Goal: Task Accomplishment & Management: Manage account settings

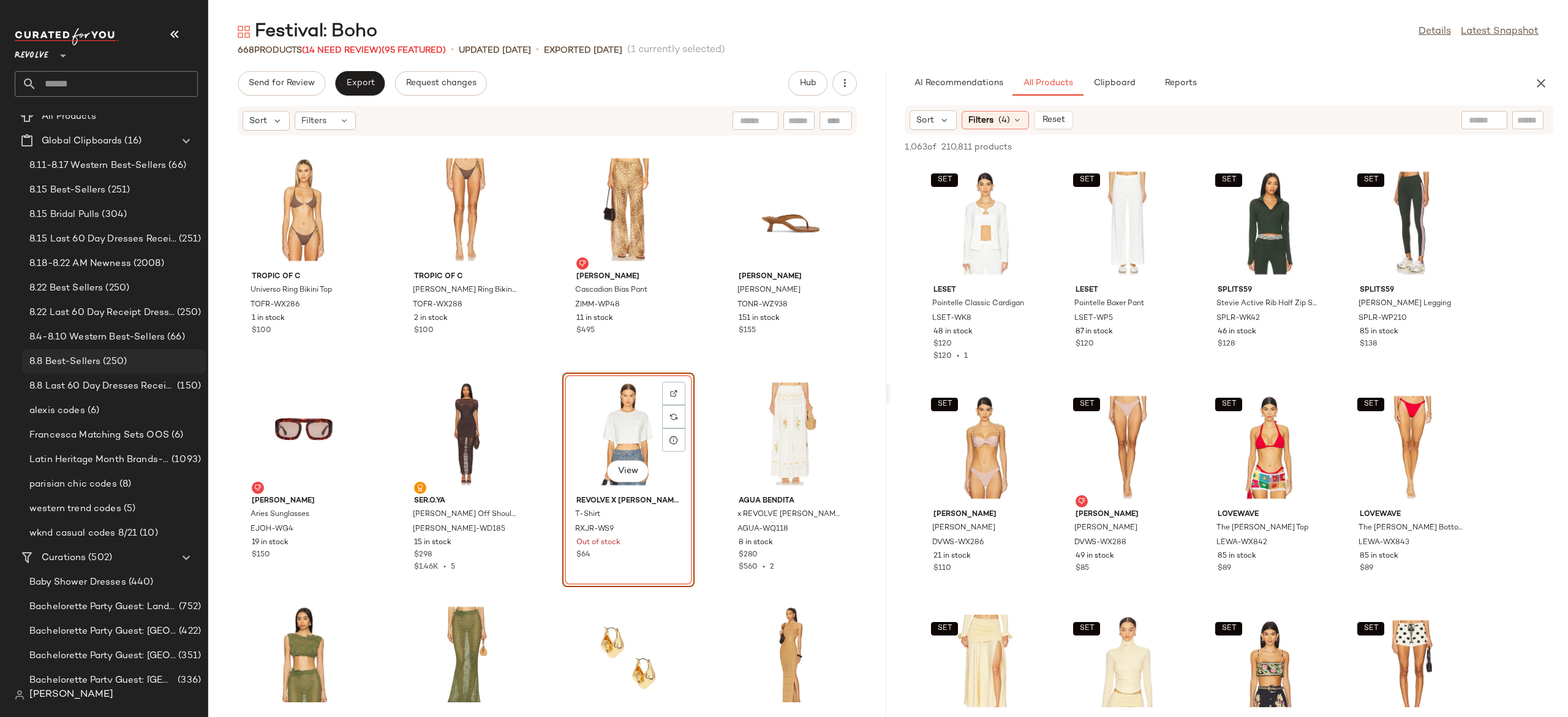
scroll to position [37, 0]
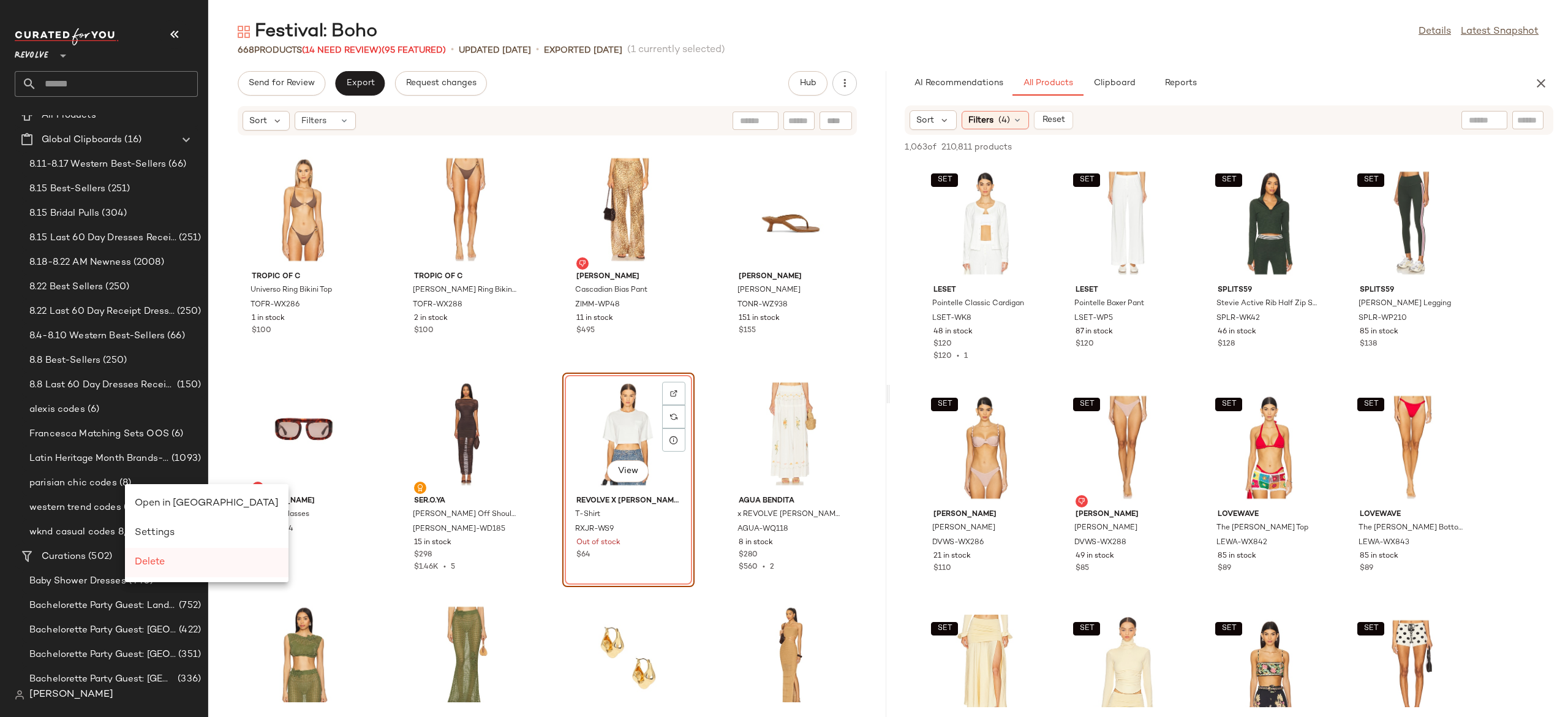
click at [145, 557] on span "Delete" at bounding box center [150, 562] width 30 height 11
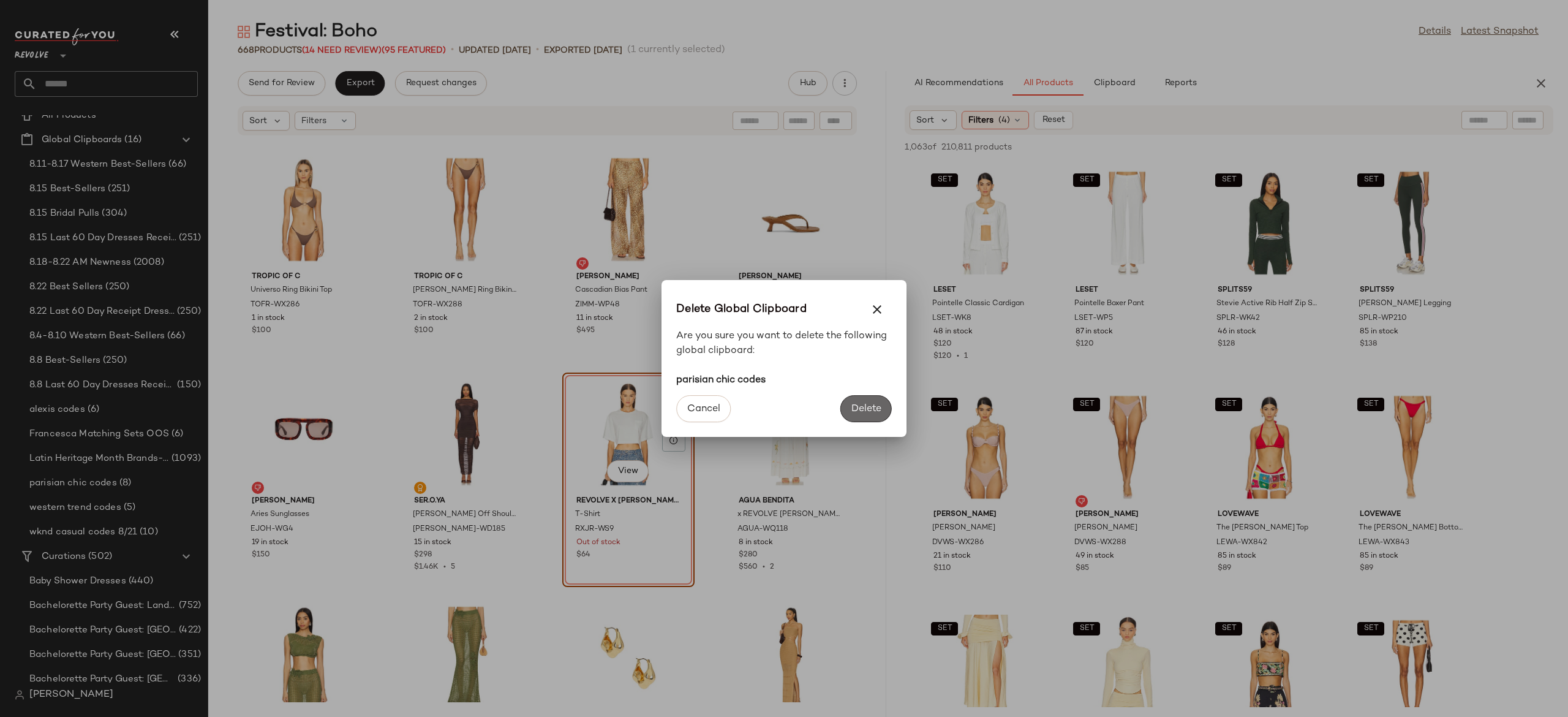
click at [870, 406] on span "Delete" at bounding box center [866, 409] width 30 height 12
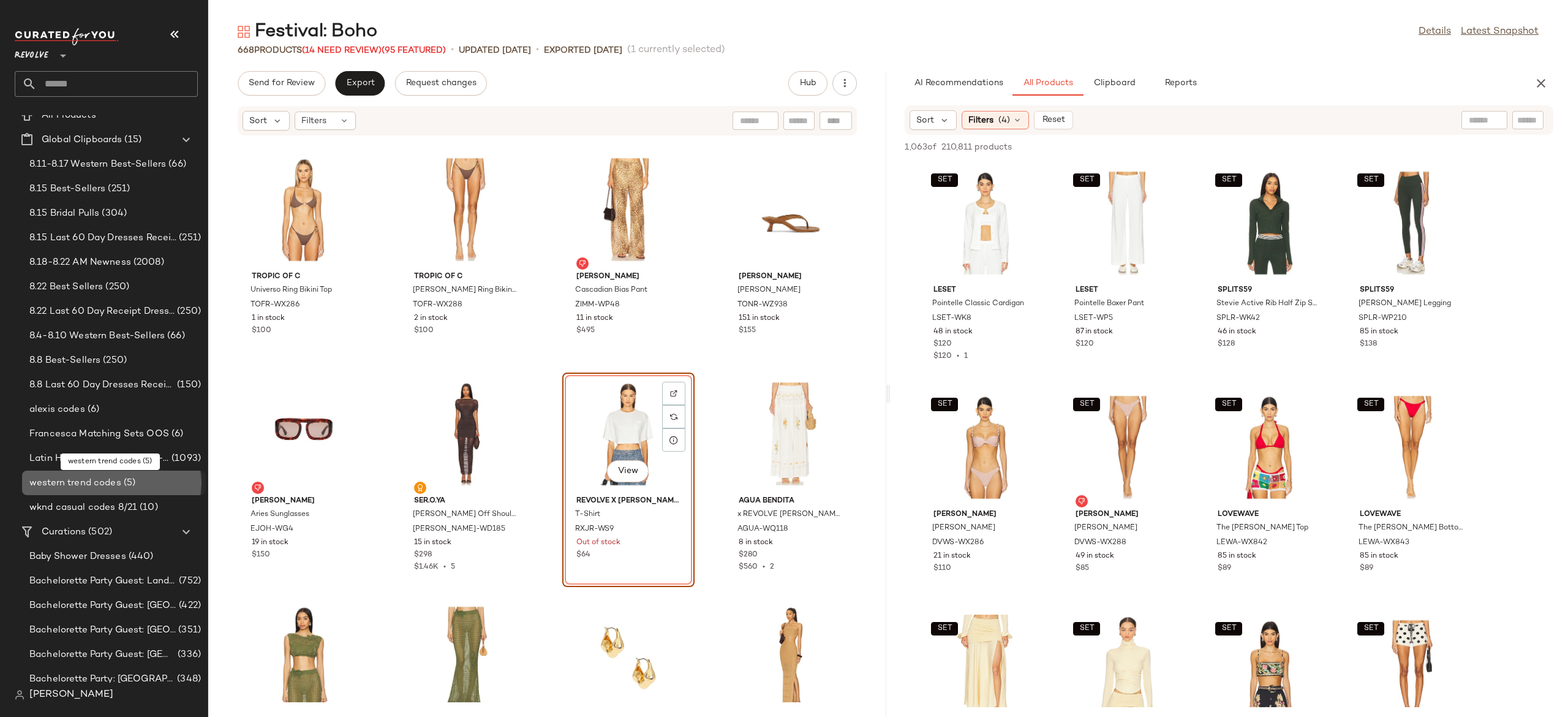
click at [128, 475] on div "western trend codes (5)" at bounding box center [114, 482] width 184 height 24
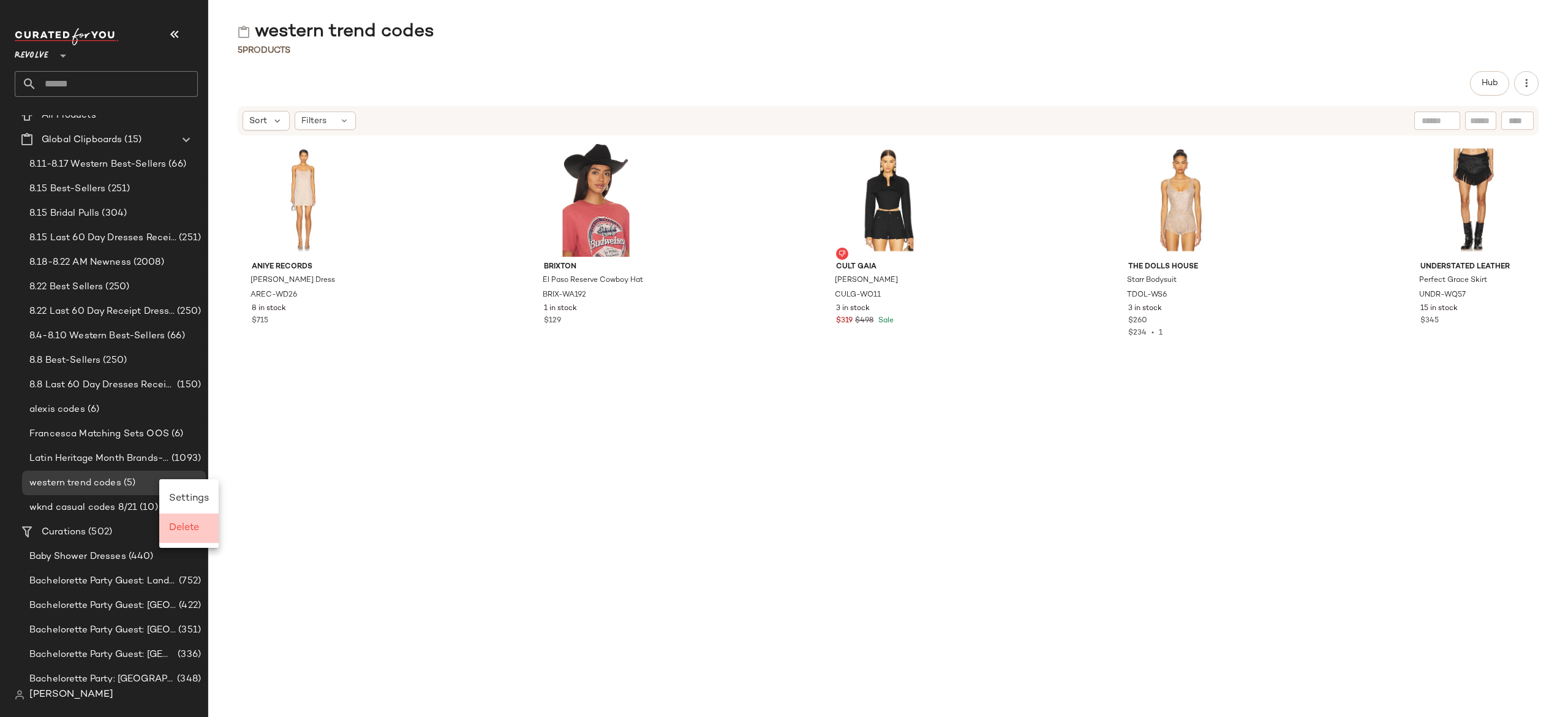
click at [184, 529] on span "Delete" at bounding box center [184, 527] width 30 height 11
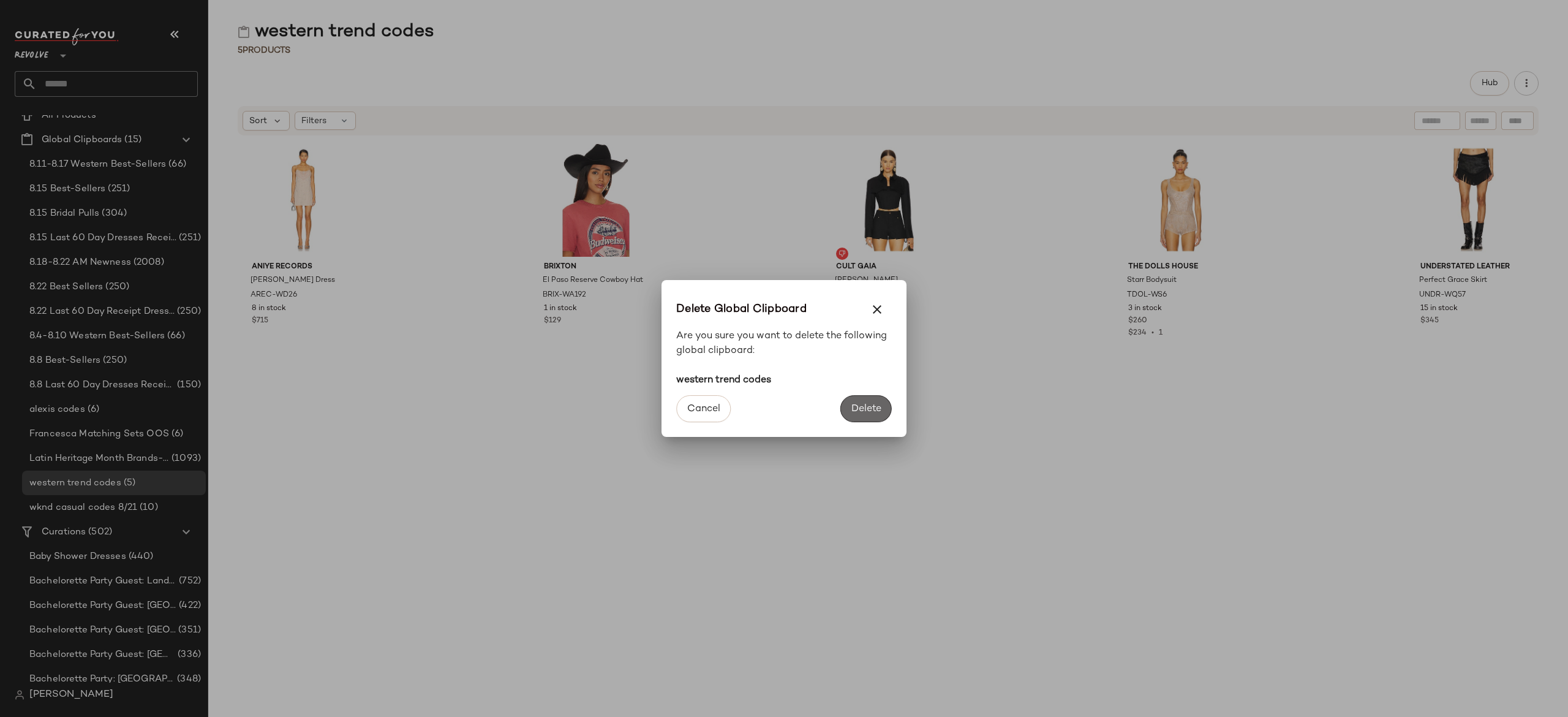
click at [860, 403] on span "Delete" at bounding box center [866, 409] width 30 height 12
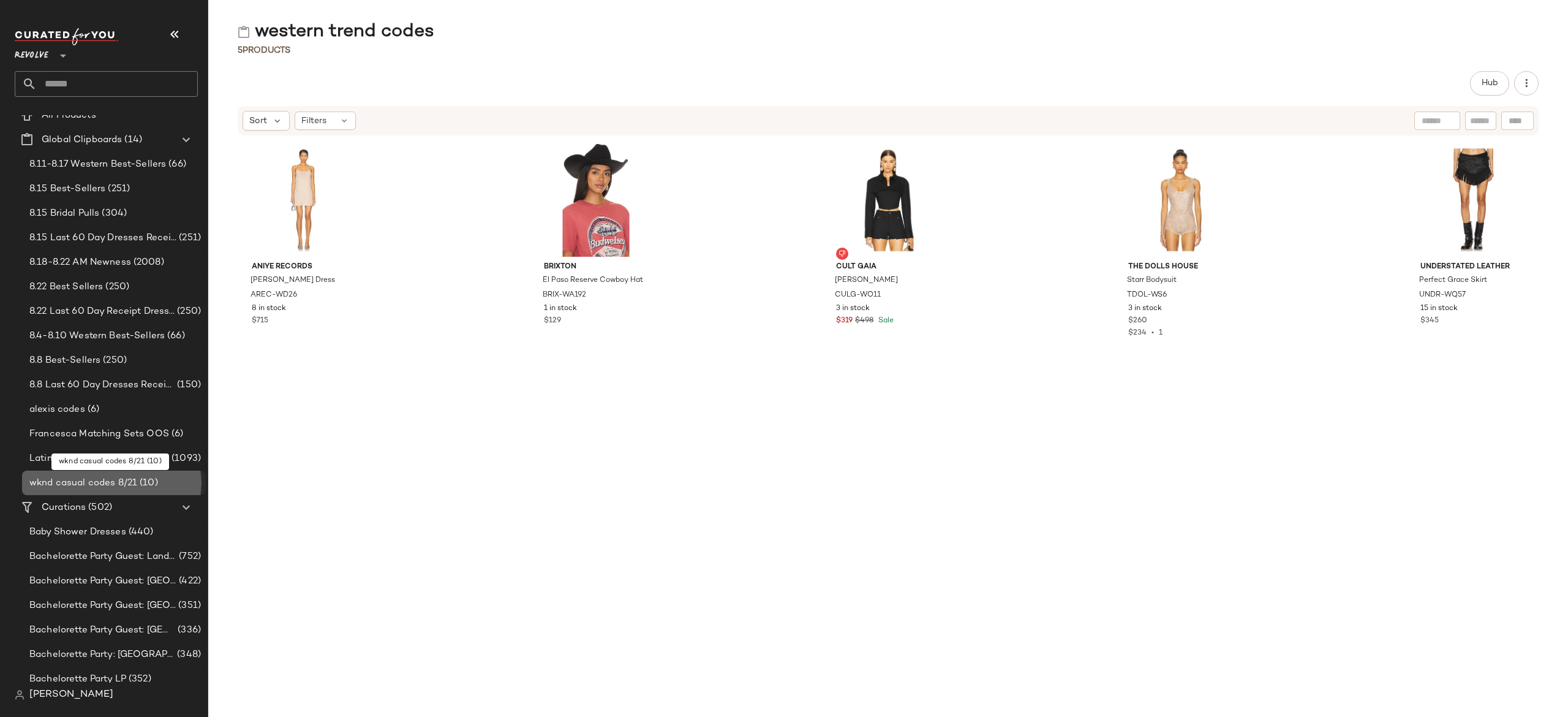
click at [147, 480] on span "(10)" at bounding box center [148, 483] width 21 height 14
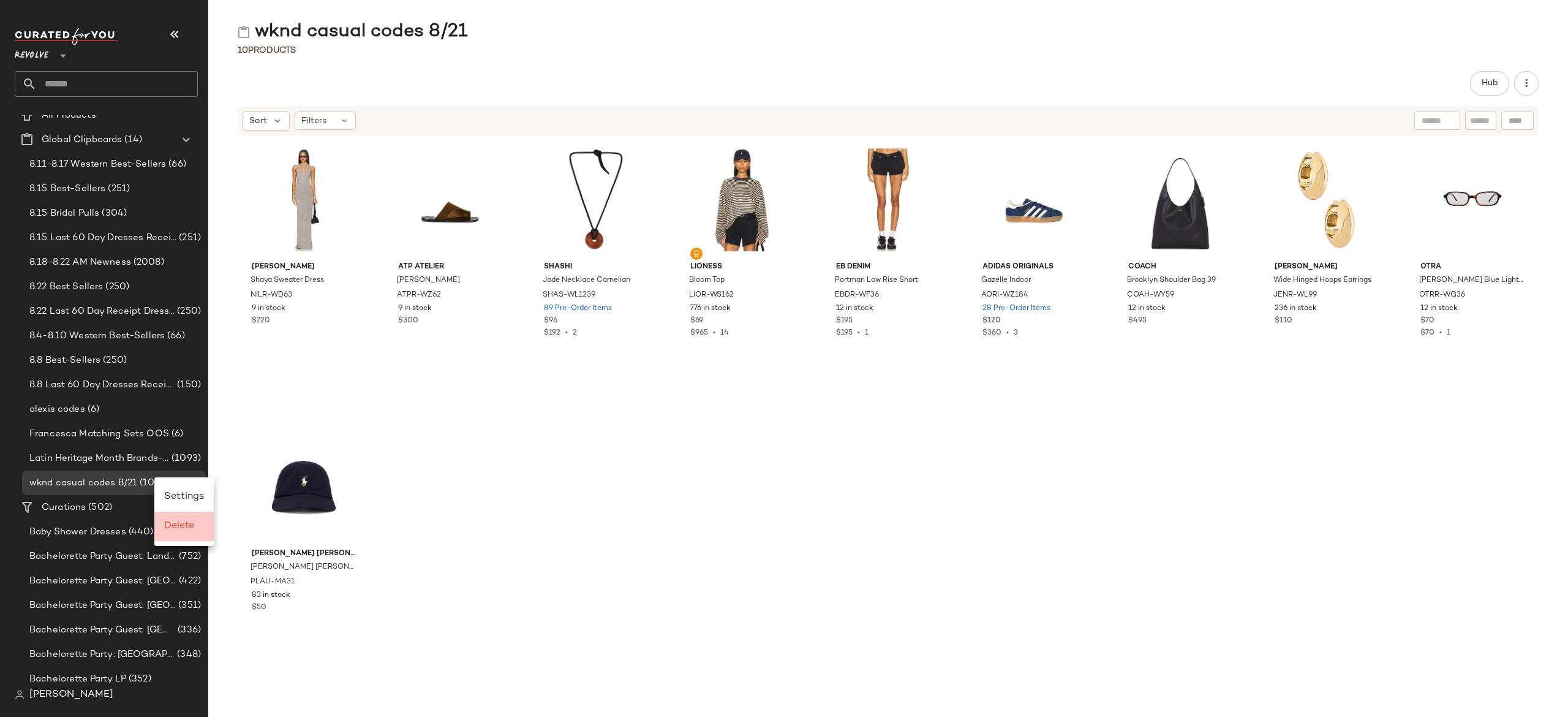
click at [182, 519] on div "Delete" at bounding box center [184, 526] width 40 height 15
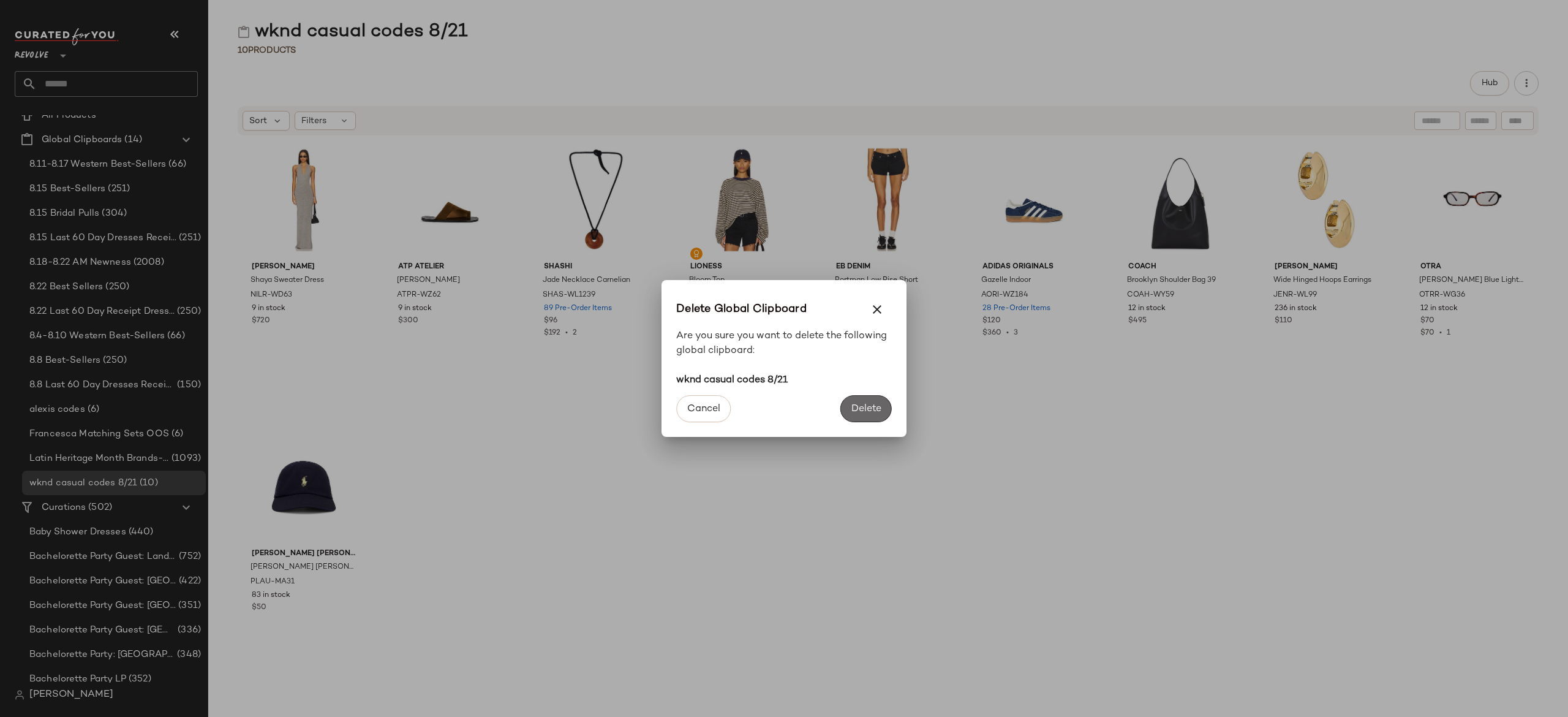
click at [873, 409] on span "Delete" at bounding box center [866, 409] width 30 height 12
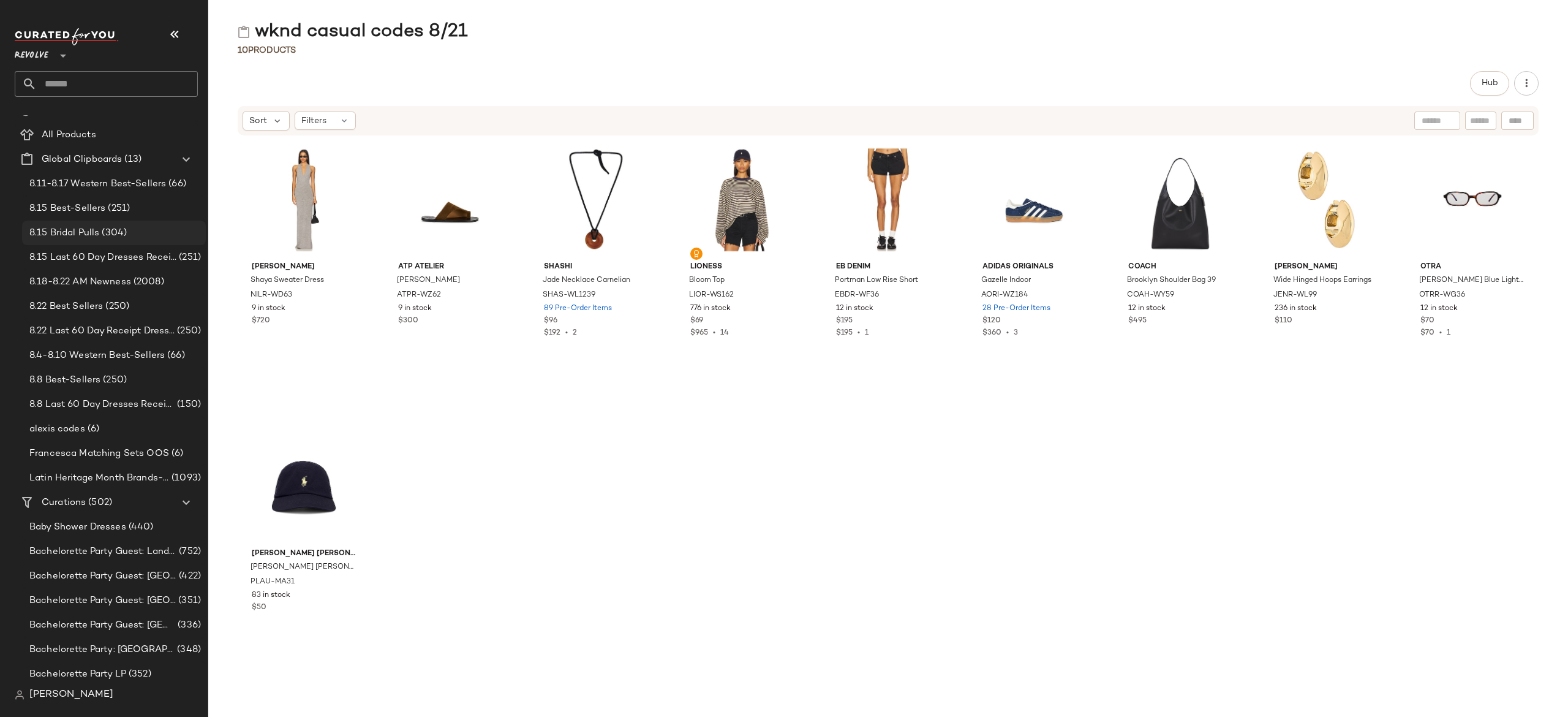
scroll to position [15, 0]
click at [176, 524] on span "Create New Curation" at bounding box center [203, 519] width 100 height 11
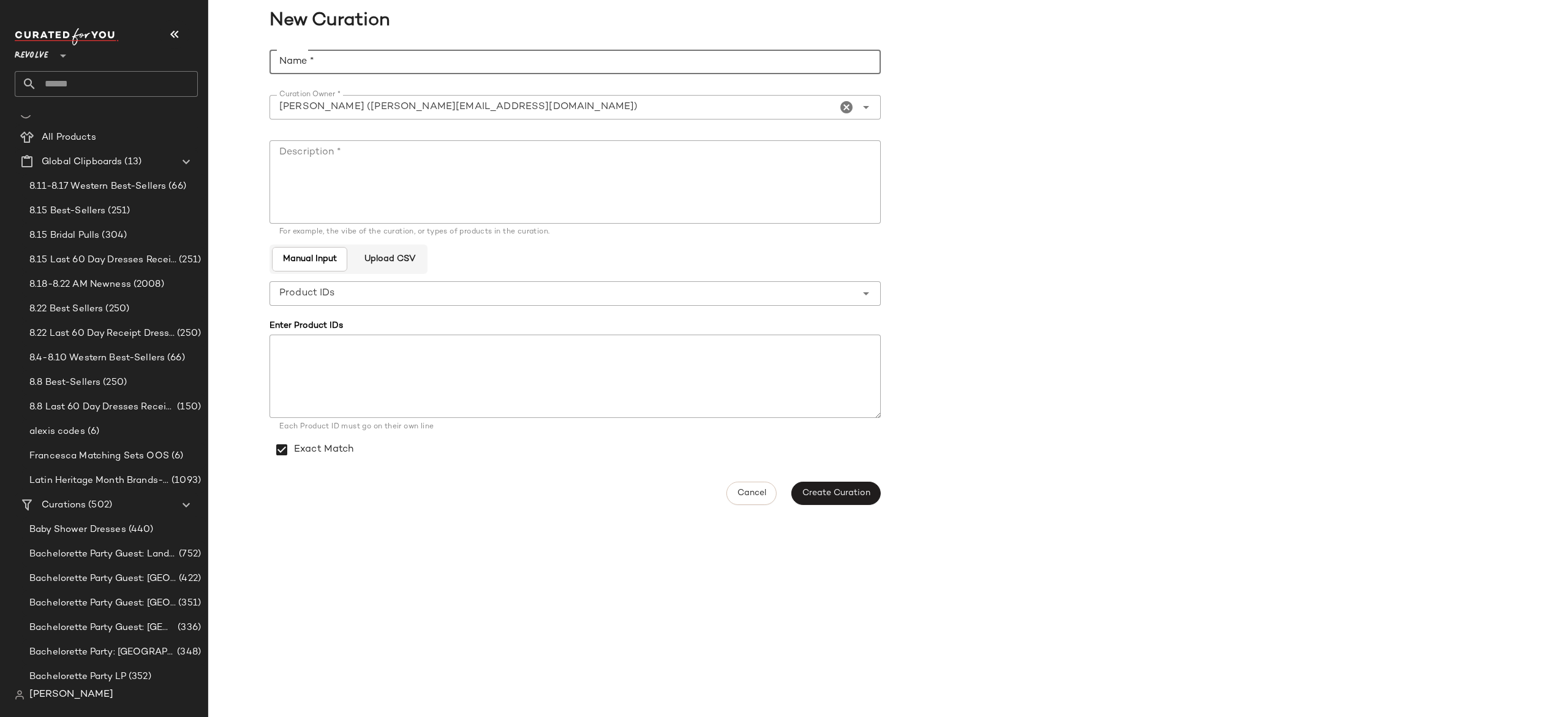
click at [687, 59] on input "Name *" at bounding box center [575, 62] width 611 height 24
type input "**********"
click at [860, 494] on span "Create Curation" at bounding box center [836, 493] width 68 height 10
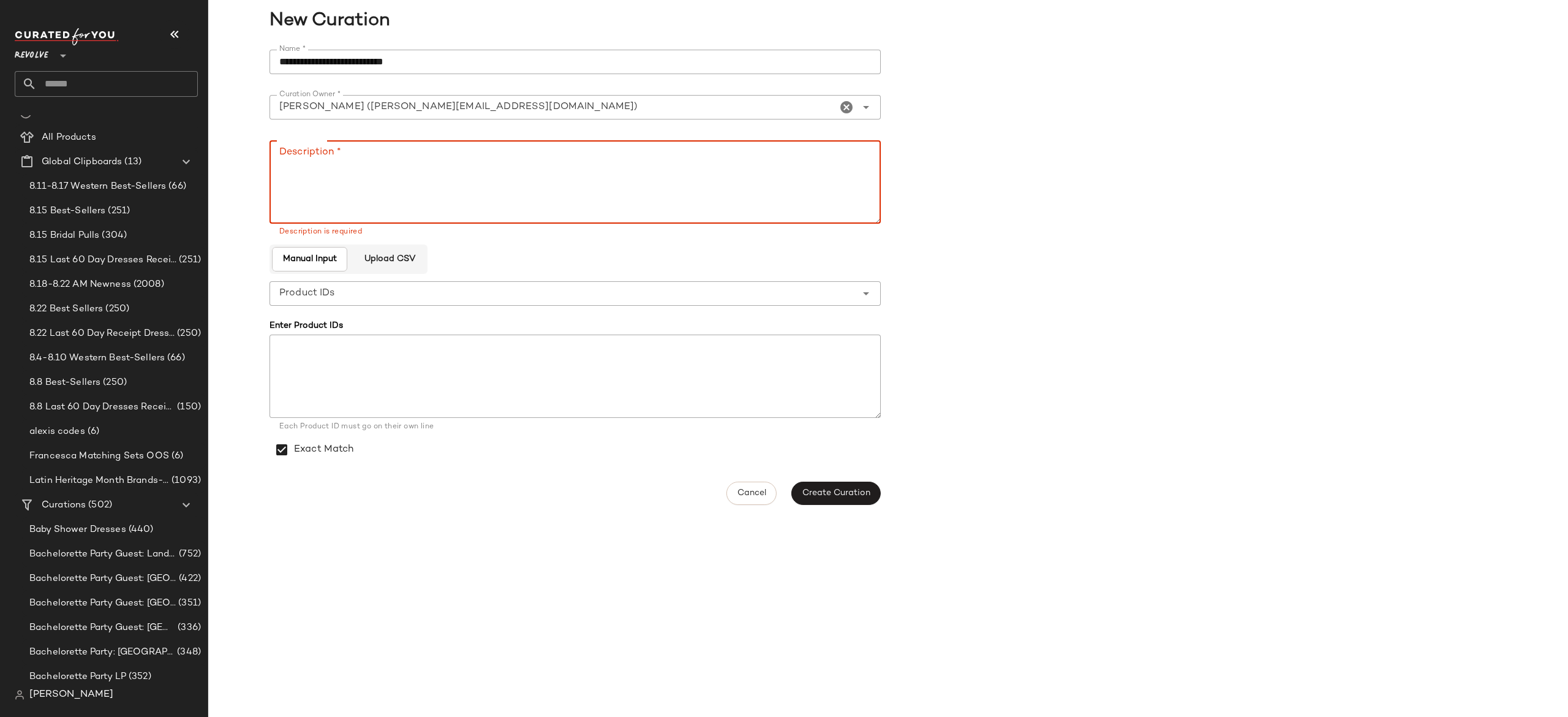
click at [834, 163] on textarea "Description *" at bounding box center [575, 182] width 611 height 83
type textarea "******"
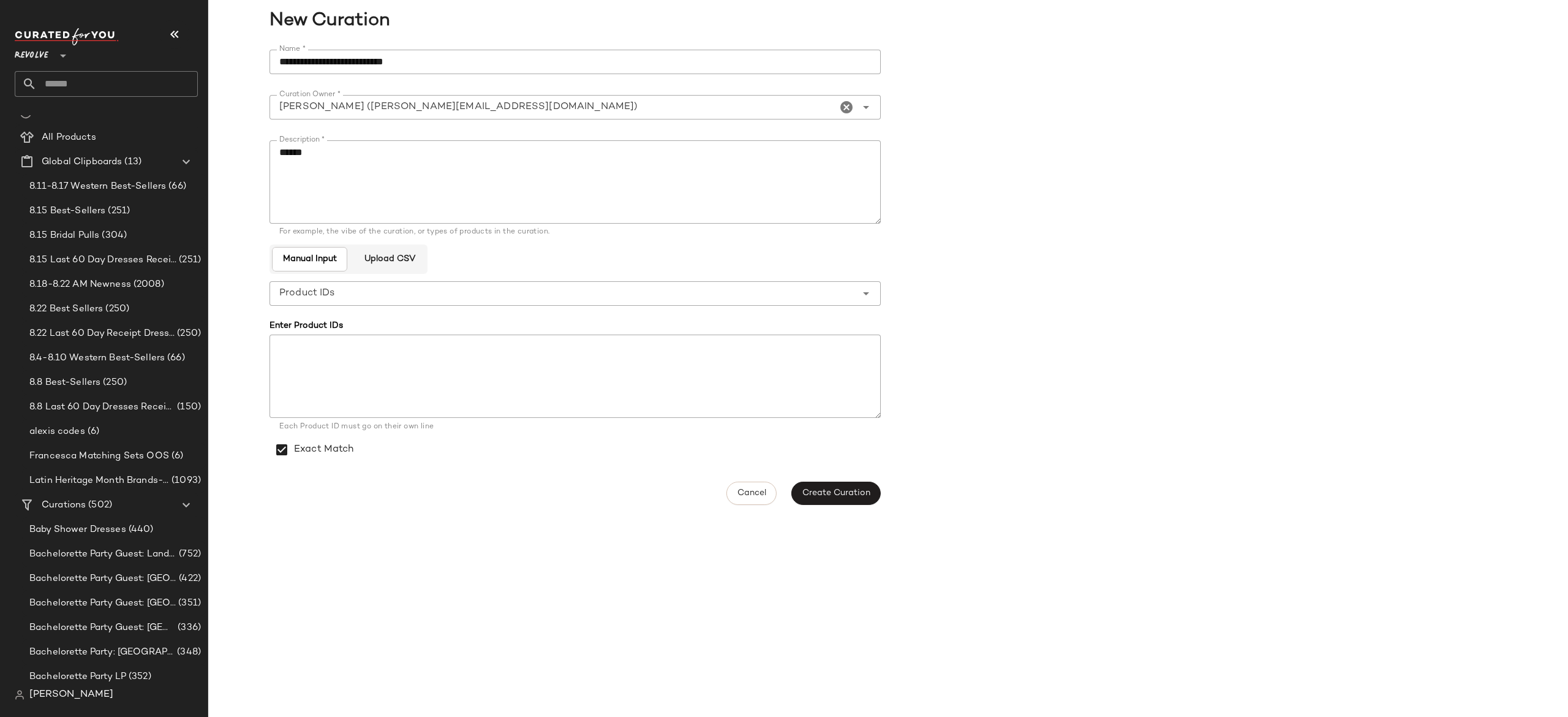
click at [954, 204] on form "**********" at bounding box center [888, 277] width 1238 height 470
click at [844, 488] on span "Create Curation" at bounding box center [836, 493] width 68 height 10
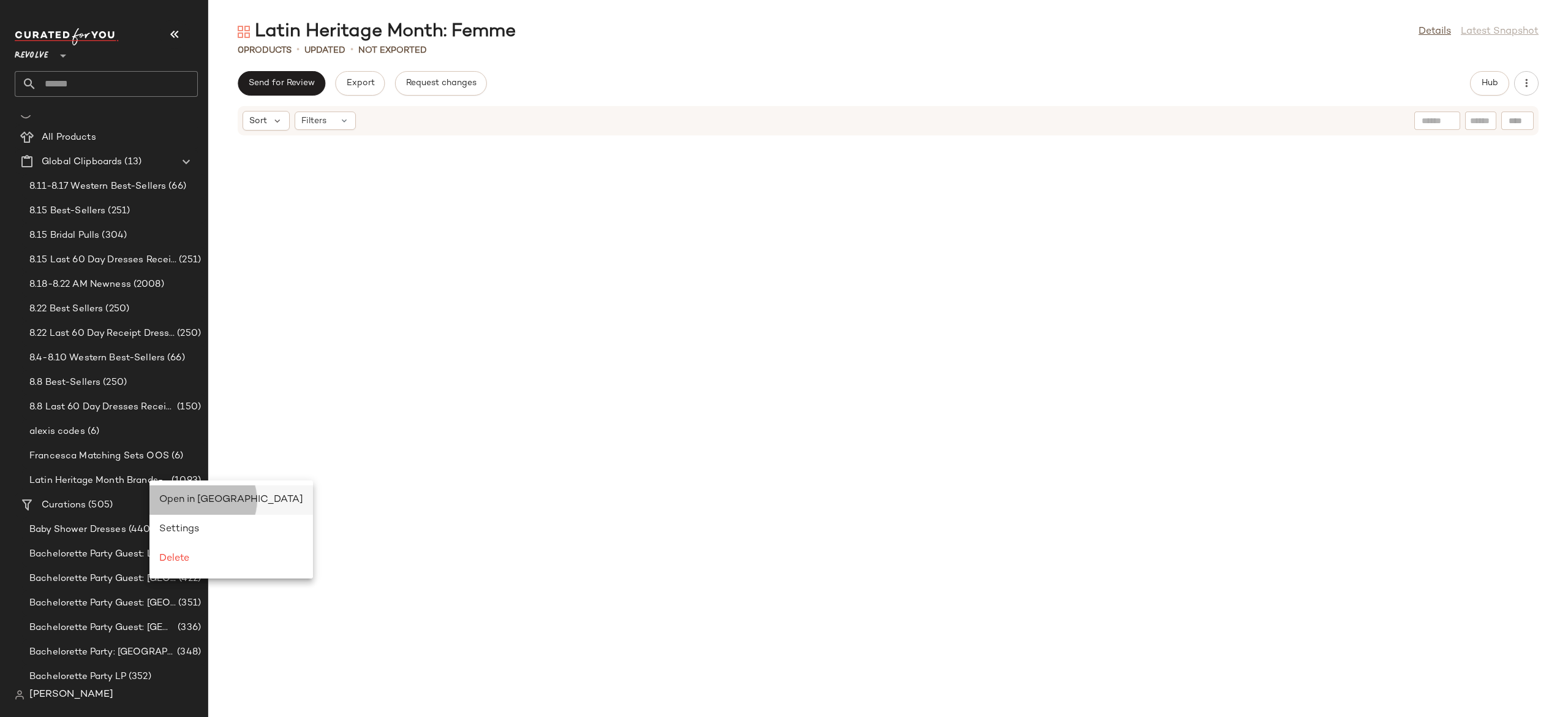
click at [180, 499] on span "Open in [GEOGRAPHIC_DATA]" at bounding box center [231, 500] width 144 height 11
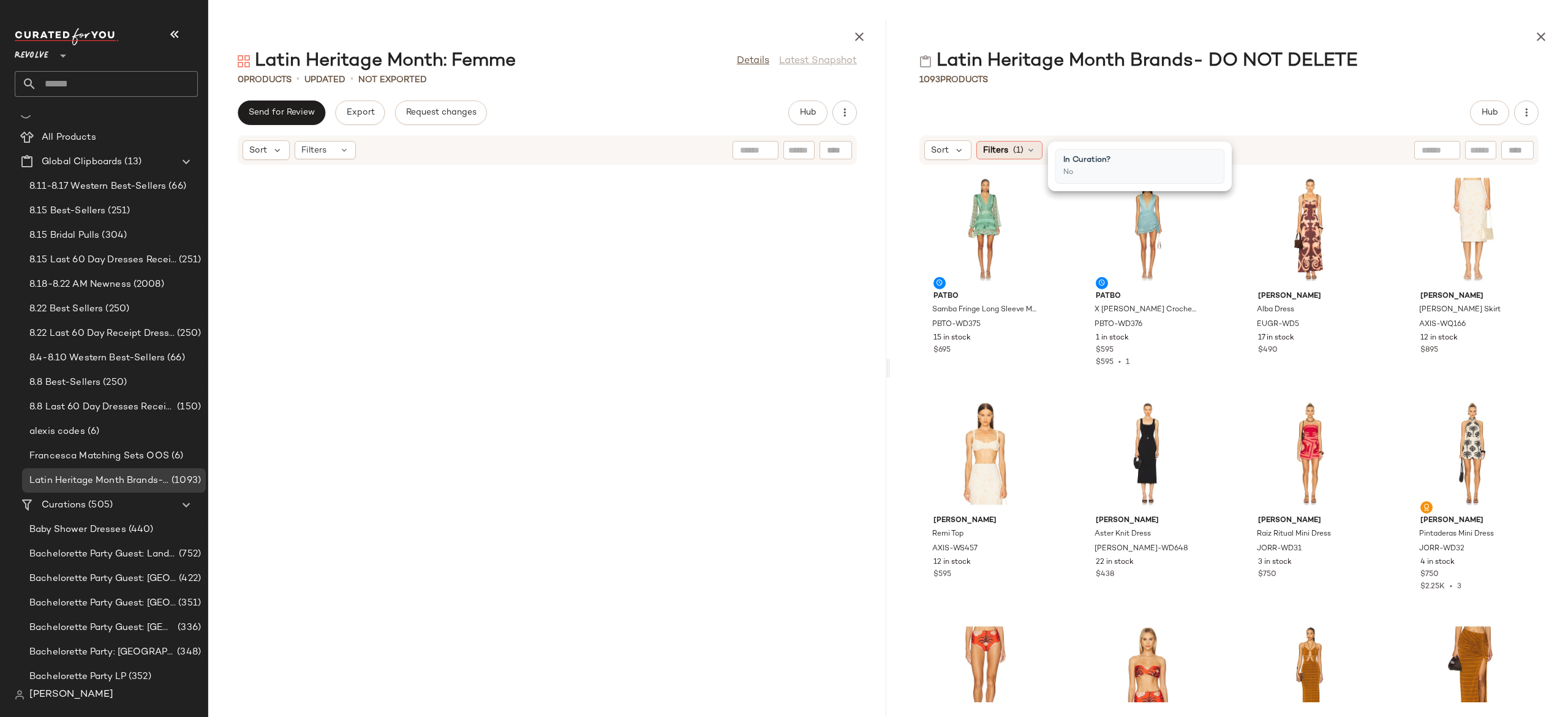
click at [1032, 152] on icon at bounding box center [1031, 150] width 10 height 10
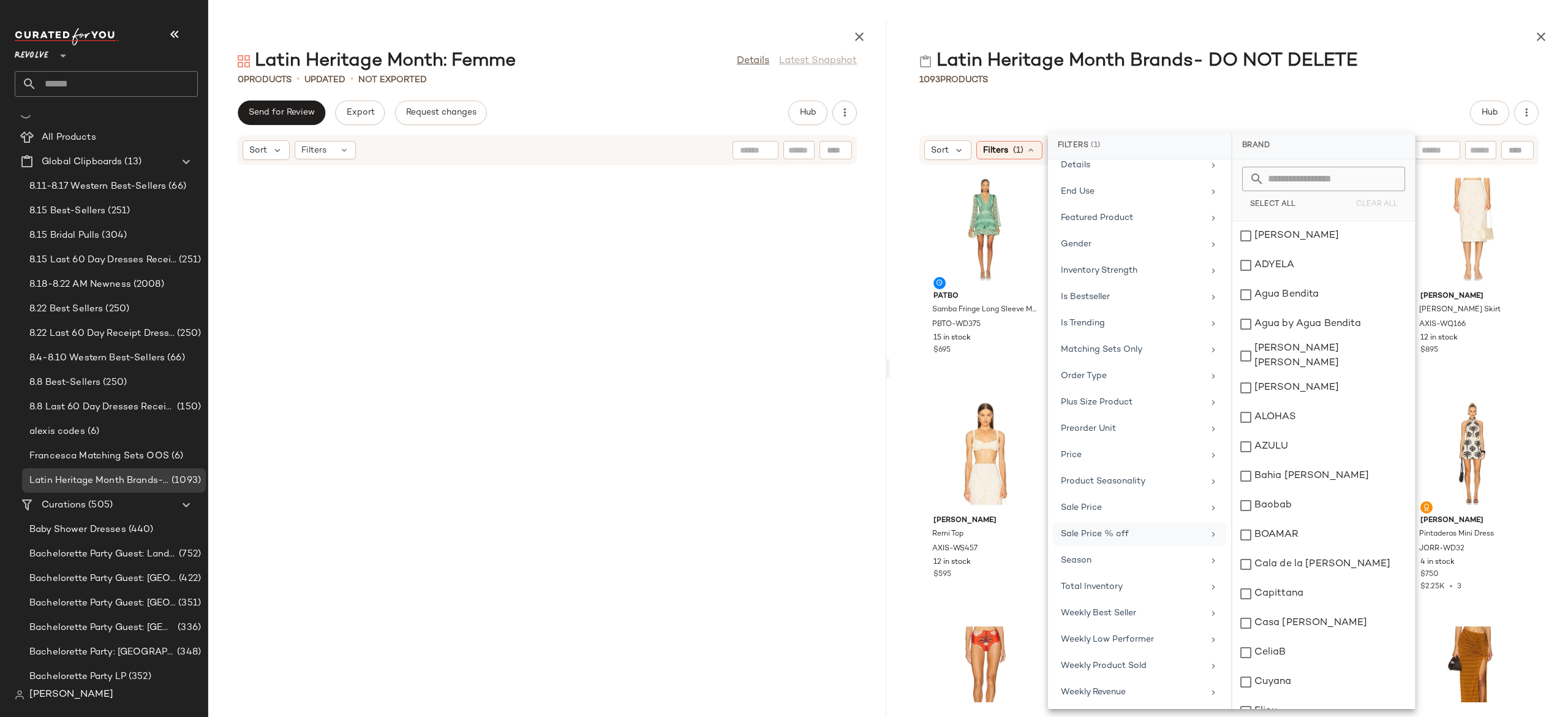
scroll to position [388, 0]
click at [1103, 595] on div "Total Inventory" at bounding box center [1133, 589] width 143 height 13
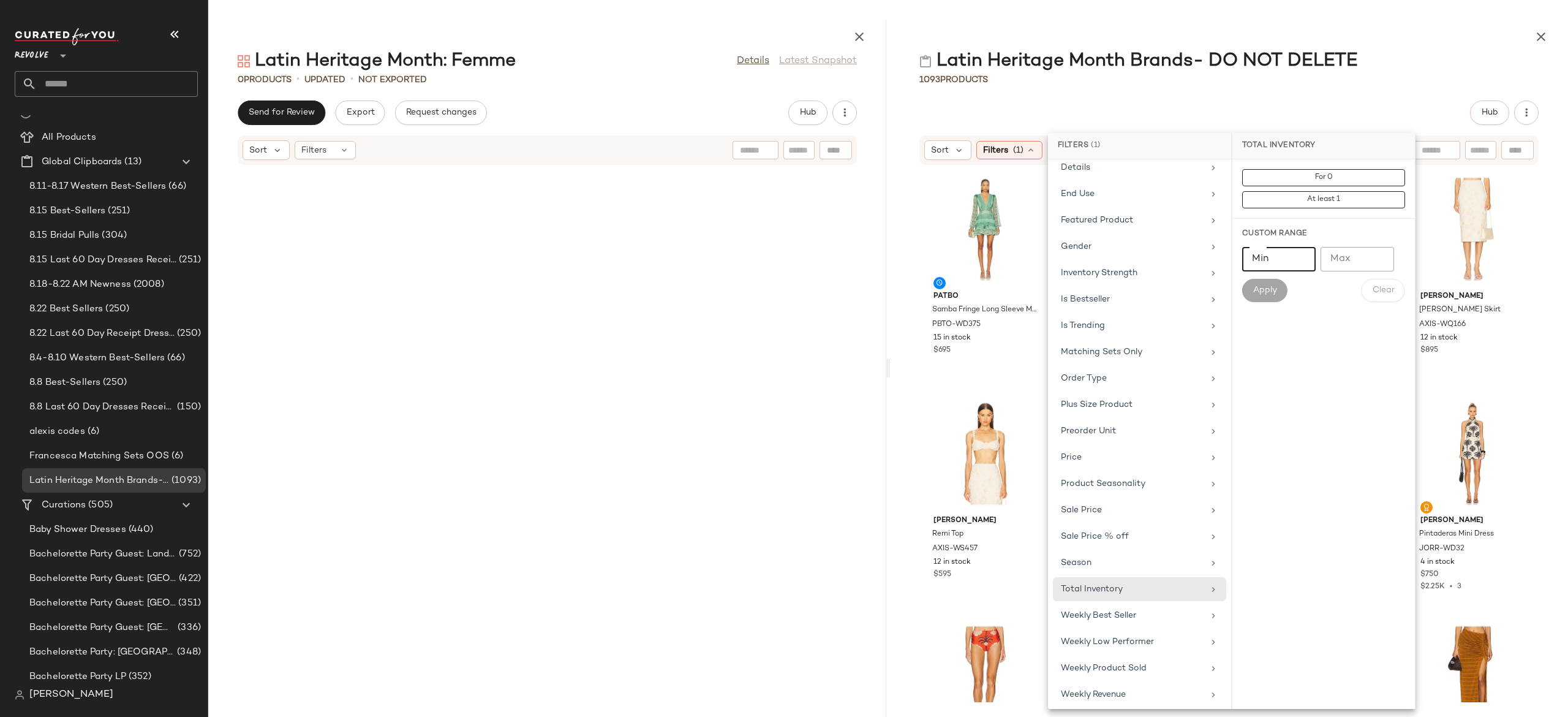
click at [1287, 259] on input "Min" at bounding box center [1279, 258] width 73 height 24
type input "*"
click at [1268, 289] on span "Apply" at bounding box center [1264, 291] width 24 height 10
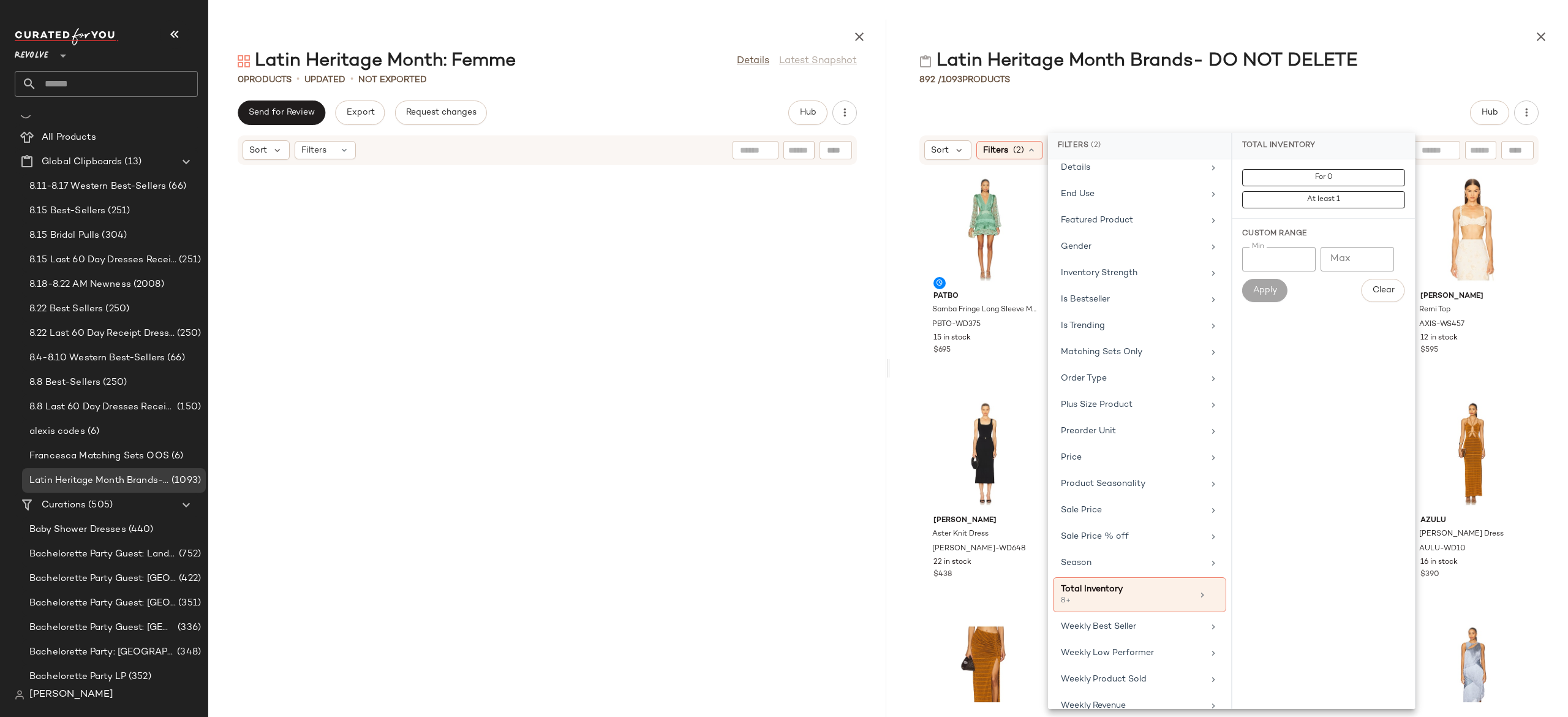
click at [1409, 114] on div "Hub" at bounding box center [1229, 112] width 619 height 24
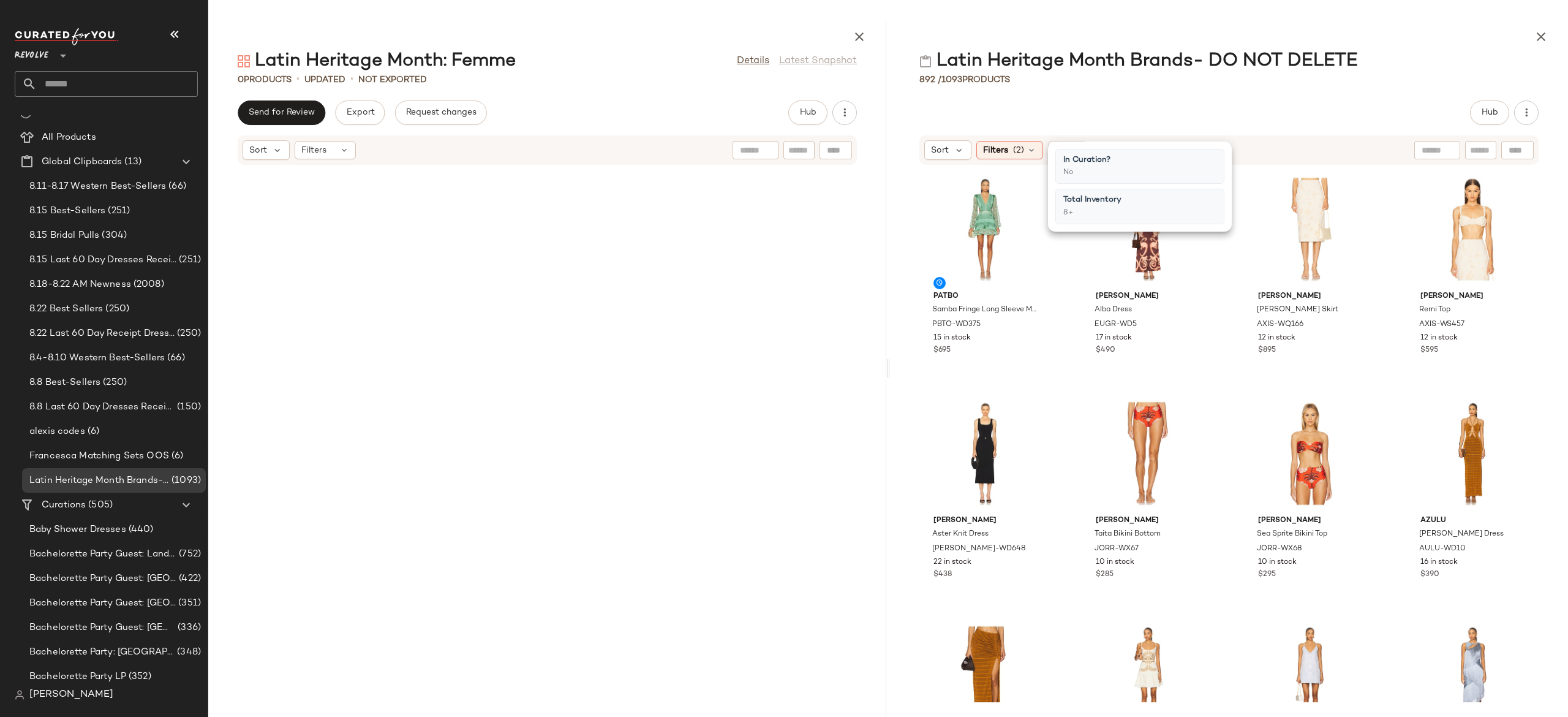
click at [1378, 146] on div "Sort Filters (2) Reset" at bounding box center [1229, 150] width 619 height 29
click at [1441, 148] on div at bounding box center [1383, 150] width 153 height 19
type input "*****"
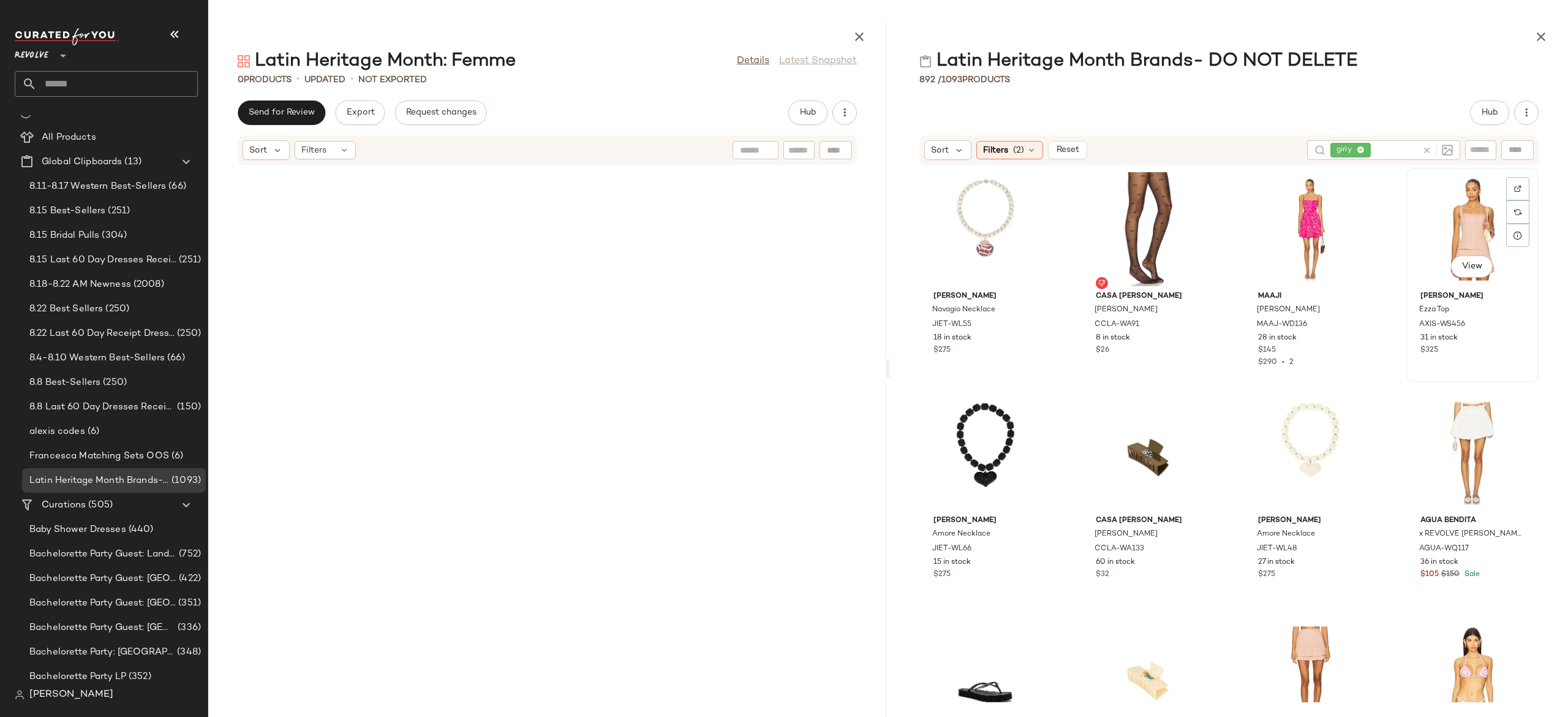
scroll to position [456, 0]
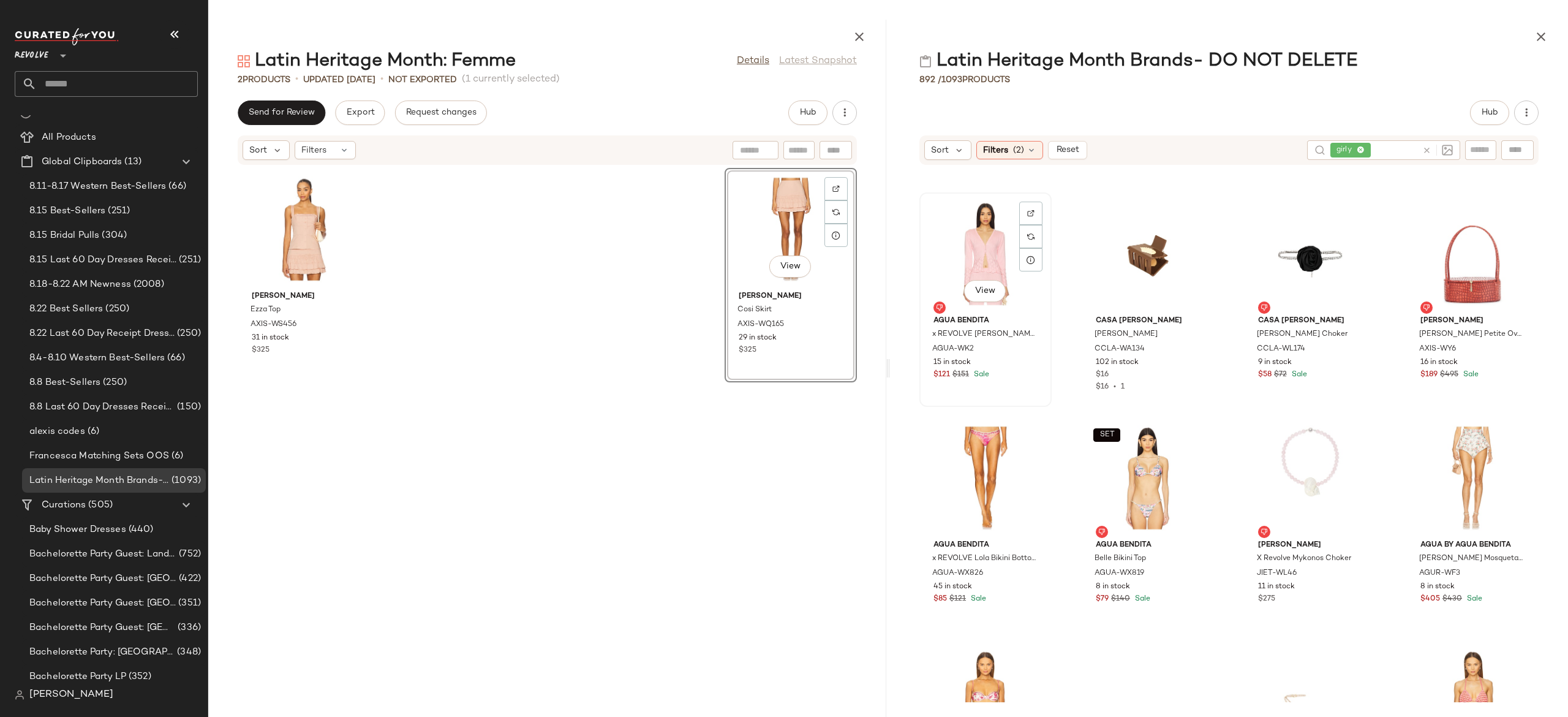
scroll to position [2674, 0]
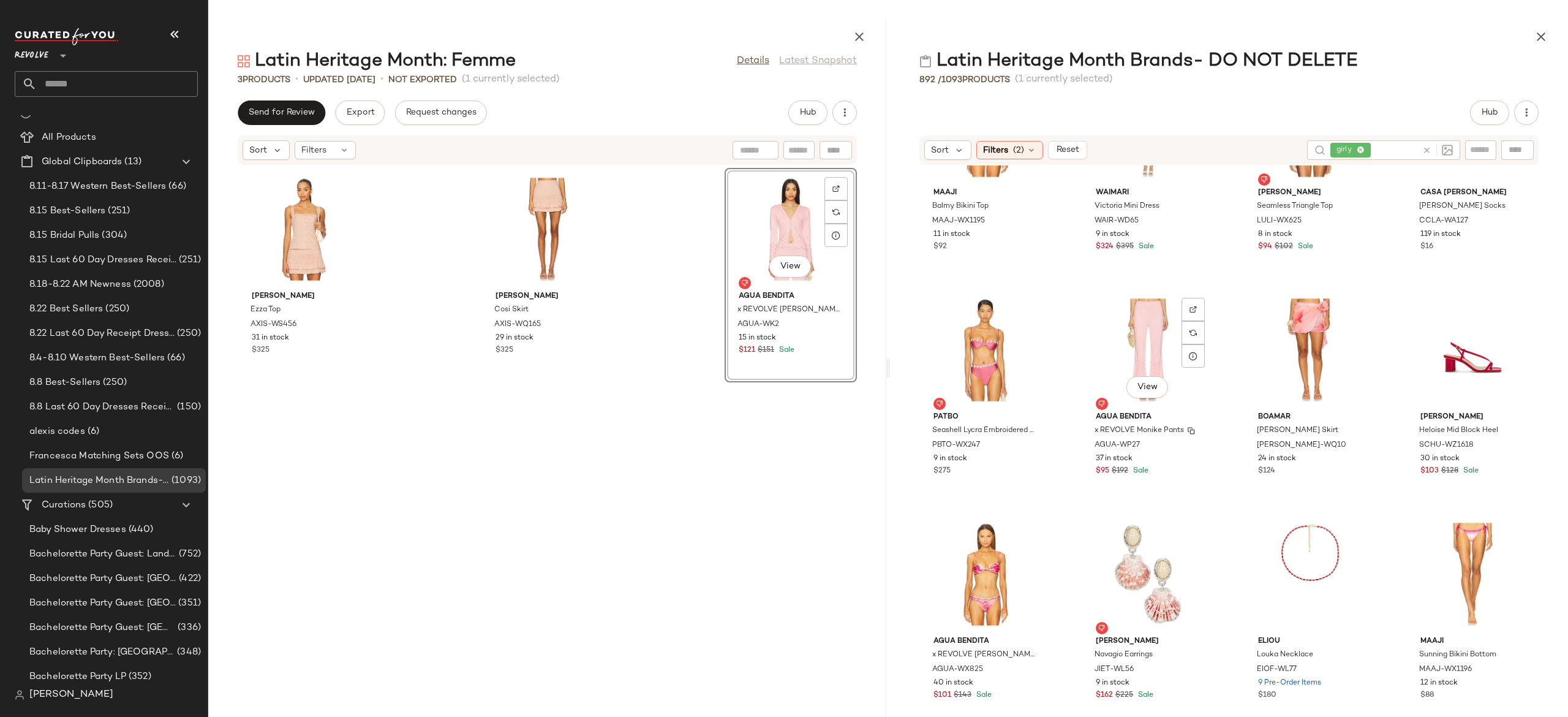
scroll to position [1456, 0]
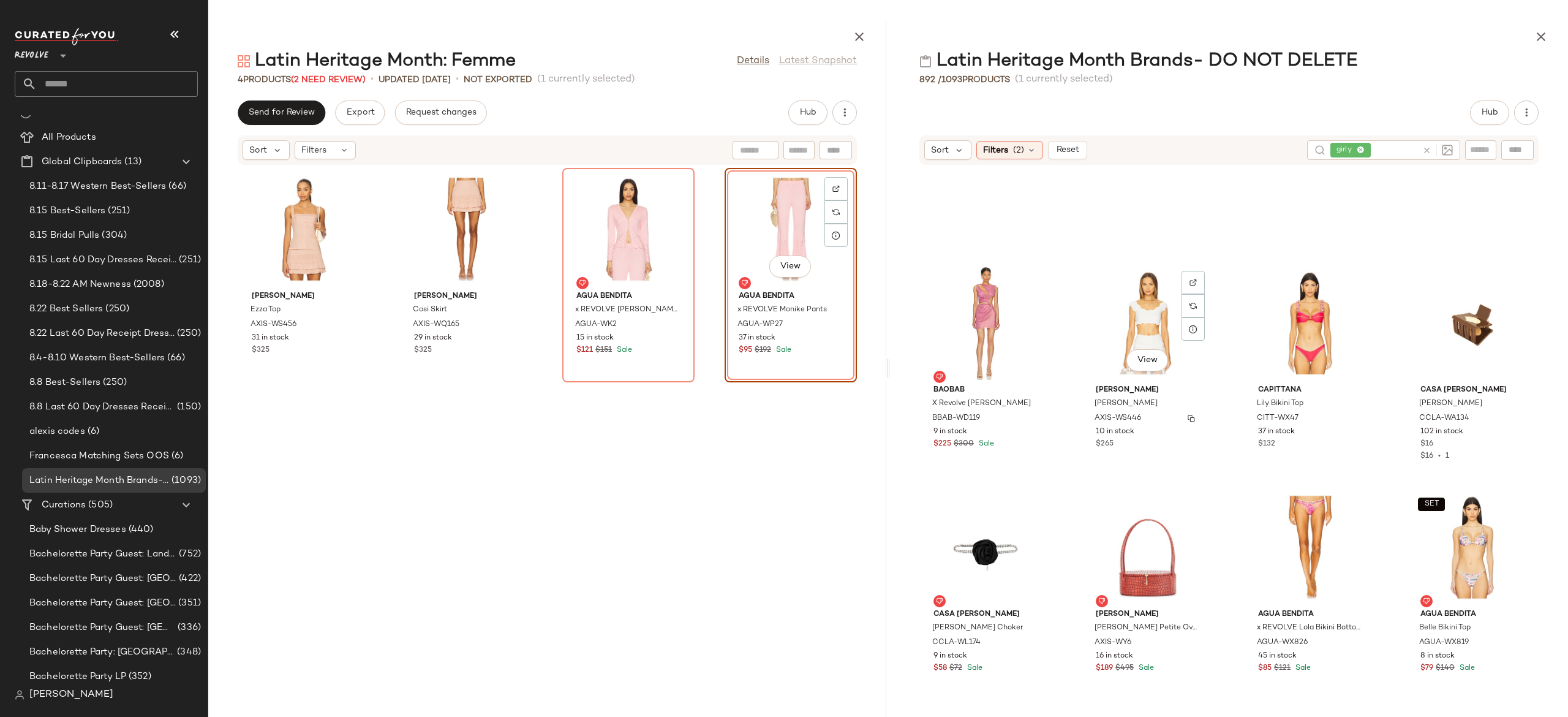
scroll to position [2375, 0]
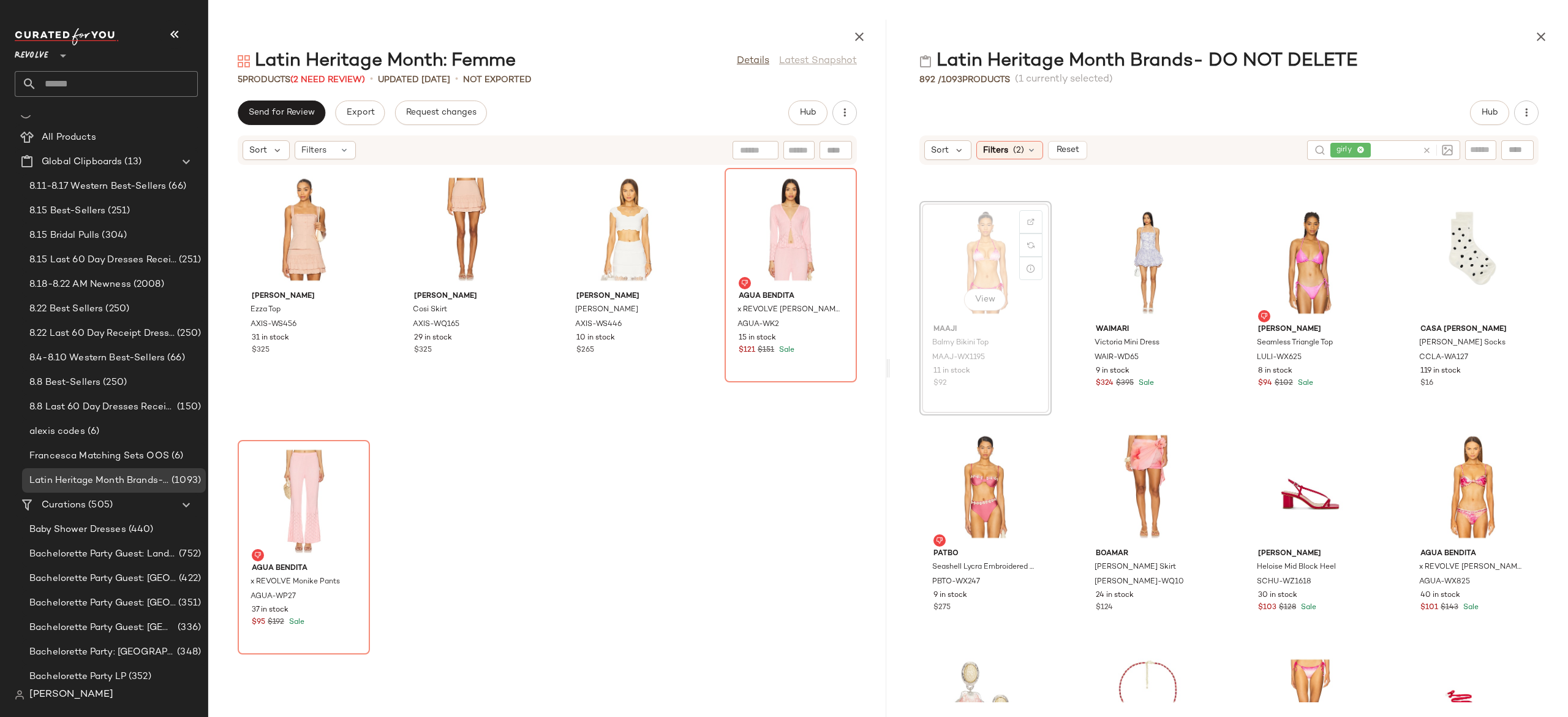
scroll to position [1310, 0]
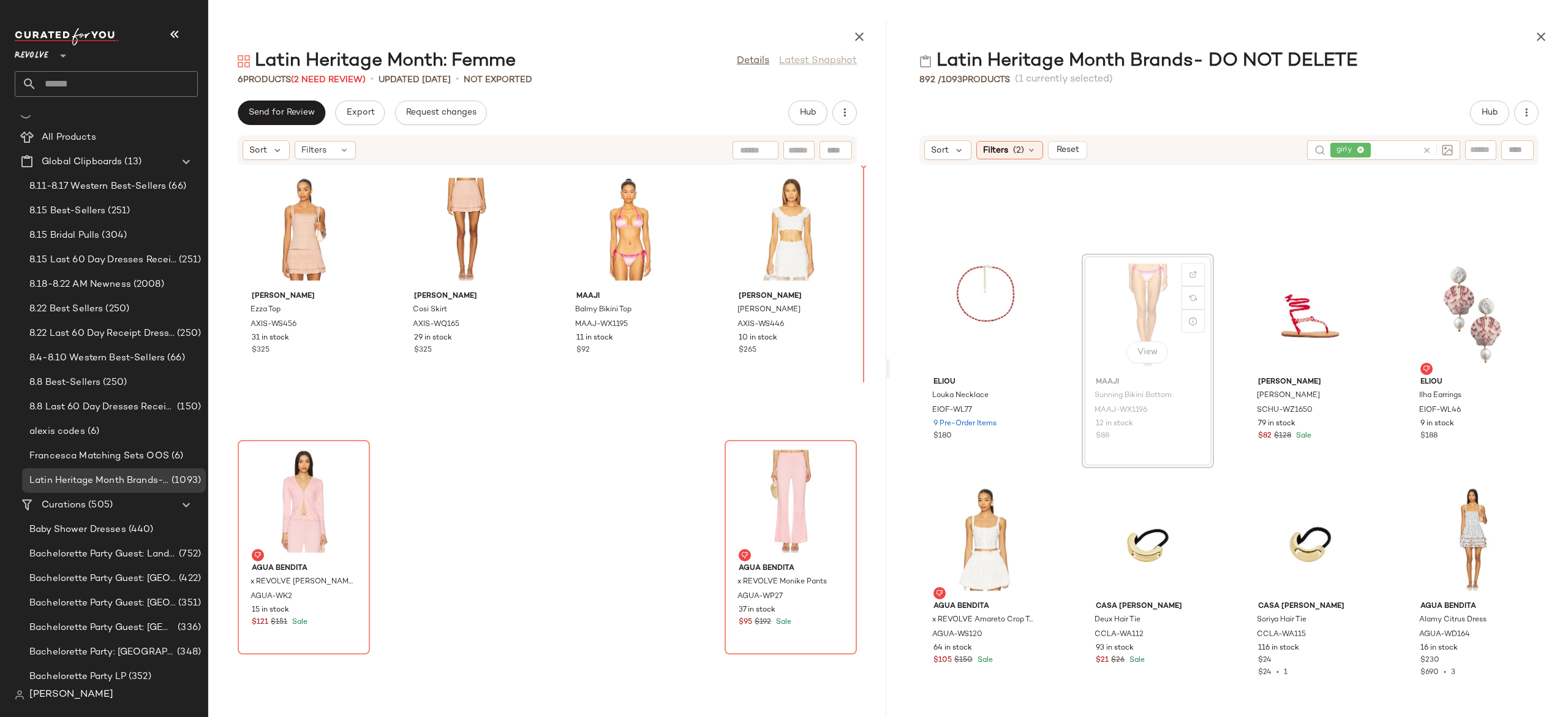
scroll to position [1714, 0]
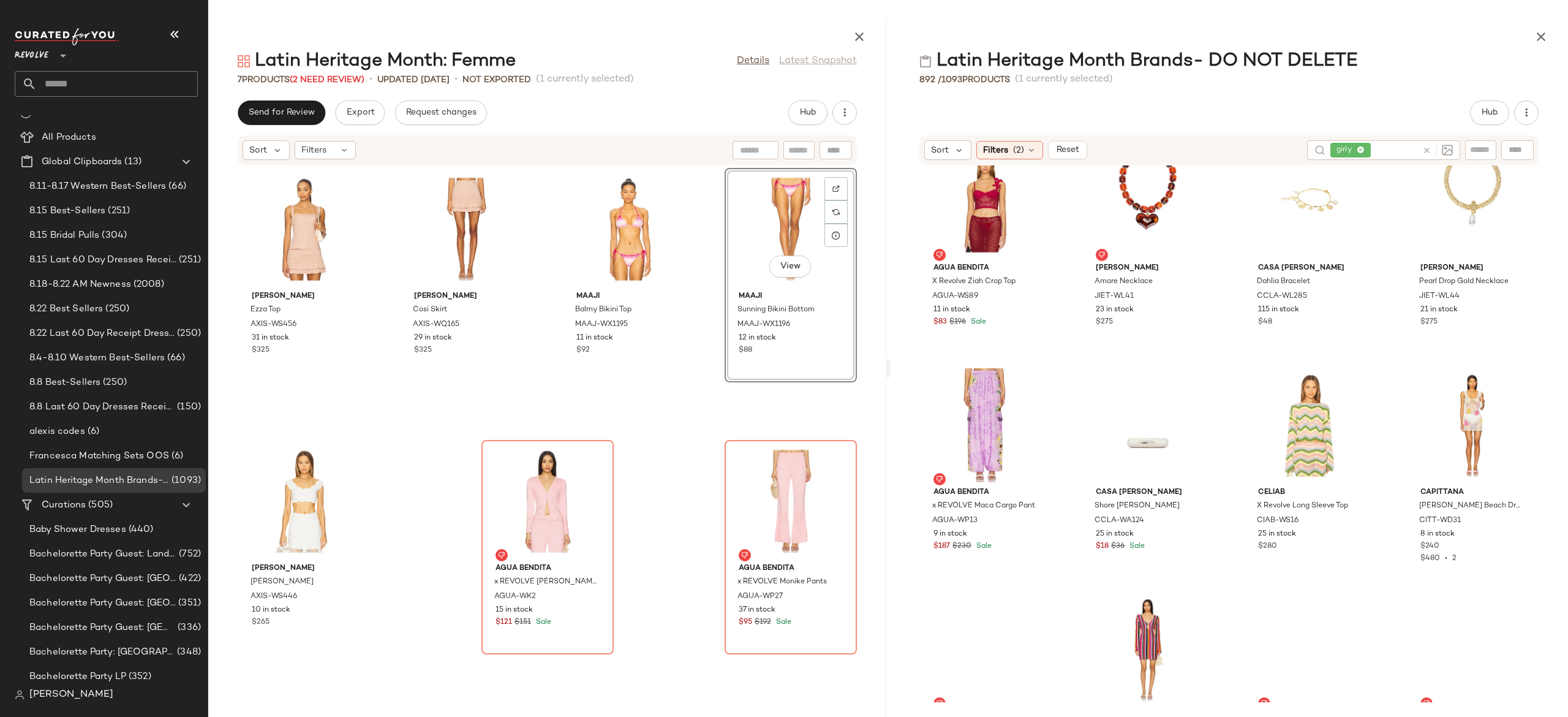
scroll to position [4524, 0]
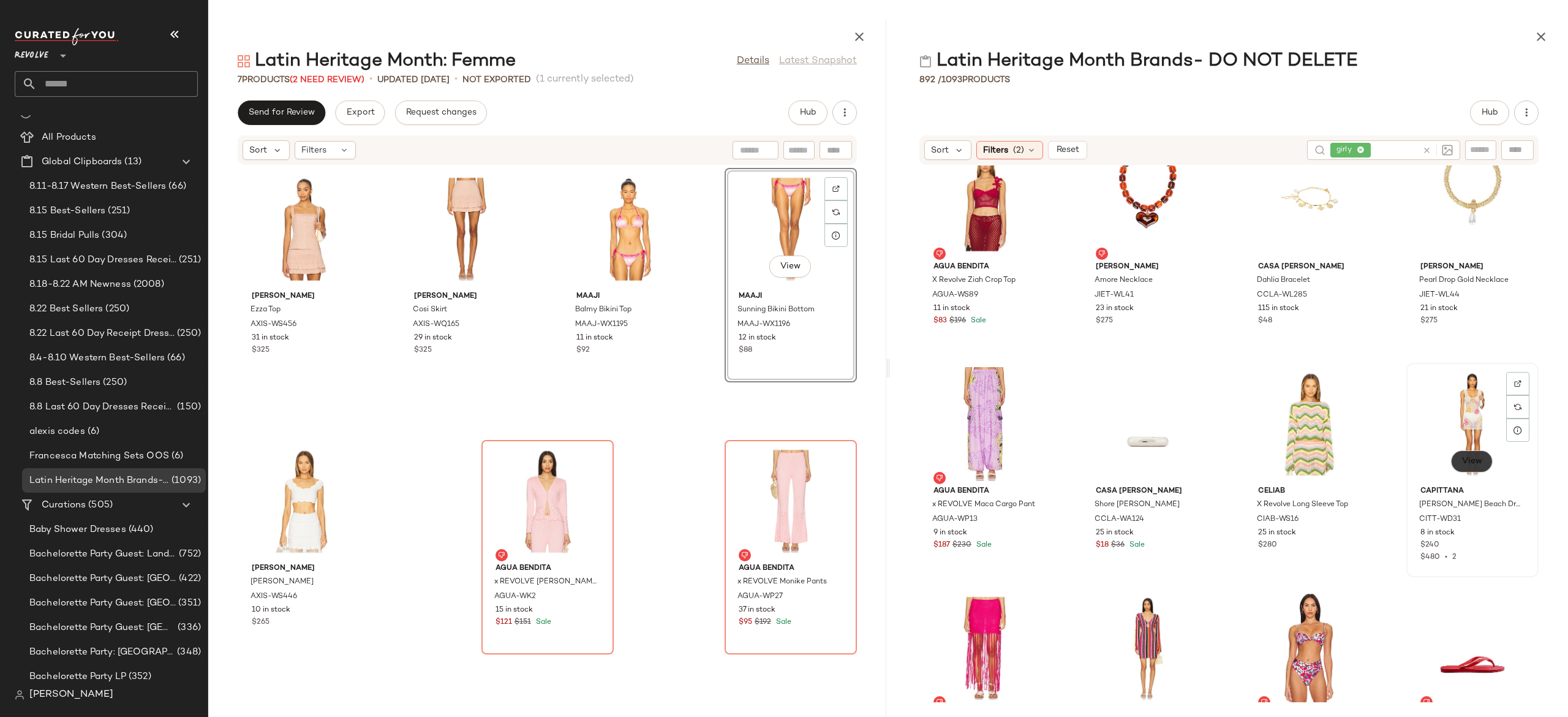
click at [1475, 460] on span "View" at bounding box center [1472, 462] width 21 height 10
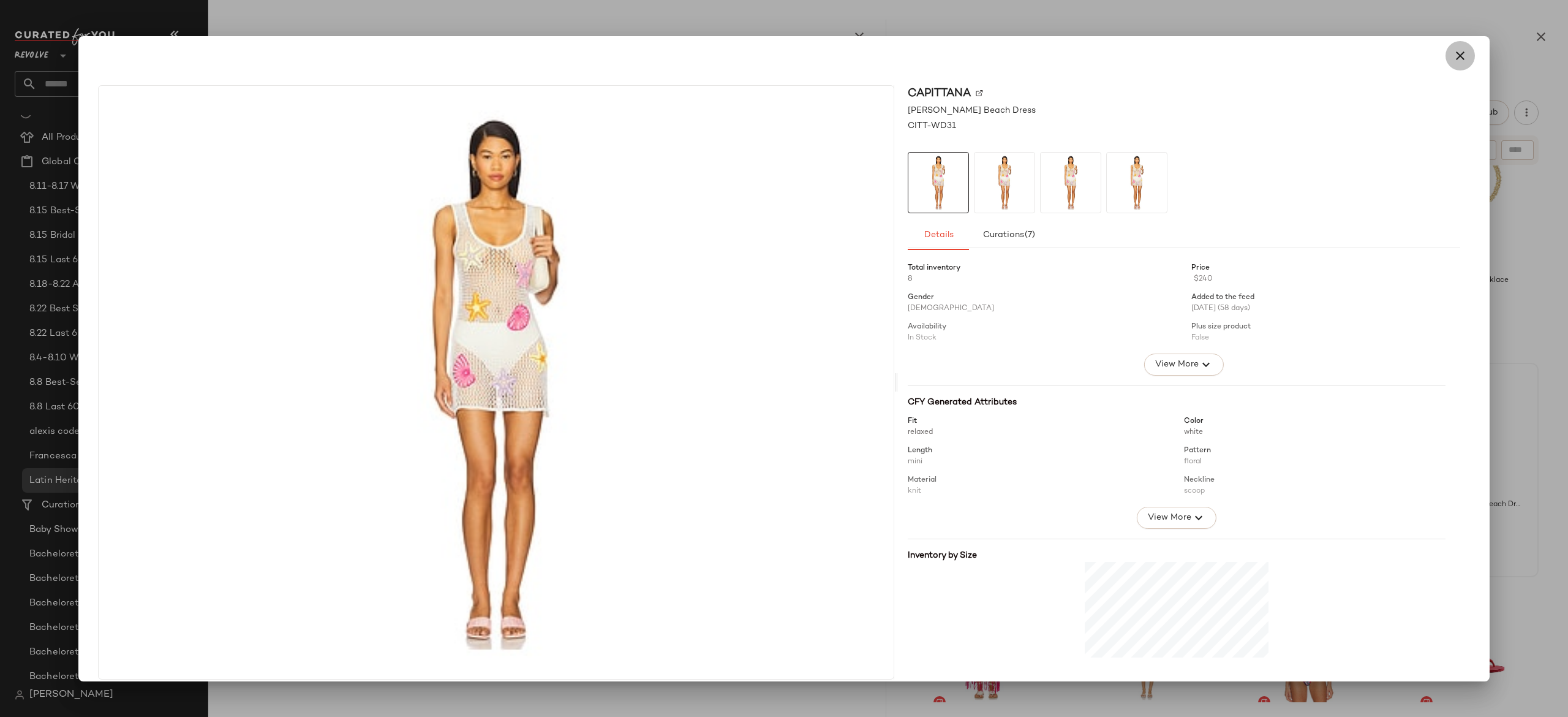
click at [1453, 54] on icon "button" at bounding box center [1461, 56] width 15 height 15
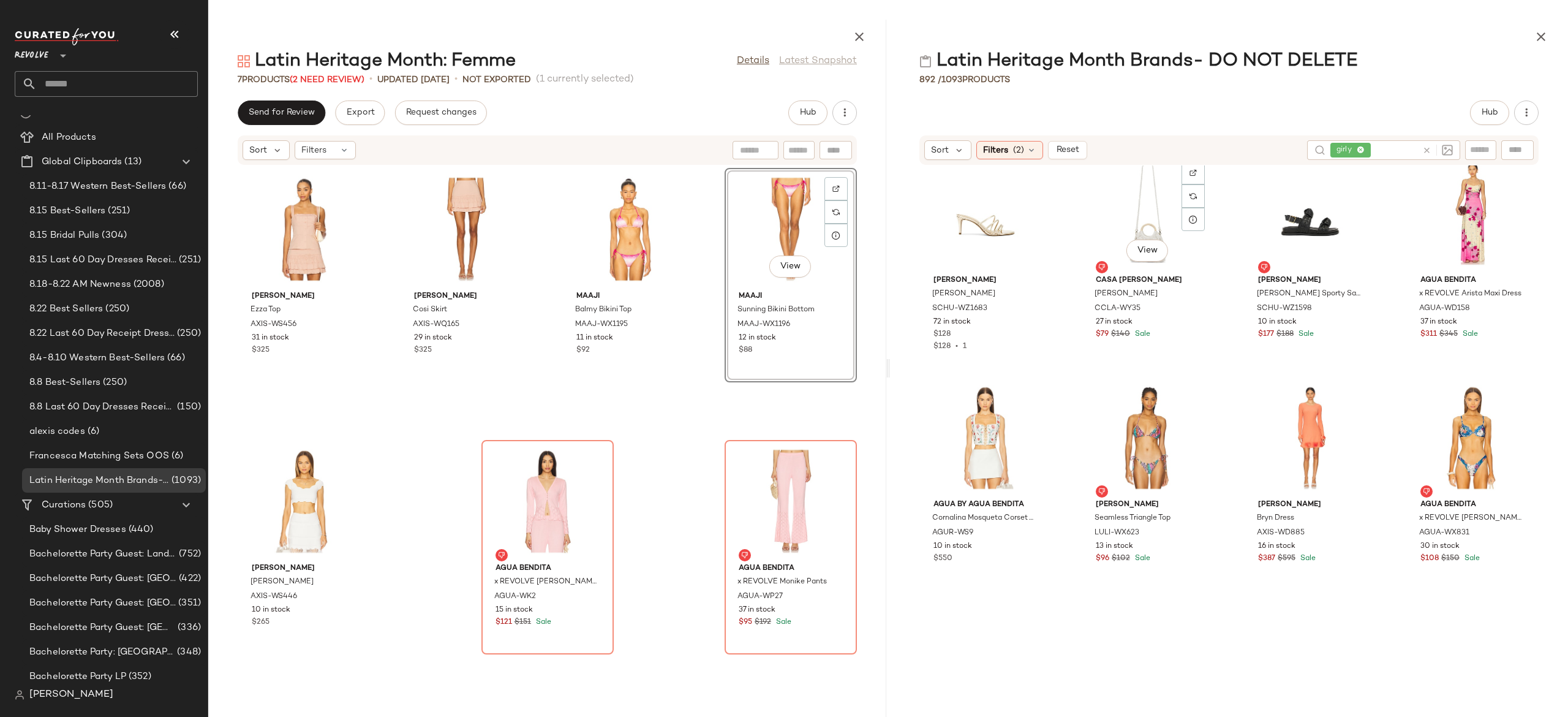
scroll to position [9000, 0]
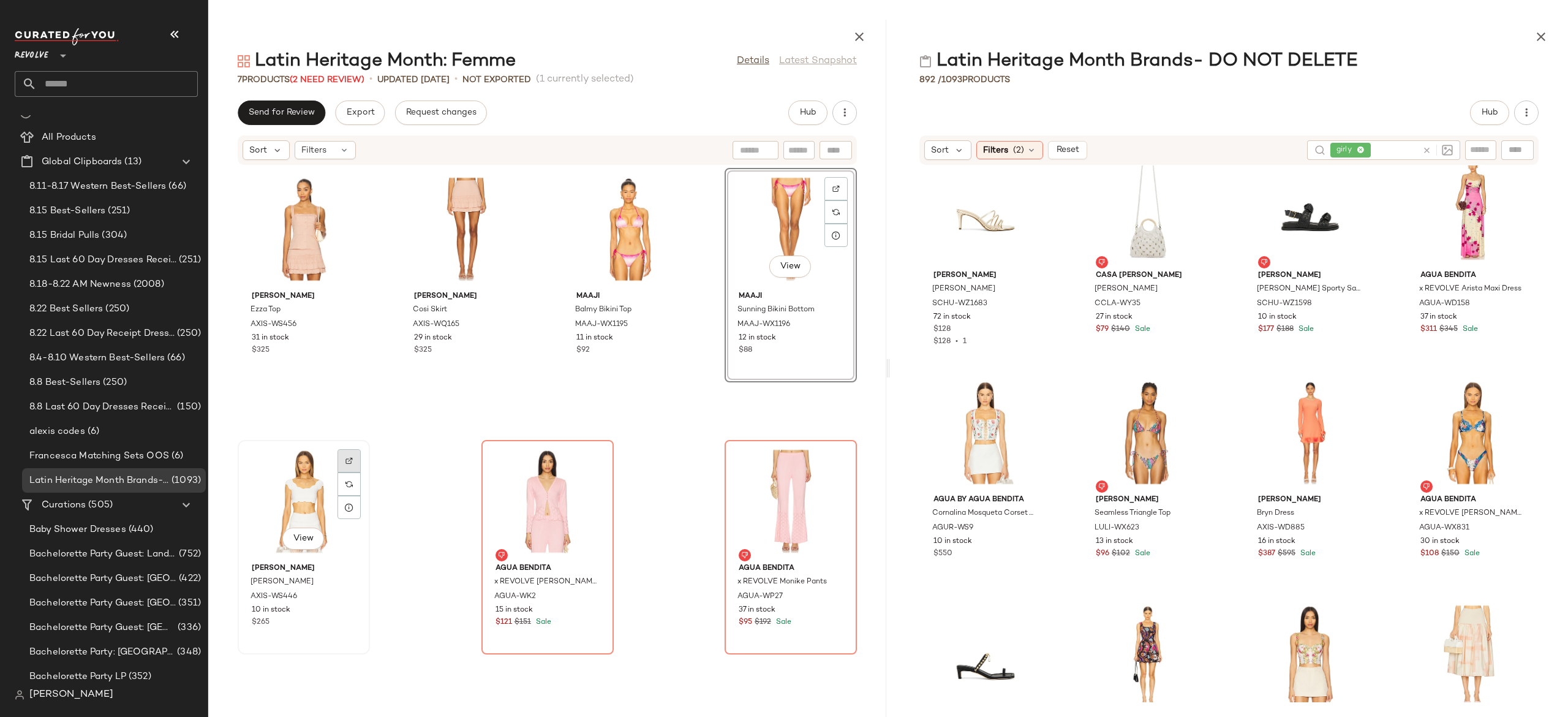
click at [349, 465] on div at bounding box center [349, 460] width 23 height 23
click at [1424, 153] on icon at bounding box center [1427, 150] width 9 height 9
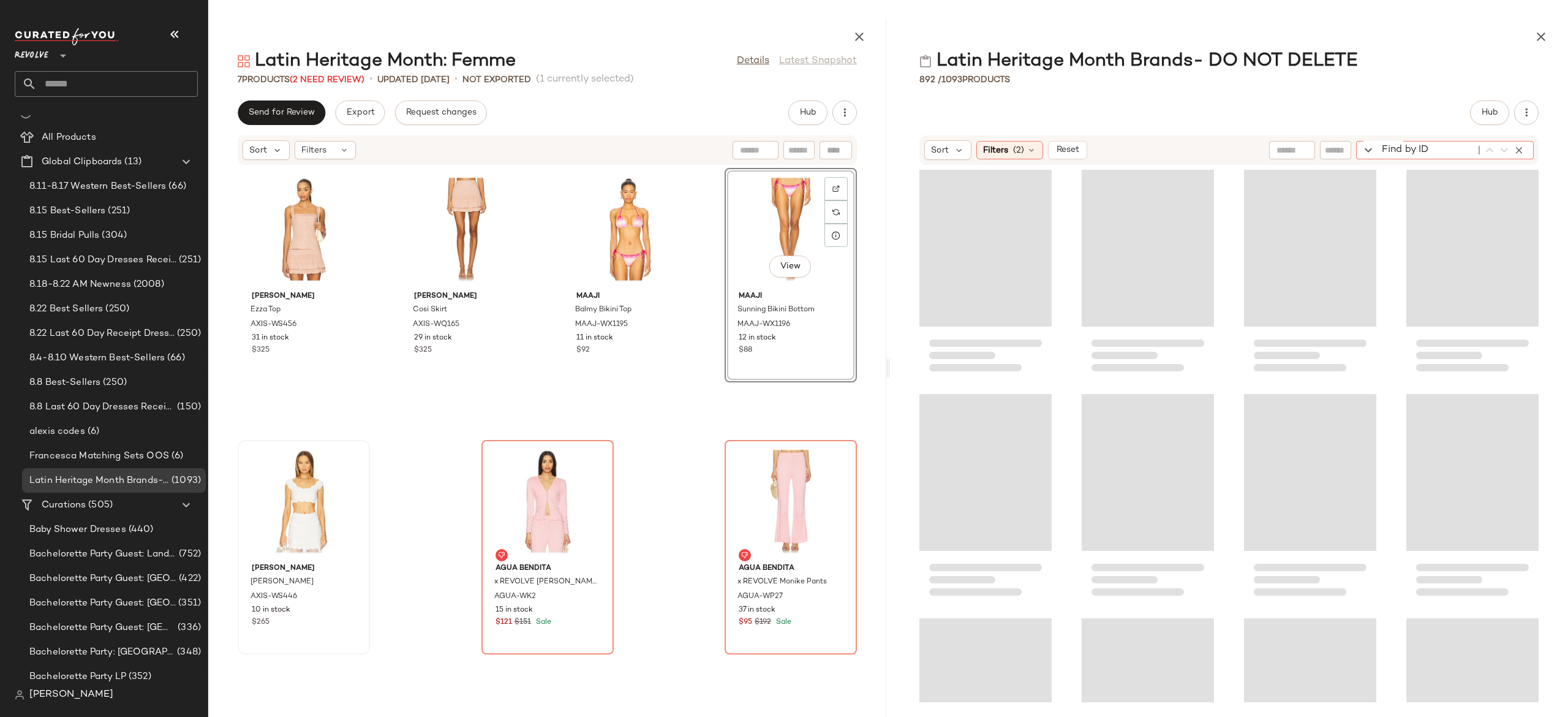
click at [1516, 145] on div "Find by ID Find by ID" at bounding box center [1445, 150] width 178 height 19
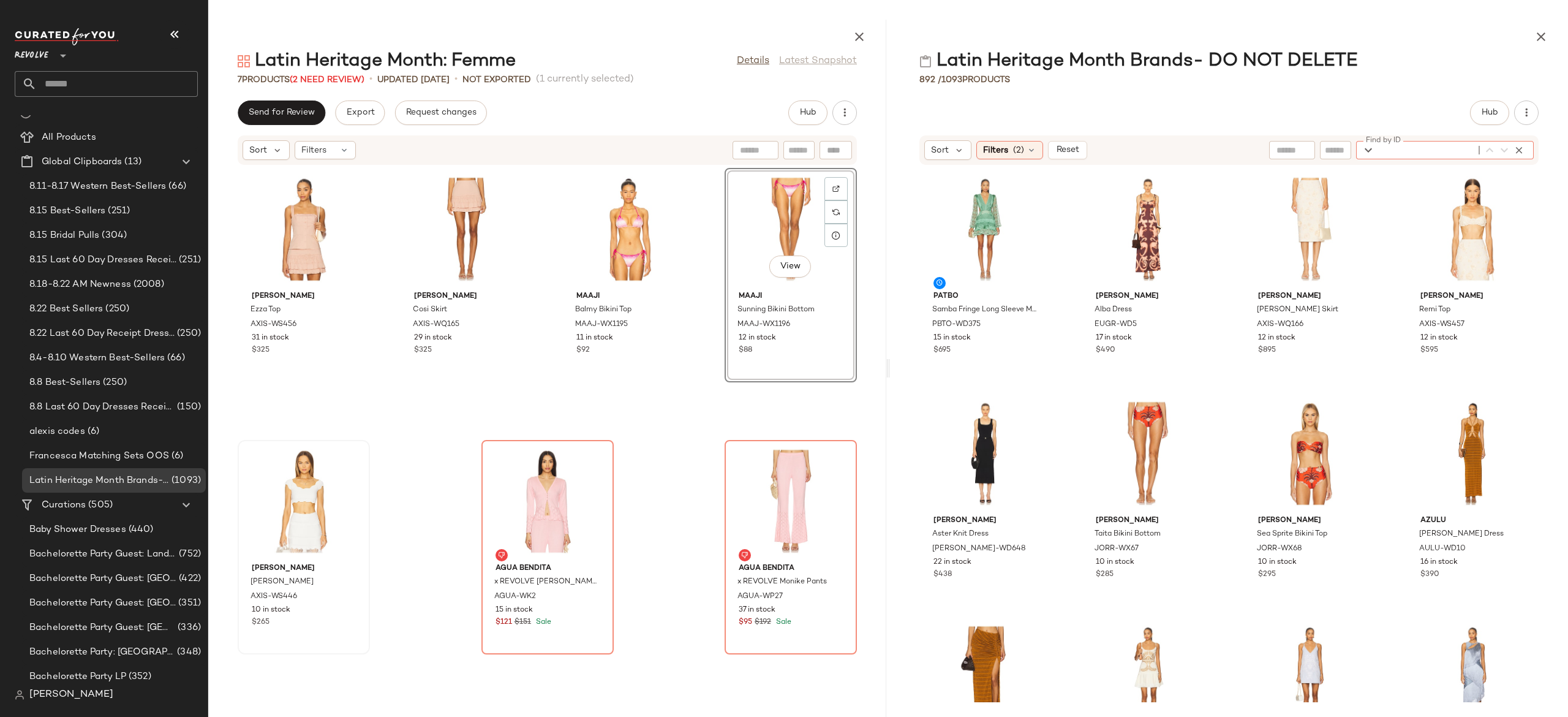
paste input "**********"
type input "**********"
click at [1521, 148] on icon "button" at bounding box center [1520, 150] width 11 height 11
click at [808, 110] on span "Hub" at bounding box center [808, 113] width 17 height 10
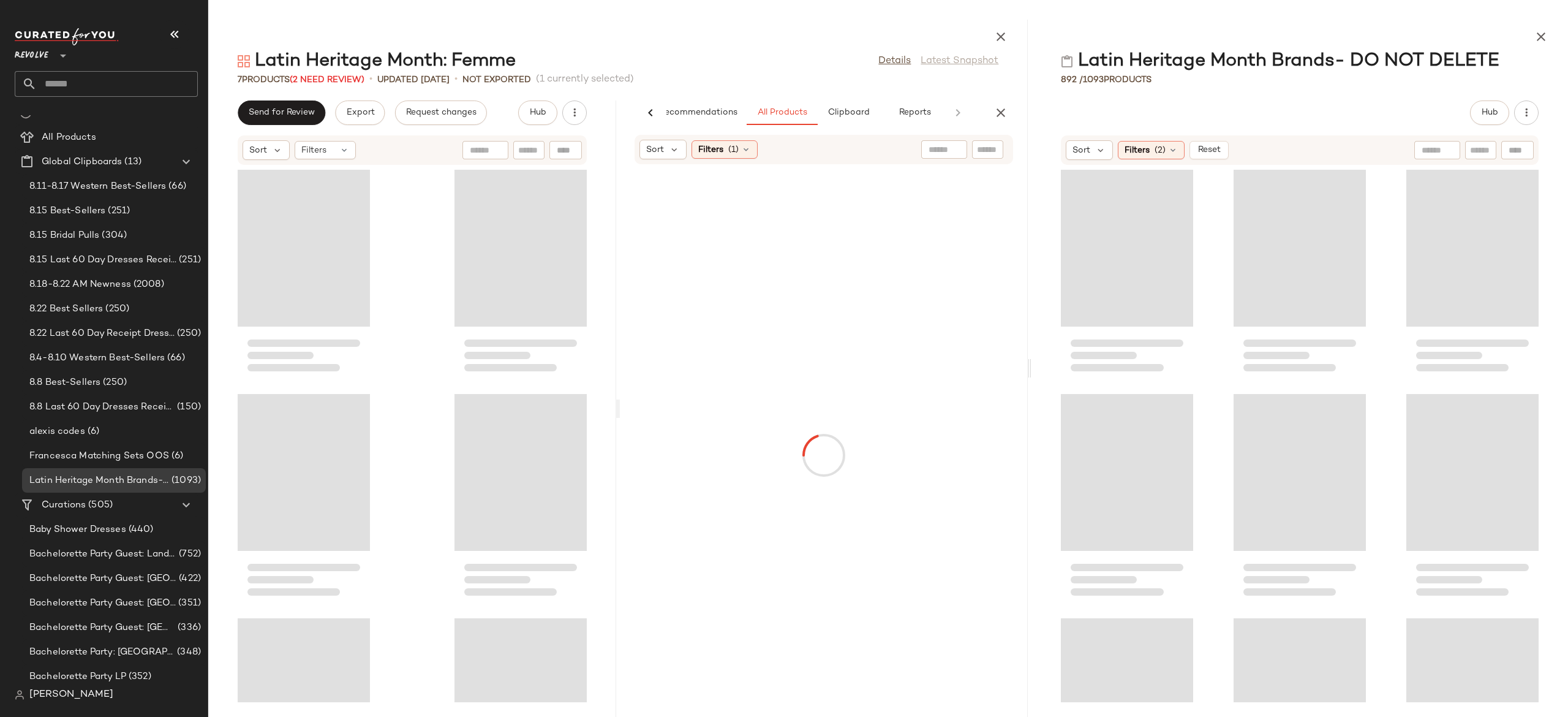
scroll to position [0, 25]
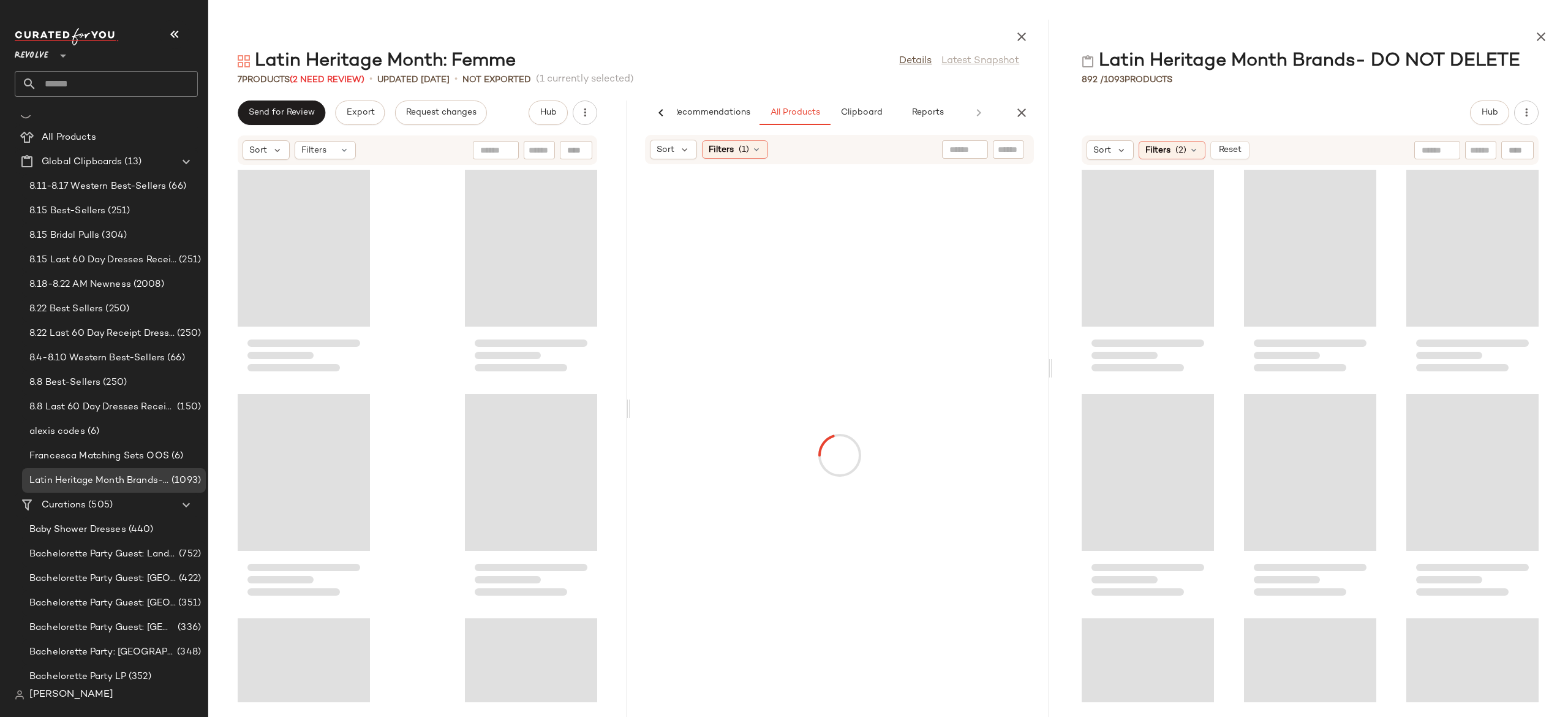
drag, startPoint x: 886, startPoint y: 367, endPoint x: 1051, endPoint y: 377, distance: 165.3
click at [1051, 377] on div at bounding box center [1050, 368] width 4 height 697
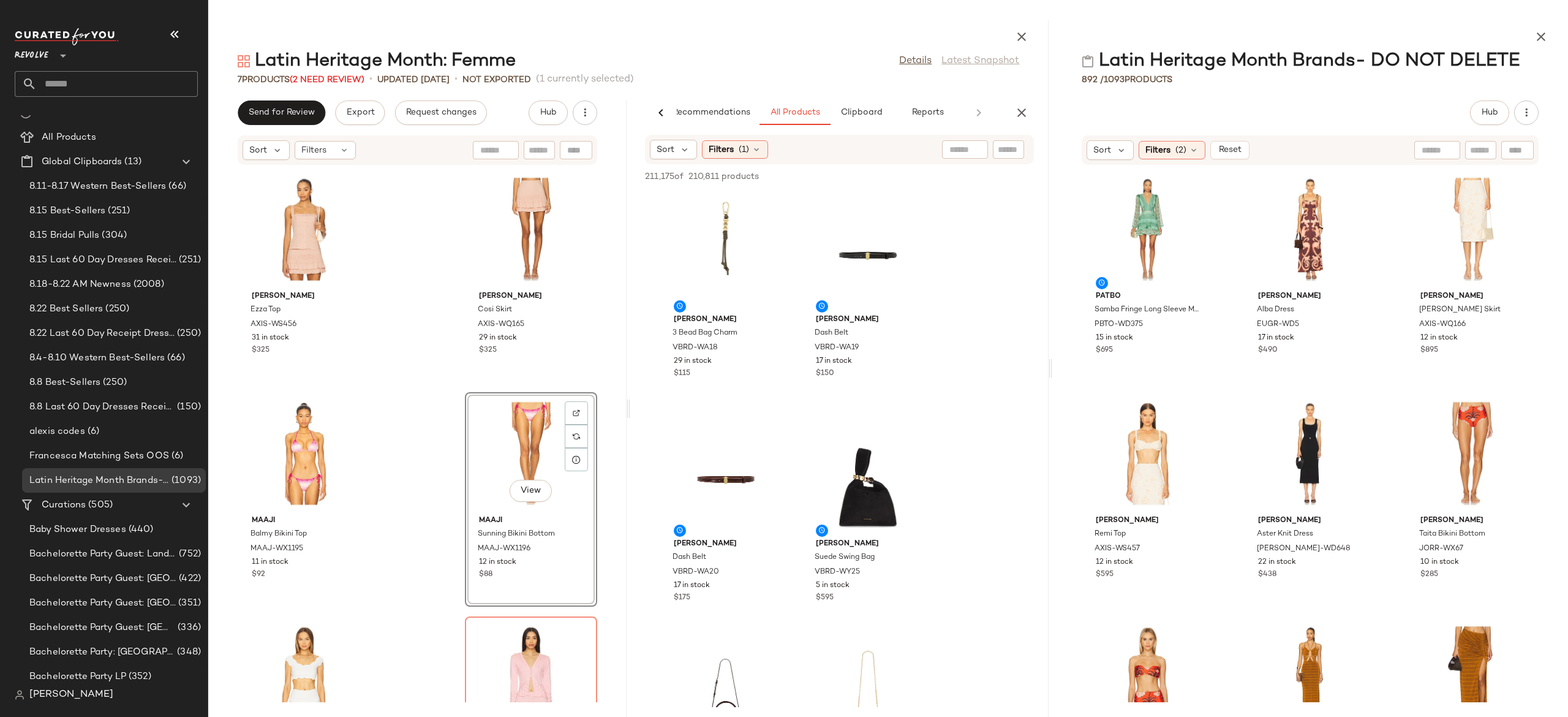
click at [1010, 149] on input "text" at bounding box center [1008, 150] width 22 height 13
paste input "**********"
type input "**********"
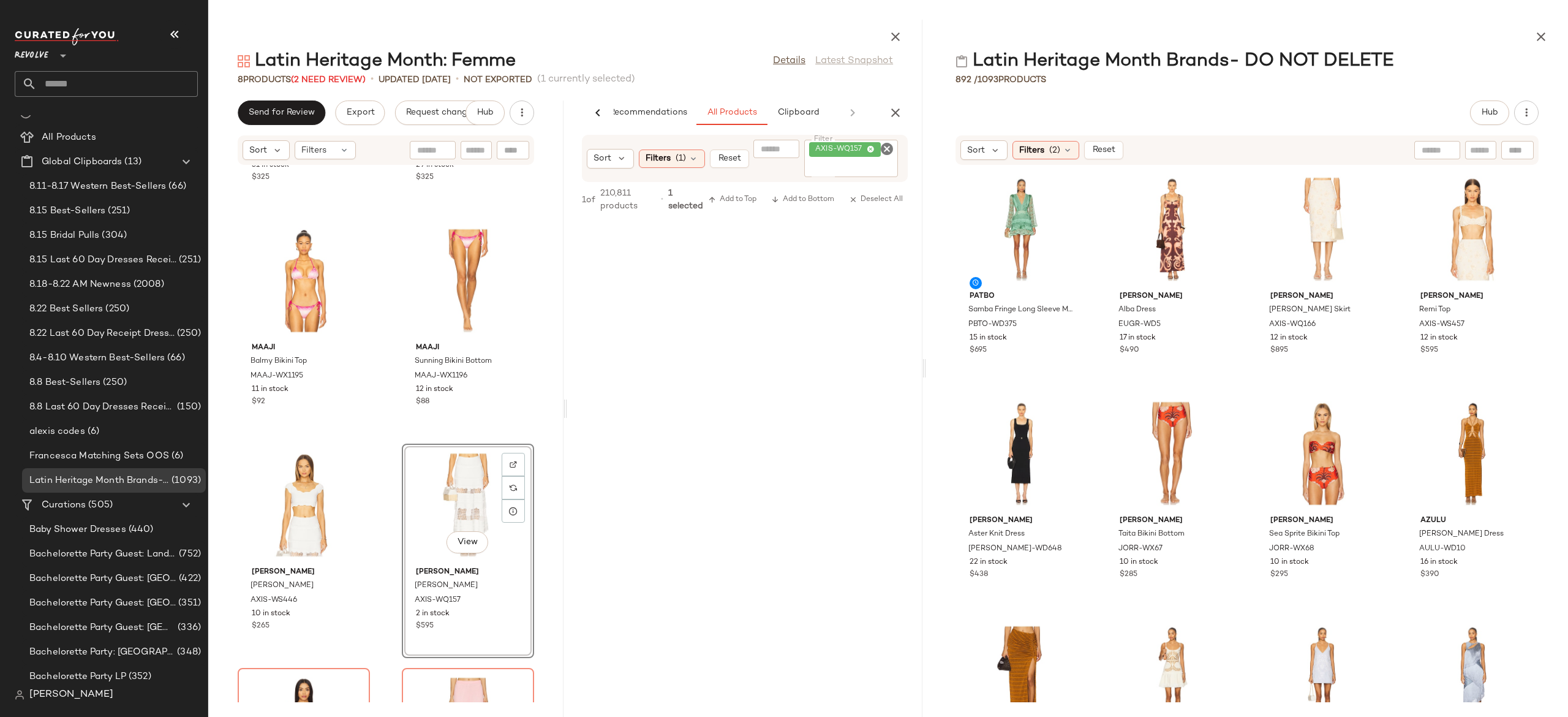
drag, startPoint x: 1050, startPoint y: 374, endPoint x: 926, endPoint y: 381, distance: 124.2
click at [926, 381] on div "Latin Heritage Month: Femme Details Latest Snapshot 8 Products (2 Need Review) …" at bounding box center [888, 368] width 1360 height 697
click at [1439, 153] on div at bounding box center [1383, 150] width 153 height 19
type input "*****"
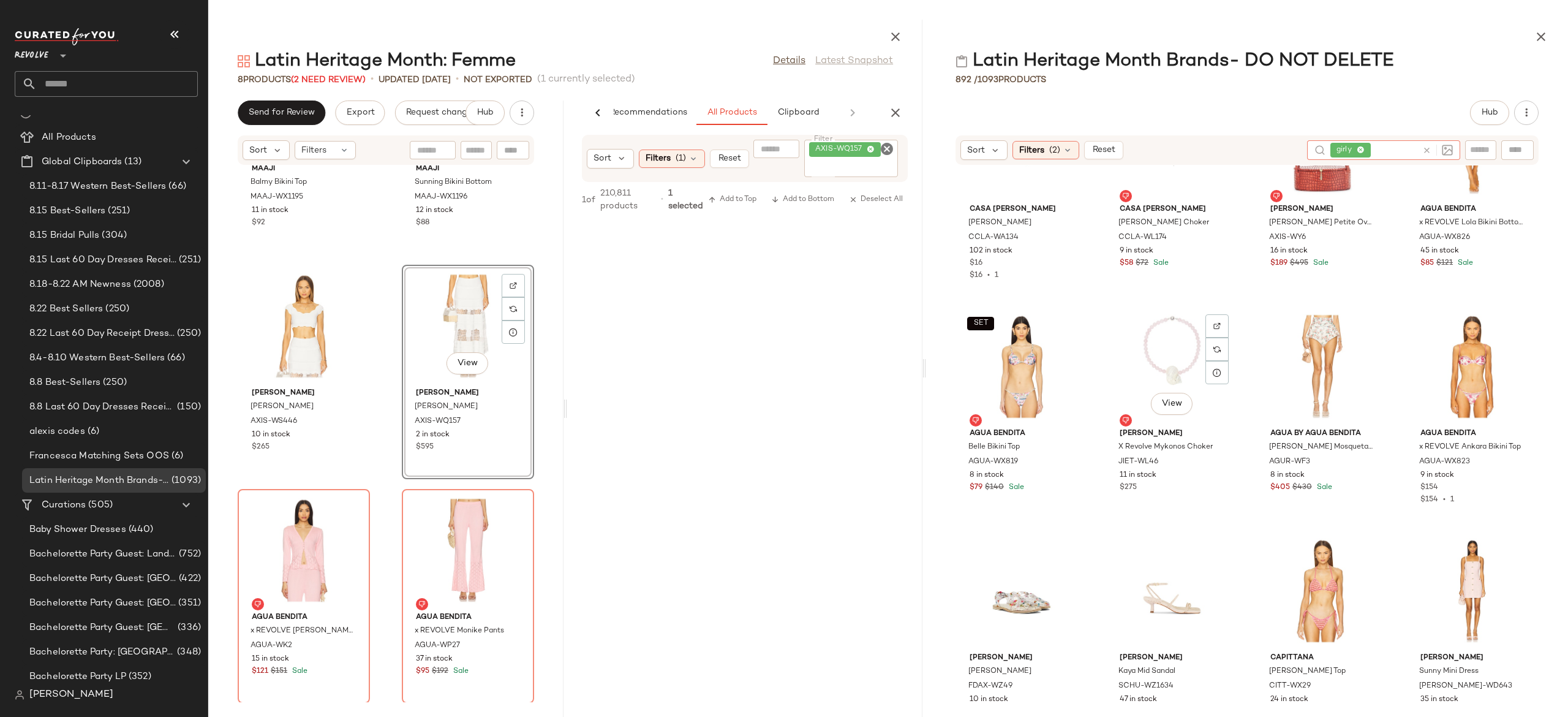
scroll to position [2541, 0]
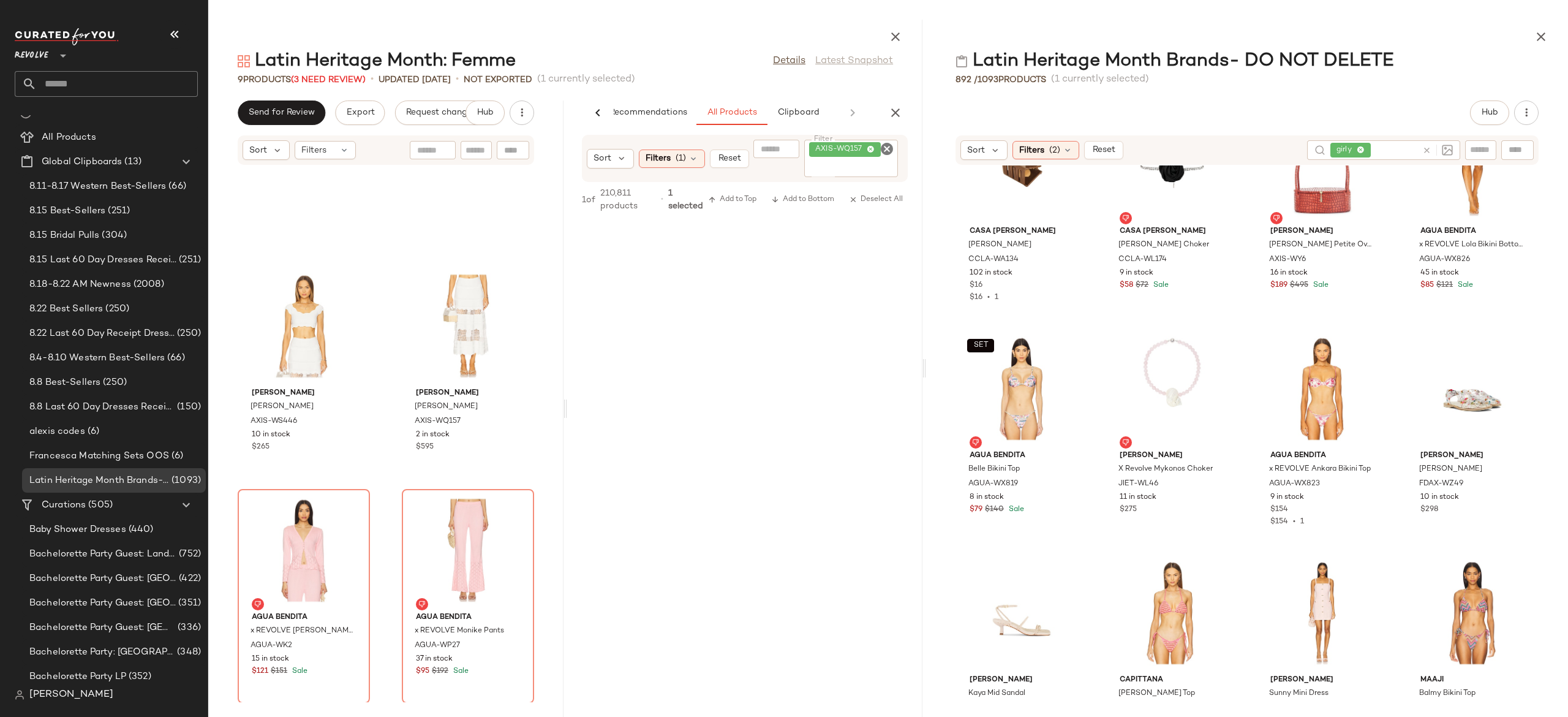
scroll to position [587, 0]
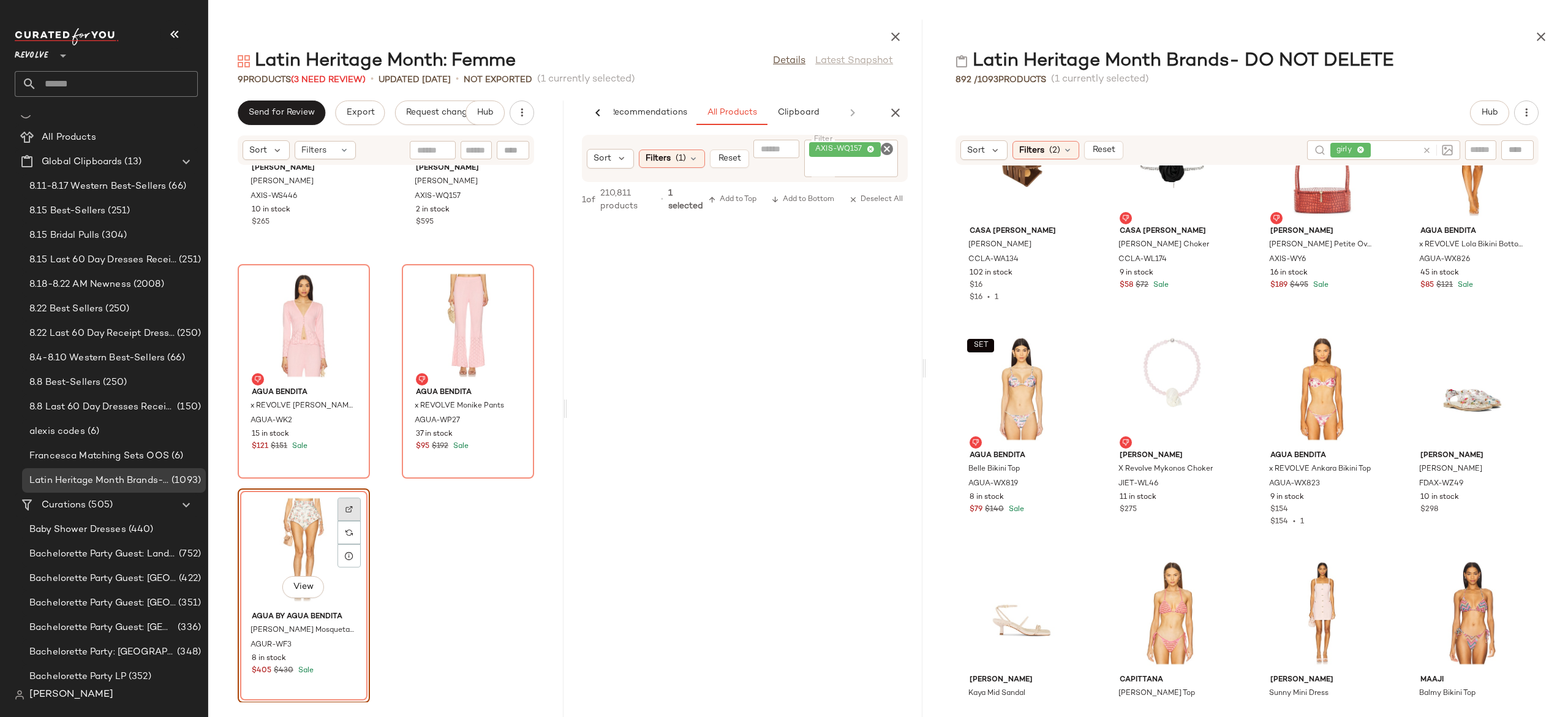
click at [352, 506] on img at bounding box center [349, 509] width 7 height 7
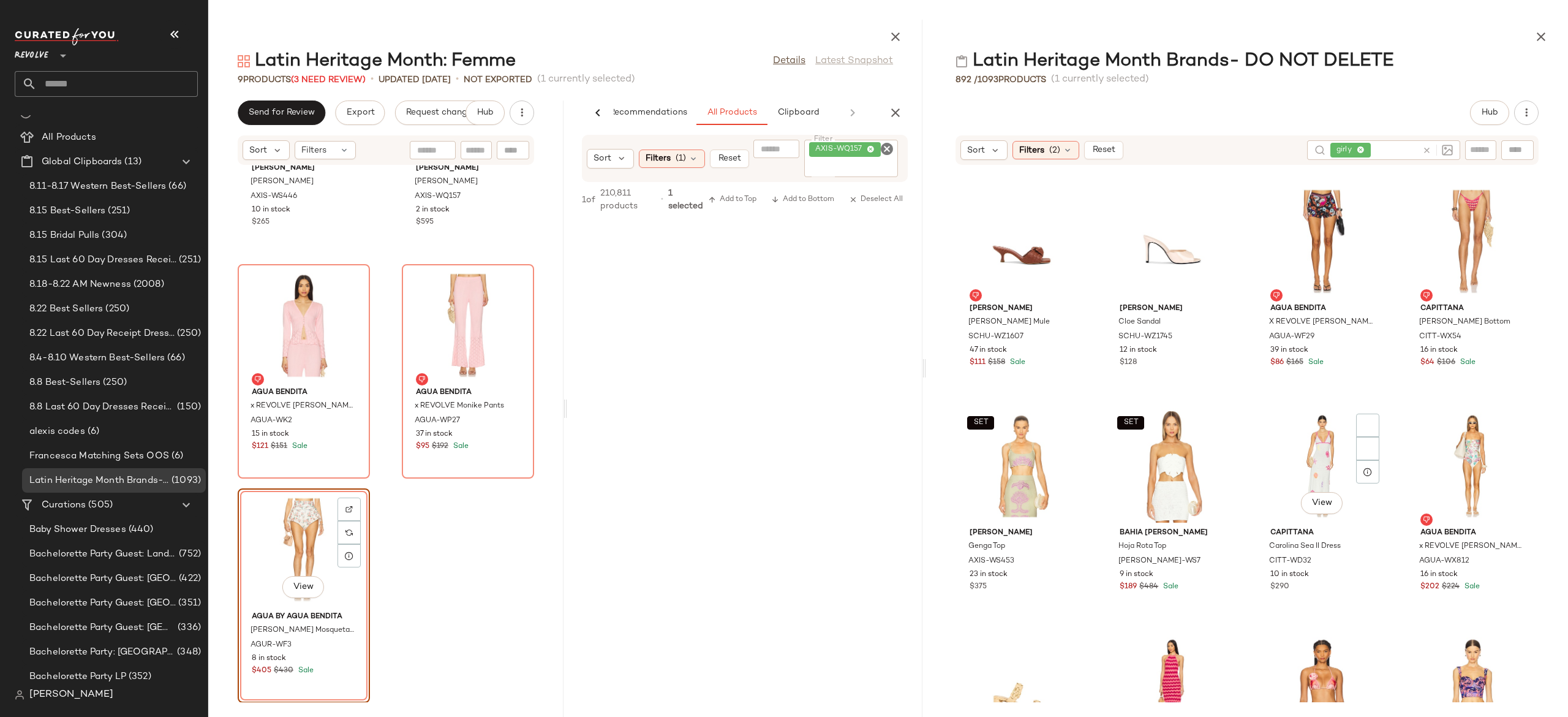
scroll to position [3586, 0]
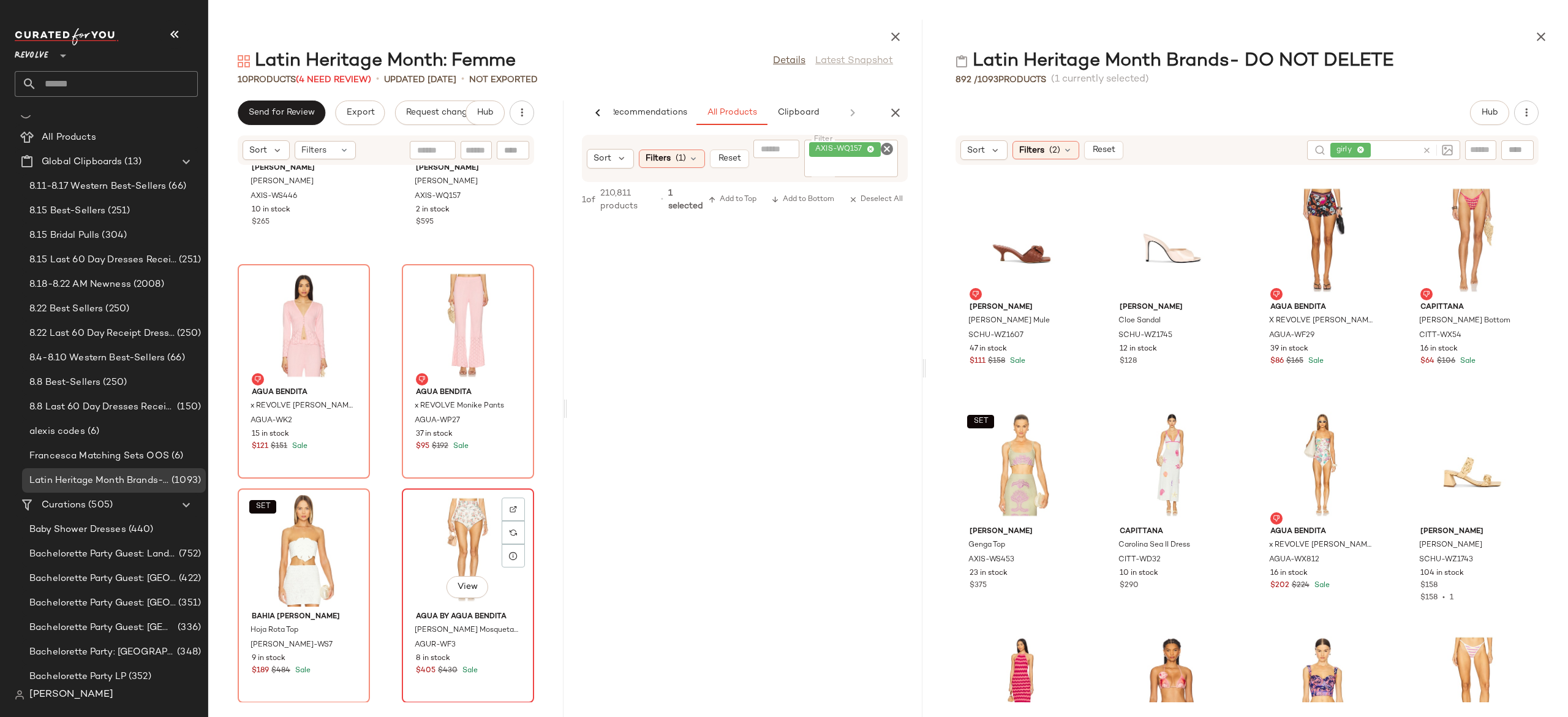
click at [461, 548] on div "View" at bounding box center [468, 549] width 124 height 114
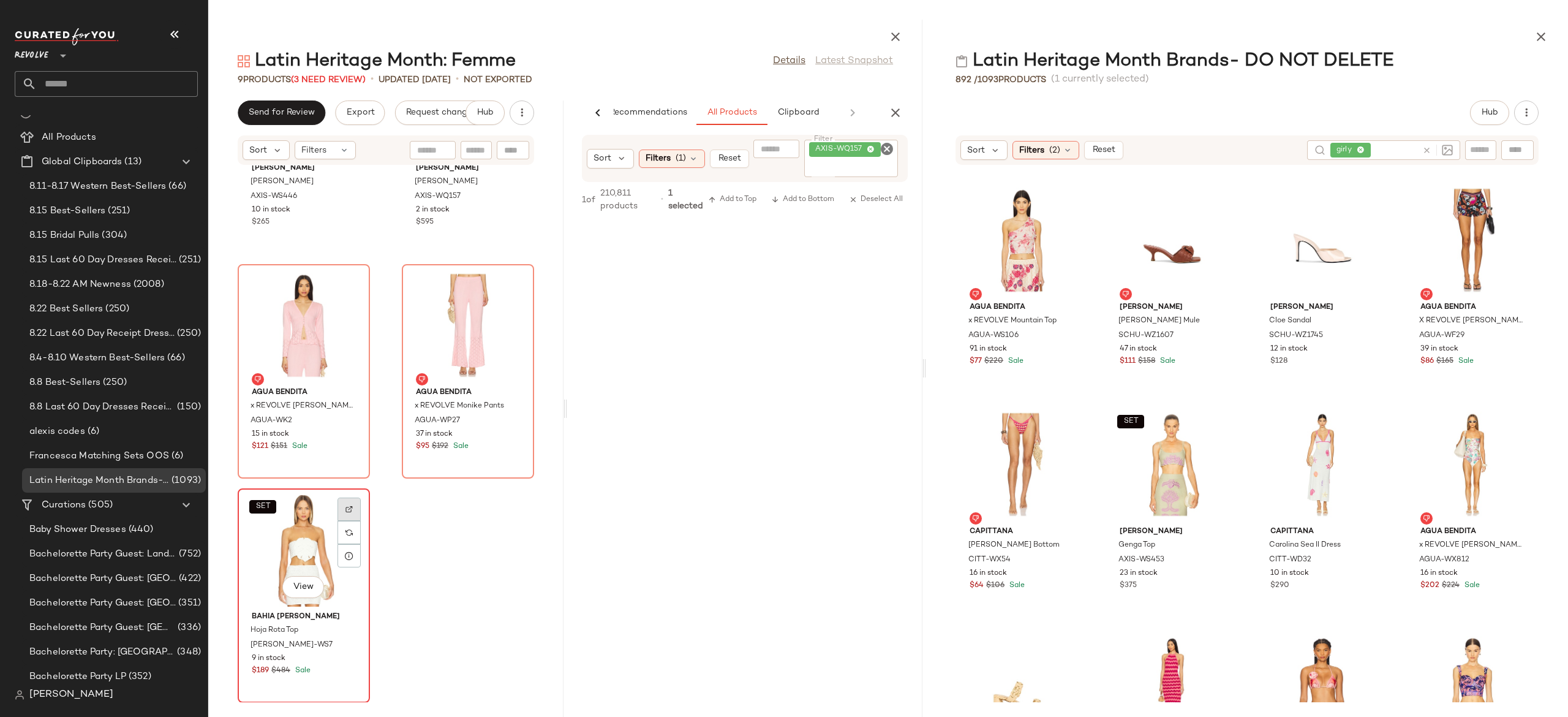
click at [348, 509] on img at bounding box center [349, 509] width 7 height 7
click at [886, 154] on icon "Clear Filter" at bounding box center [887, 149] width 15 height 15
type input "*********"
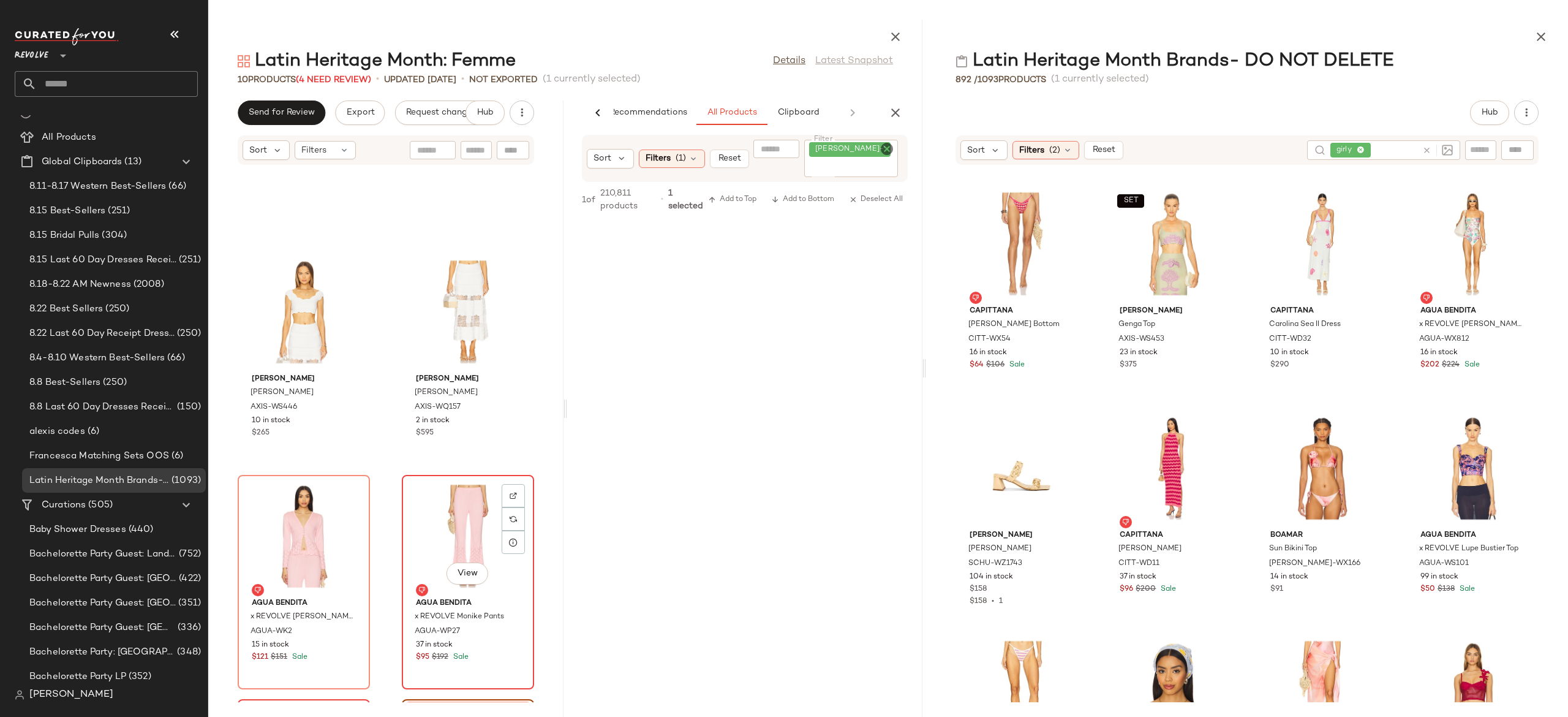
scroll to position [368, 0]
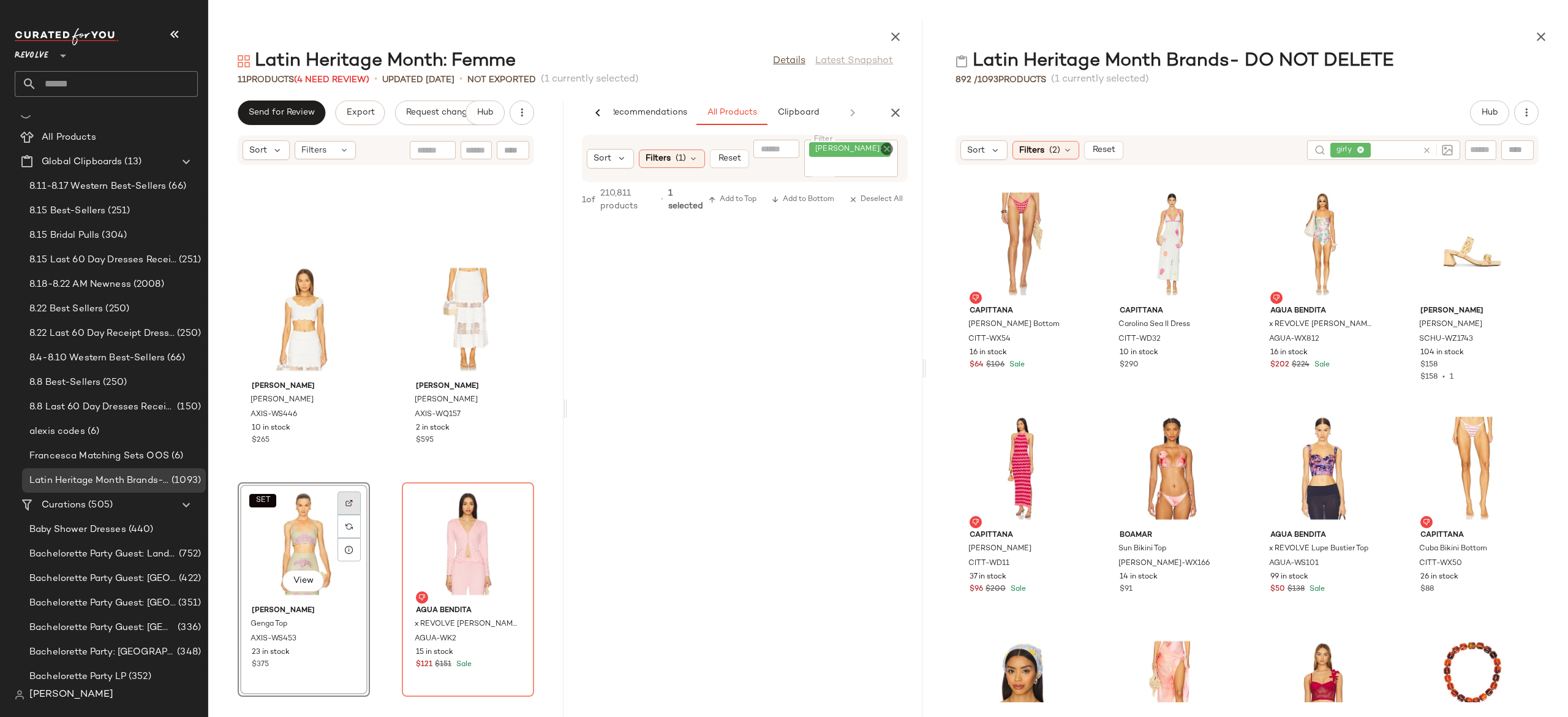
click at [349, 501] on img at bounding box center [349, 503] width 7 height 7
click at [890, 152] on icon "Clear Filter" at bounding box center [887, 149] width 15 height 15
paste input "**********"
type input "**********"
click at [821, 163] on input "Filter" at bounding box center [862, 168] width 104 height 13
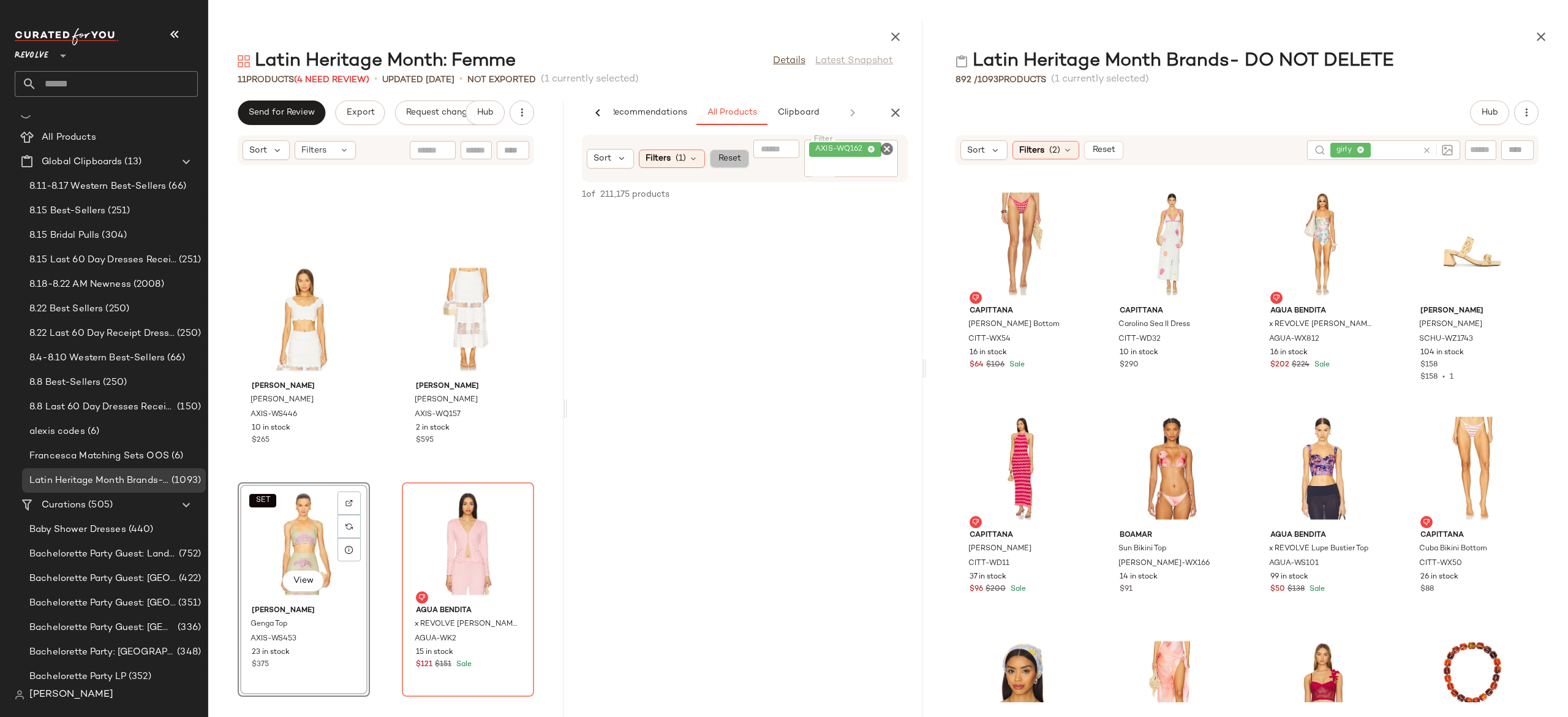
click at [736, 154] on span "Reset" at bounding box center [729, 158] width 23 height 10
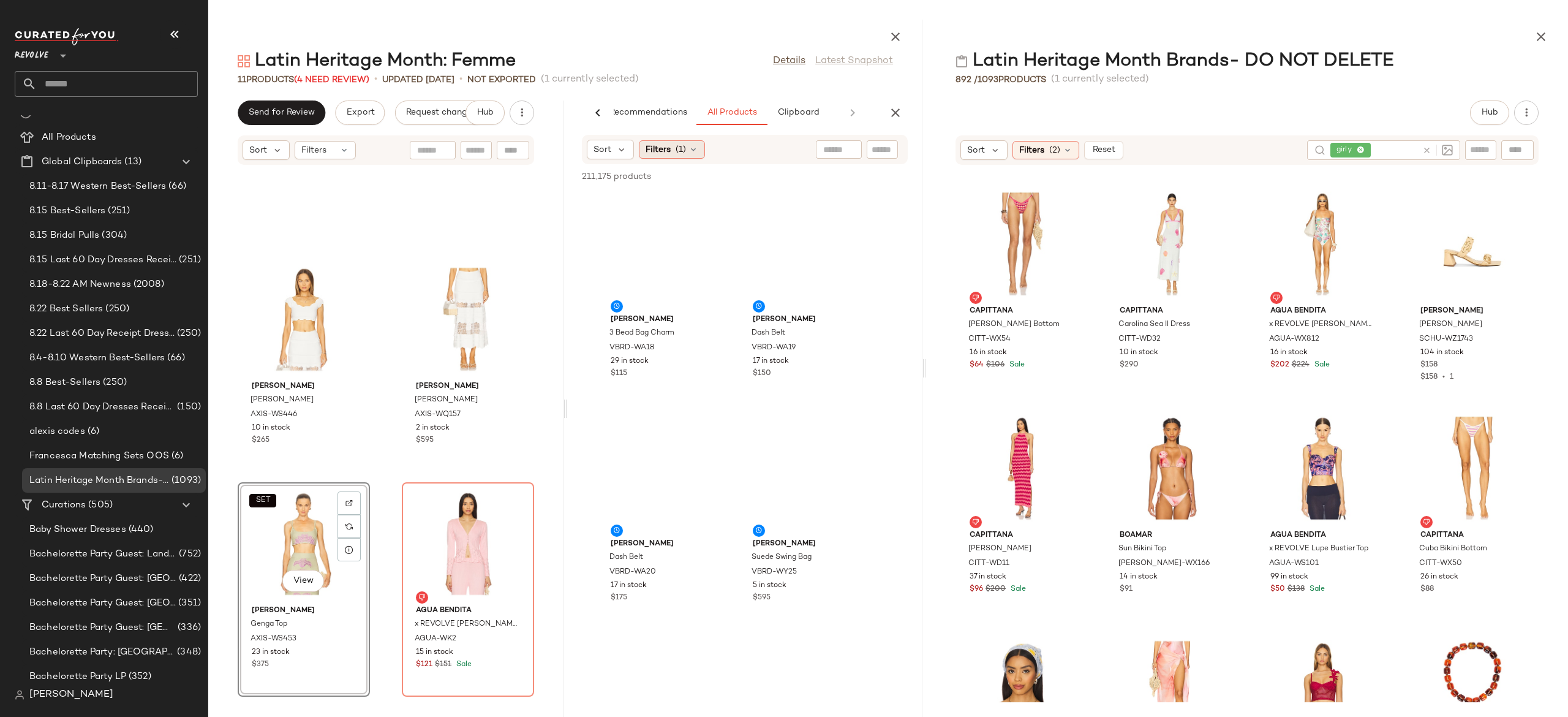
click at [695, 152] on icon at bounding box center [693, 150] width 10 height 10
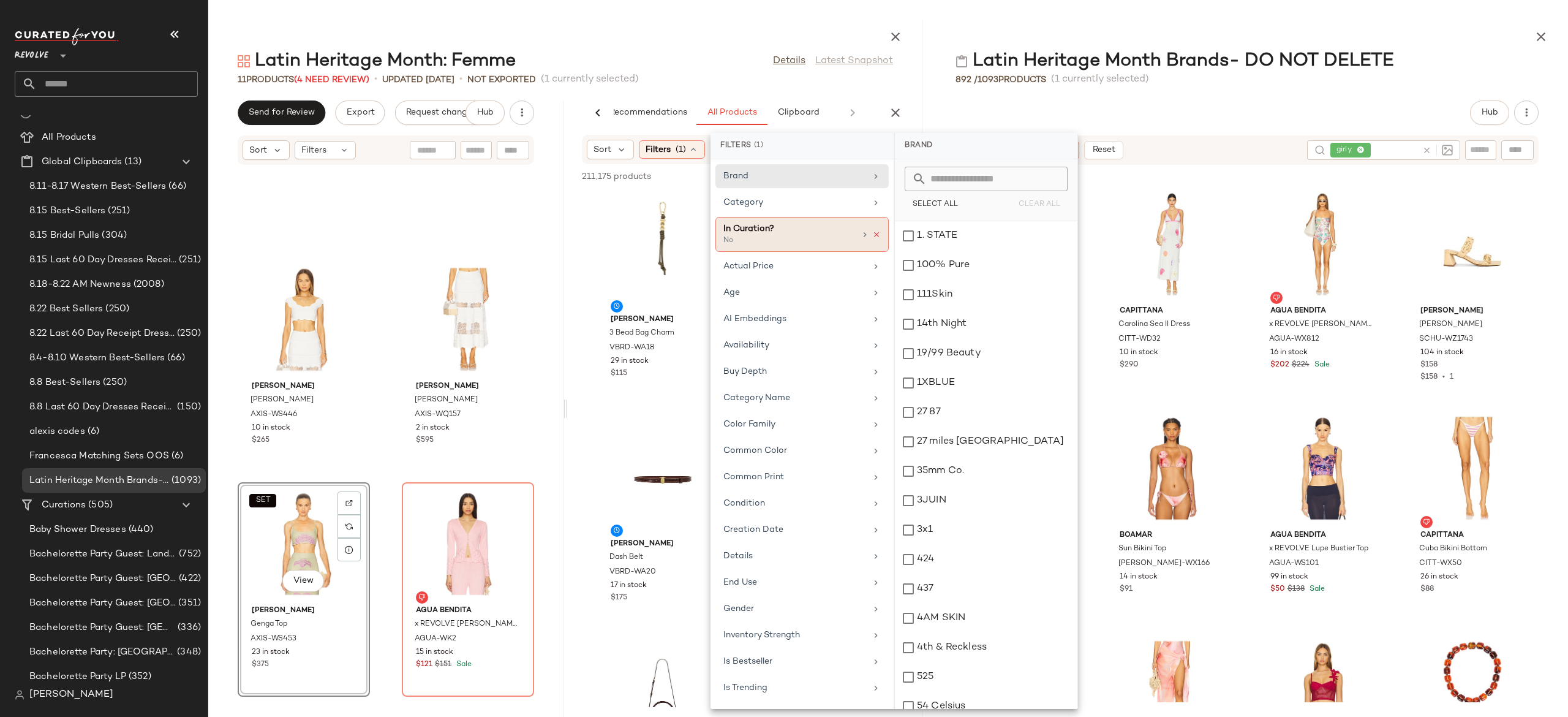
click at [873, 231] on icon at bounding box center [877, 235] width 9 height 9
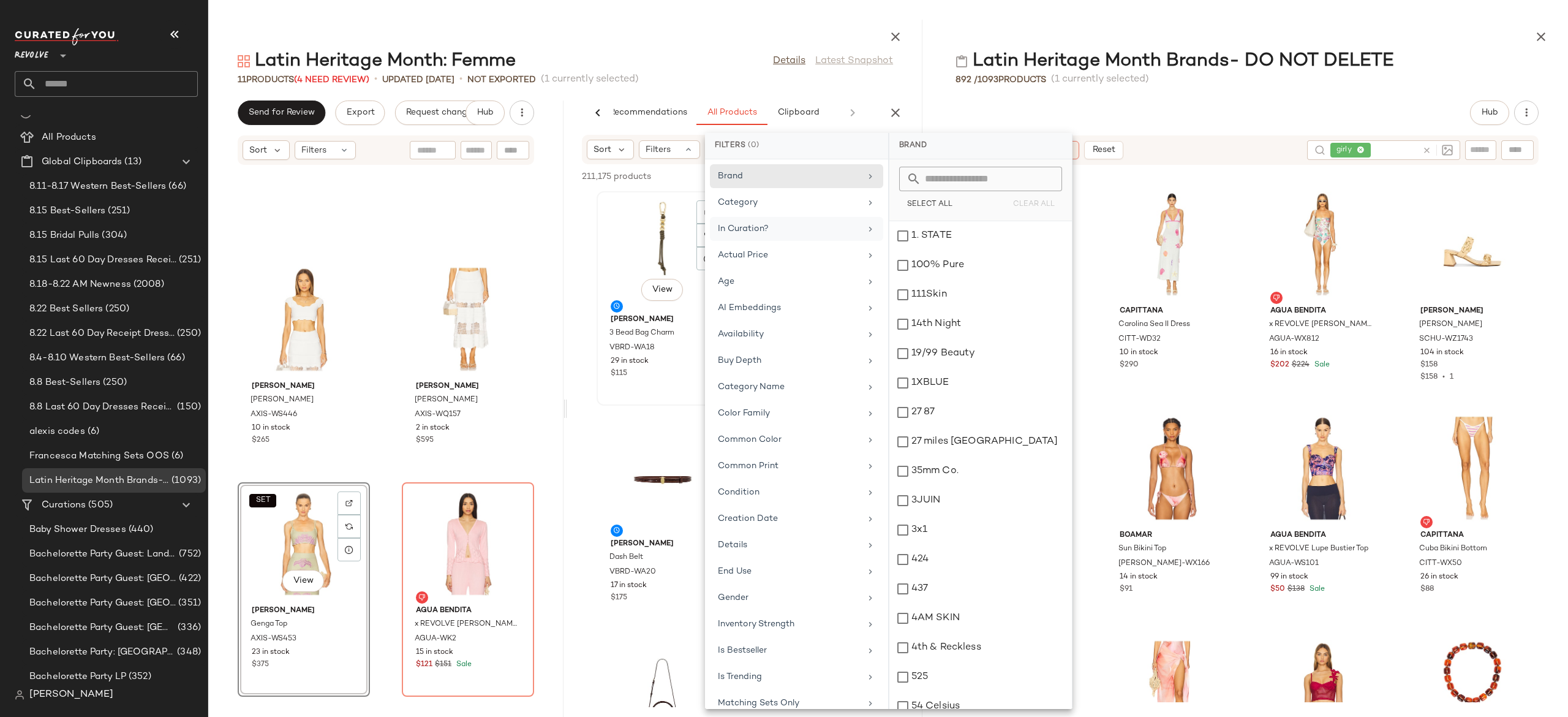
click at [680, 251] on div "View" at bounding box center [662, 252] width 124 height 114
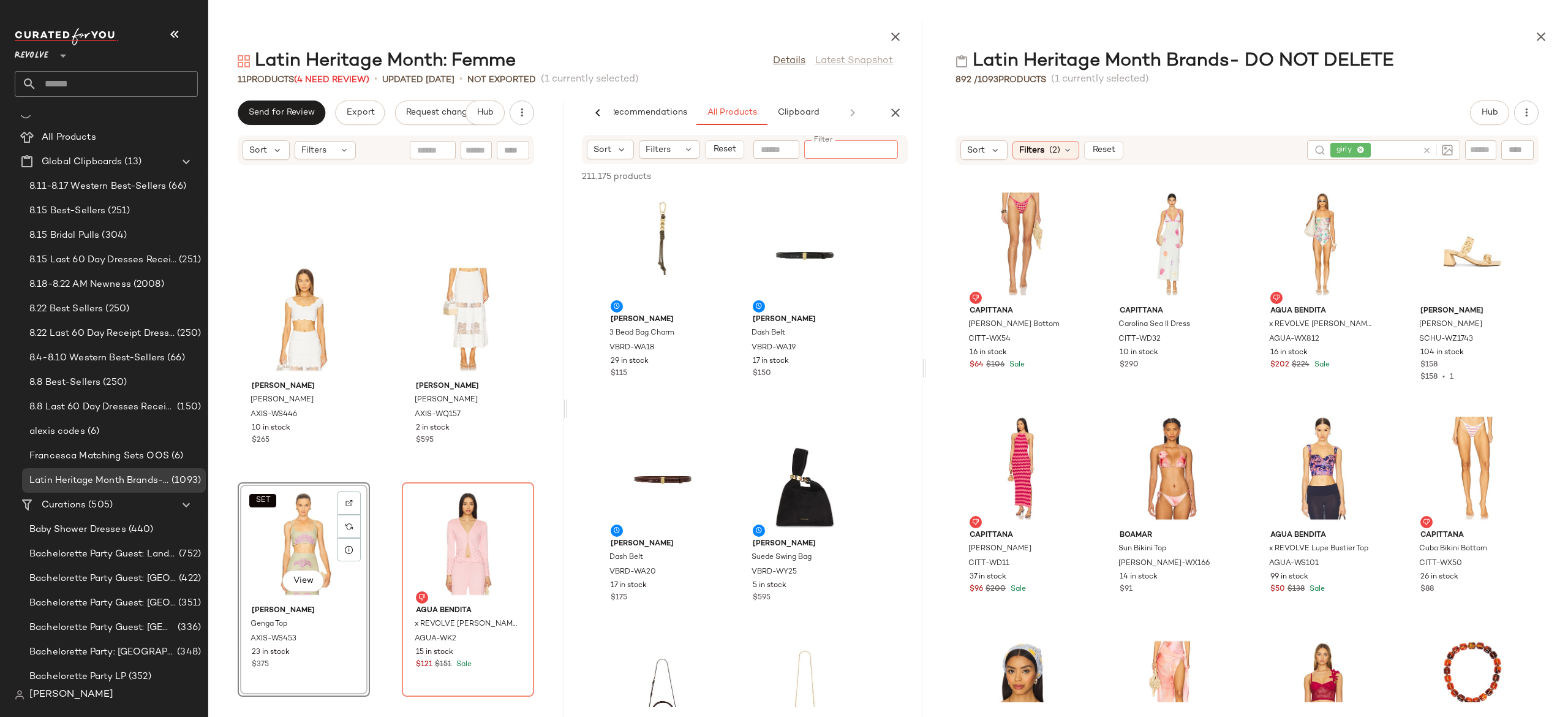
click at [883, 150] on input "Filter" at bounding box center [862, 150] width 104 height 13
paste input "**********"
type input "**********"
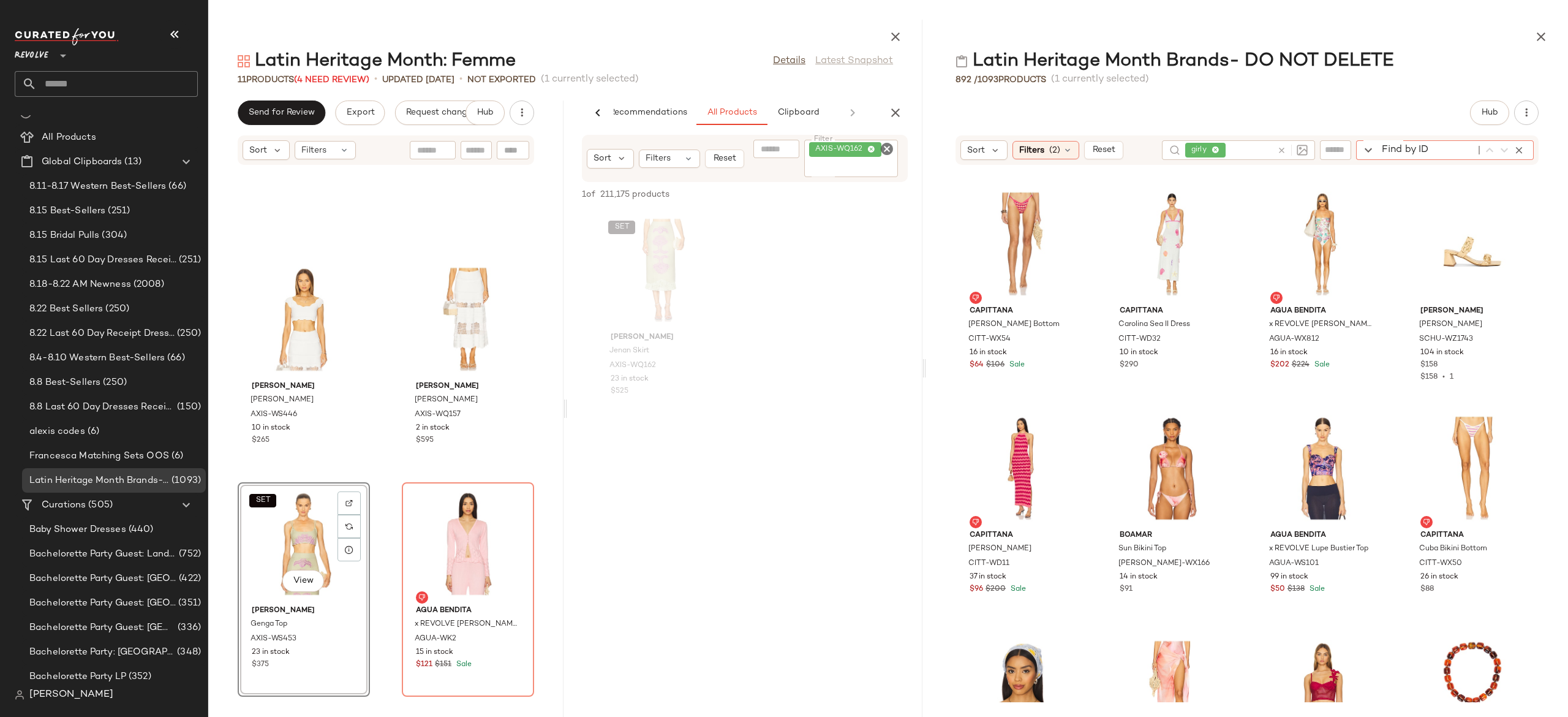
click at [1520, 147] on div "Find by ID Find by ID" at bounding box center [1445, 150] width 178 height 20
paste input "**********"
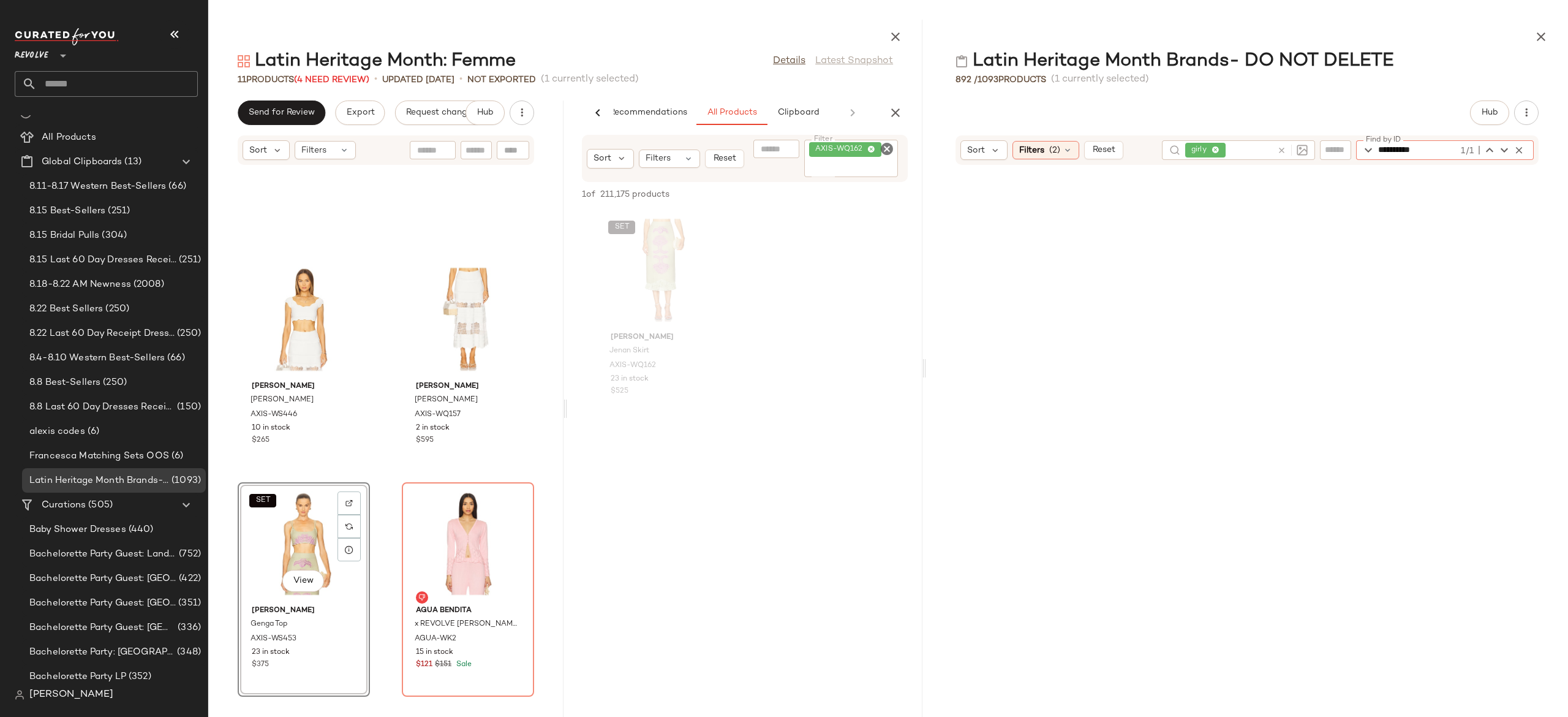
scroll to position [4709, 0]
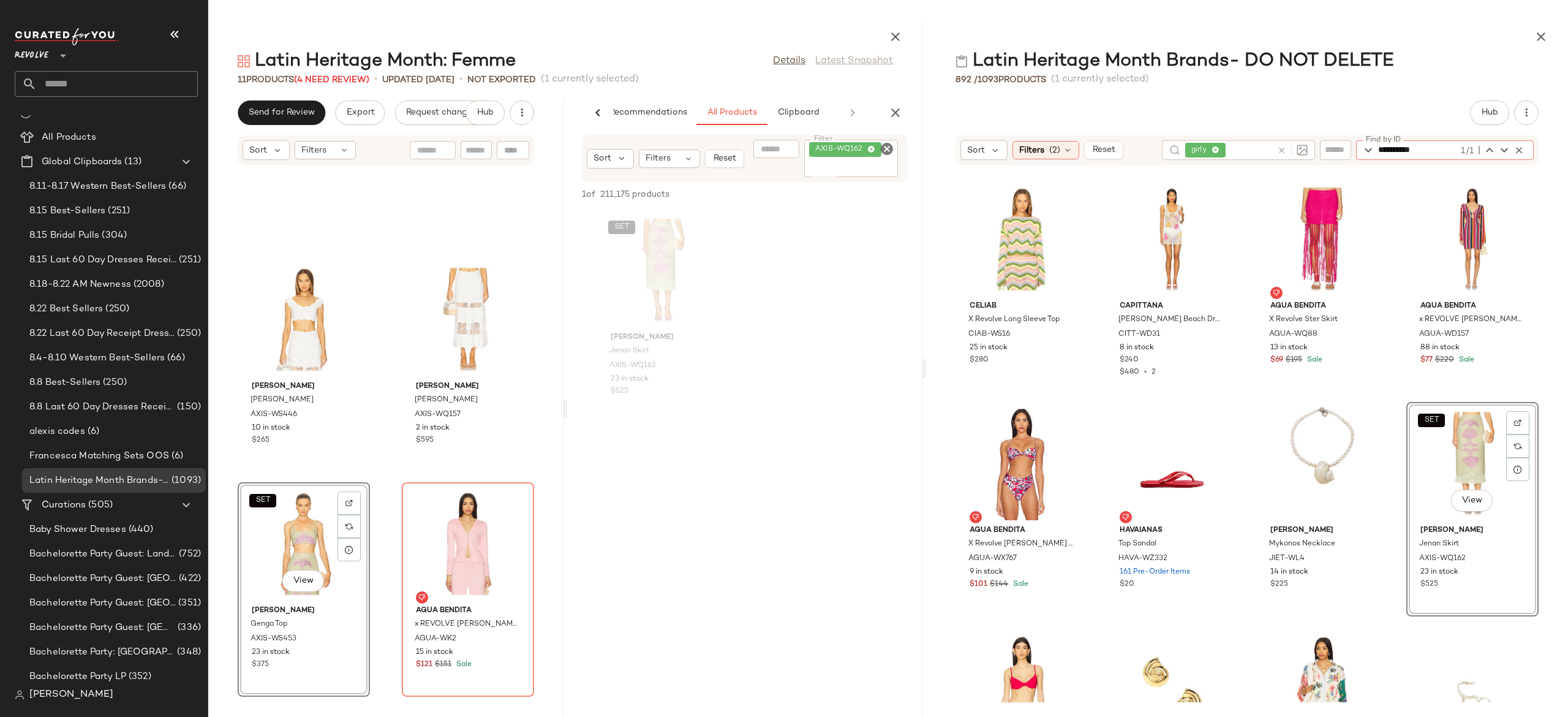
type input "**********"
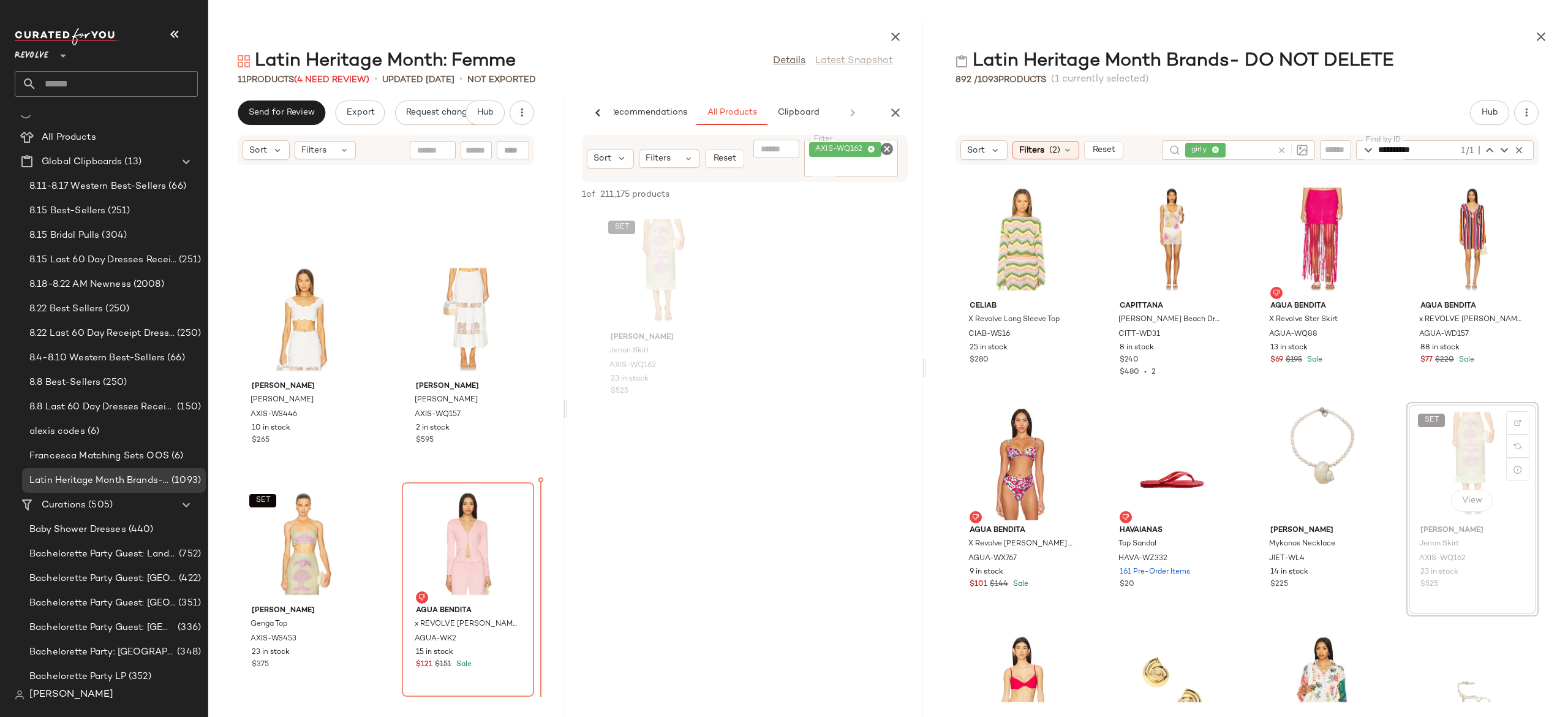
scroll to position [373, 0]
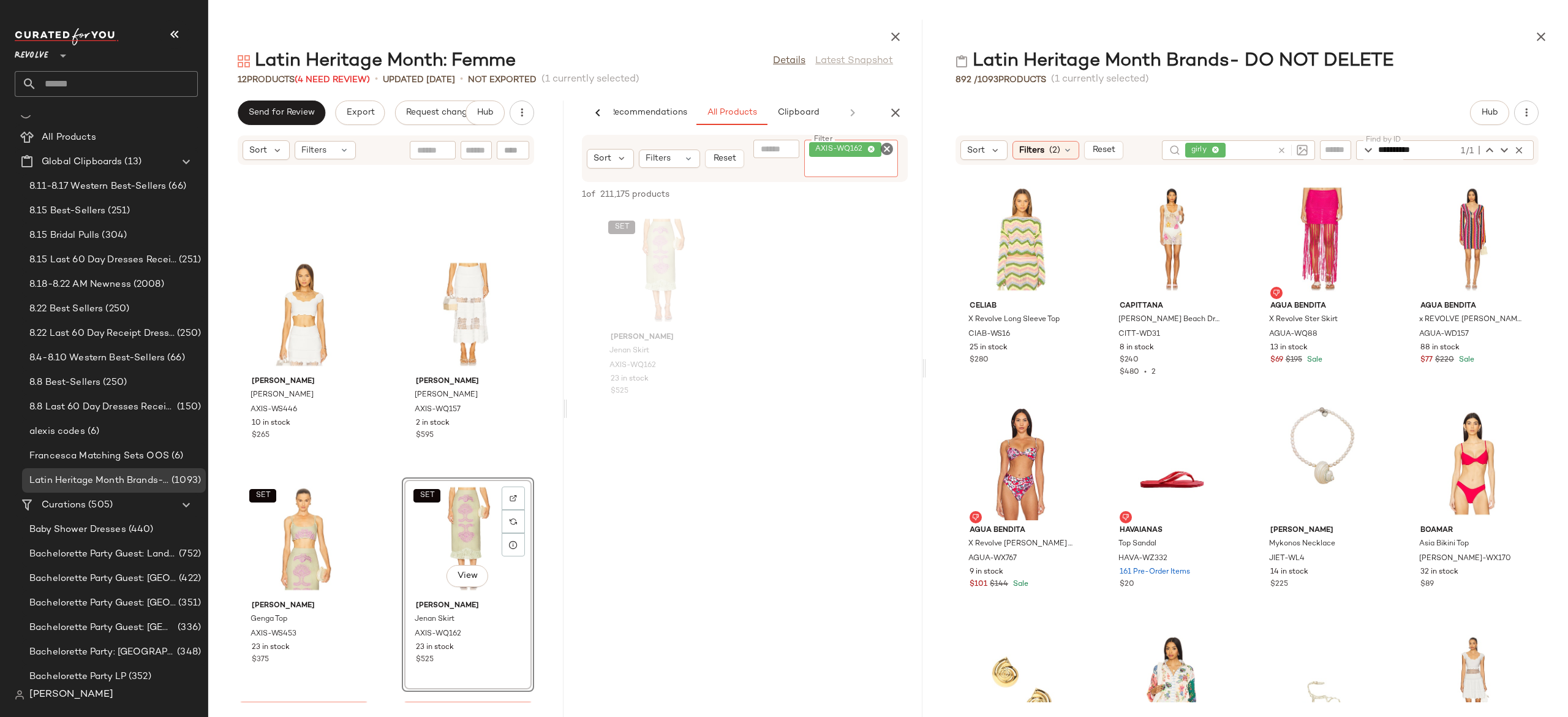
click at [887, 140] on div "AXIS-WQ162" at bounding box center [851, 158] width 94 height 37
click at [888, 147] on icon "Clear Filter" at bounding box center [887, 149] width 15 height 15
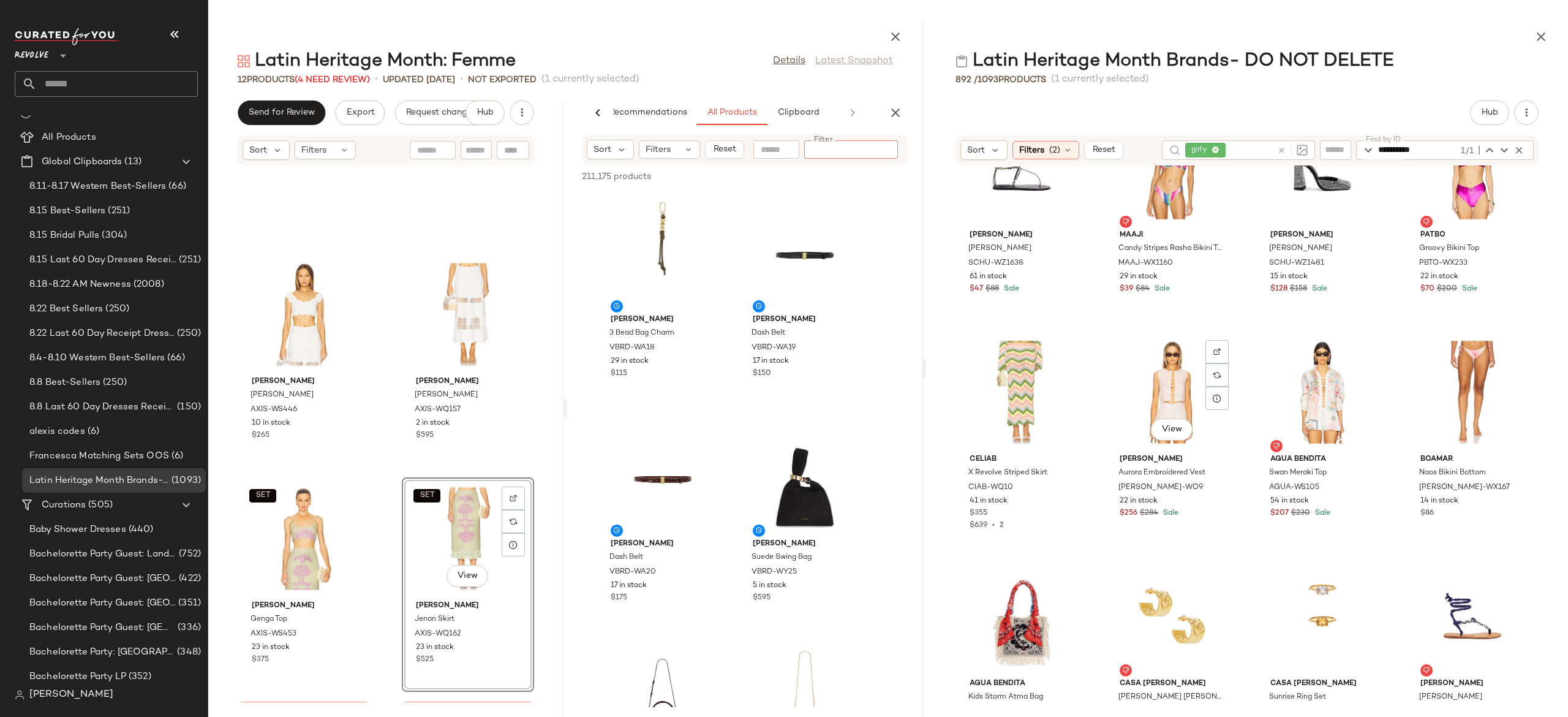
scroll to position [5911, 0]
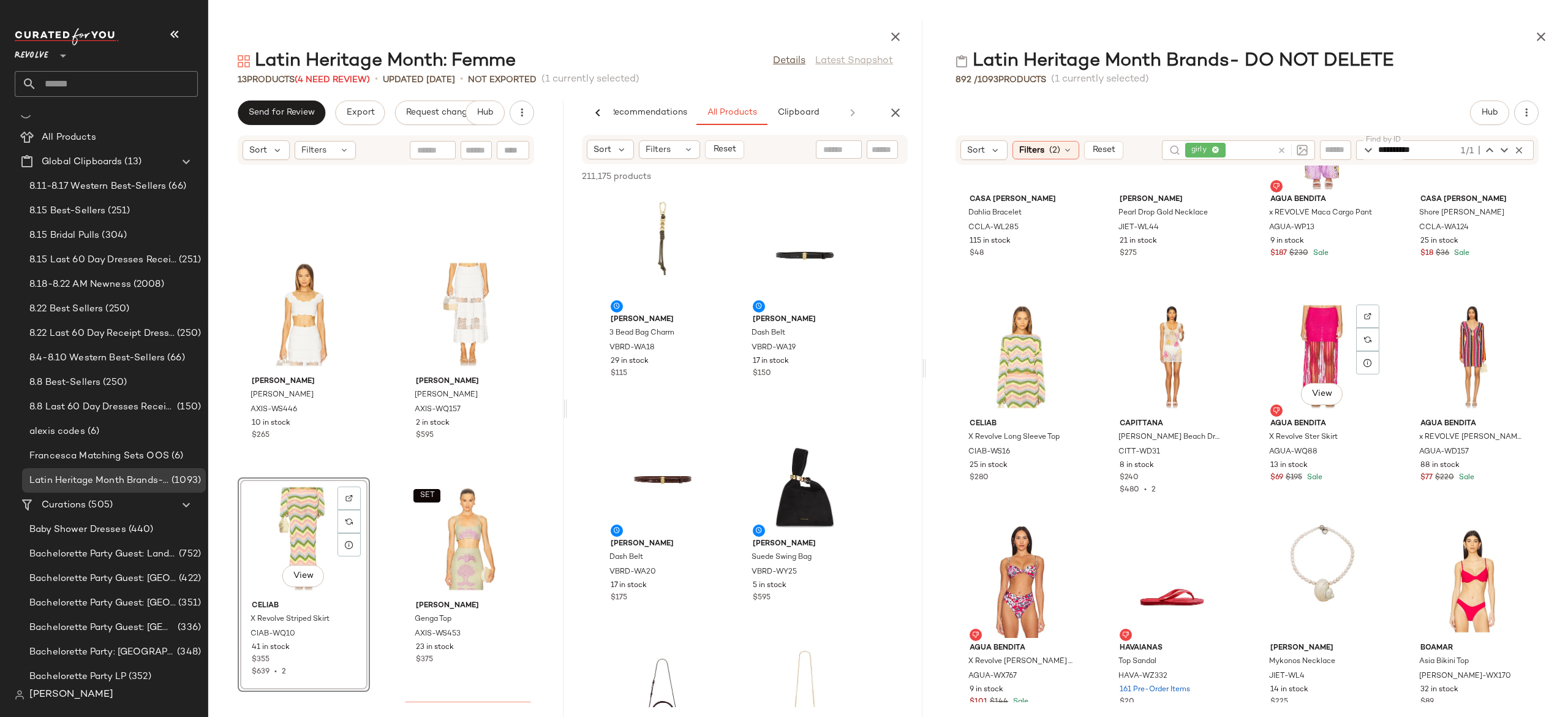
scroll to position [4555, 0]
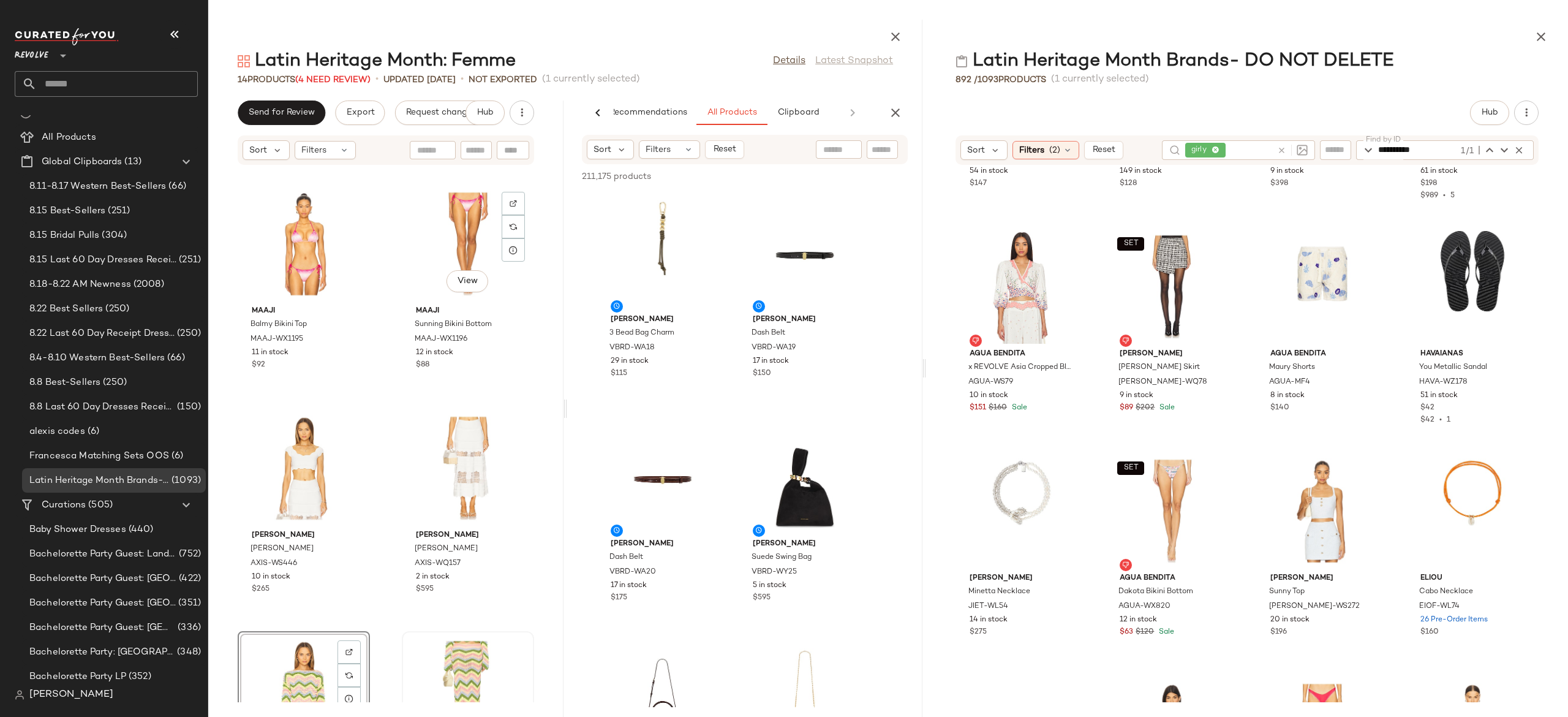
scroll to position [211, 0]
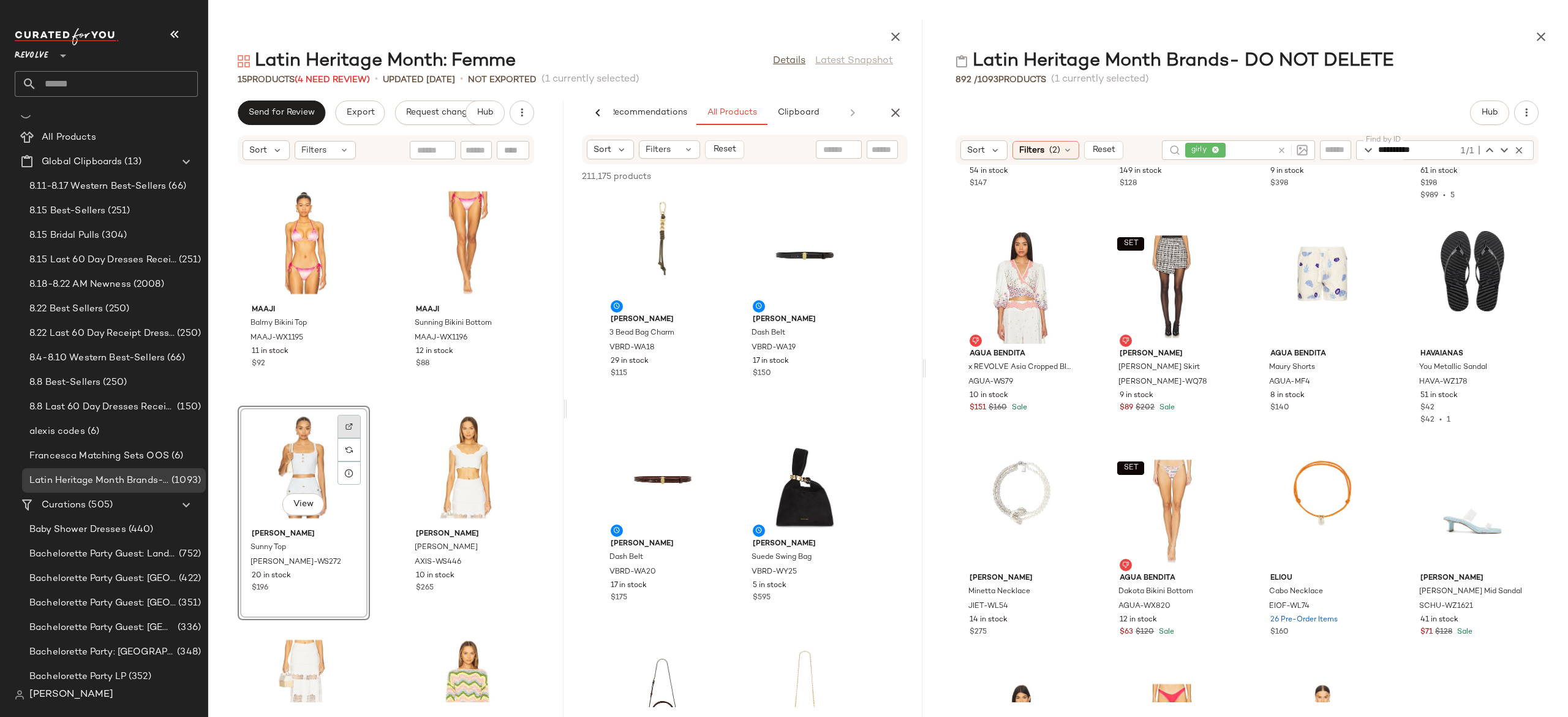
click at [350, 426] on img at bounding box center [349, 426] width 7 height 7
click at [1516, 147] on icon "button" at bounding box center [1520, 150] width 11 height 11
type input "*"
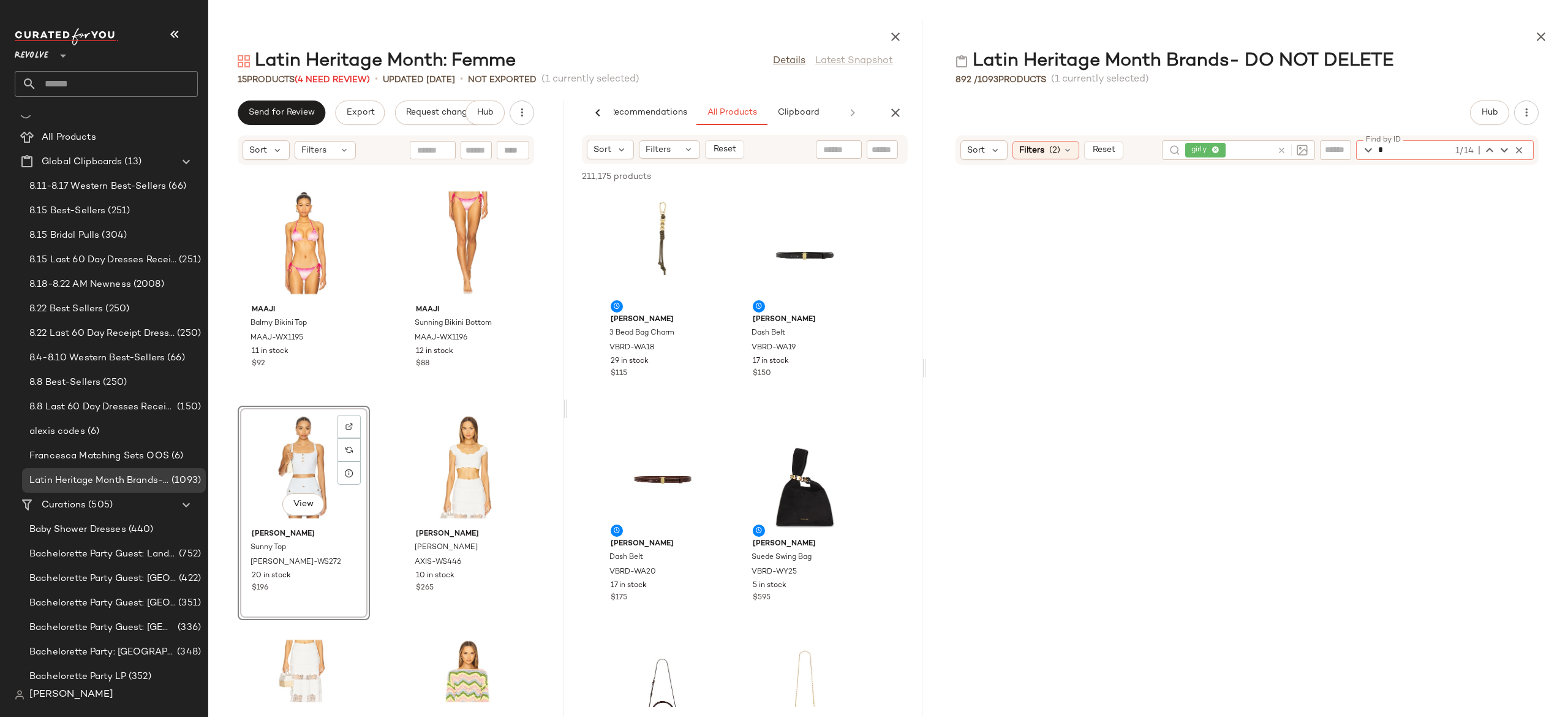
scroll to position [449, 0]
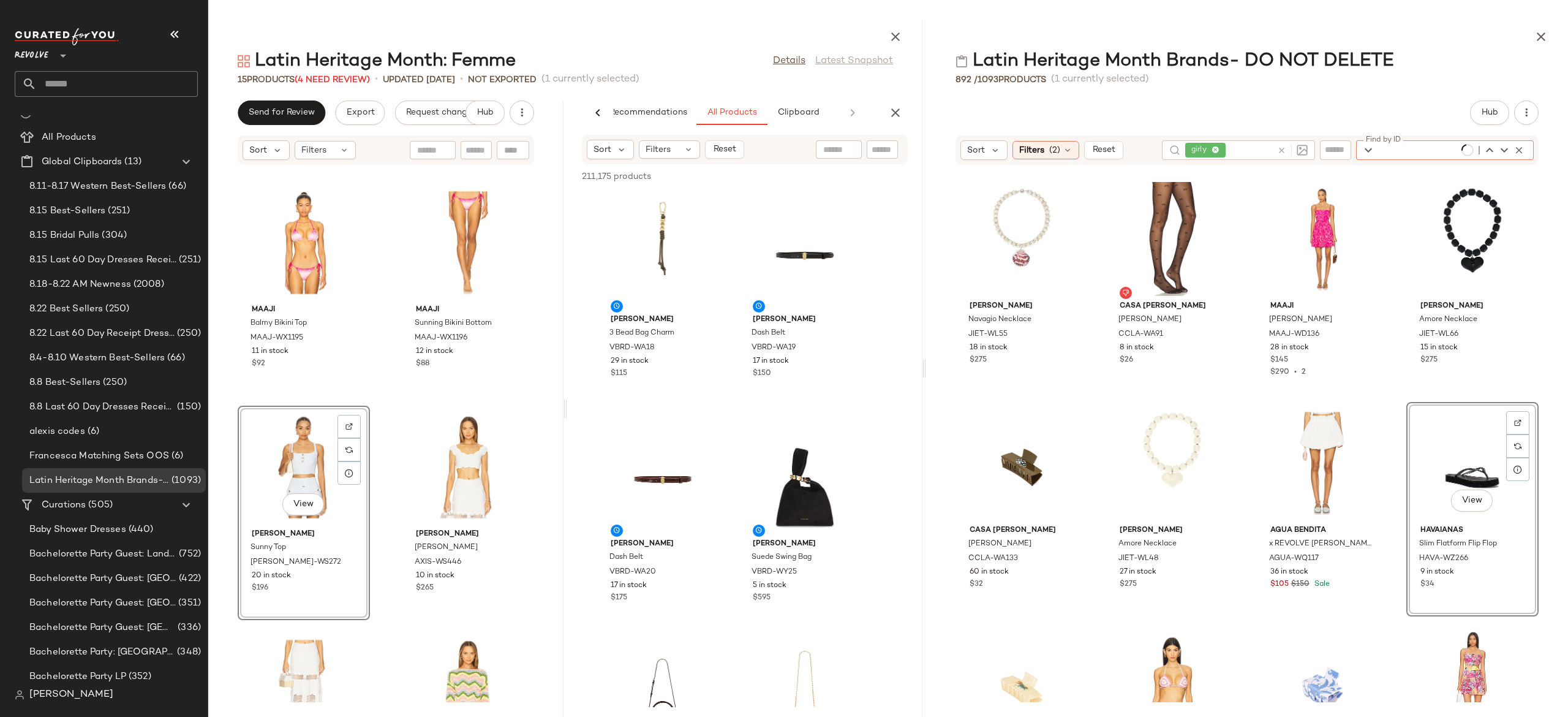
paste input "*********"
type input "*********"
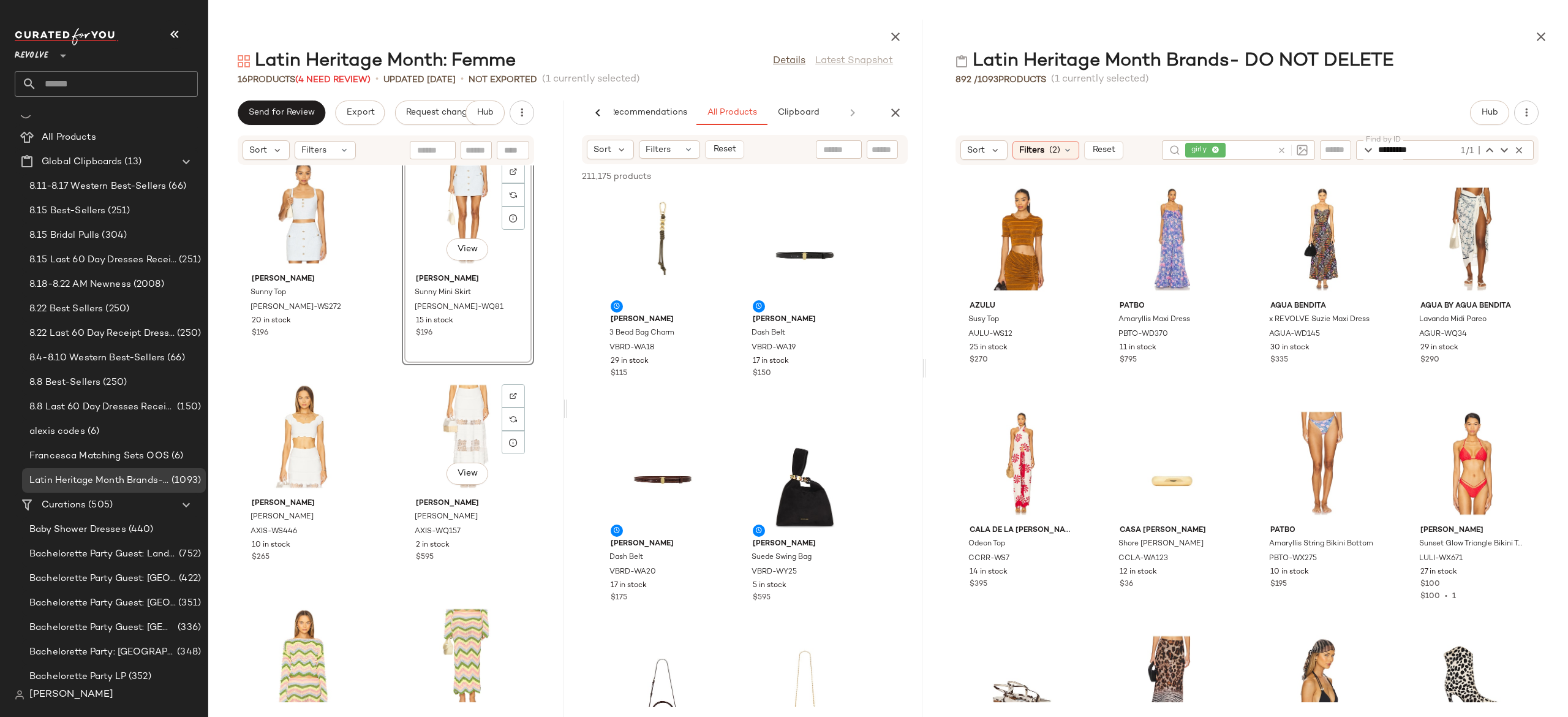
scroll to position [477, 0]
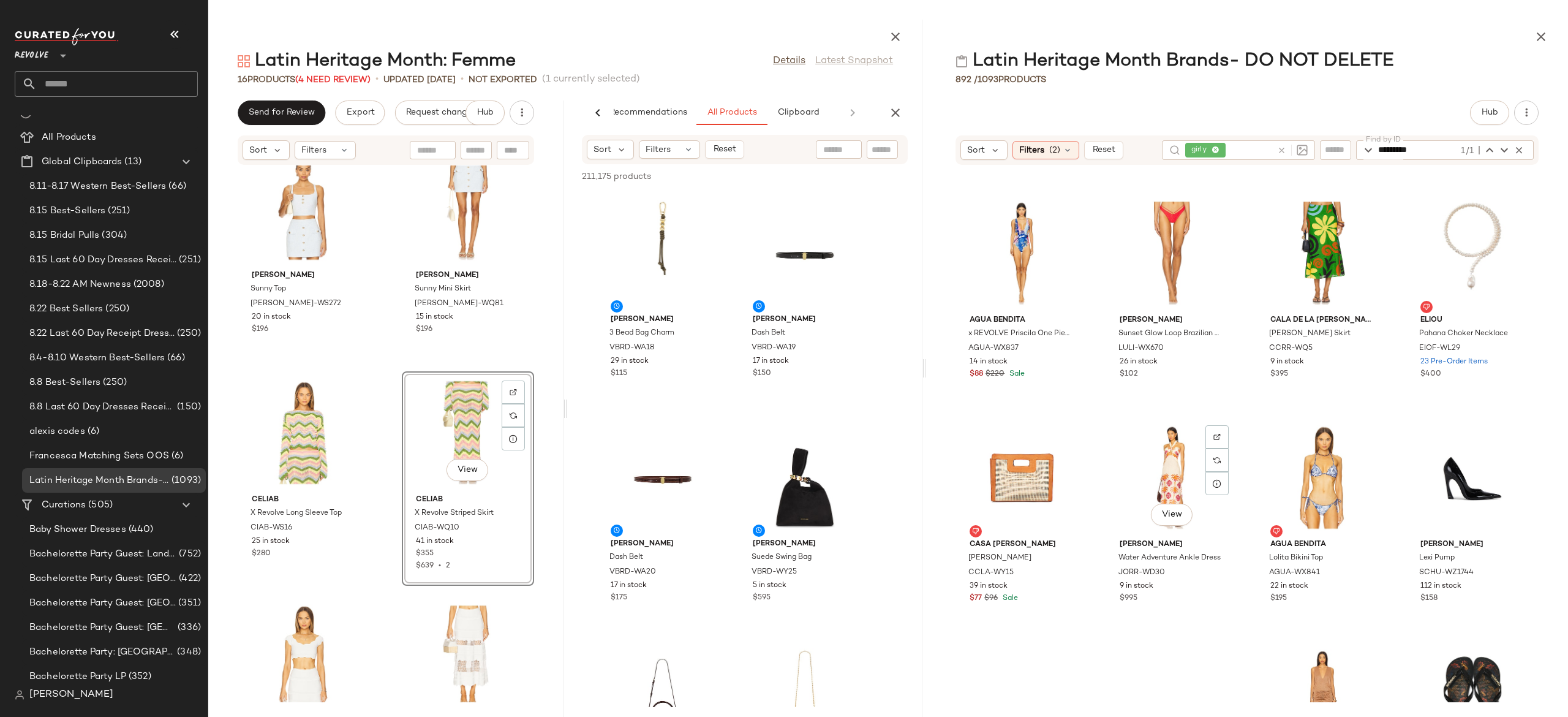
scroll to position [23755, 0]
click at [1520, 149] on icon "button" at bounding box center [1520, 150] width 11 height 11
click at [1385, 224] on div "[PERSON_NAME] Mid Pump SCHU-WZ1603 35 in stock $109 $148 Sale SET Agua Bendita …" at bounding box center [1247, 434] width 642 height 537
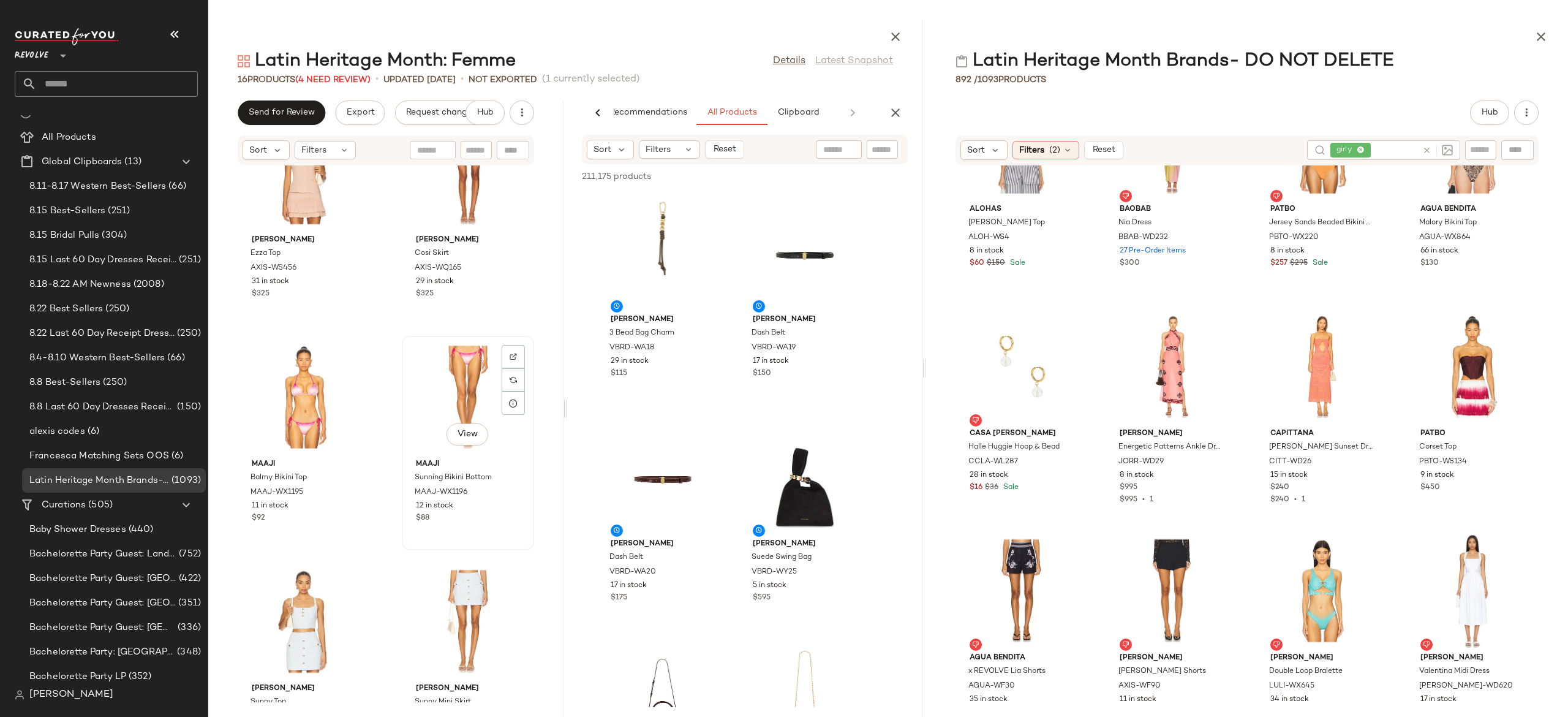
scroll to position [57, 0]
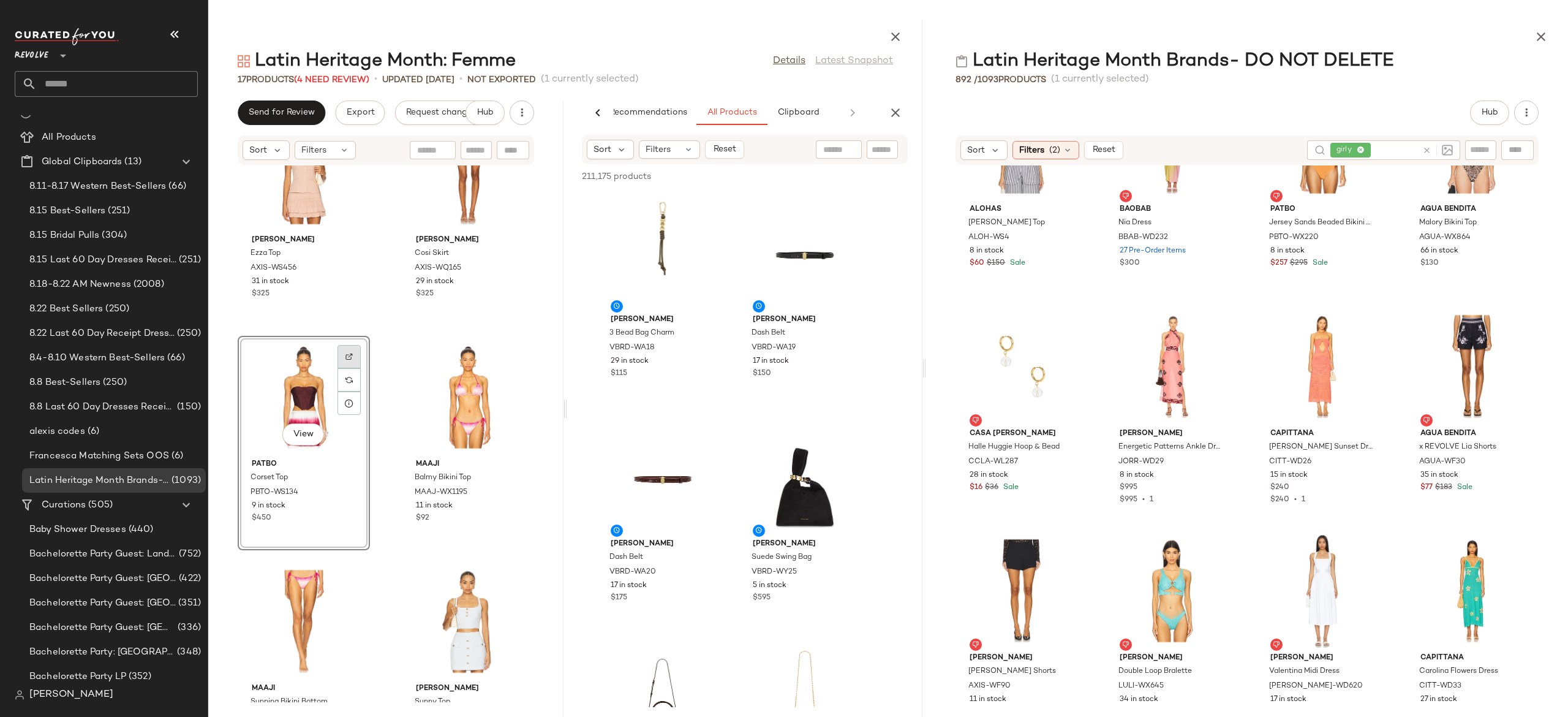
click at [349, 358] on img at bounding box center [349, 357] width 7 height 7
click at [1515, 147] on div "Find by ID Find by ID" at bounding box center [1445, 150] width 178 height 20
paste input "*********"
type input "*"
click at [890, 148] on input "Filter" at bounding box center [862, 150] width 104 height 13
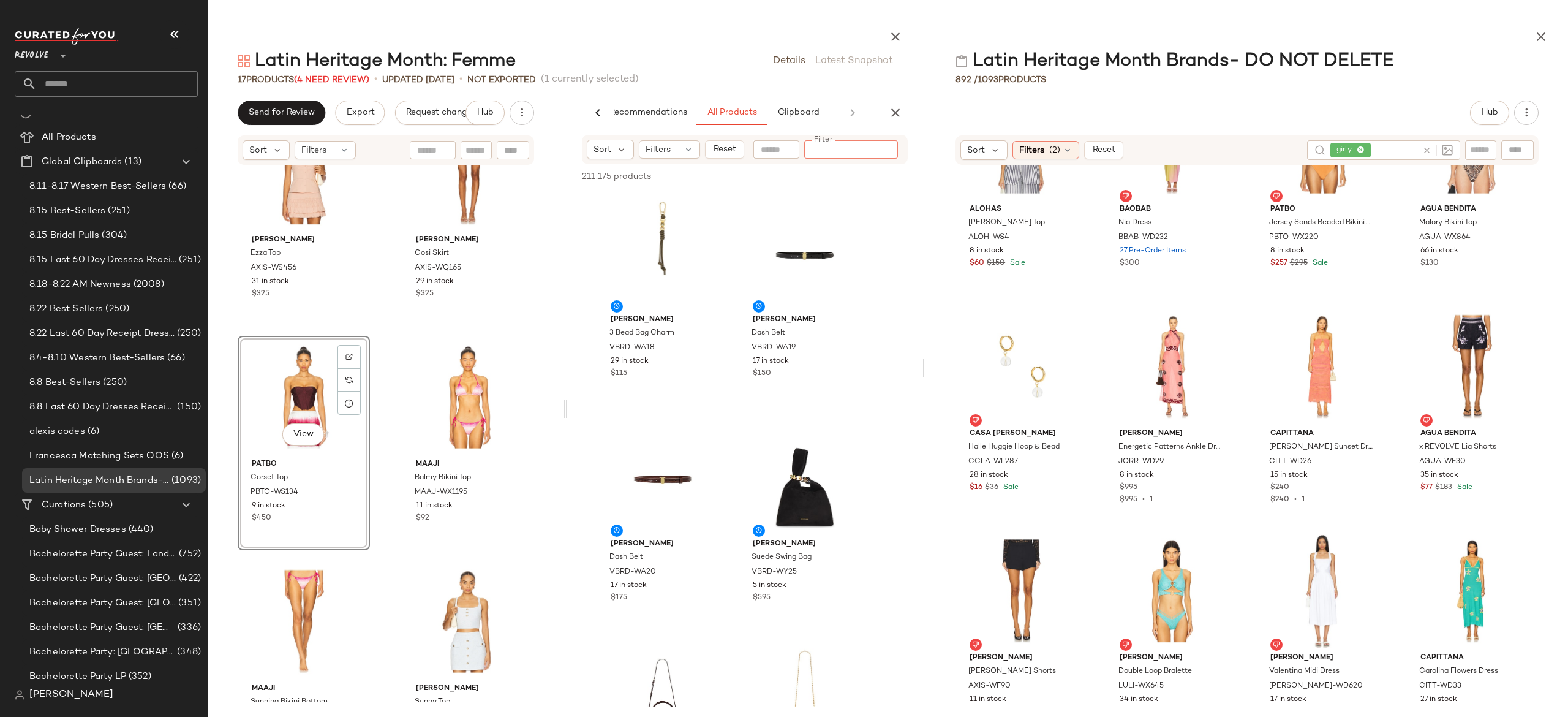
paste input "*********"
type input "*********"
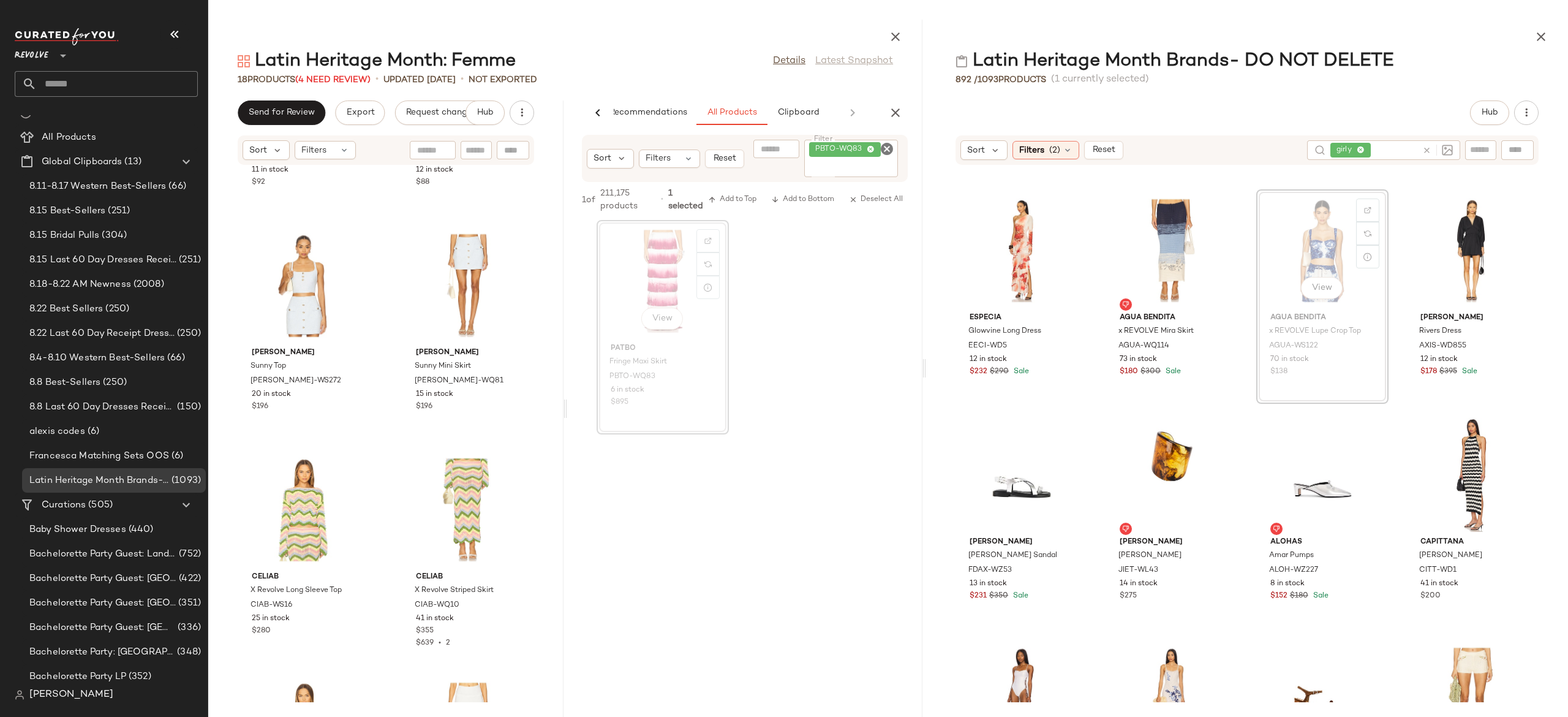
scroll to position [26896, 0]
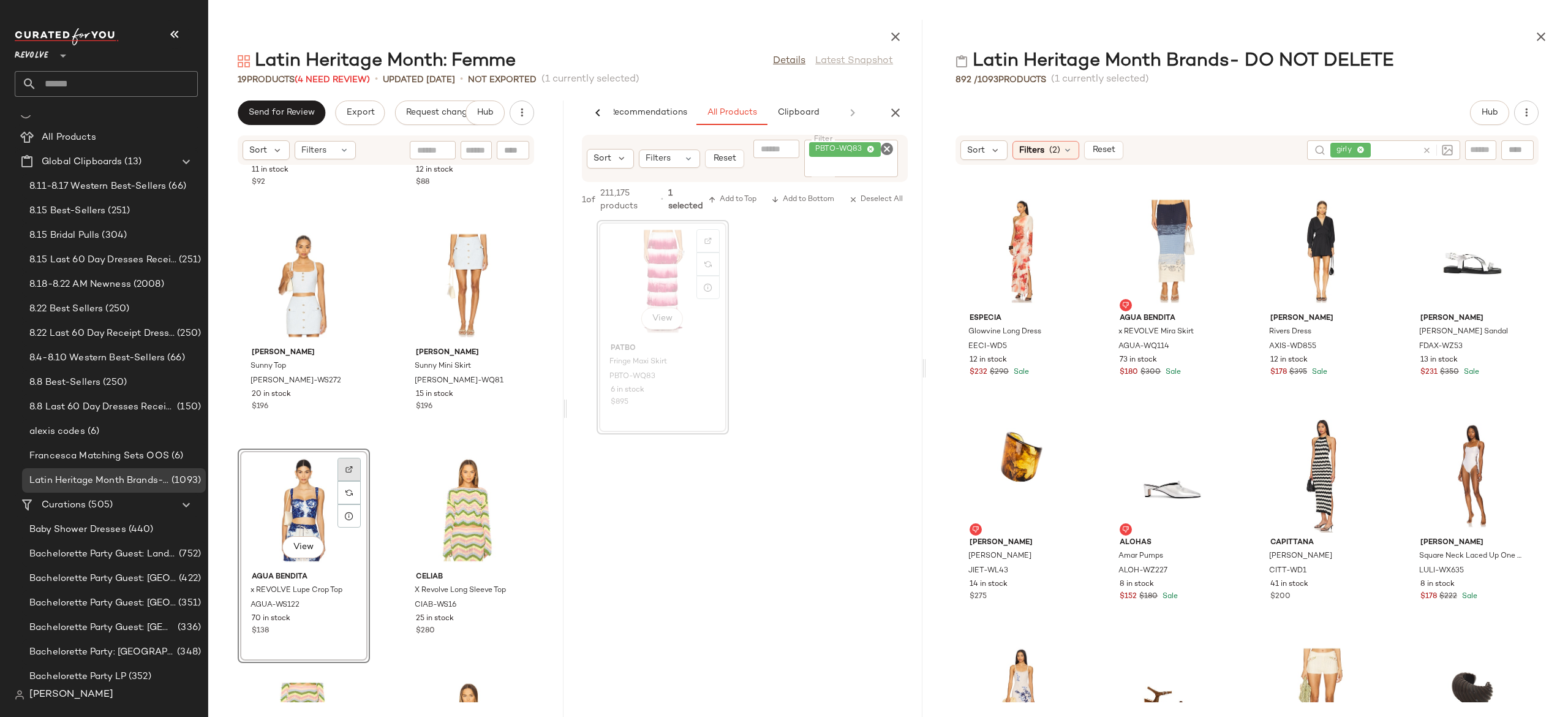
click at [349, 467] on img at bounding box center [349, 469] width 7 height 7
click at [348, 517] on icon at bounding box center [349, 516] width 10 height 10
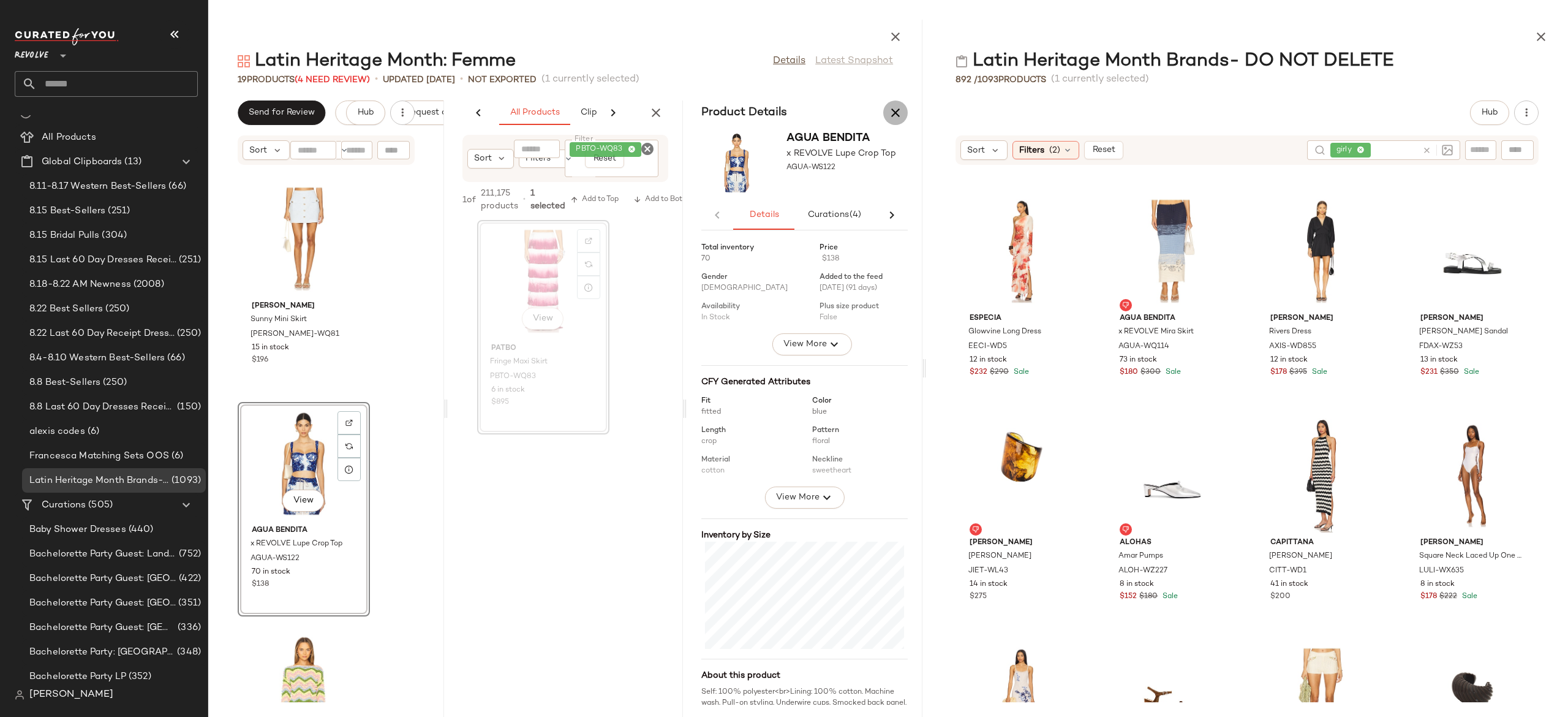
click at [897, 116] on icon "button" at bounding box center [896, 113] width 15 height 15
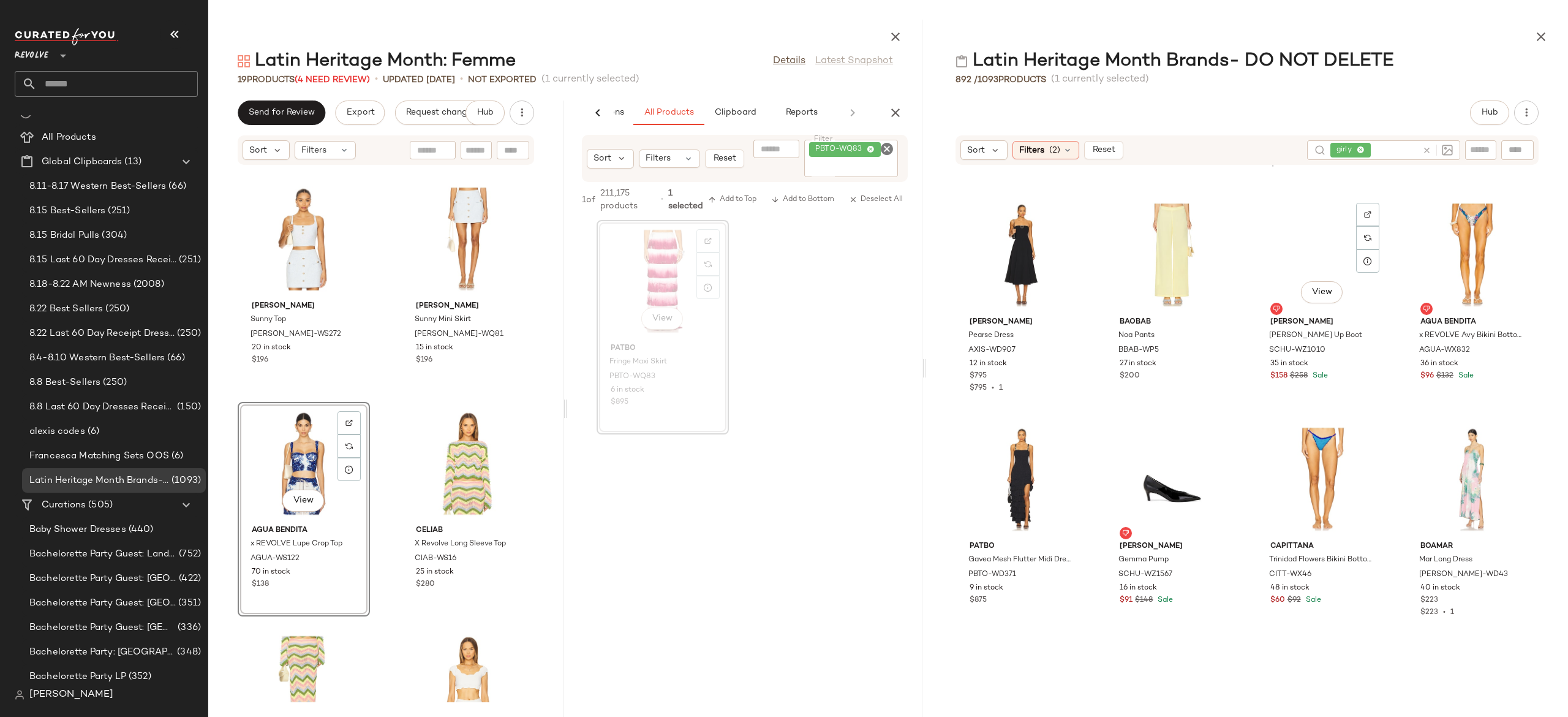
scroll to position [28464, 0]
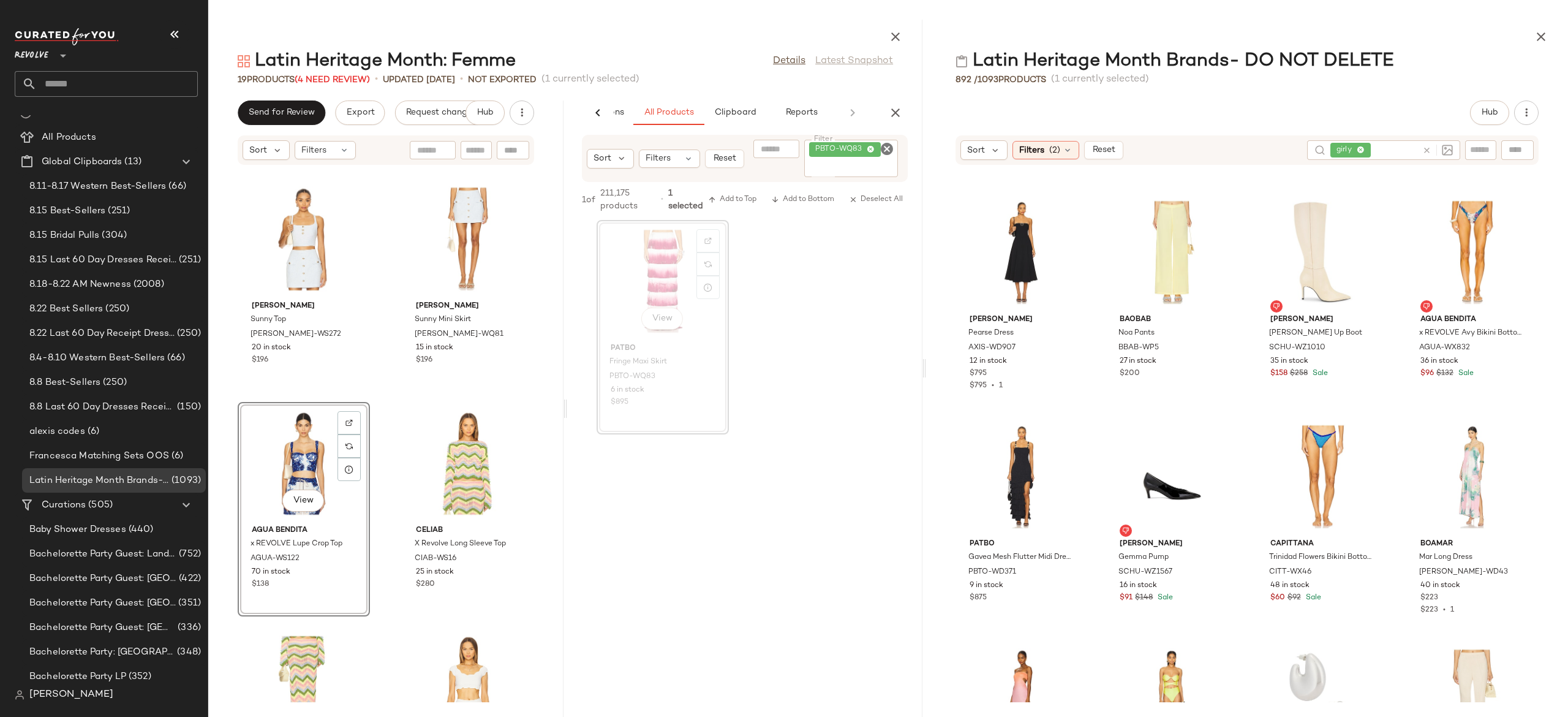
click at [808, 521] on div at bounding box center [745, 551] width 355 height 234
click at [349, 419] on img at bounding box center [349, 422] width 7 height 7
click at [304, 463] on div "View" at bounding box center [303, 463] width 124 height 114
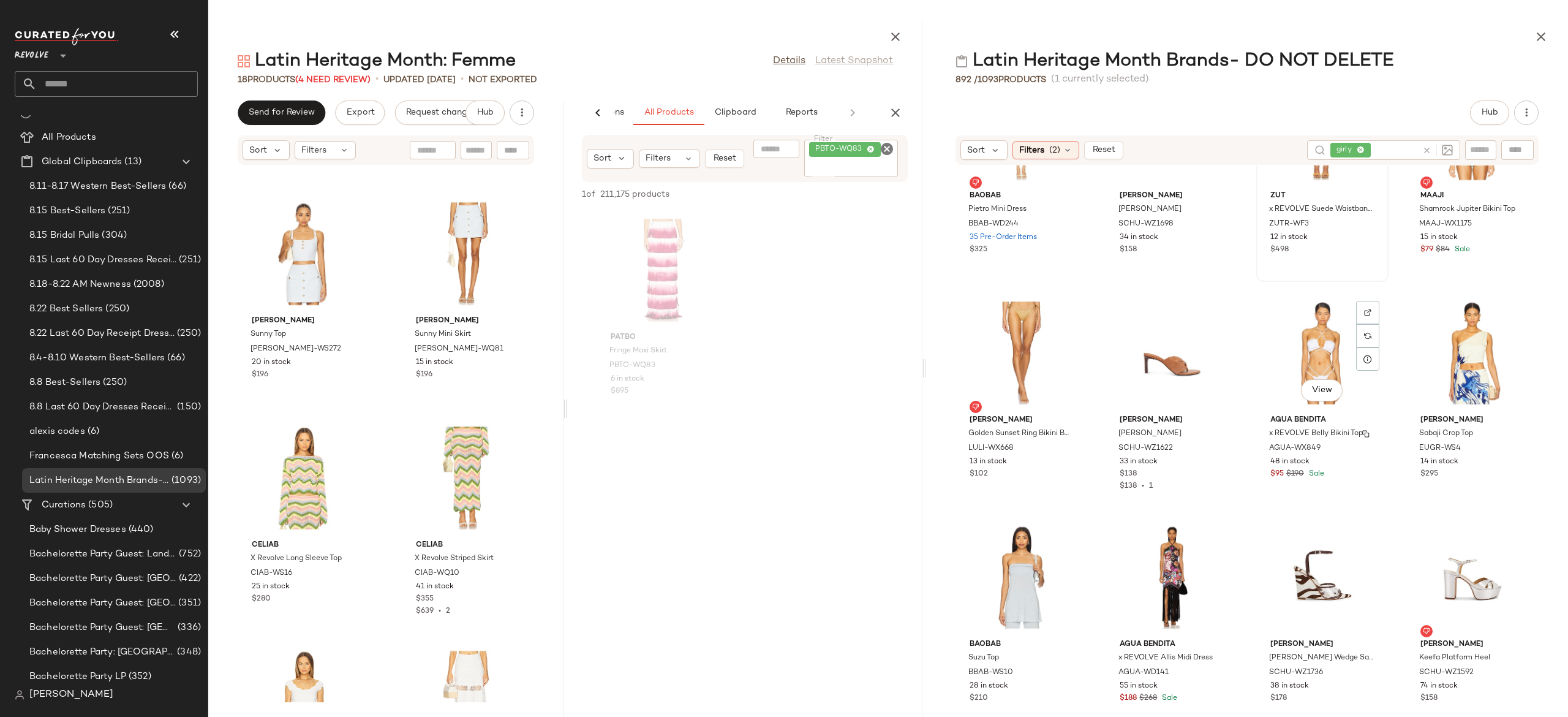
scroll to position [32848, 0]
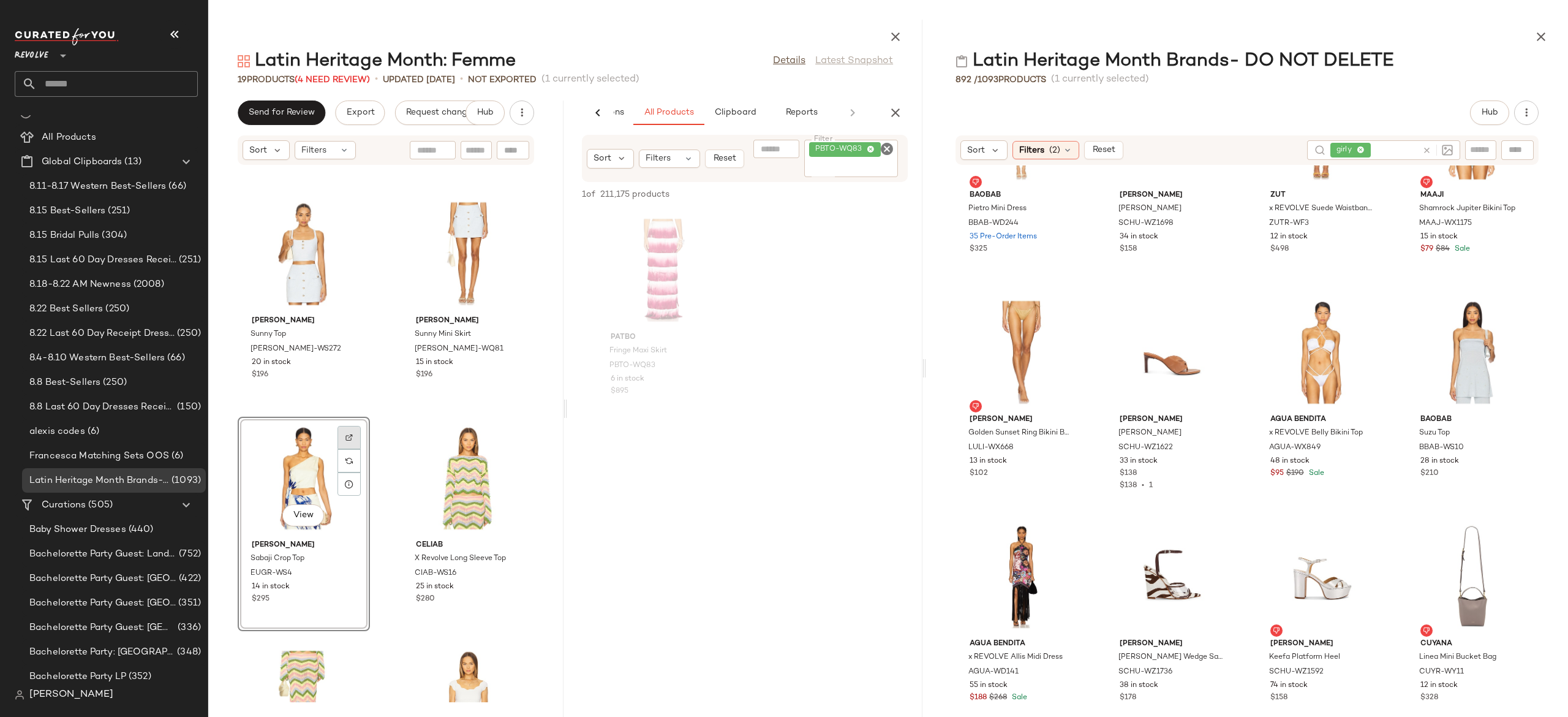
click at [350, 437] on img at bounding box center [349, 437] width 7 height 7
click at [890, 153] on icon "Clear Filter" at bounding box center [887, 149] width 15 height 15
paste input "********"
type input "********"
click at [886, 147] on icon "Clear Filter" at bounding box center [887, 149] width 15 height 15
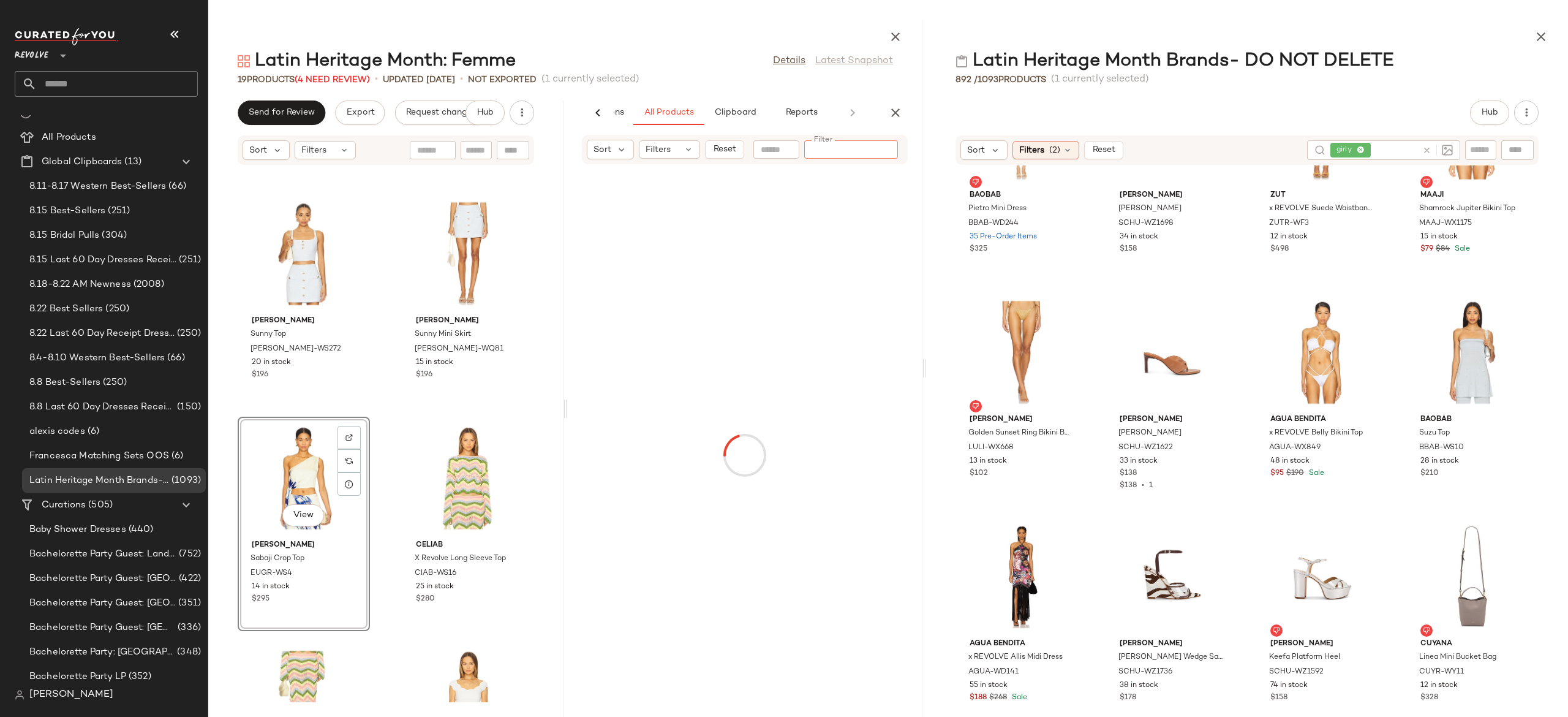
click at [1517, 149] on div at bounding box center [1518, 150] width 32 height 20
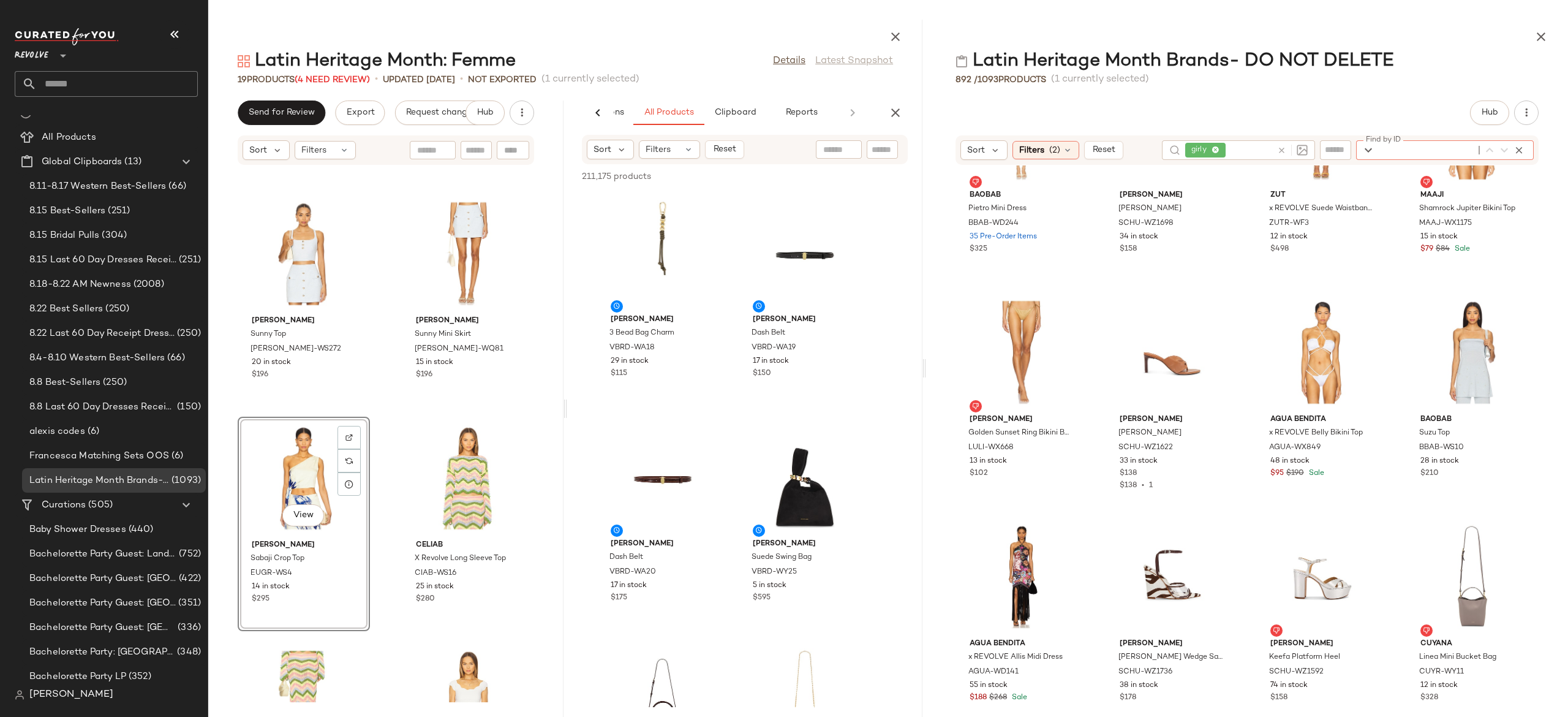
paste input "********"
type input "********"
click at [885, 146] on input "Filter" at bounding box center [862, 150] width 104 height 13
paste input "********"
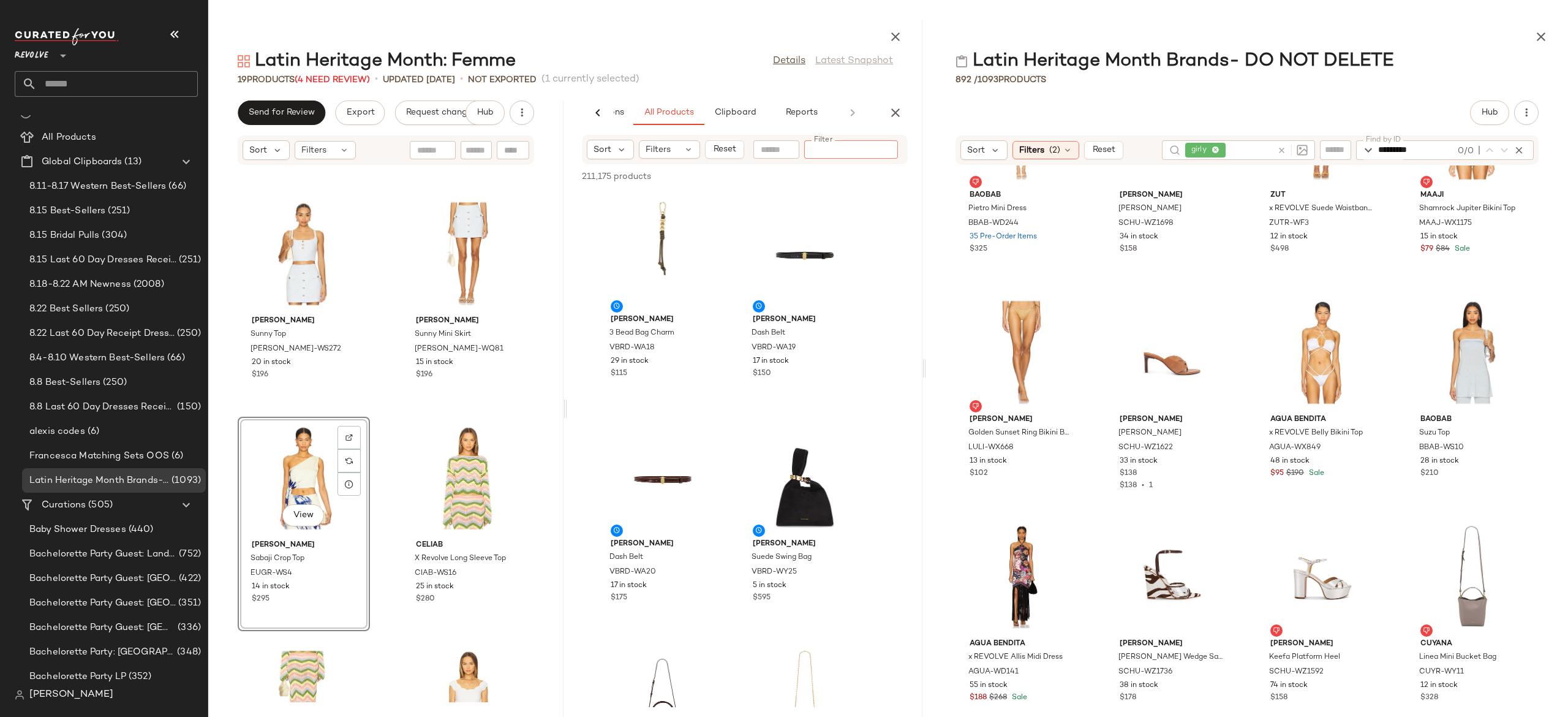
type input "********"
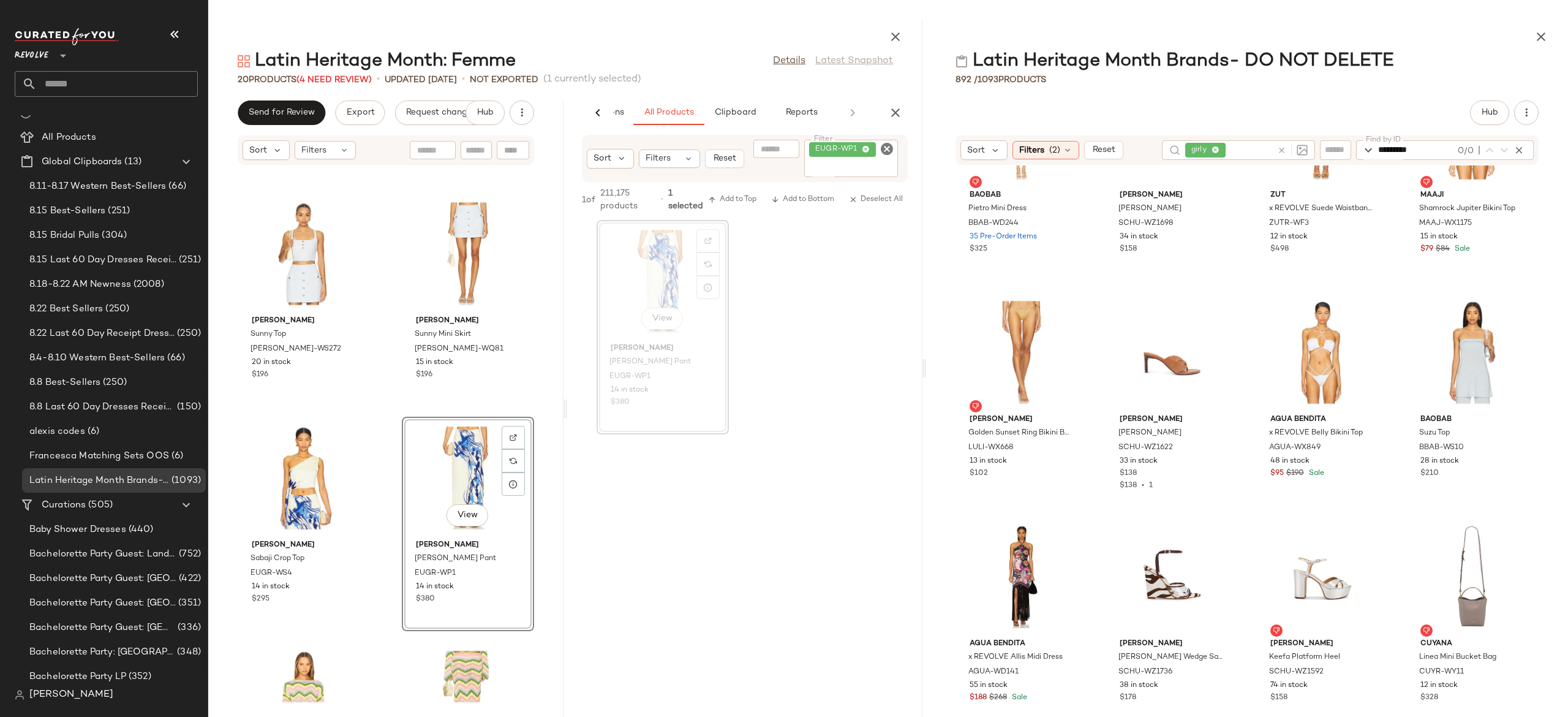
click at [888, 147] on icon "Clear Filter" at bounding box center [887, 149] width 15 height 15
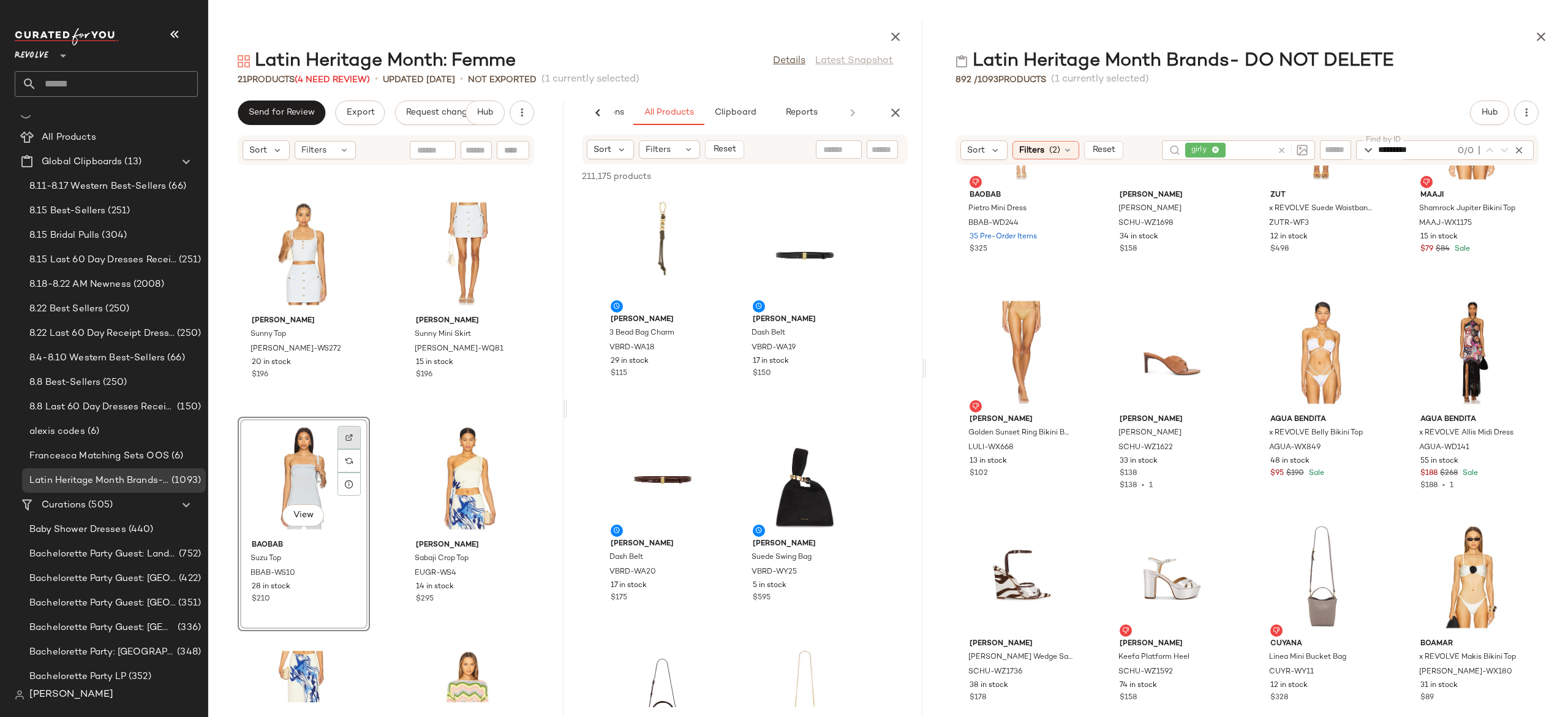
click at [353, 444] on div at bounding box center [349, 437] width 23 height 23
click at [1436, 142] on input "********" at bounding box center [1417, 150] width 77 height 19
type input "*"
click at [1436, 142] on input "Find by ID" at bounding box center [1420, 150] width 83 height 19
paste input "********"
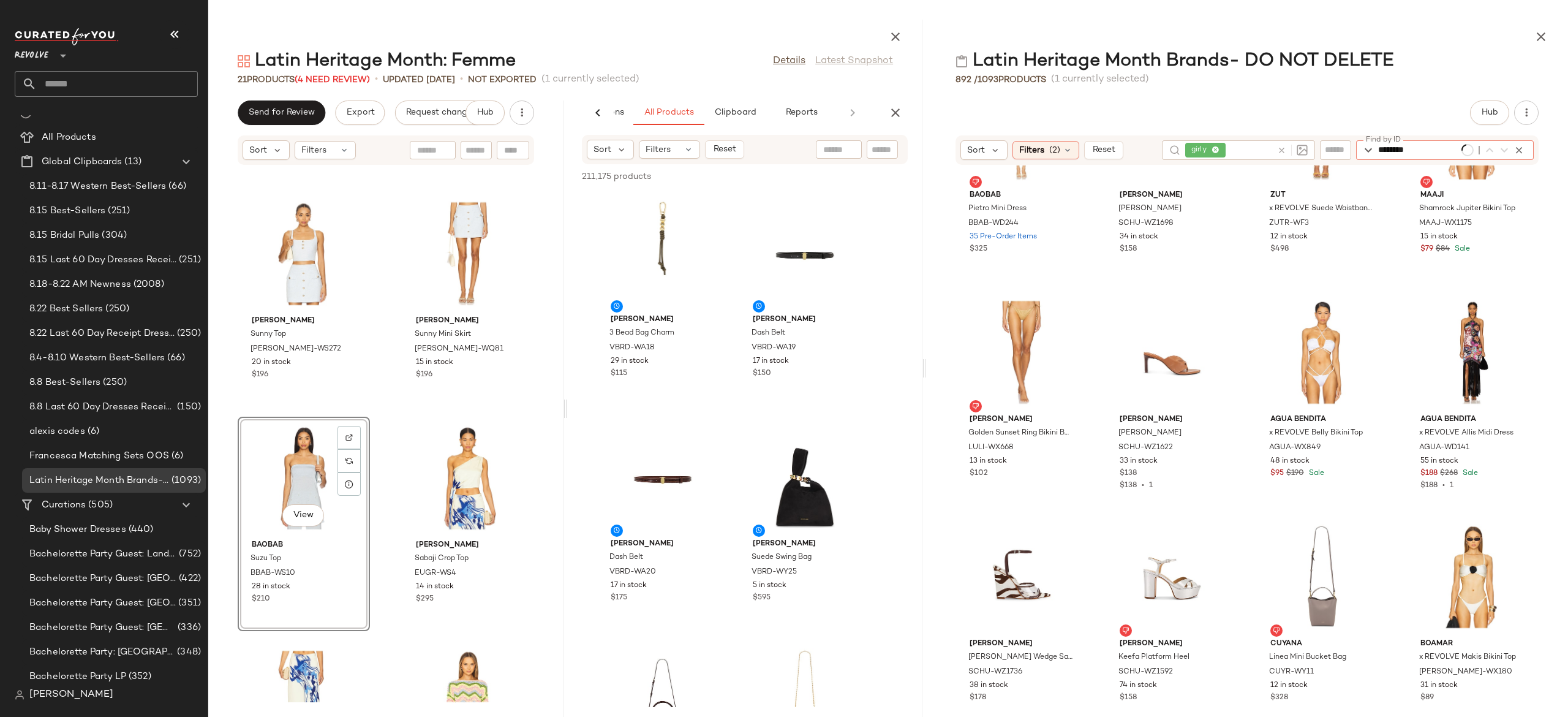
type input "********"
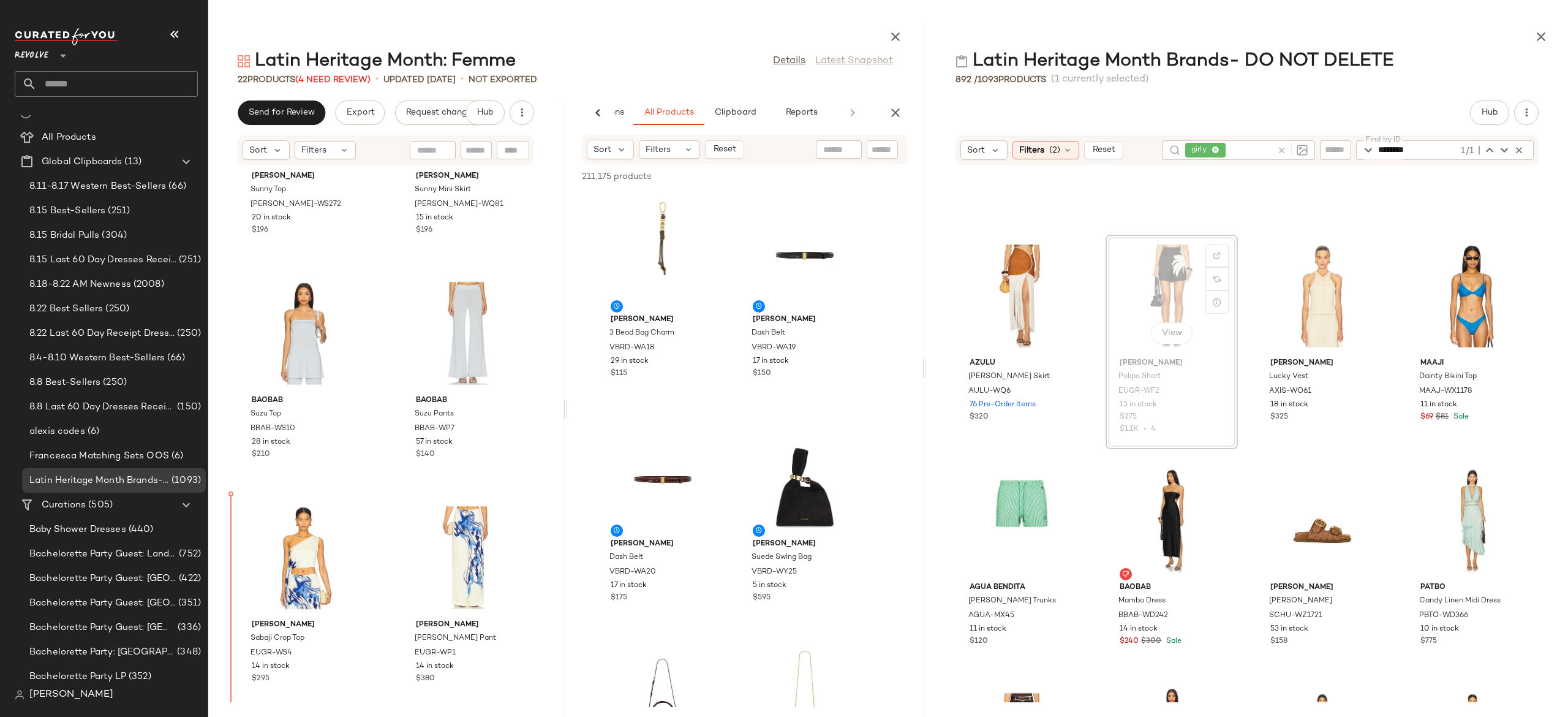
scroll to position [858, 0]
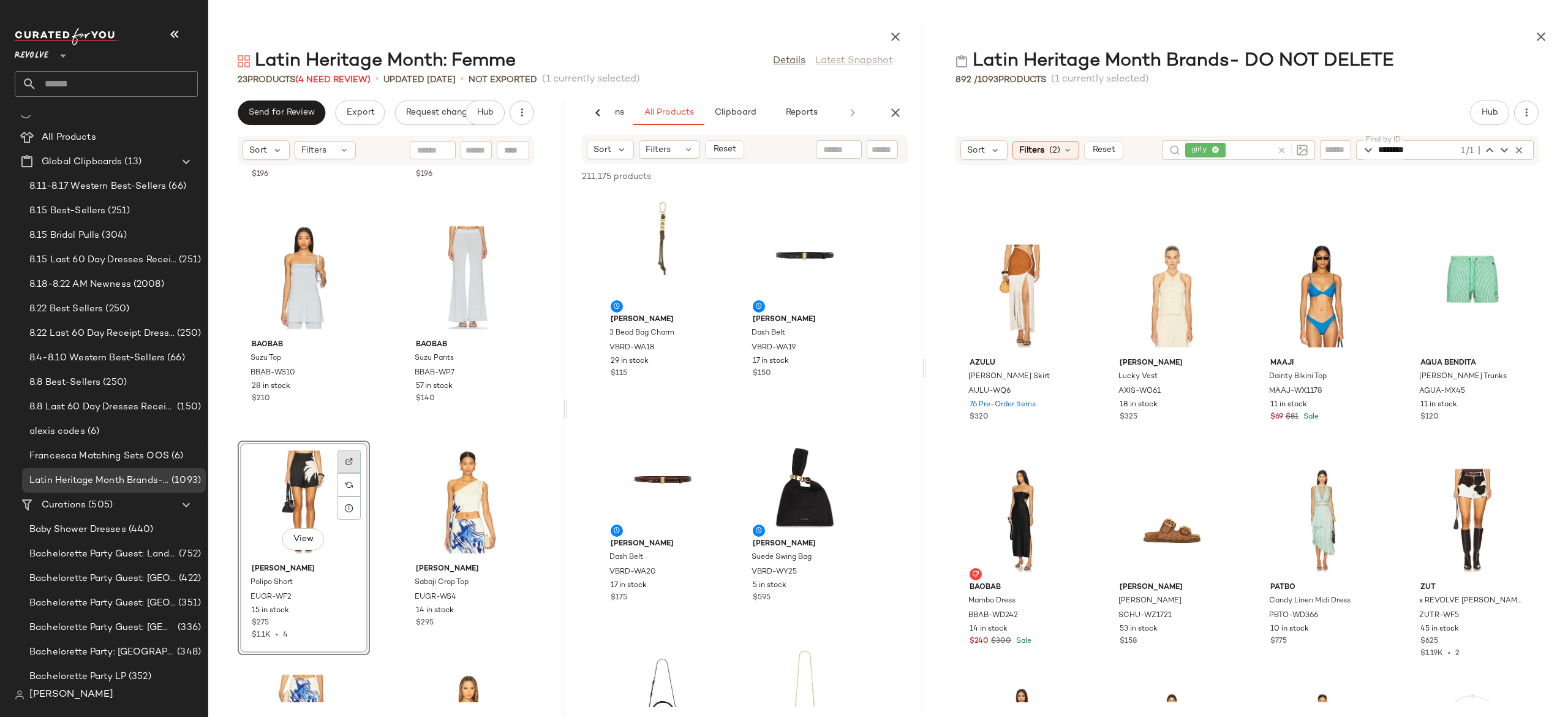
click at [347, 465] on div at bounding box center [349, 461] width 23 height 23
click at [885, 141] on div at bounding box center [851, 150] width 94 height 19
type input "*"
paste input "********"
type input "********"
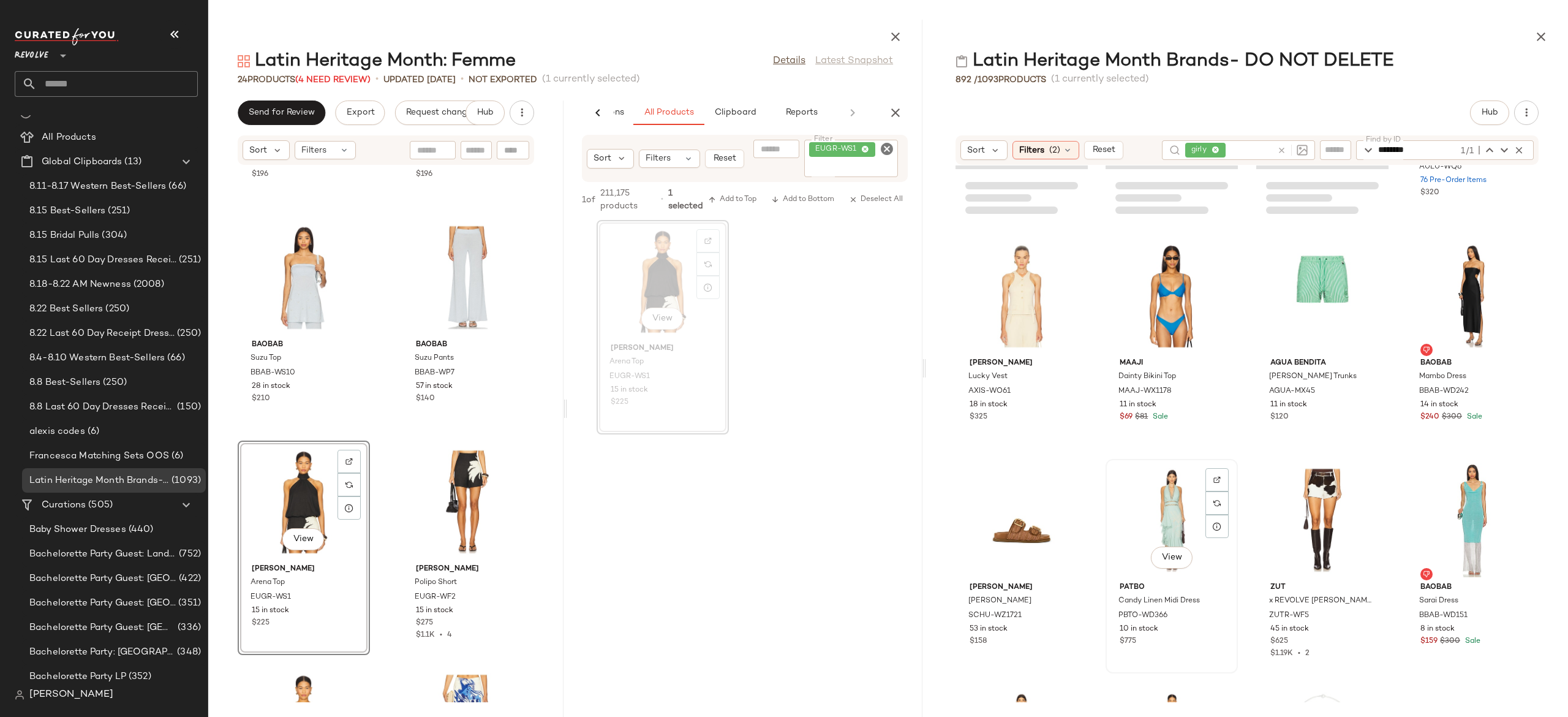
scroll to position [43217, 0]
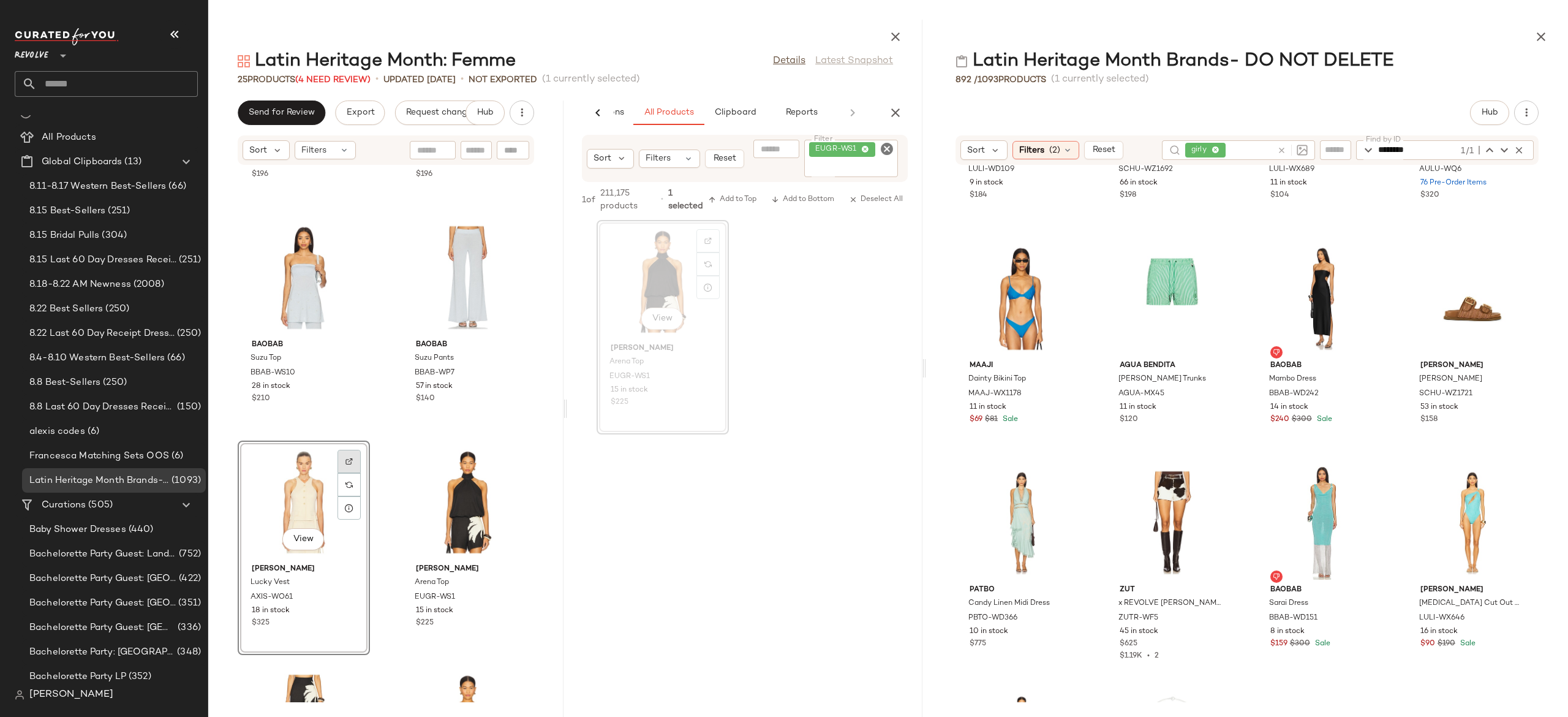
click at [345, 460] on img at bounding box center [349, 462] width 7 height 7
click at [883, 149] on icon "Clear Filter" at bounding box center [887, 149] width 15 height 15
paste input "**********"
type input "**********"
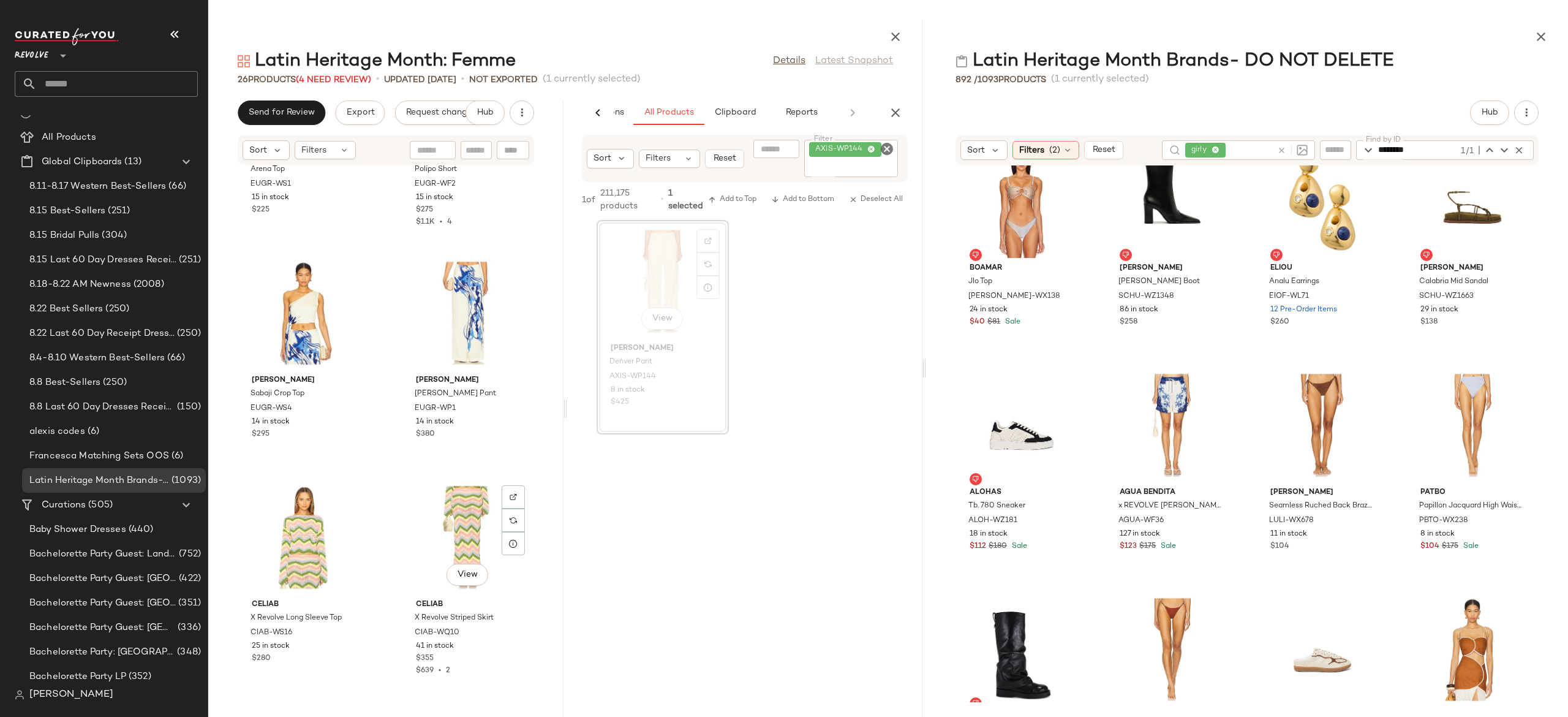
scroll to position [1496, 0]
click at [1177, 464] on span "View" at bounding box center [1172, 463] width 21 height 10
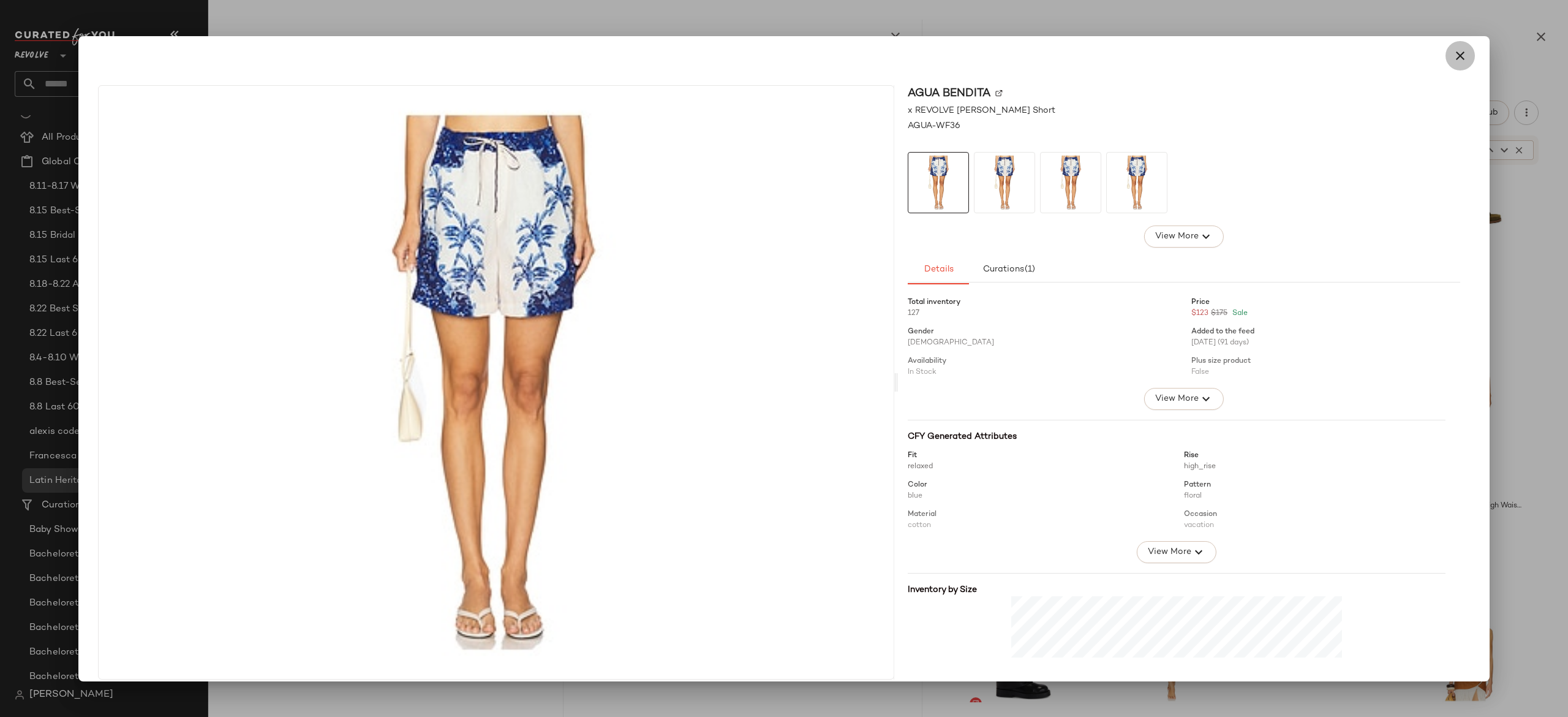
click at [1453, 58] on icon "button" at bounding box center [1461, 56] width 15 height 15
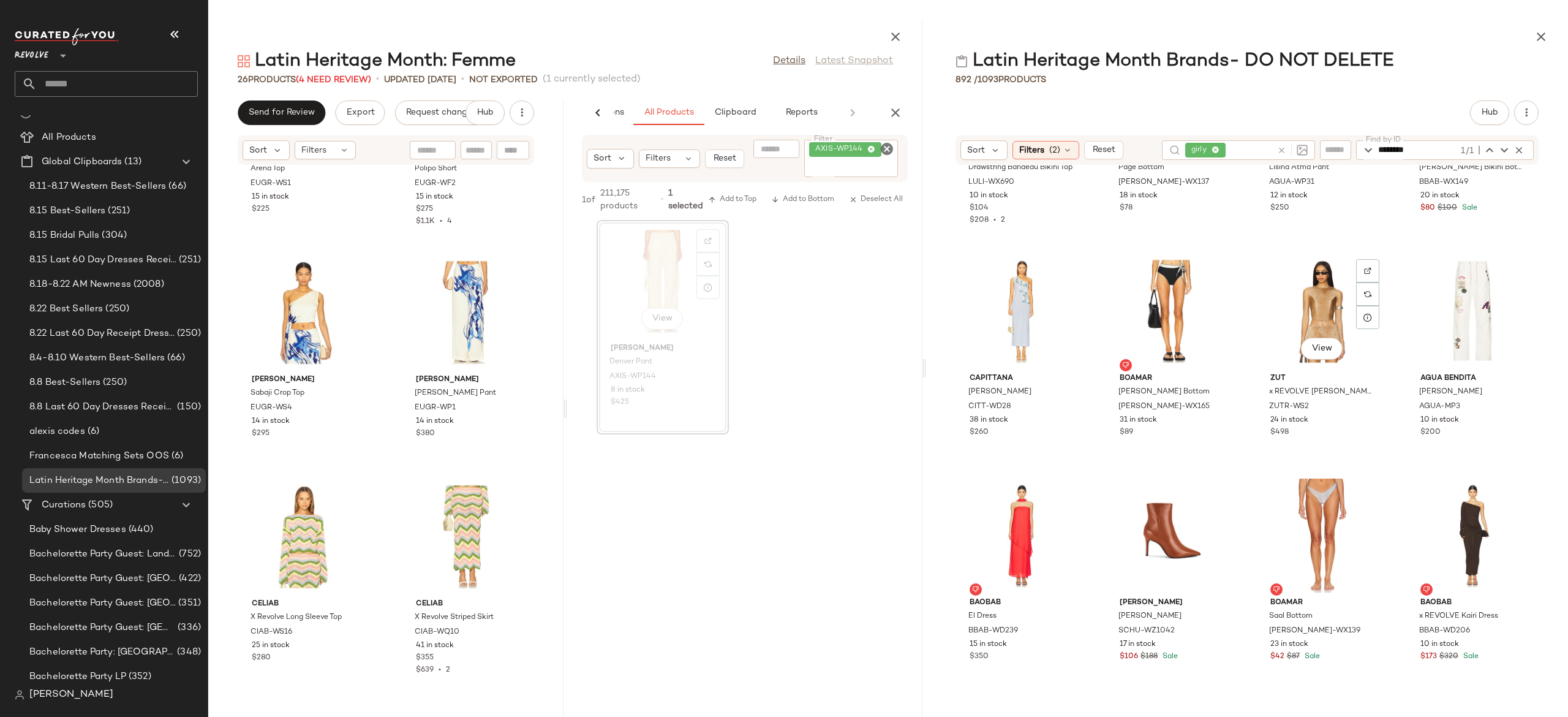
scroll to position [45895, 0]
click at [1319, 345] on span "View" at bounding box center [1322, 348] width 21 height 10
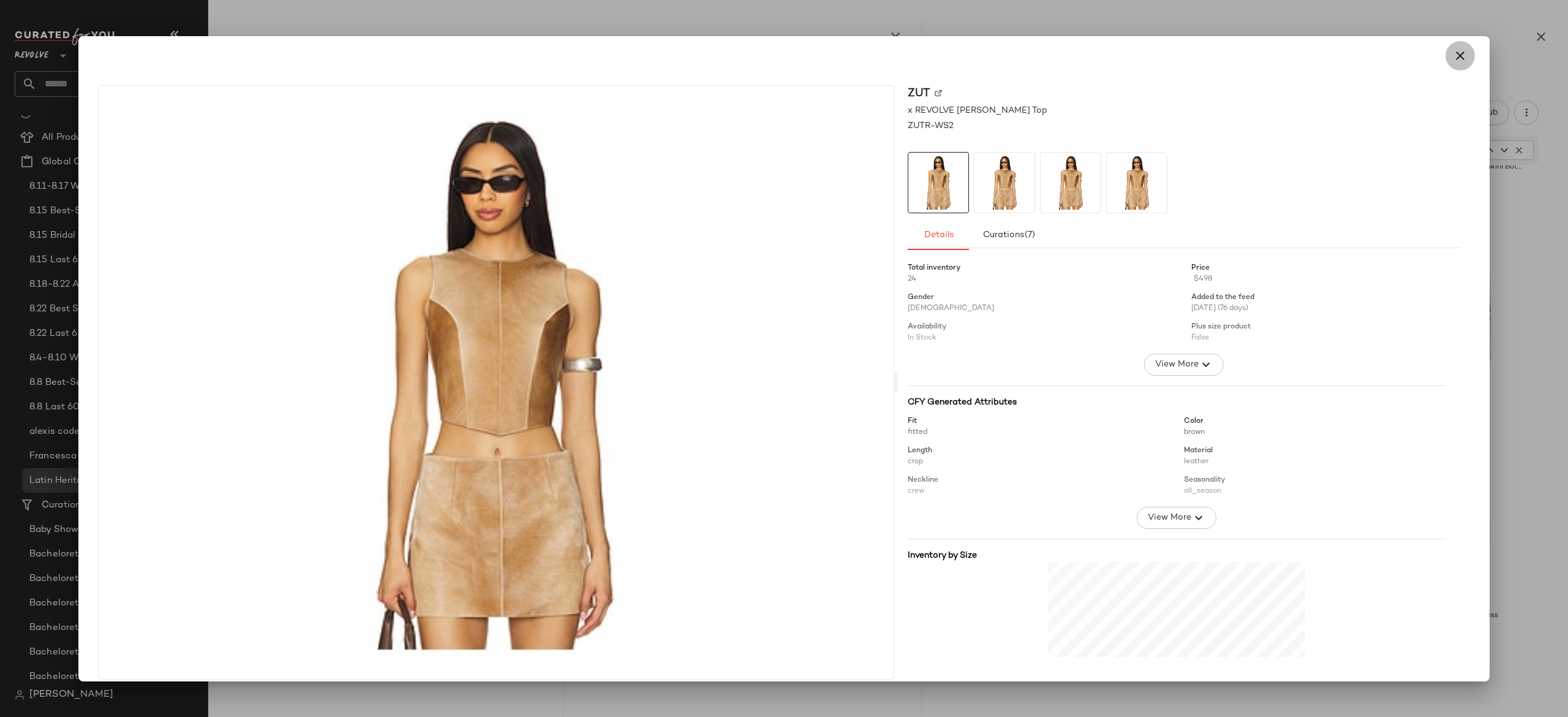
click at [1454, 57] on icon "button" at bounding box center [1461, 56] width 15 height 15
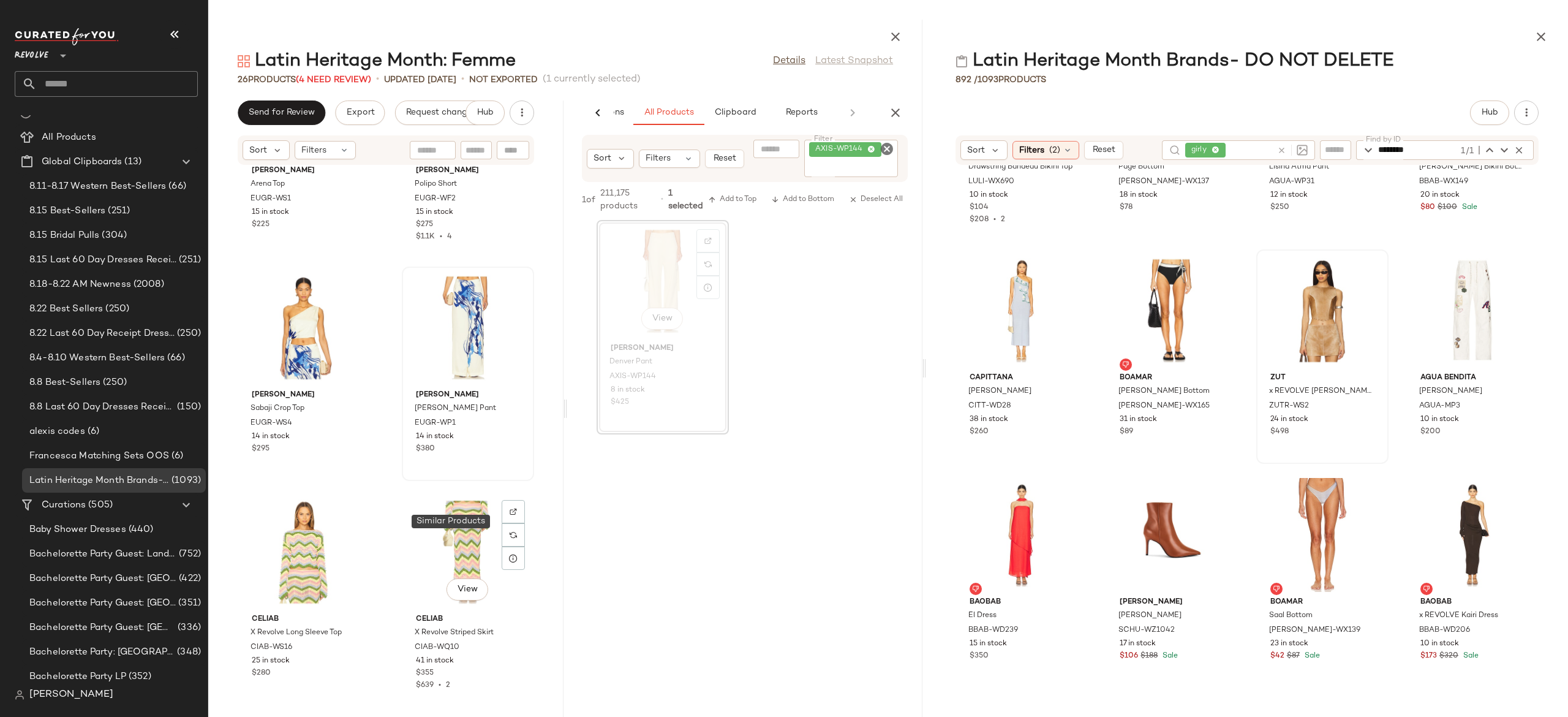
scroll to position [1499, 0]
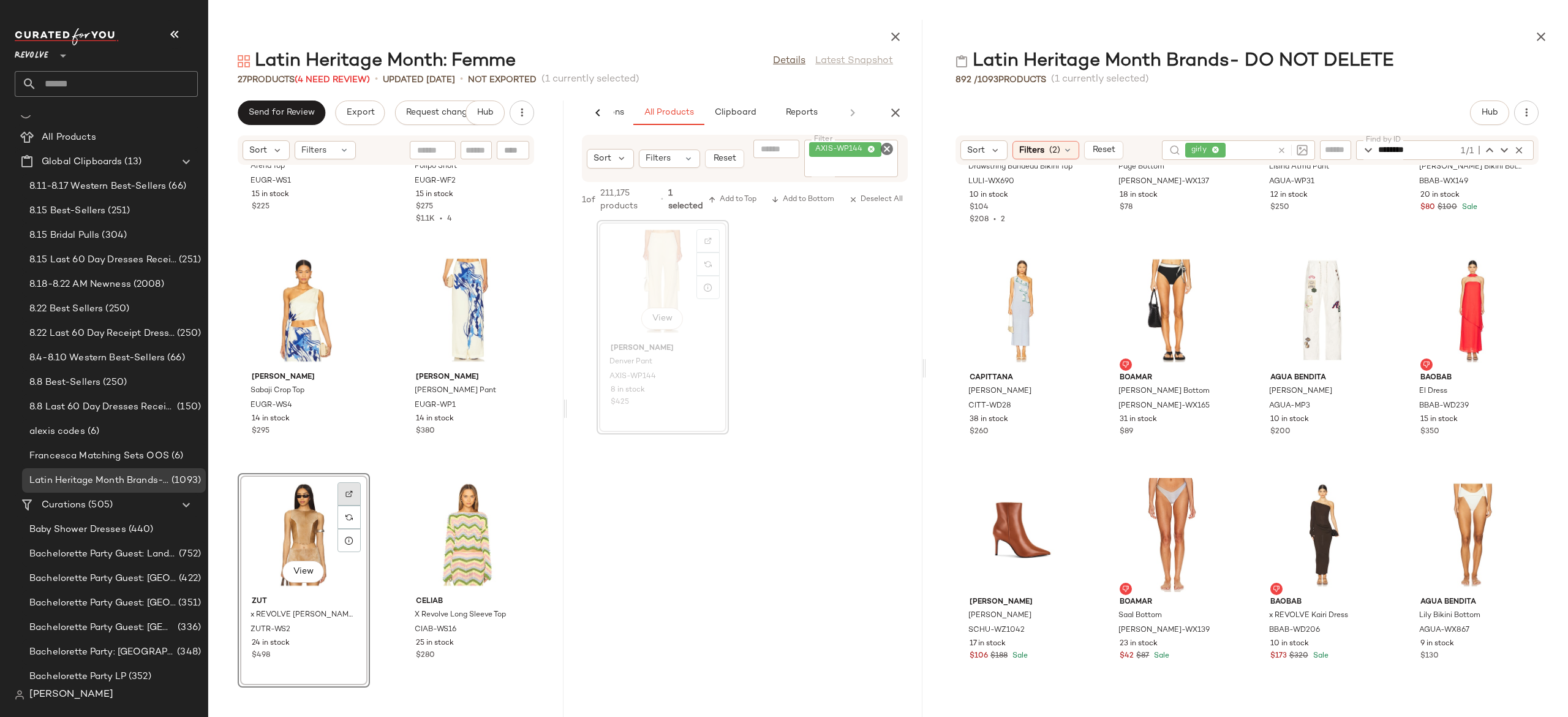
click at [352, 490] on img at bounding box center [349, 494] width 7 height 7
click at [883, 148] on icon "Clear Filter" at bounding box center [887, 149] width 15 height 15
paste input "********"
type input "********"
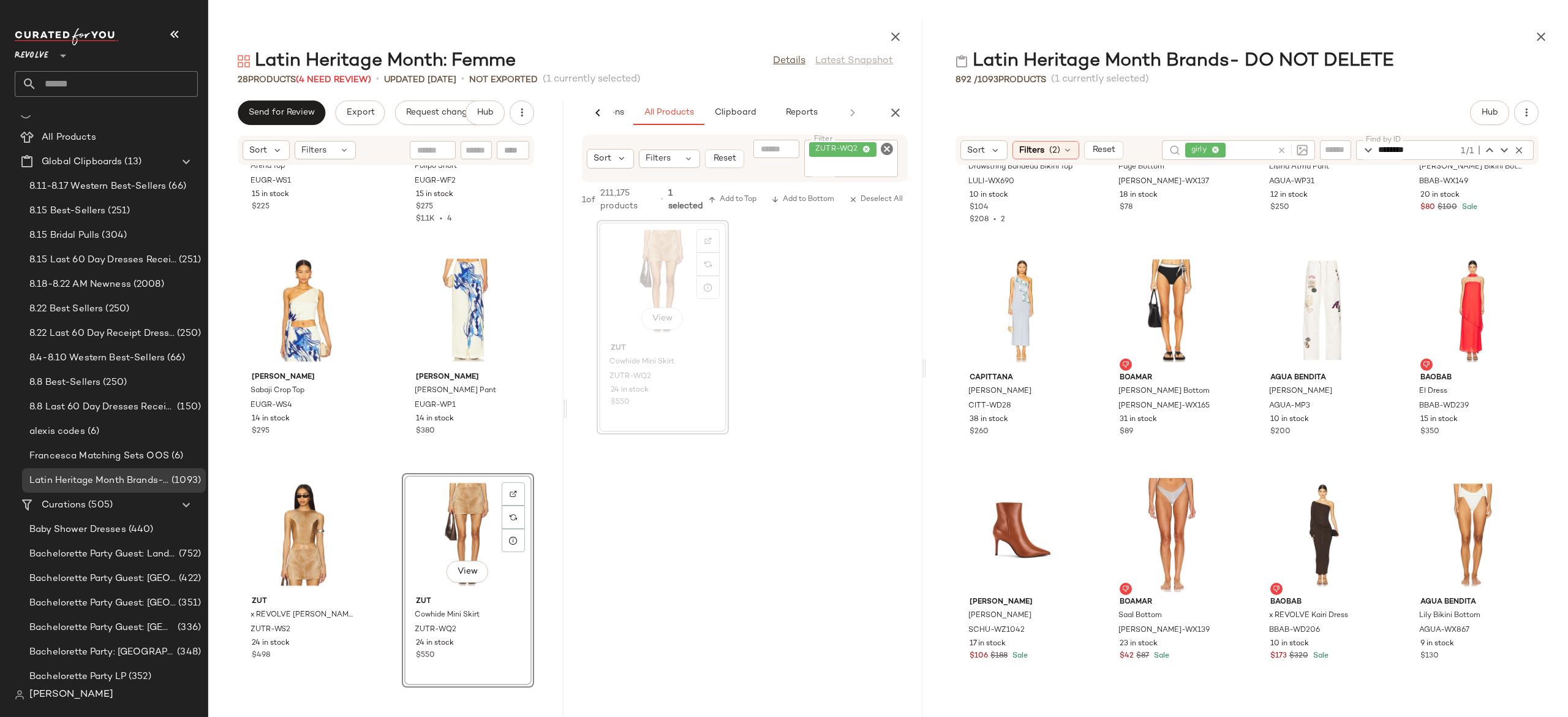
click at [427, 523] on div "View" at bounding box center [468, 534] width 124 height 114
click at [385, 465] on div "[PERSON_NAME] Arena Top EUGR-WS1 15 in stock $225 [PERSON_NAME] Polipo Short EU…" at bounding box center [386, 434] width 355 height 537
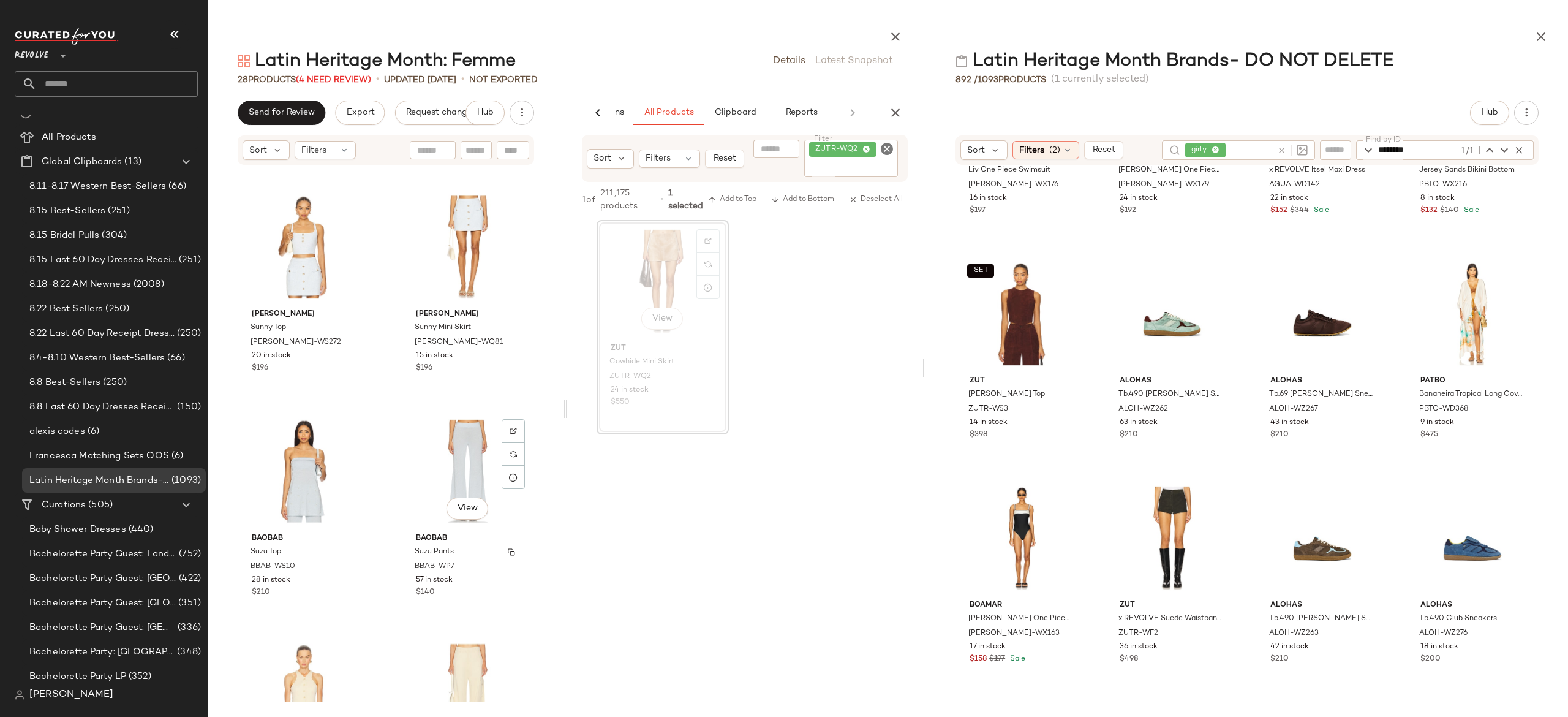
scroll to position [663, 0]
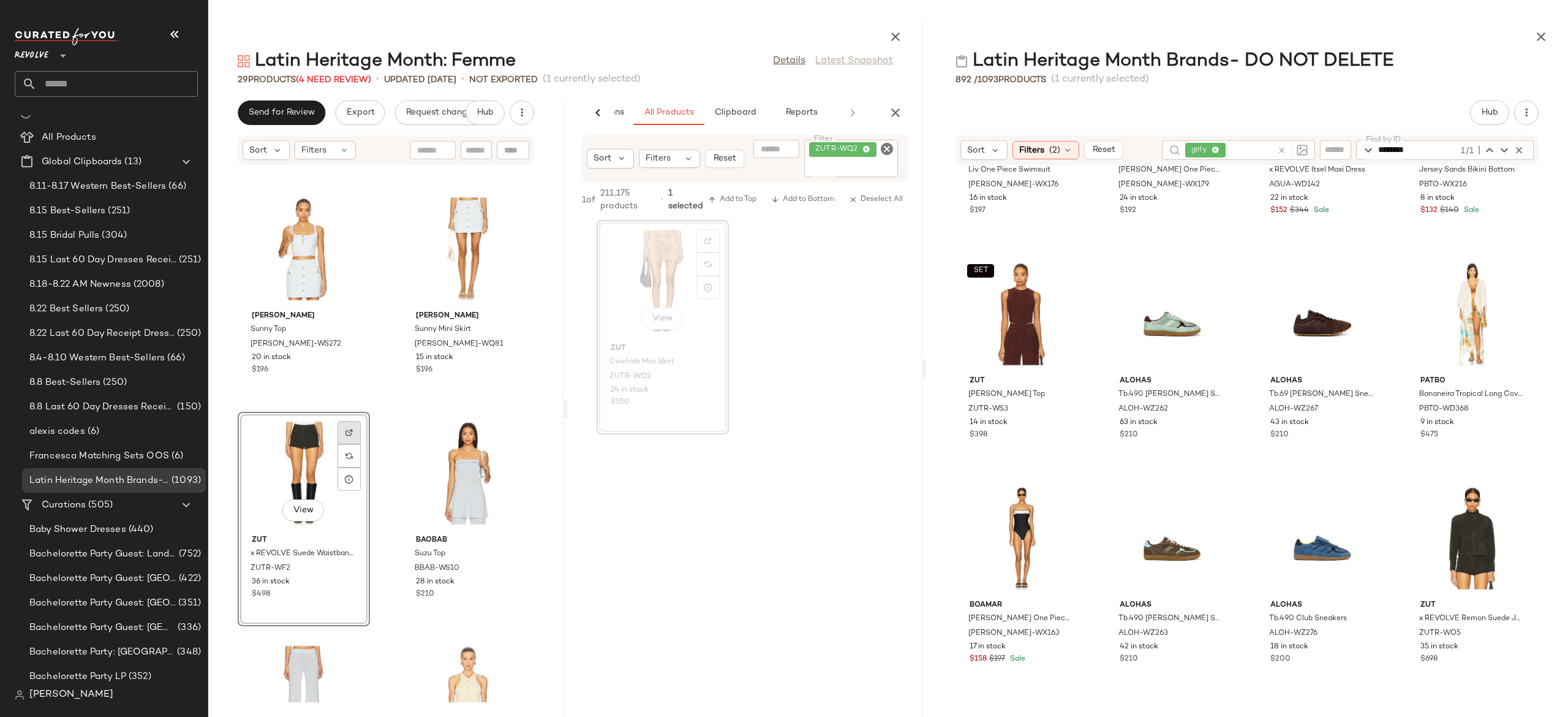
click at [351, 432] on img at bounding box center [349, 432] width 7 height 7
click at [891, 153] on icon "Clear Filter" at bounding box center [887, 149] width 15 height 15
paste input "********"
type input "********"
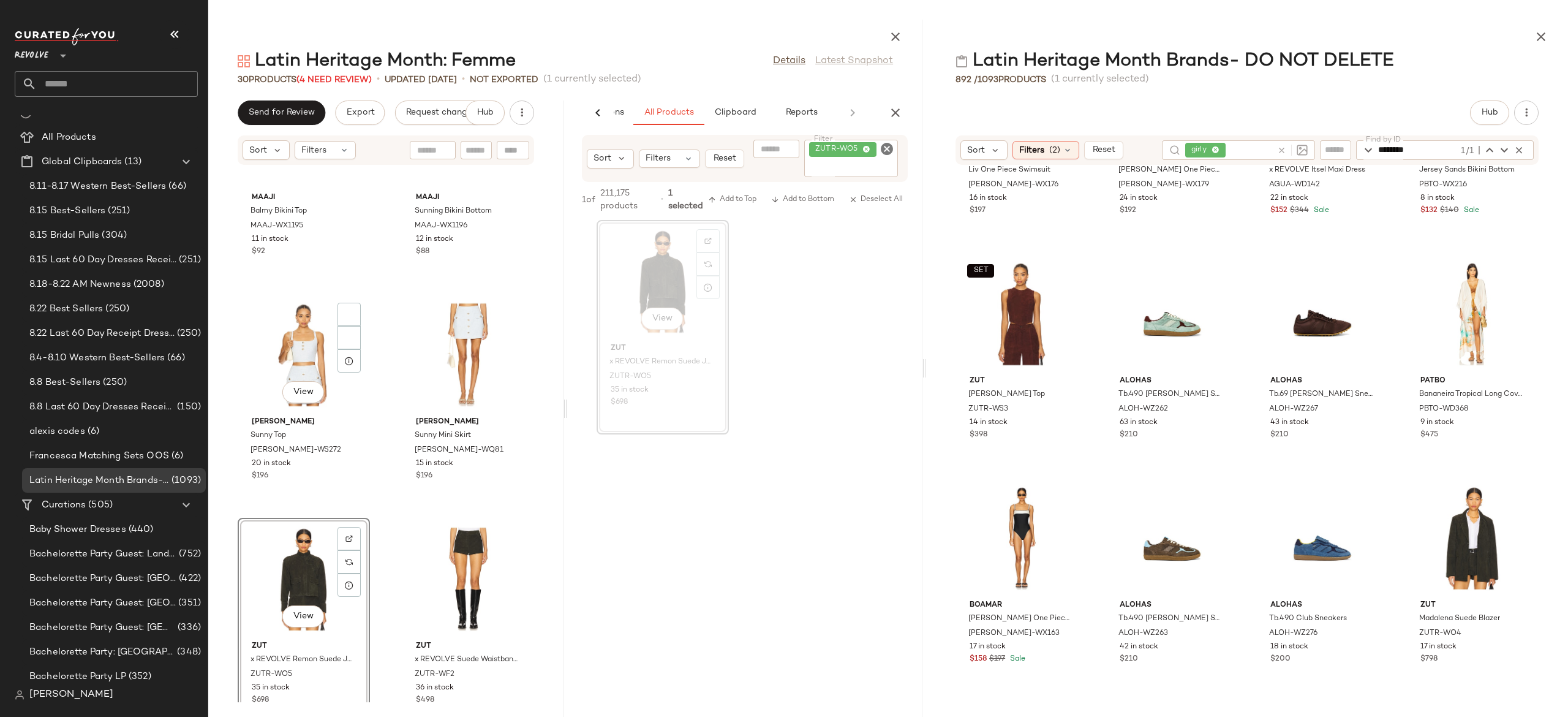
scroll to position [550, 0]
click at [888, 153] on icon "Clear Filter" at bounding box center [887, 149] width 15 height 15
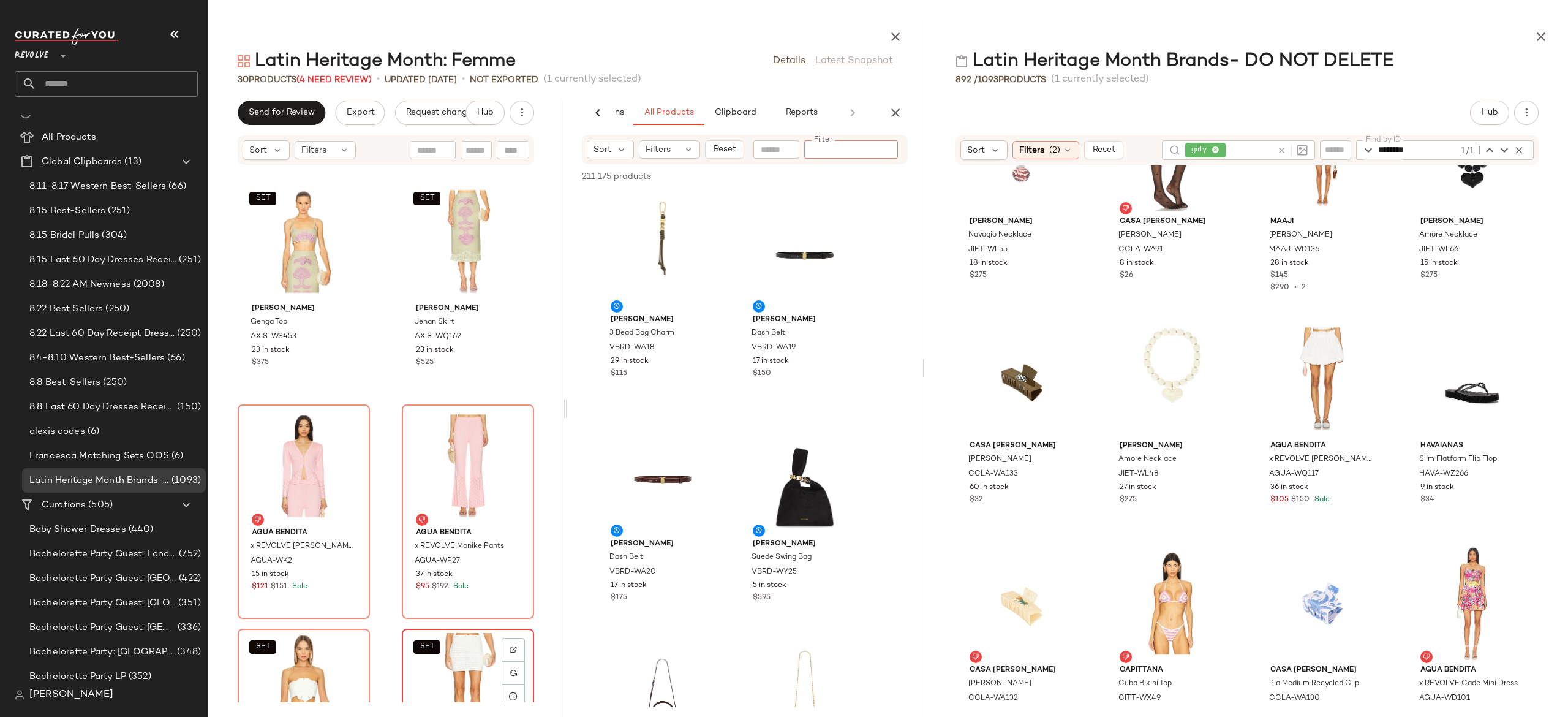
scroll to position [2677, 0]
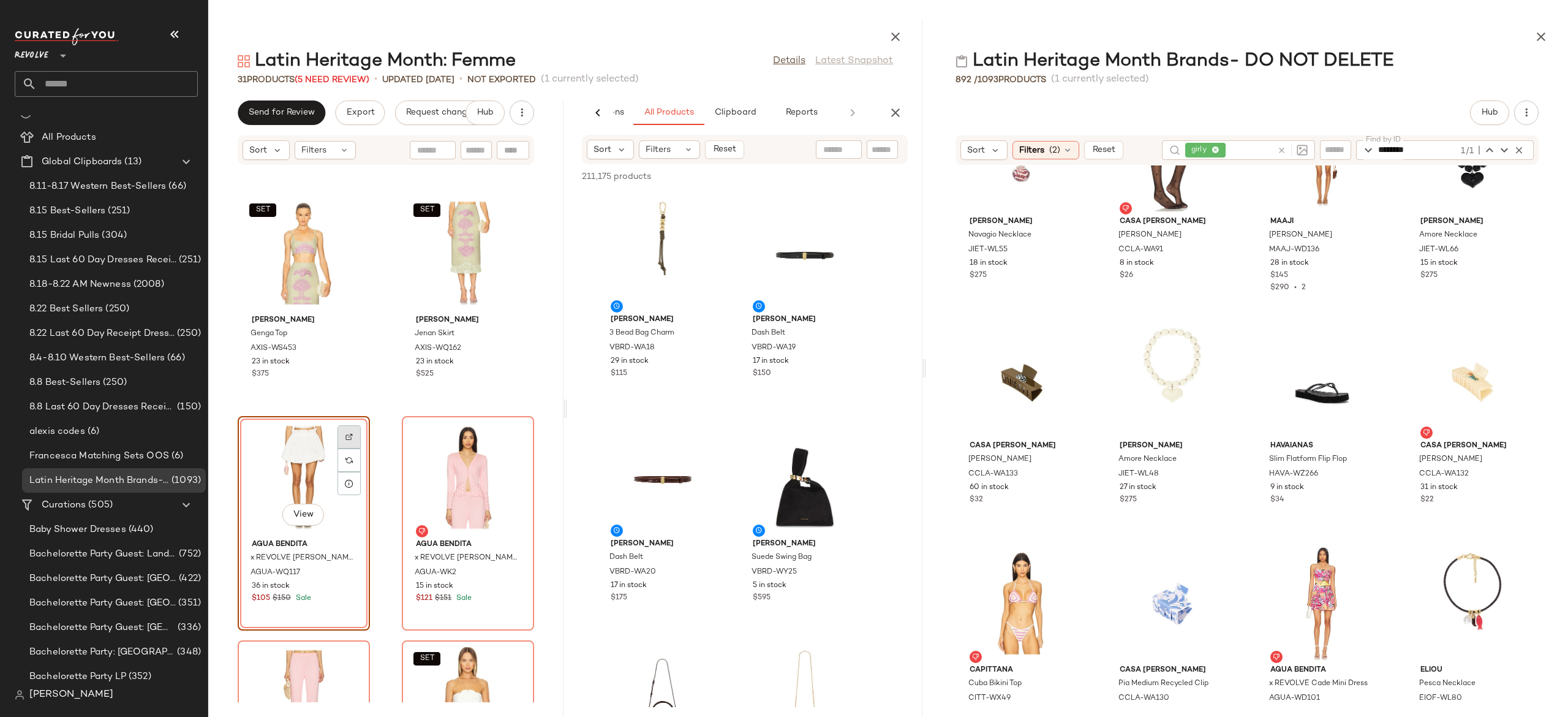
click at [351, 439] on img at bounding box center [349, 437] width 7 height 7
click at [880, 142] on div at bounding box center [851, 150] width 94 height 19
paste input "**********"
type input "**********"
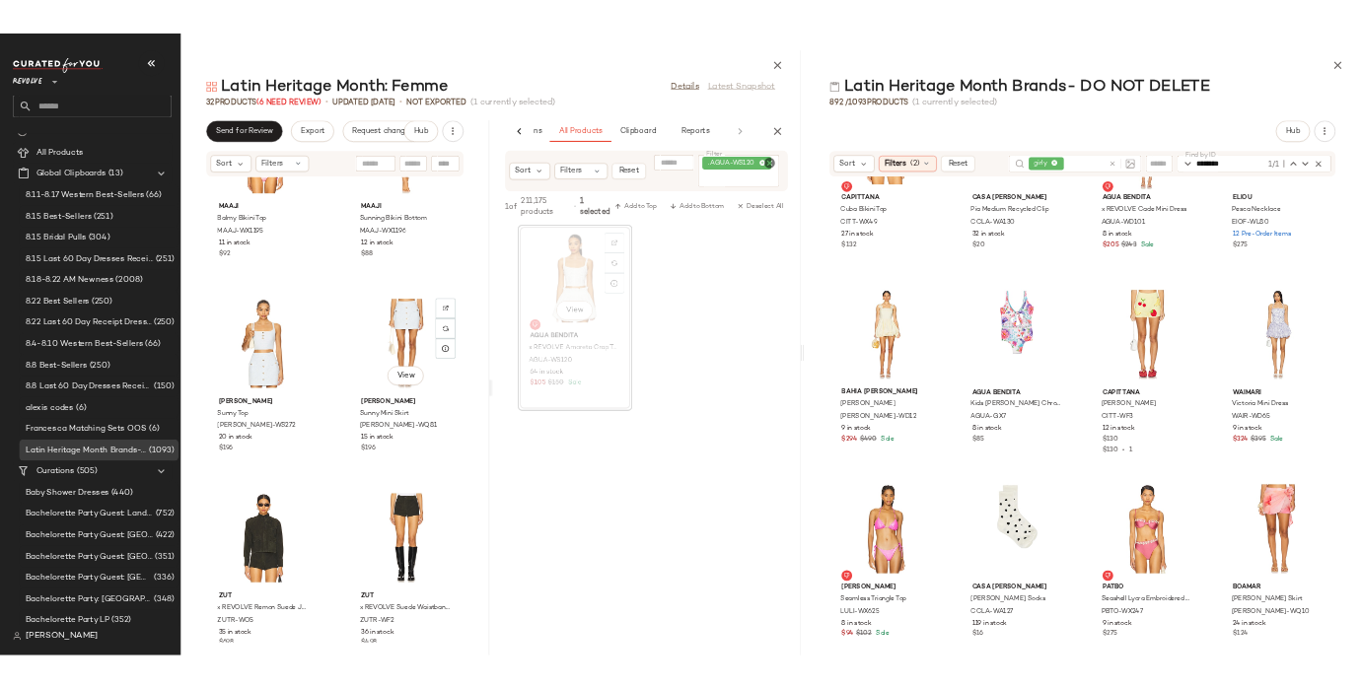
scroll to position [899, 0]
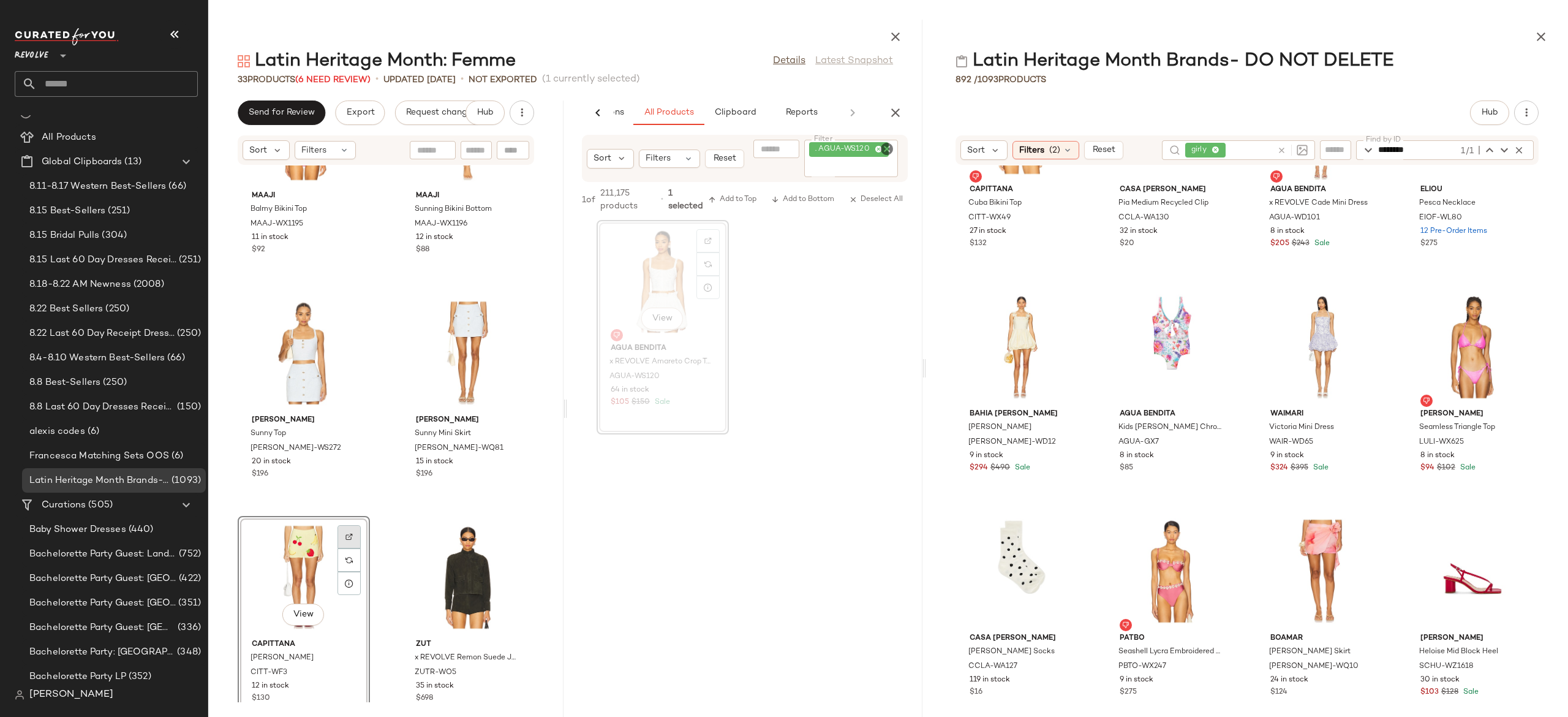
click at [351, 529] on div at bounding box center [349, 536] width 23 height 23
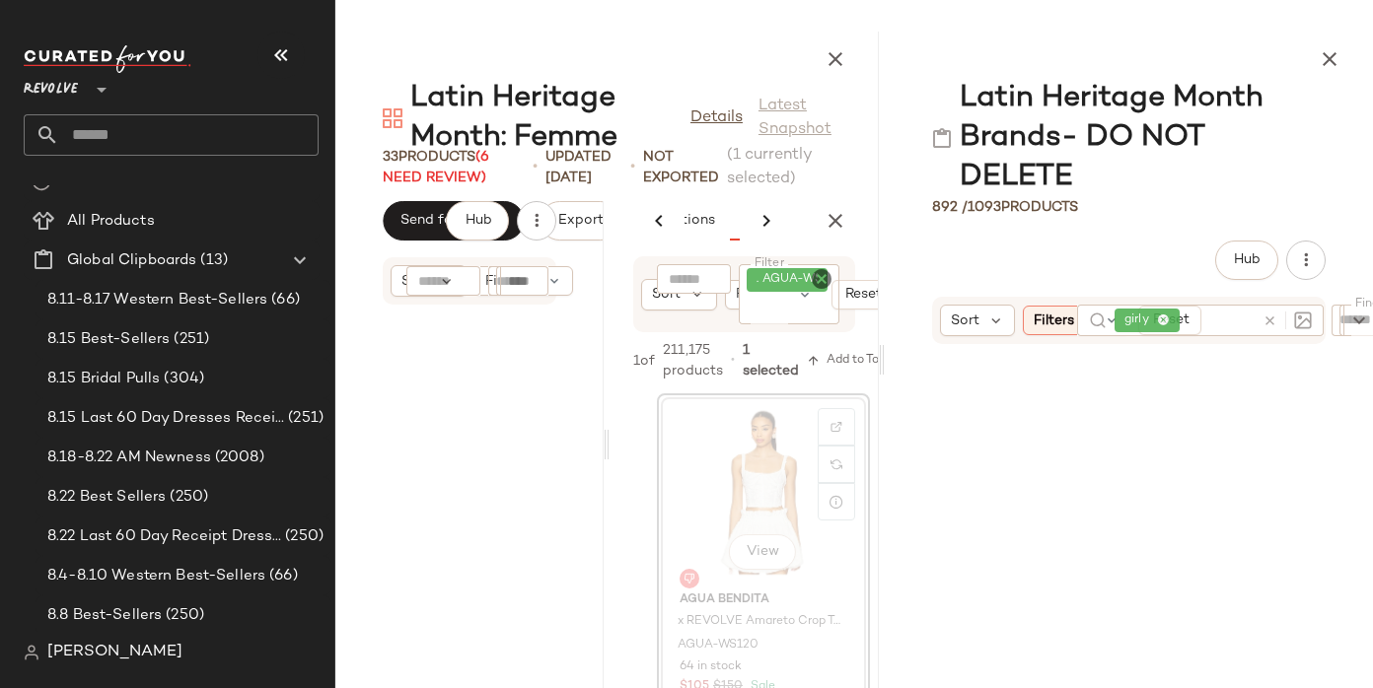
scroll to position [0, 127]
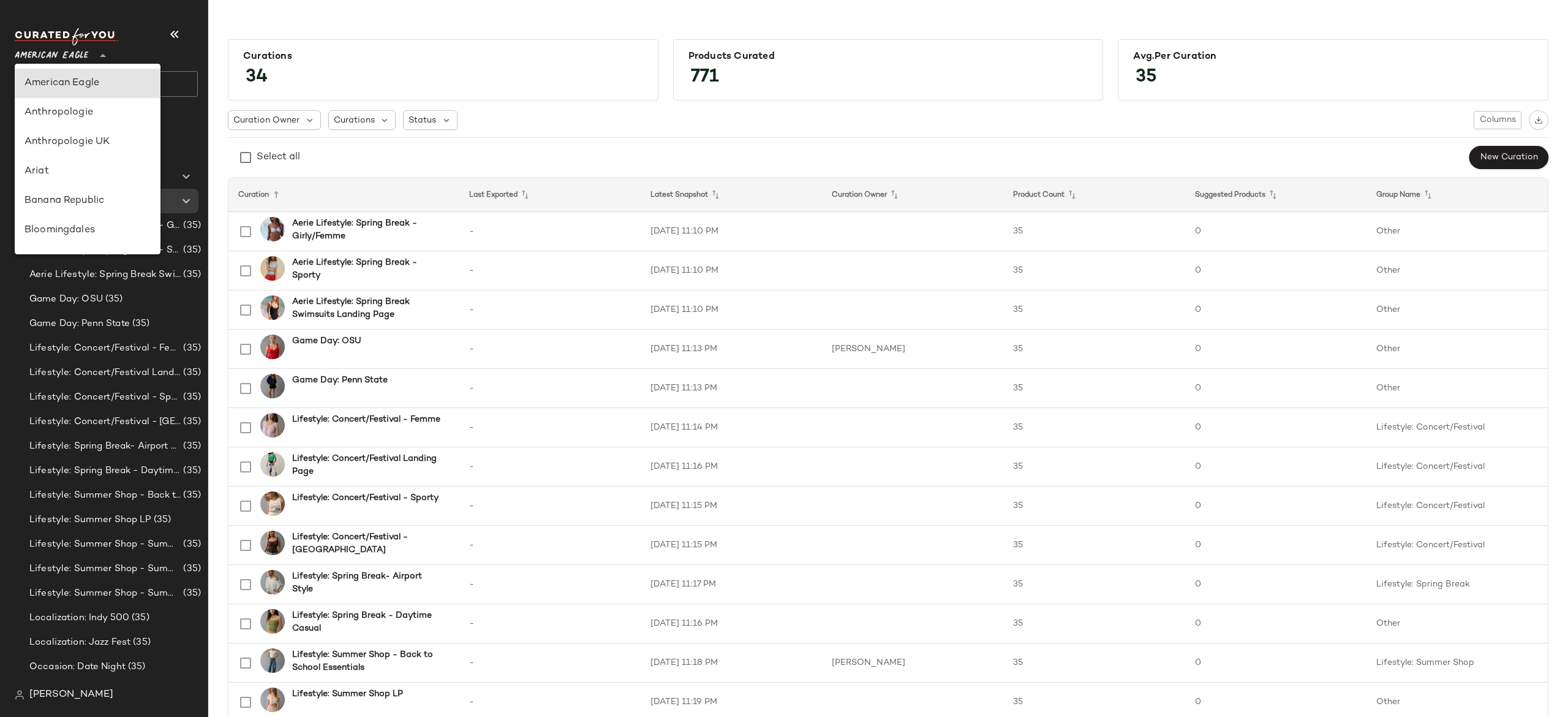
click at [91, 48] on div "American Eagle **" at bounding box center [54, 48] width 78 height 30
click at [87, 142] on div "Revolve" at bounding box center [87, 147] width 126 height 15
type input "**"
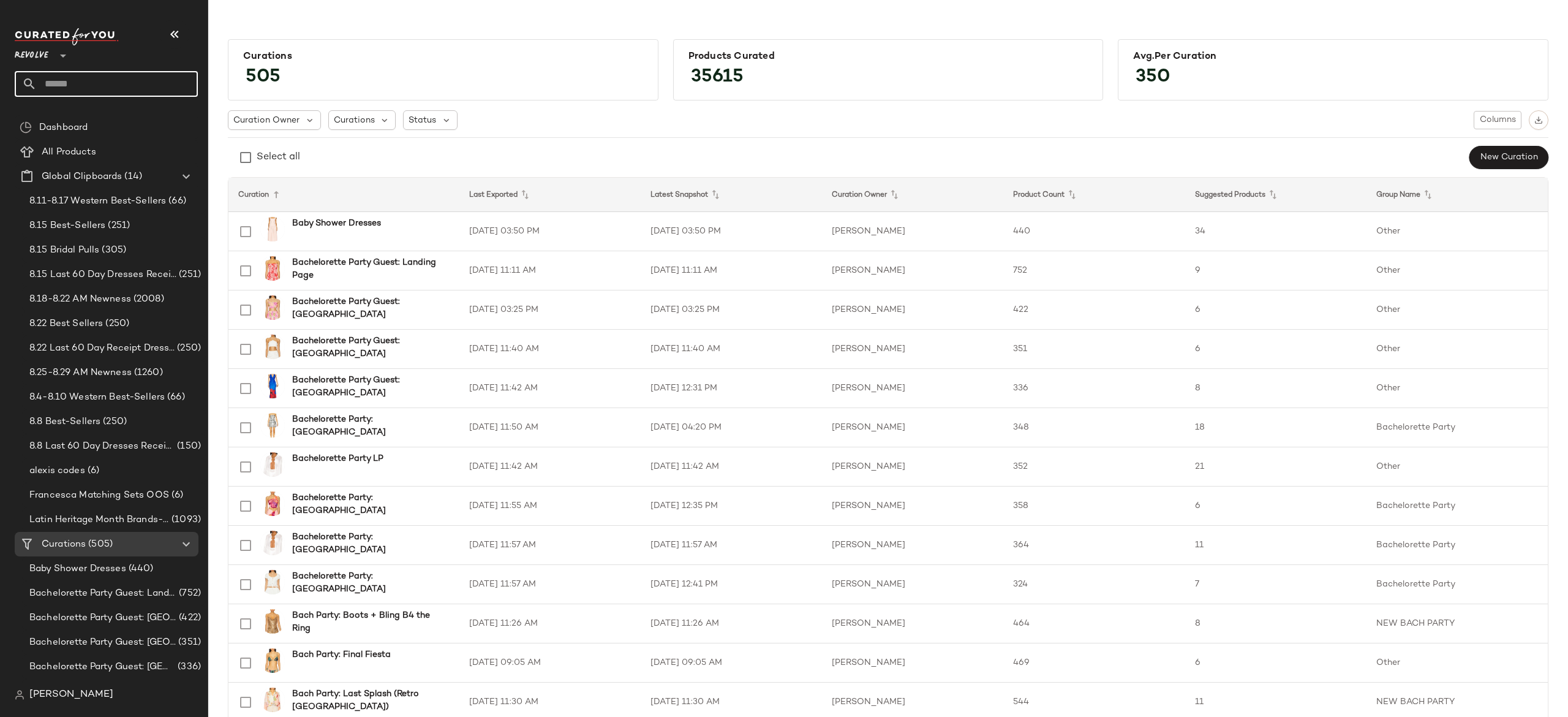
click at [169, 88] on input "text" at bounding box center [117, 83] width 161 height 25
click at [169, 88] on input "*" at bounding box center [106, 83] width 183 height 25
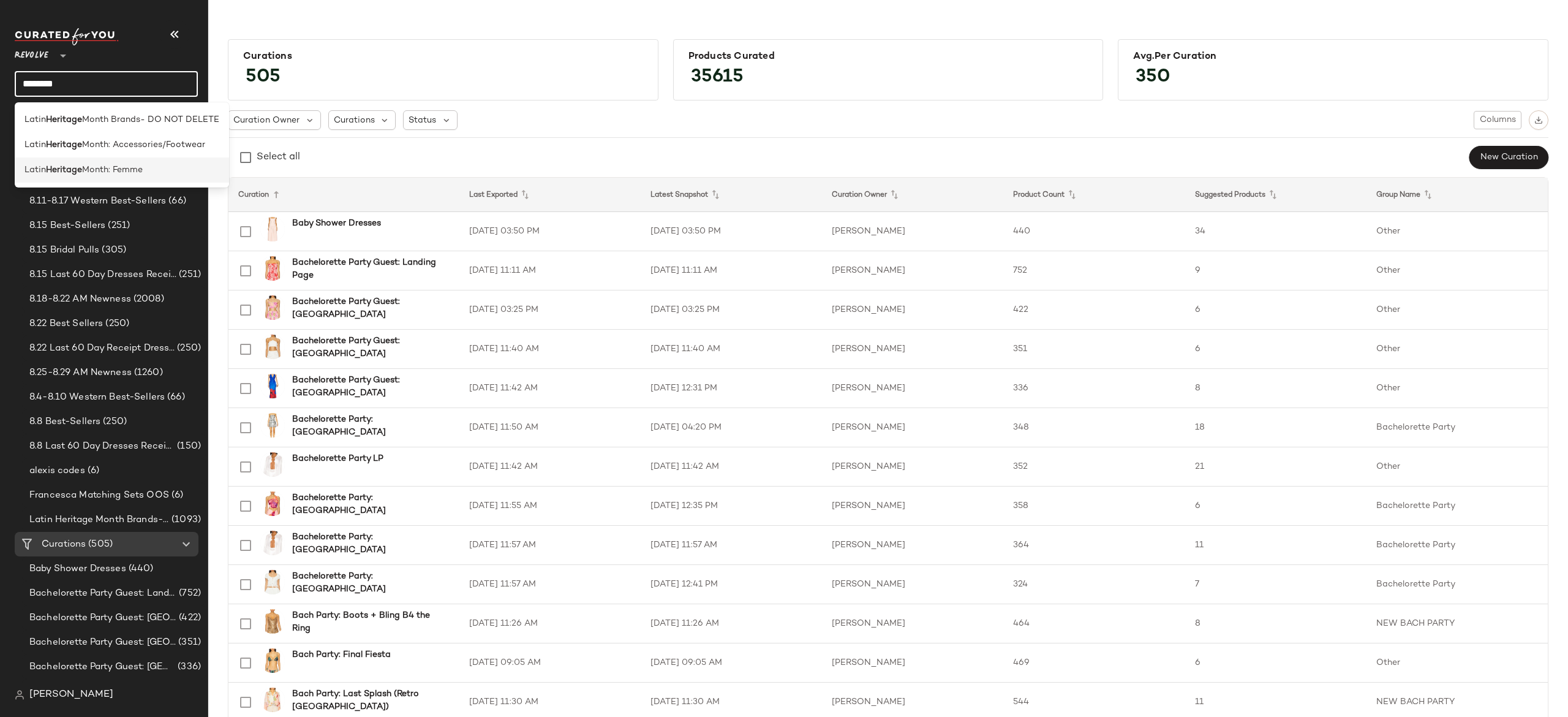
type input "********"
click at [135, 168] on span "Month: Femme" at bounding box center [112, 170] width 61 height 13
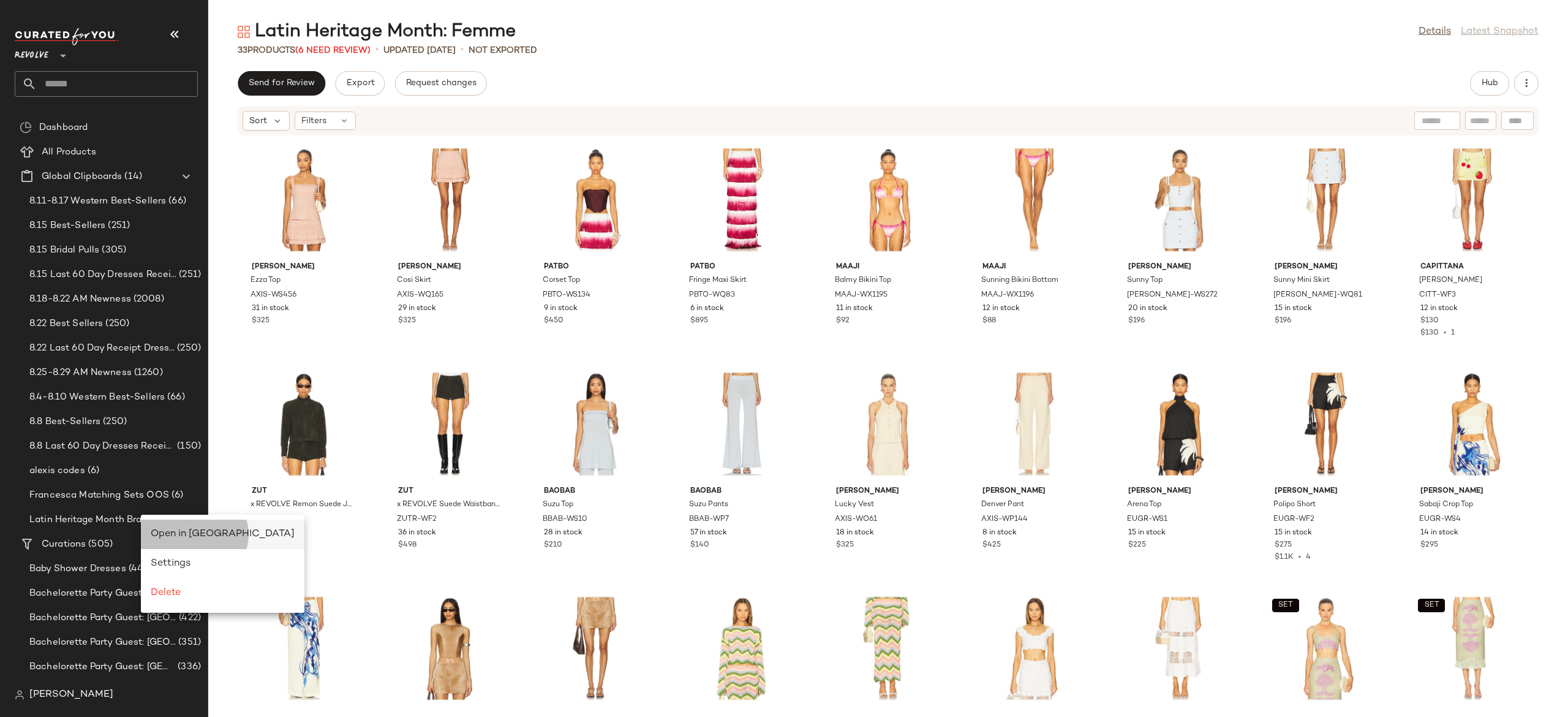
click at [177, 536] on span "Open in [GEOGRAPHIC_DATA]" at bounding box center [223, 534] width 144 height 11
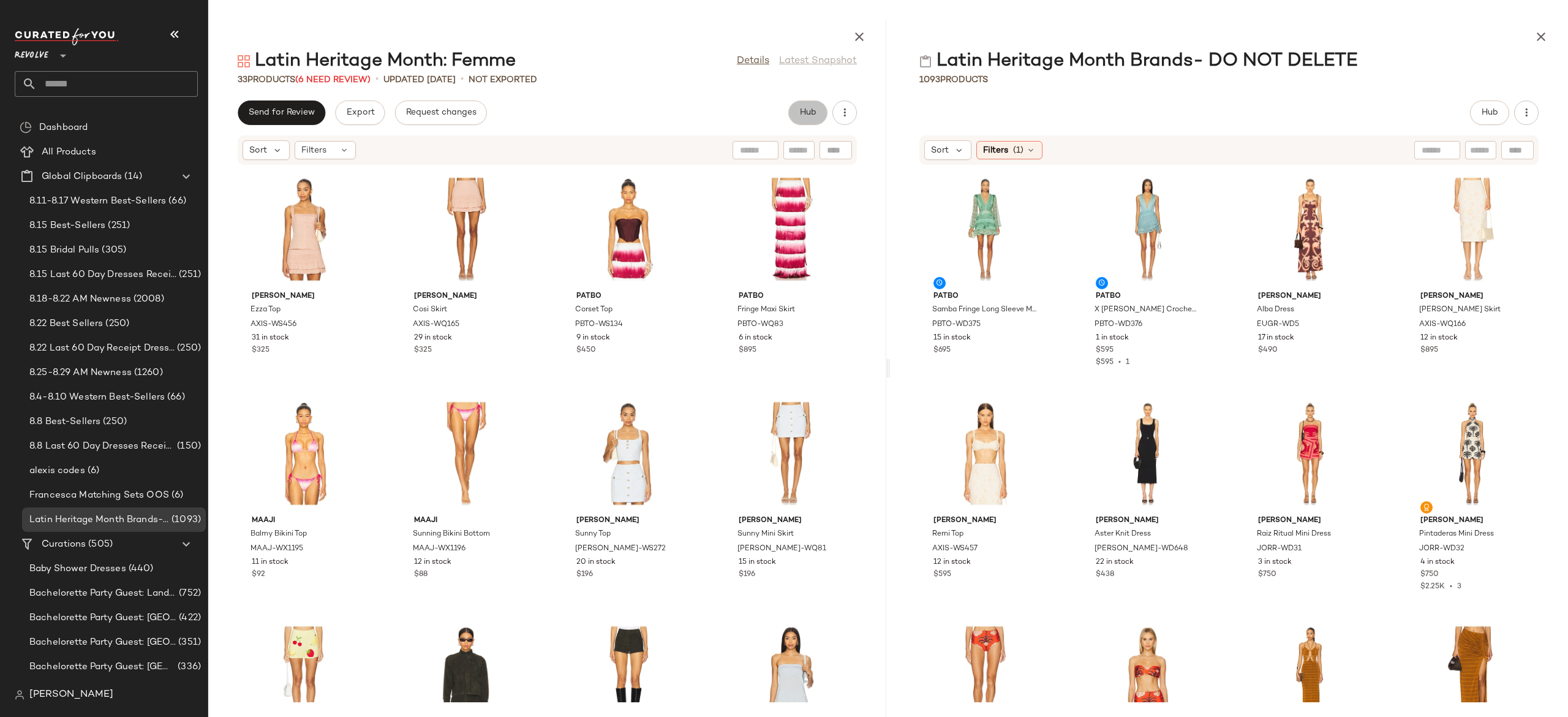
click at [813, 117] on span "Hub" at bounding box center [808, 113] width 17 height 10
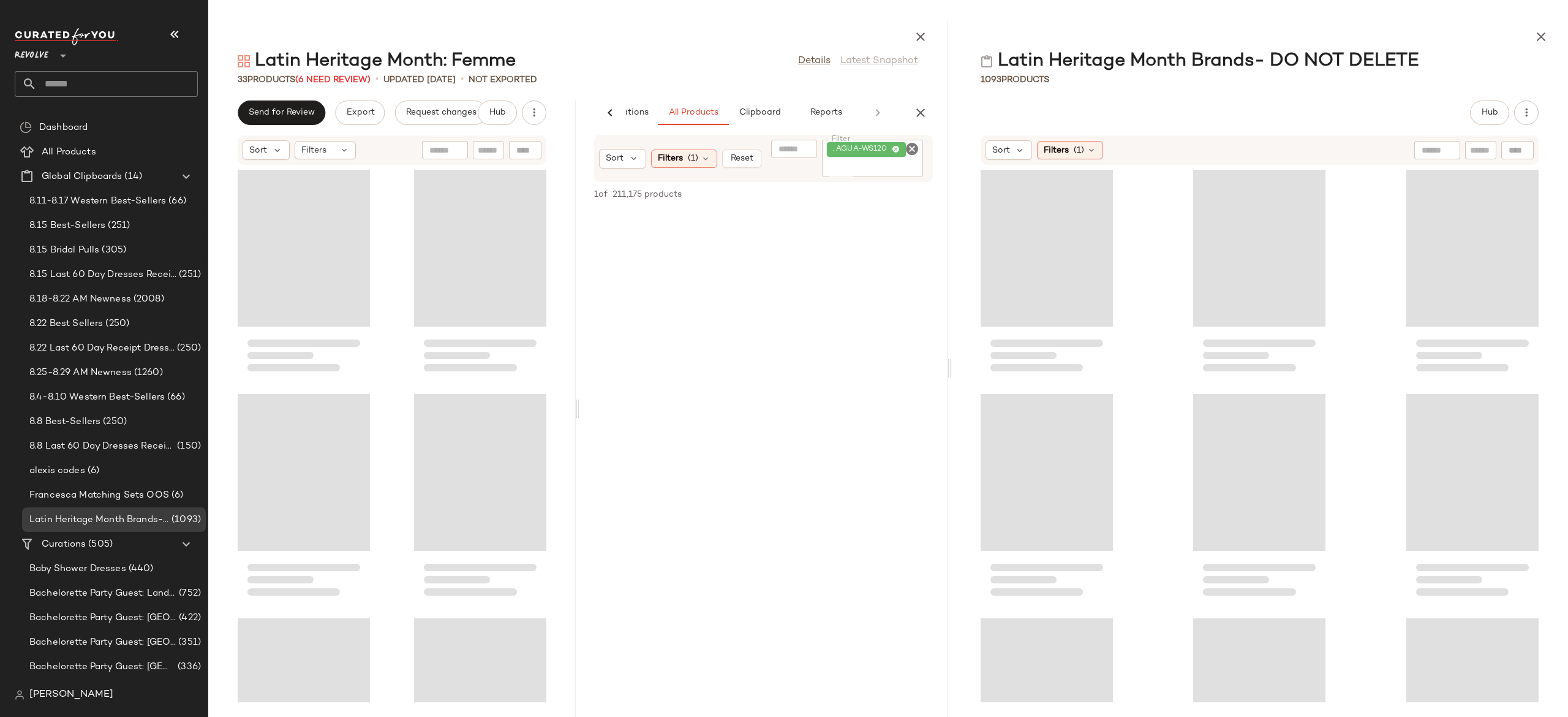
scroll to position [0, 76]
drag, startPoint x: 886, startPoint y: 370, endPoint x: 949, endPoint y: 376, distance: 63.3
click at [949, 376] on div at bounding box center [949, 368] width 4 height 697
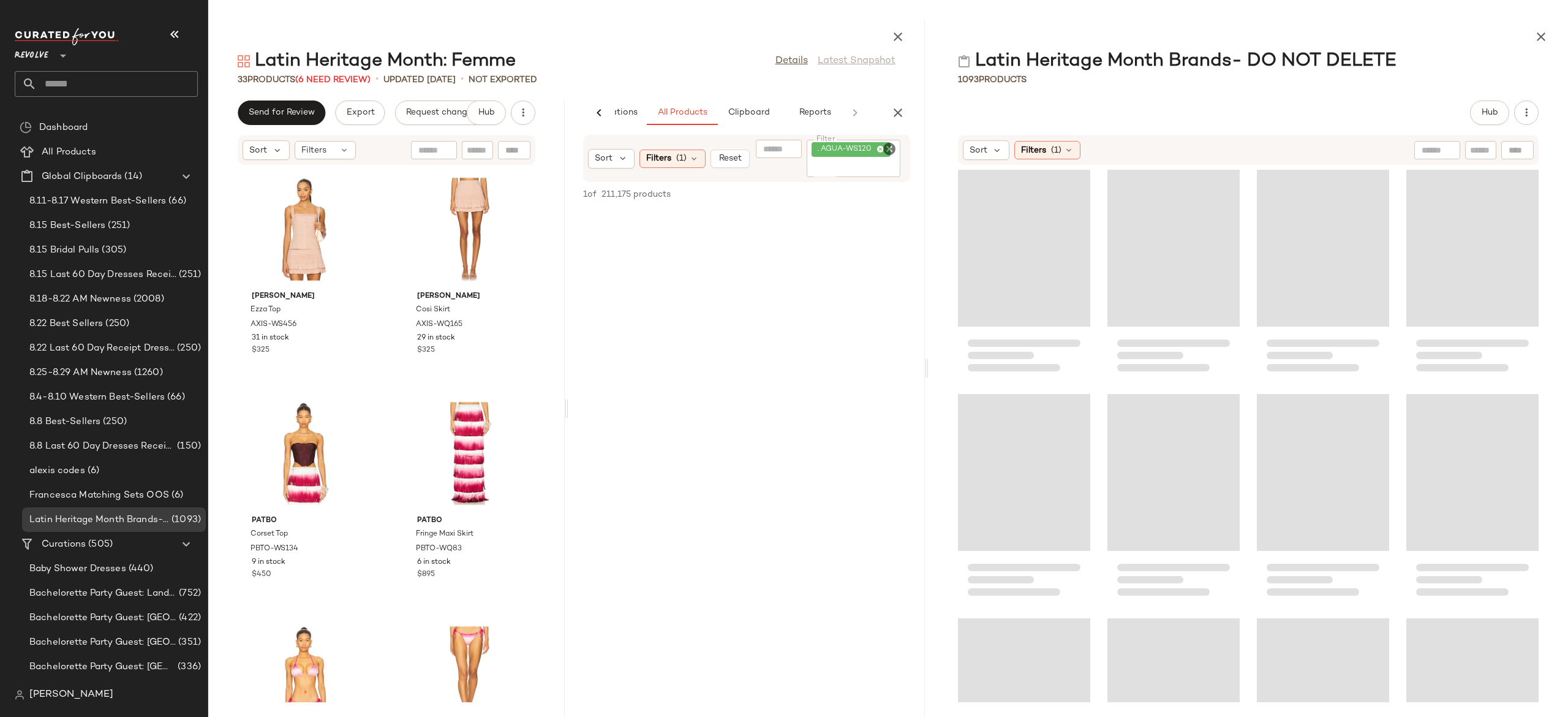
drag, startPoint x: 949, startPoint y: 376, endPoint x: 929, endPoint y: 377, distance: 20.0
click at [929, 377] on div "Latin Heritage Month: Femme Details Latest Snapshot 33 Products (6 Need Review)…" at bounding box center [888, 368] width 1360 height 697
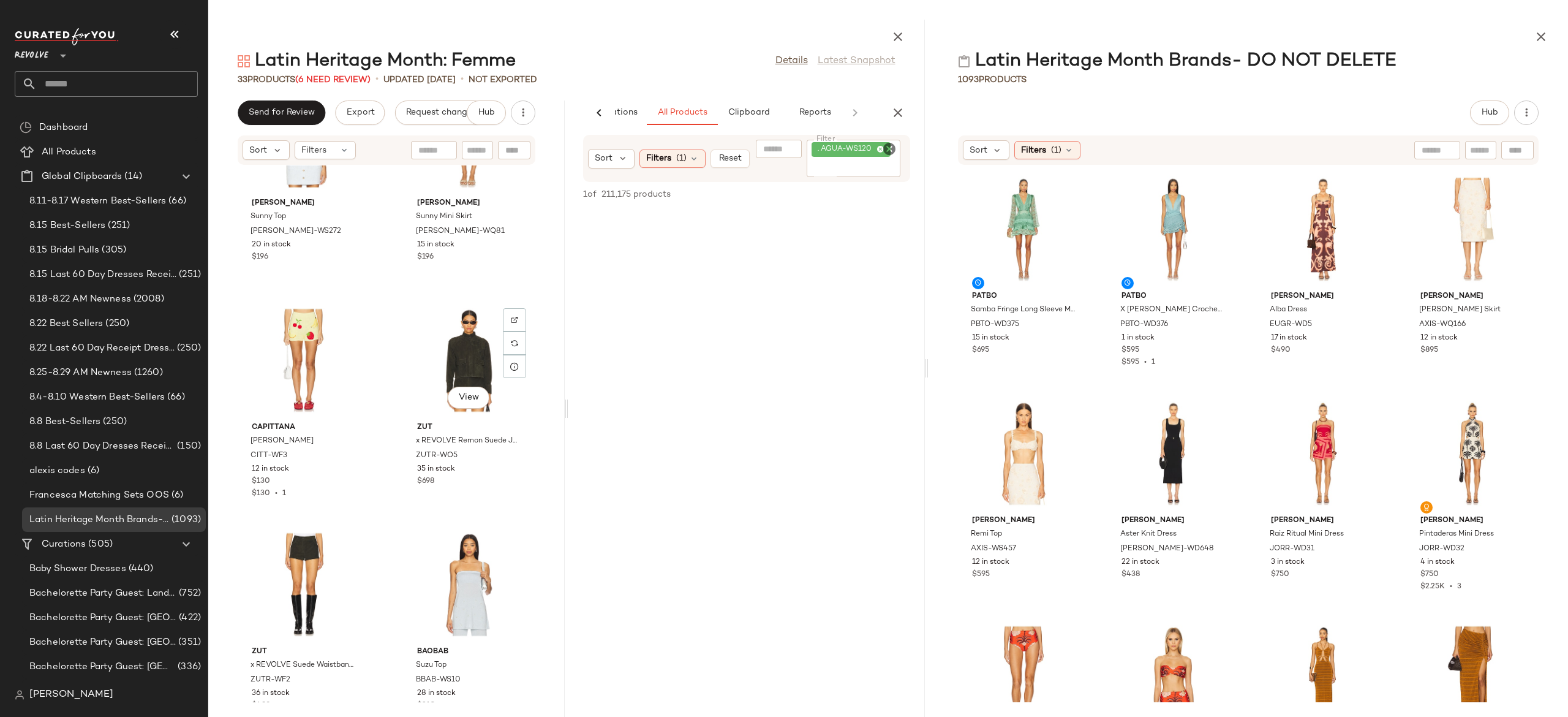
scroll to position [703, 0]
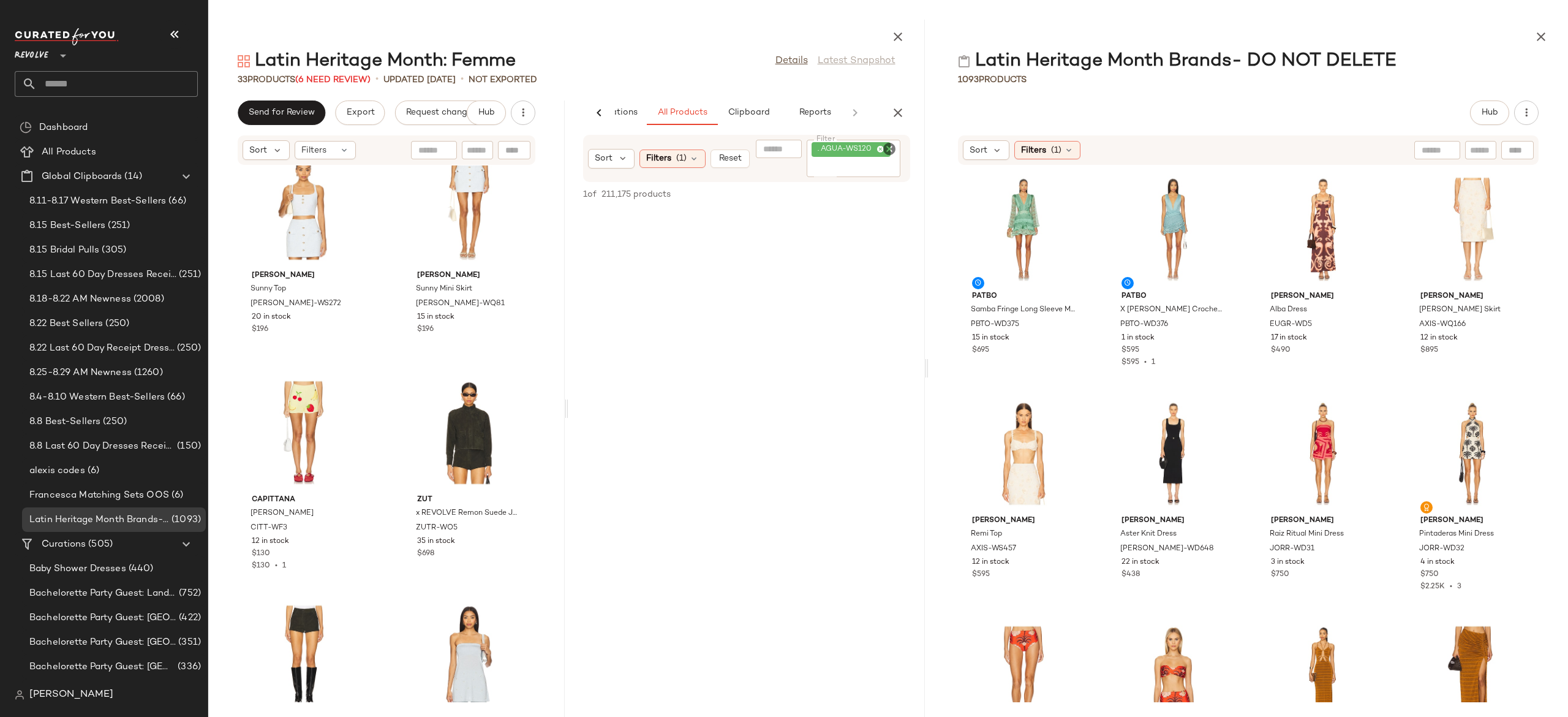
click at [892, 151] on icon "Clear Filter" at bounding box center [890, 149] width 15 height 15
paste input "********"
type input "********"
click at [691, 158] on icon at bounding box center [694, 158] width 10 height 10
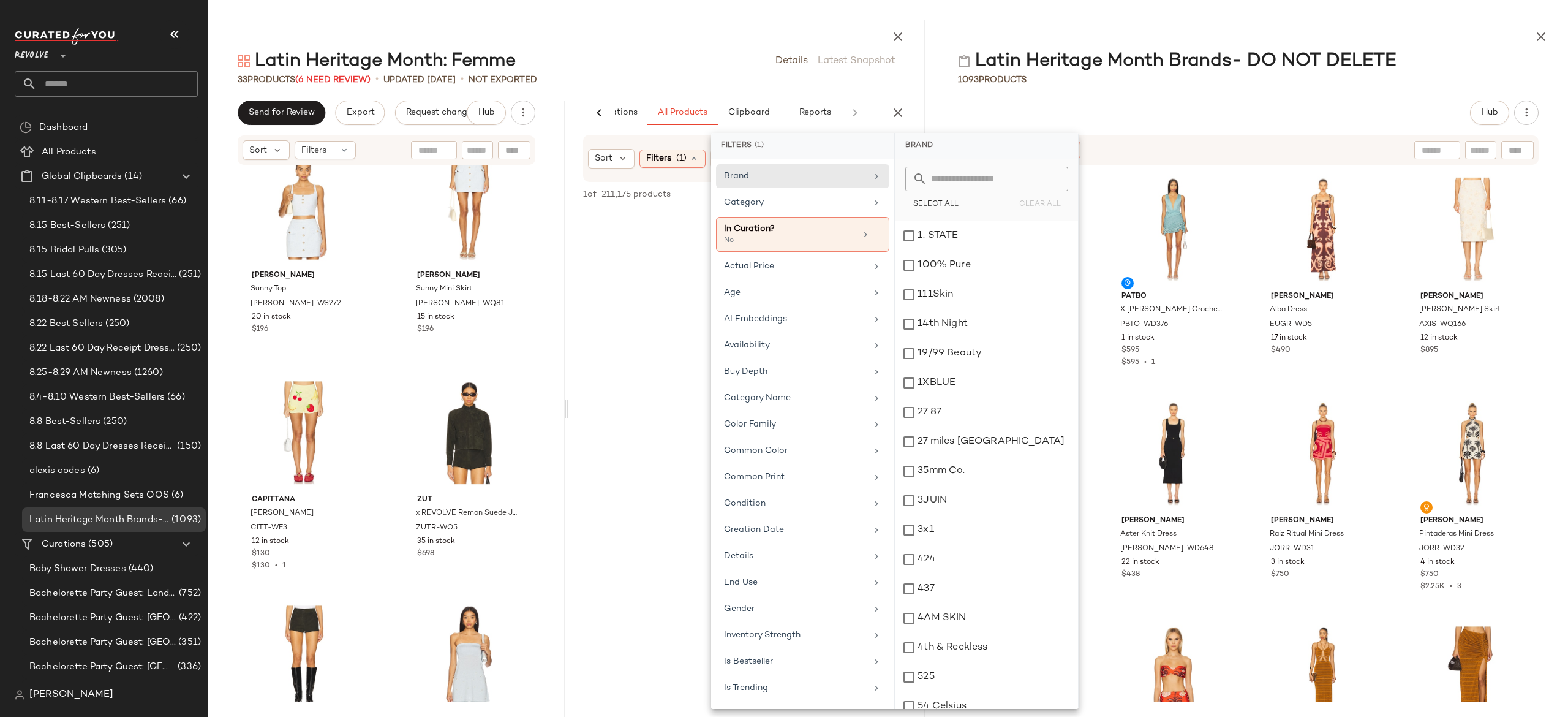
scroll to position [0, 0]
click at [873, 239] on icon at bounding box center [877, 235] width 9 height 9
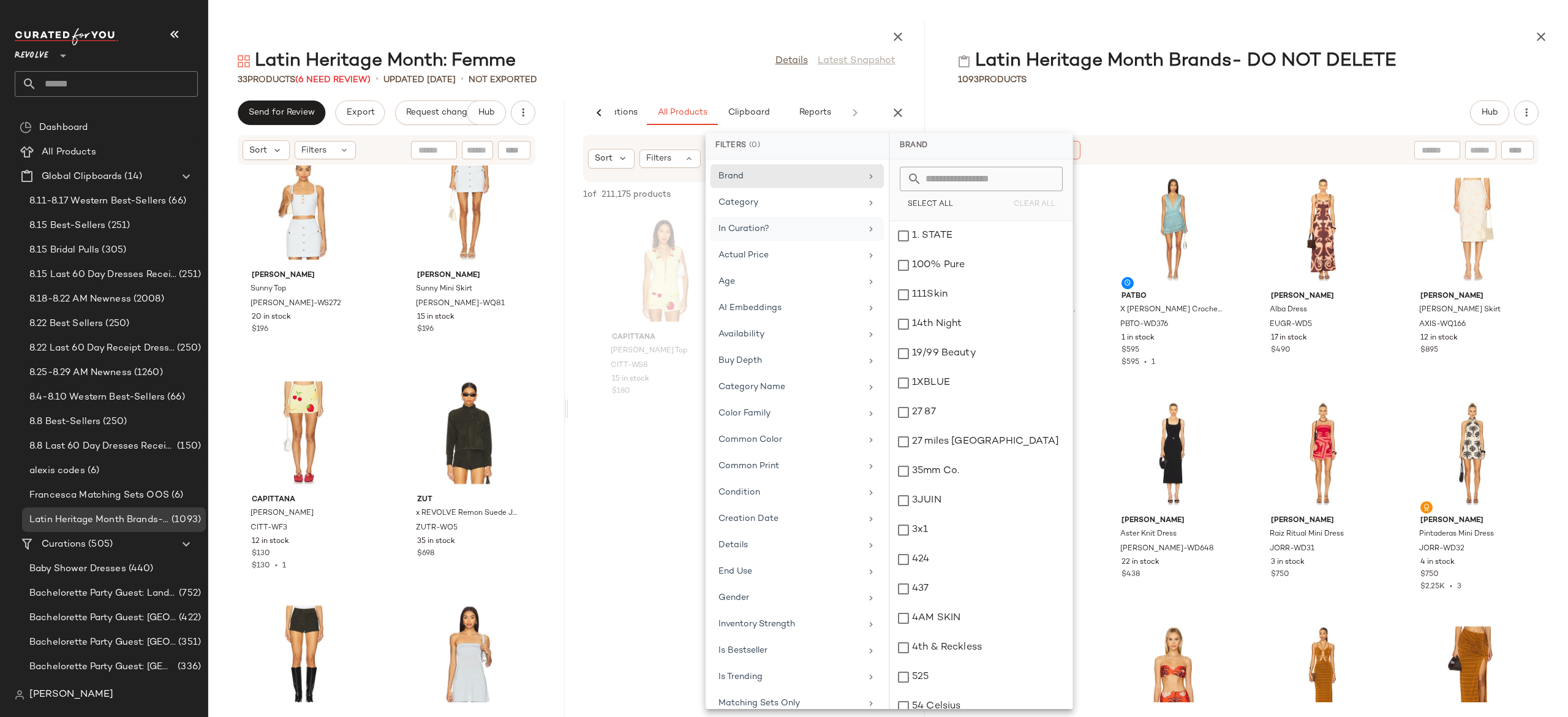
click at [670, 438] on div at bounding box center [747, 540] width 357 height 234
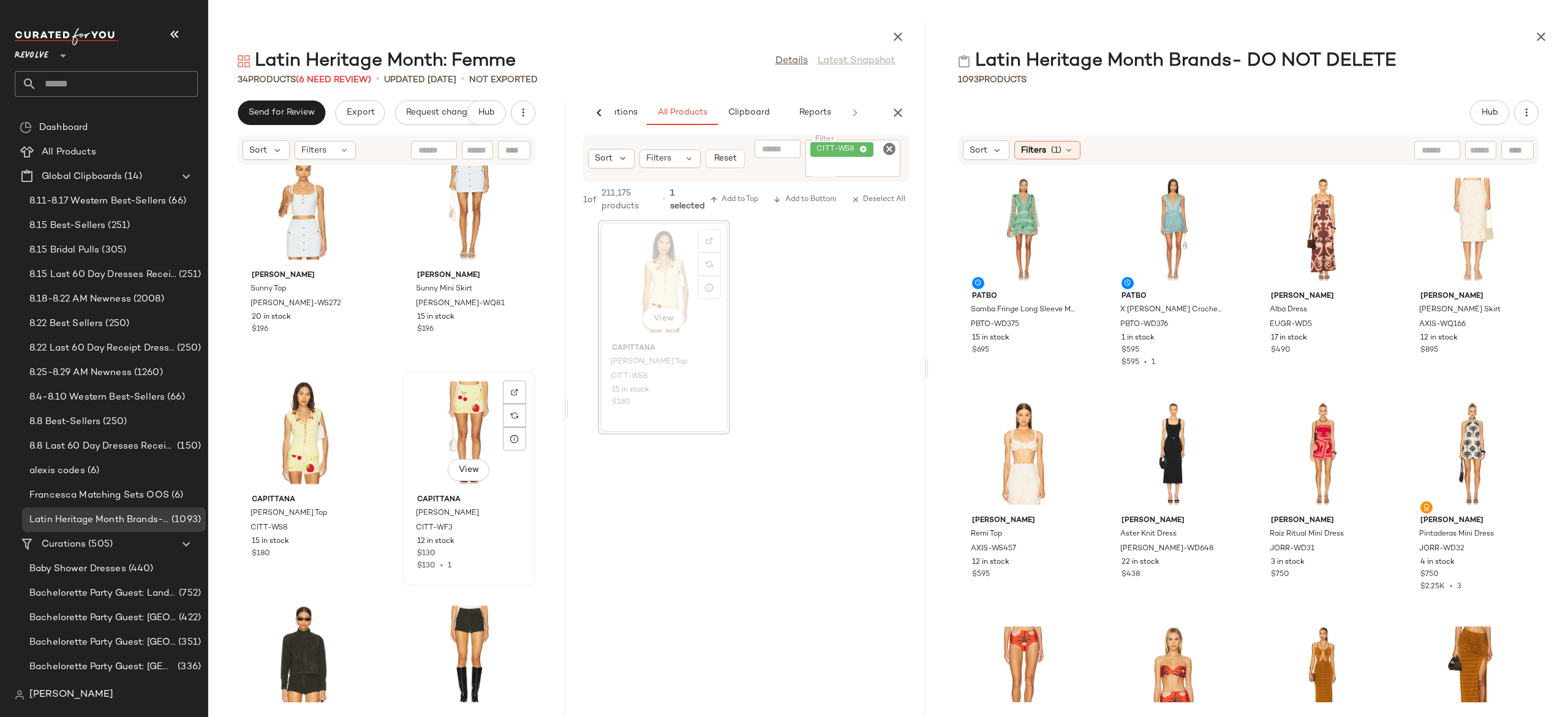
click at [404, 432] on div "View Capittana Sasha Short CITT-WF3 12 in stock $130 $130 • 1" at bounding box center [469, 478] width 130 height 212
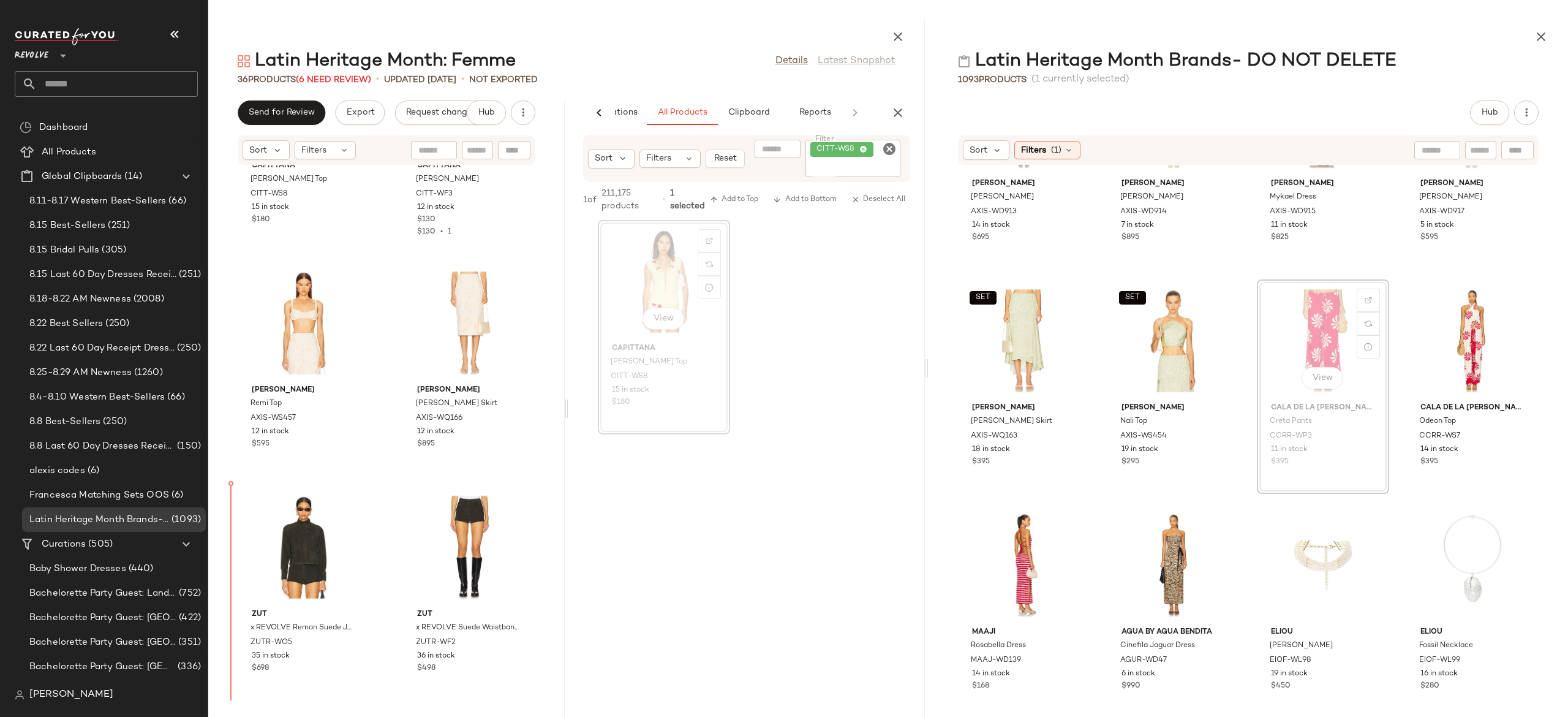
scroll to position [1040, 0]
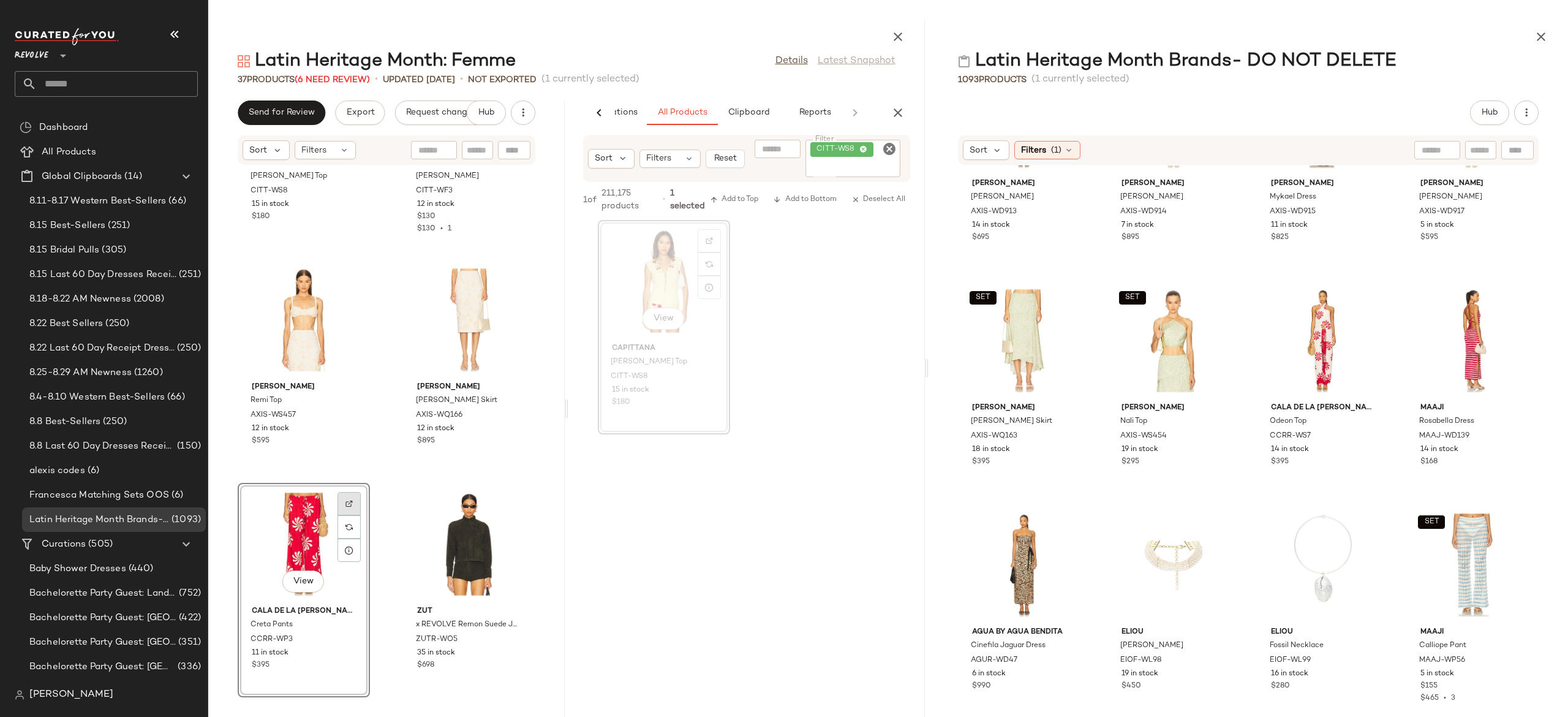
click at [349, 503] on img at bounding box center [349, 504] width 7 height 7
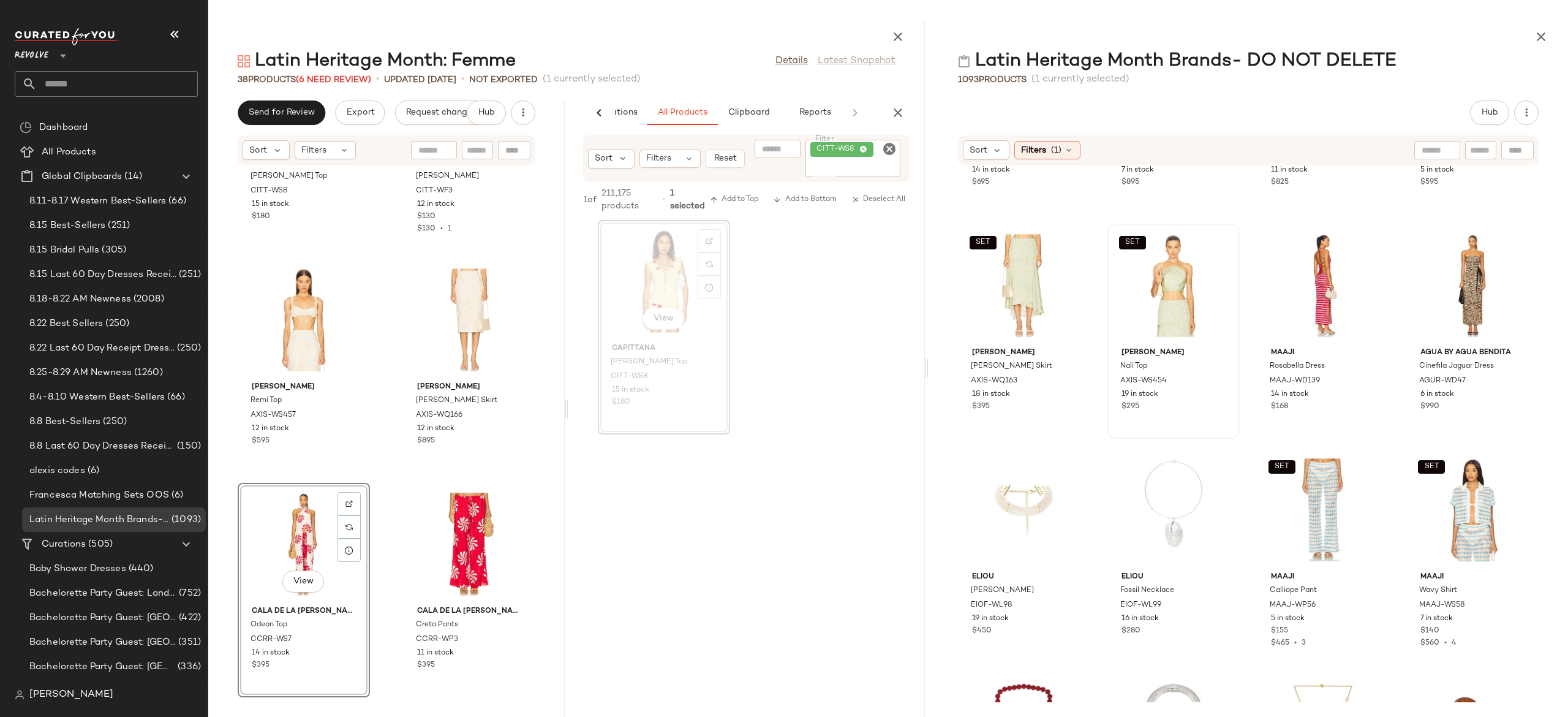
scroll to position [1289, 0]
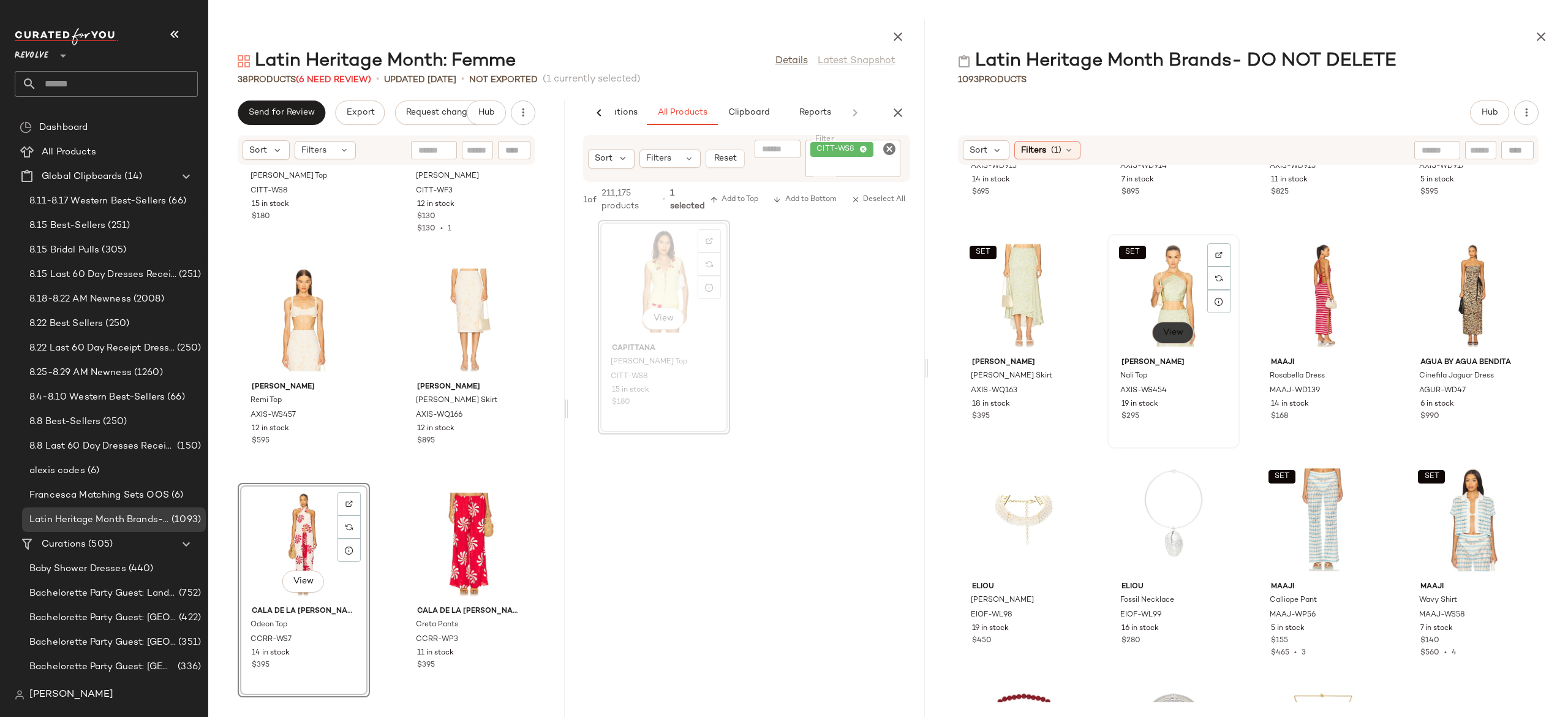
click at [1177, 332] on span "View" at bounding box center [1174, 333] width 21 height 10
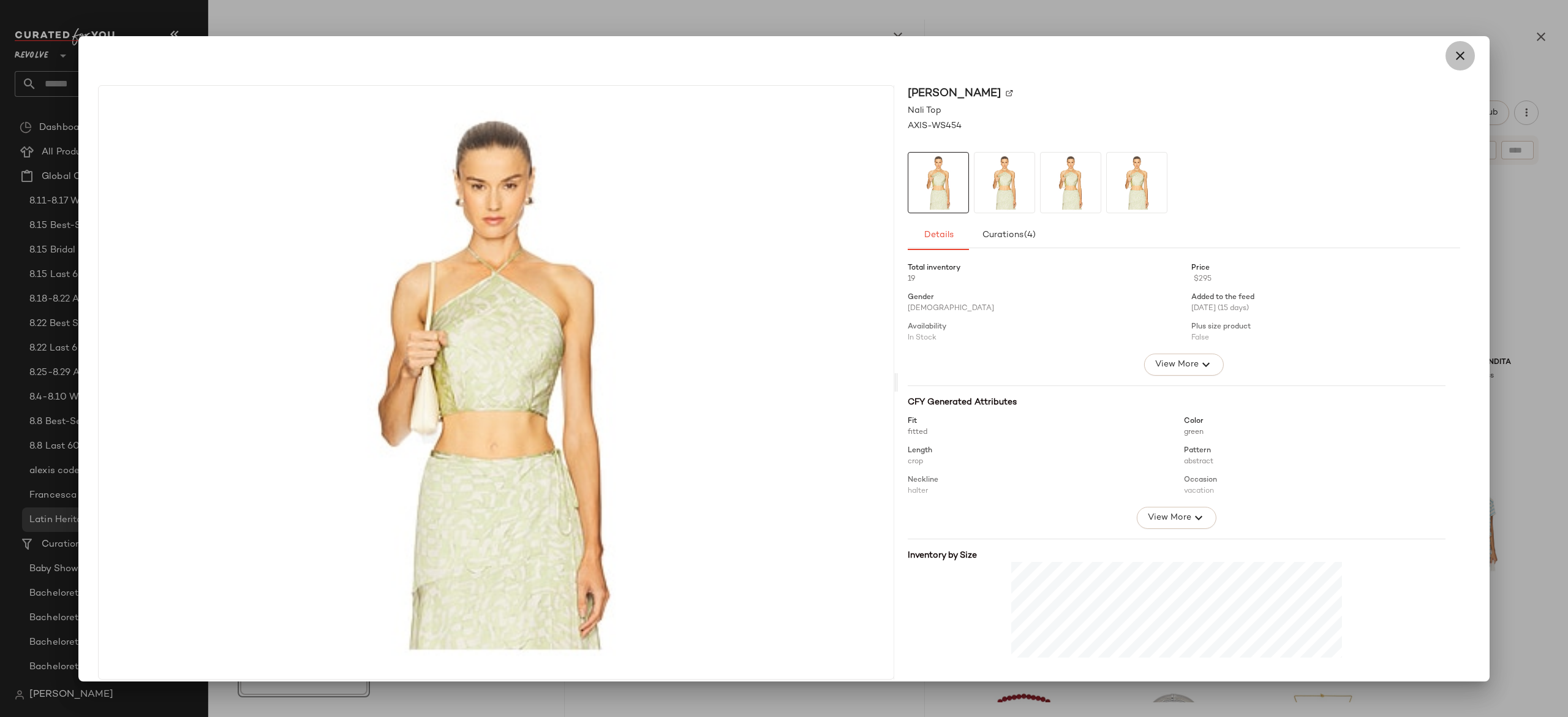
click at [1453, 59] on icon "button" at bounding box center [1461, 56] width 15 height 15
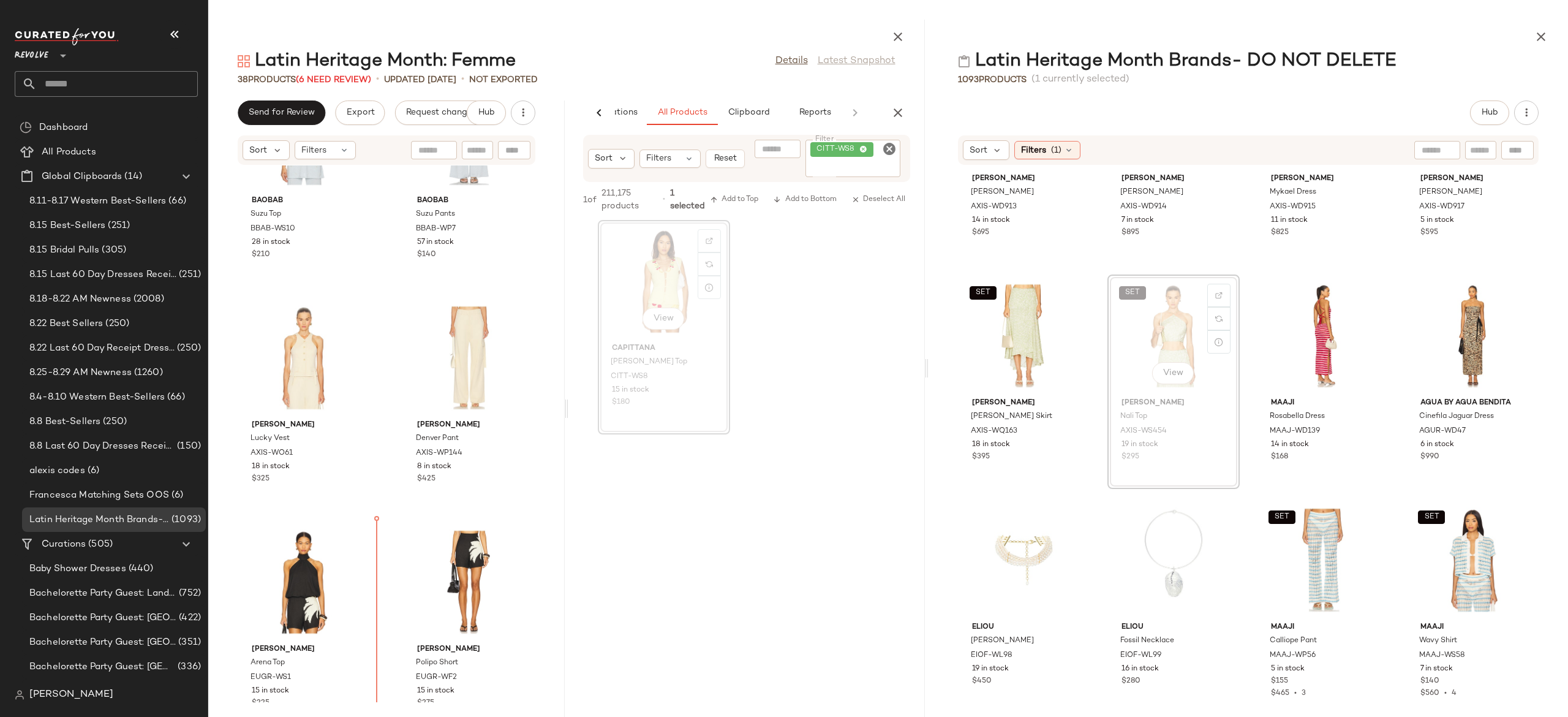
scroll to position [1907, 0]
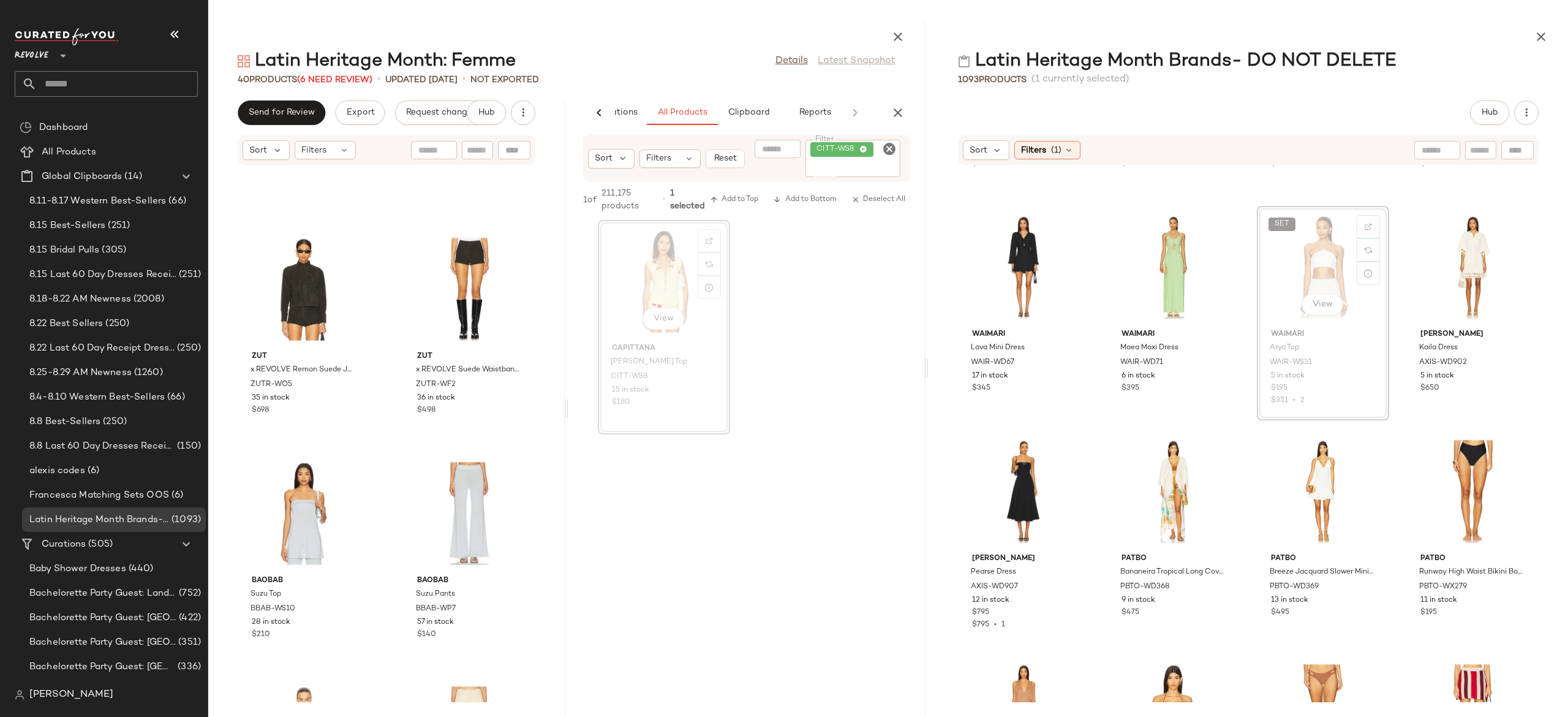
scroll to position [2885, 0]
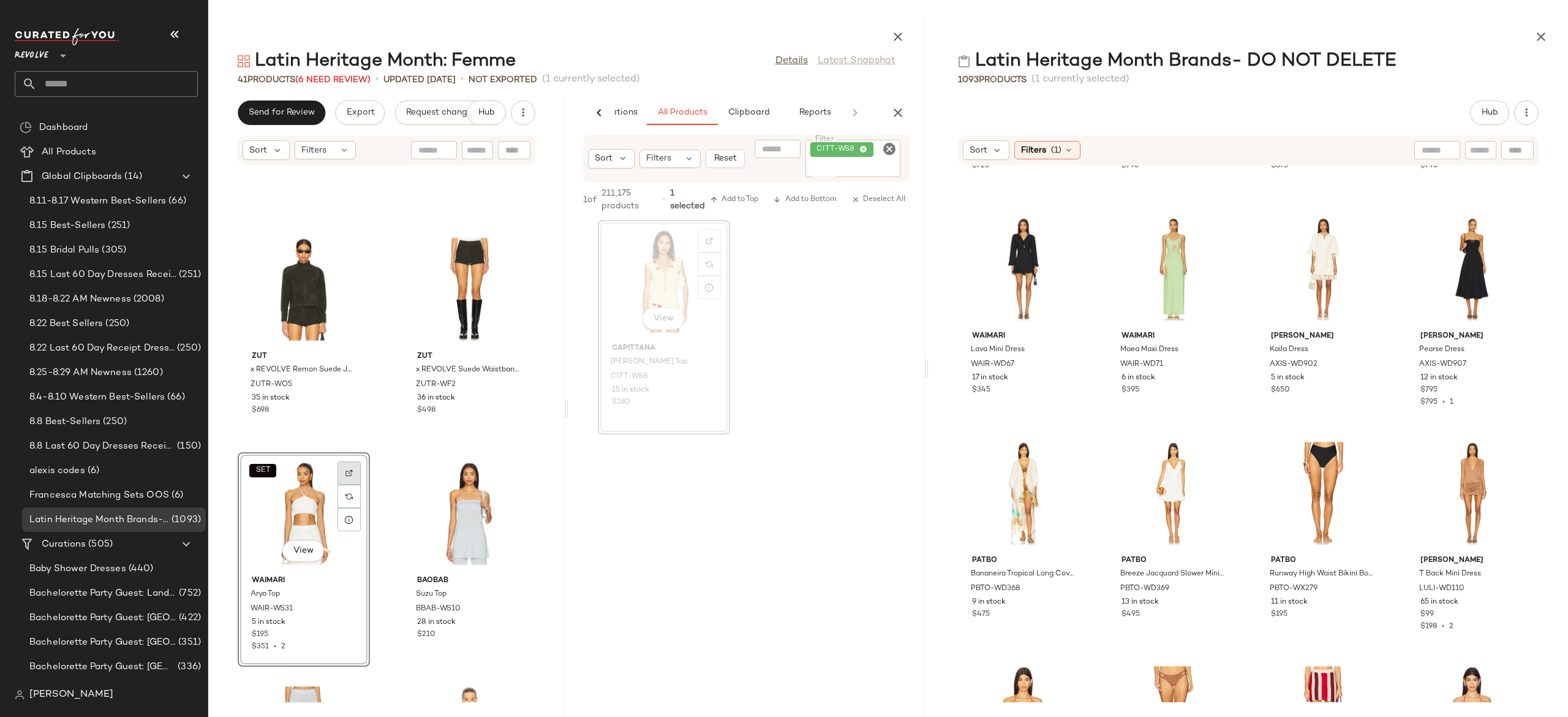
click at [353, 465] on div at bounding box center [349, 472] width 23 height 23
click at [888, 149] on icon "Clear Filter" at bounding box center [890, 149] width 15 height 15
paste input "*********"
type input "*********"
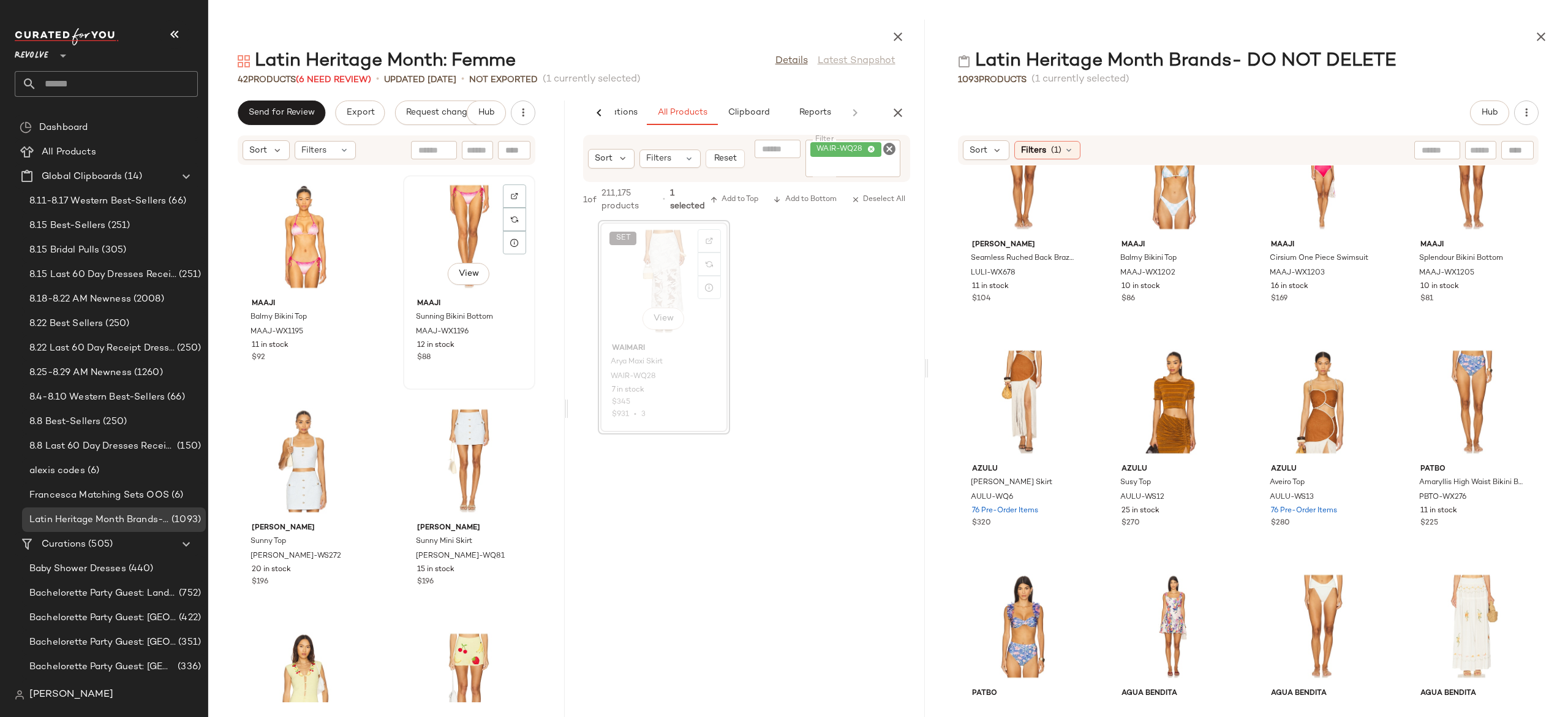
scroll to position [455, 0]
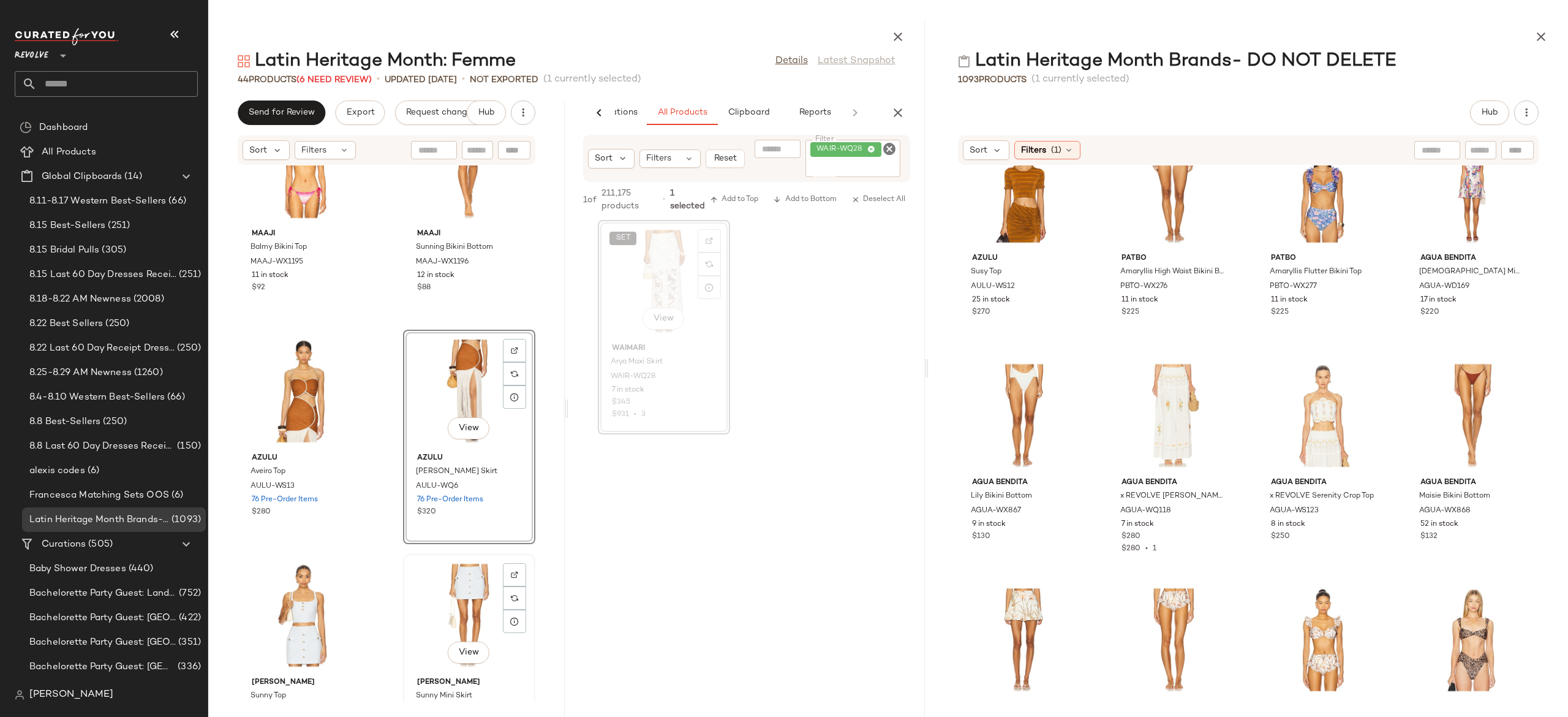
scroll to position [518, 0]
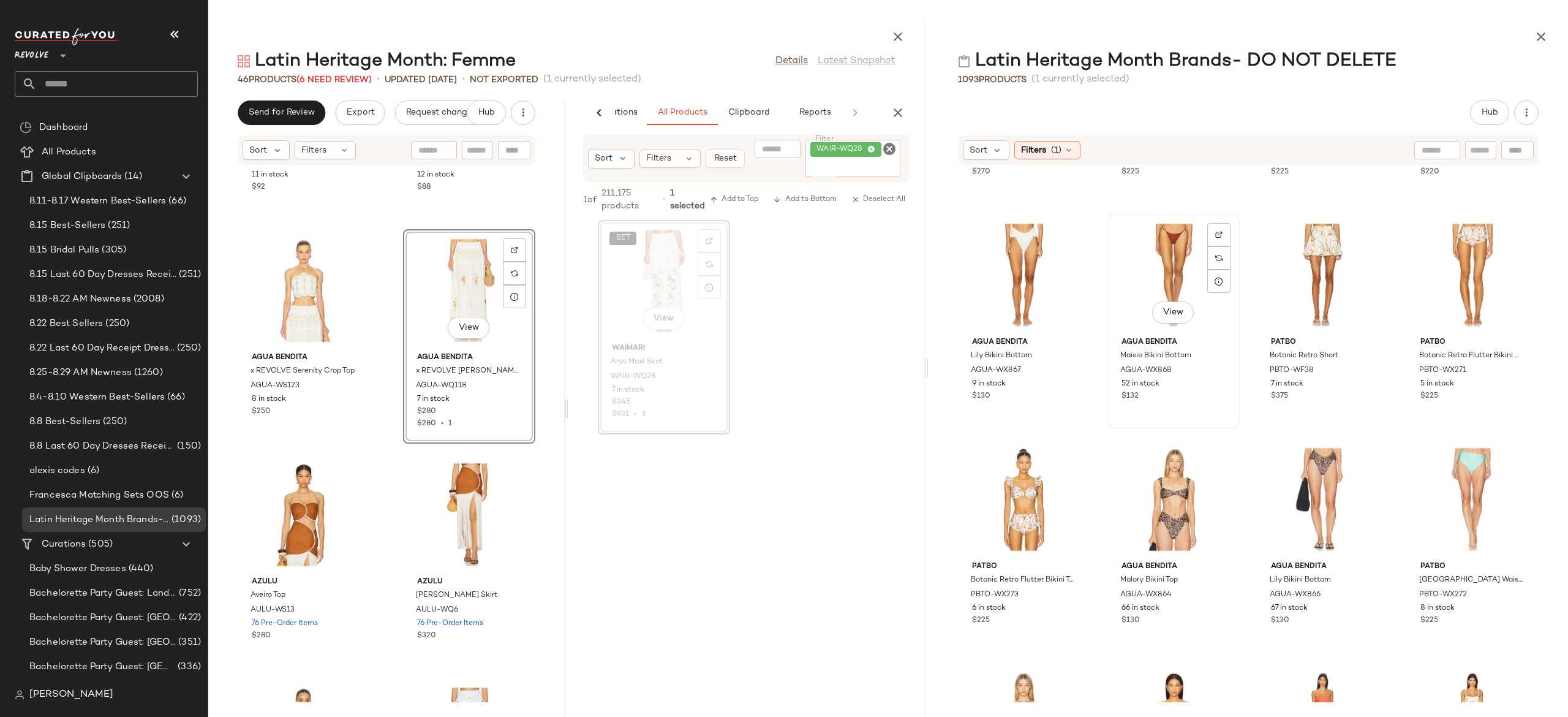
scroll to position [4898, 0]
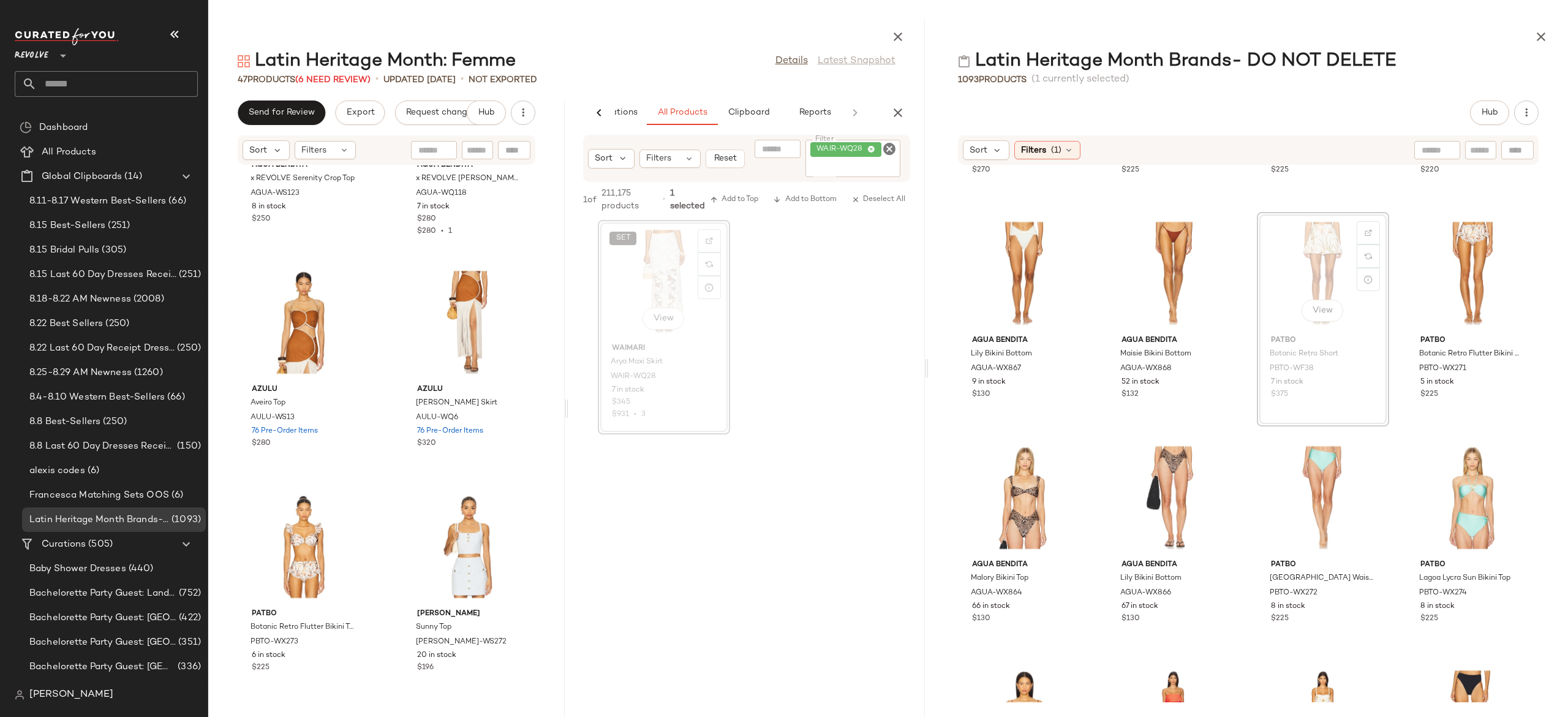
scroll to position [4898, 0]
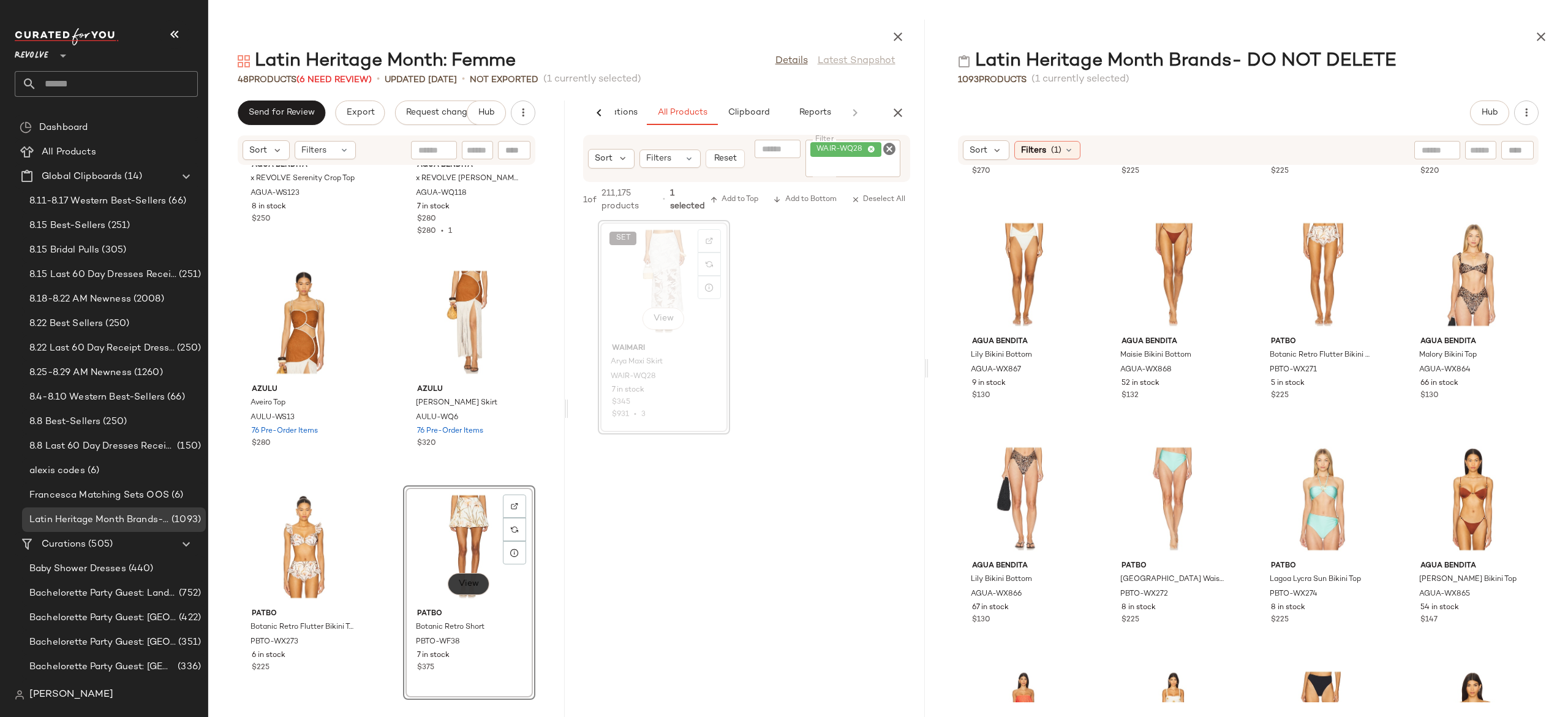
click at [468, 588] on span "View" at bounding box center [469, 584] width 21 height 10
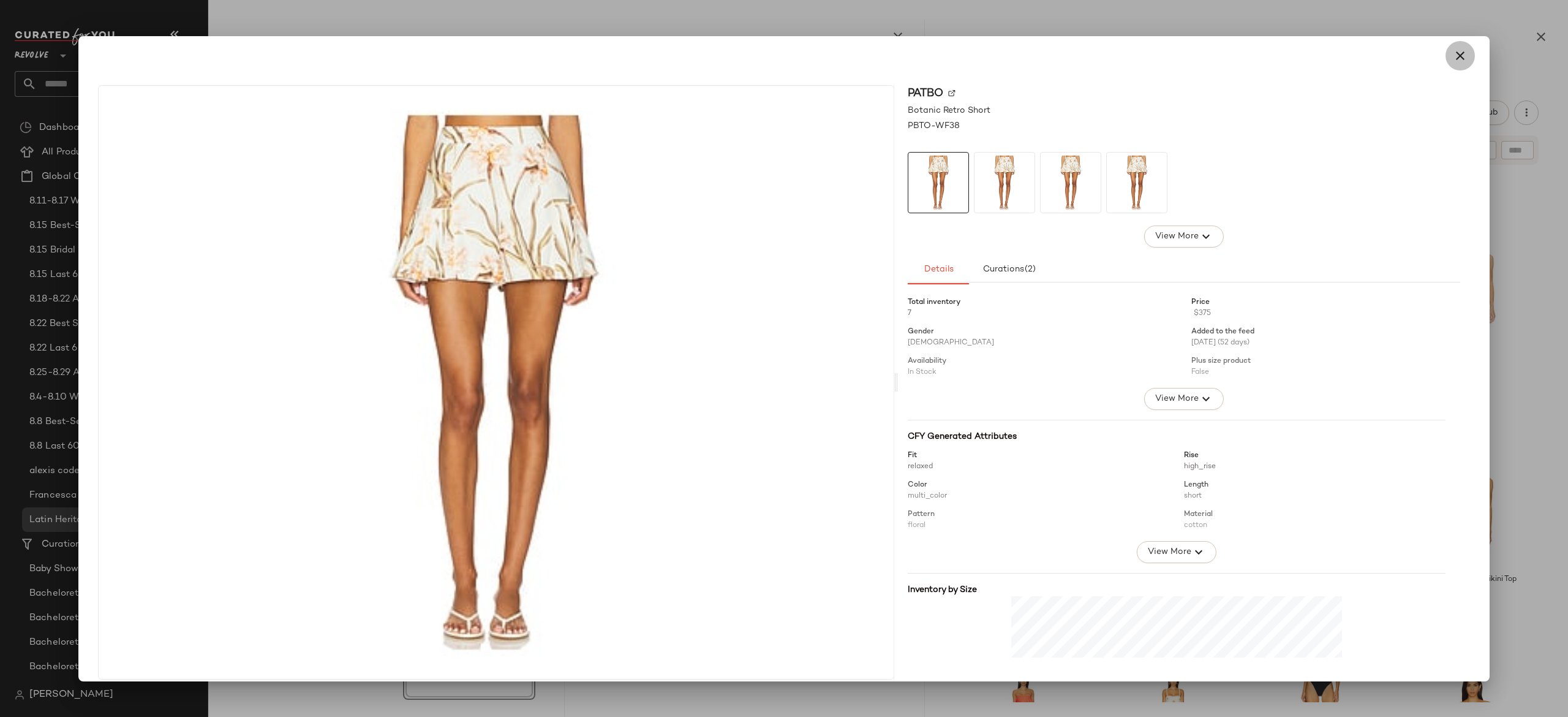
click at [1454, 52] on icon "button" at bounding box center [1461, 56] width 15 height 15
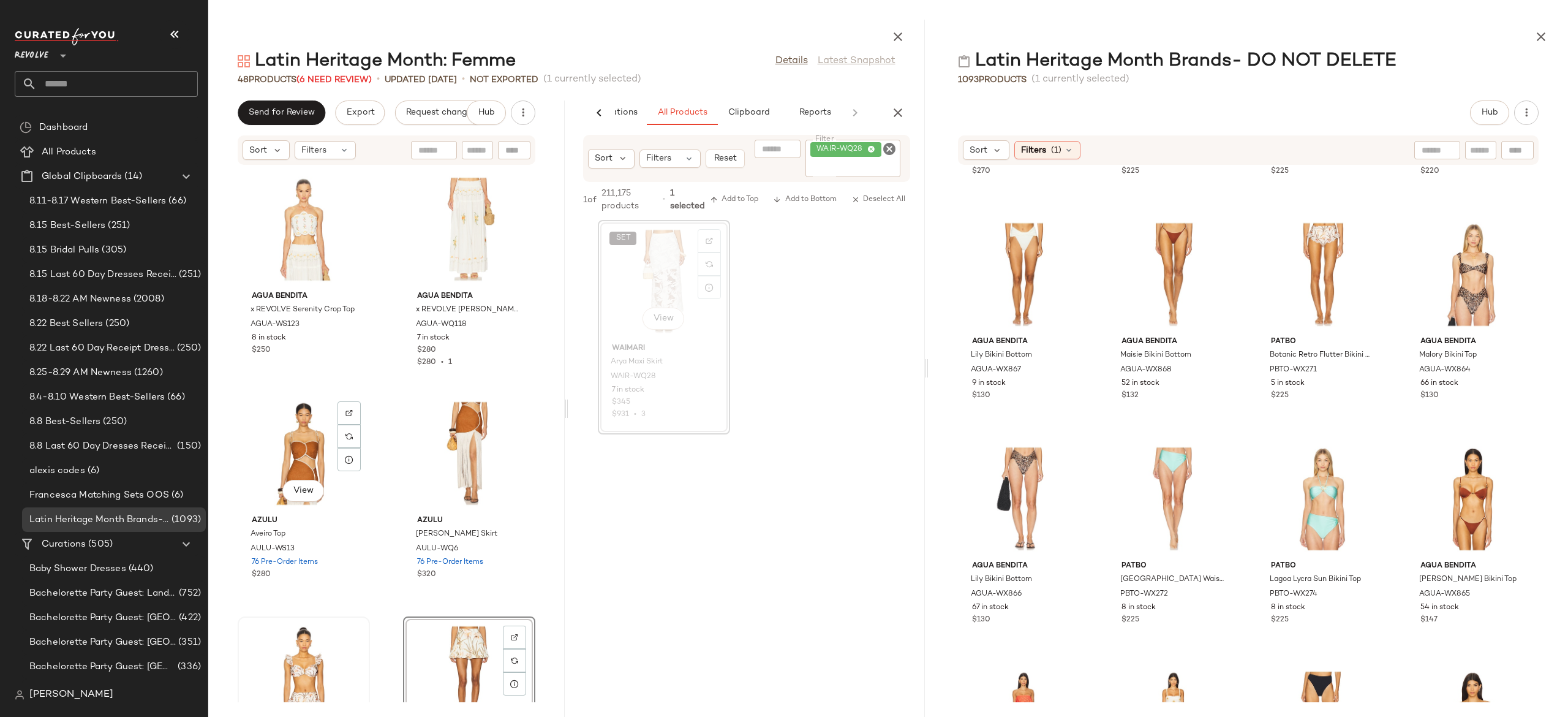
scroll to position [685, 0]
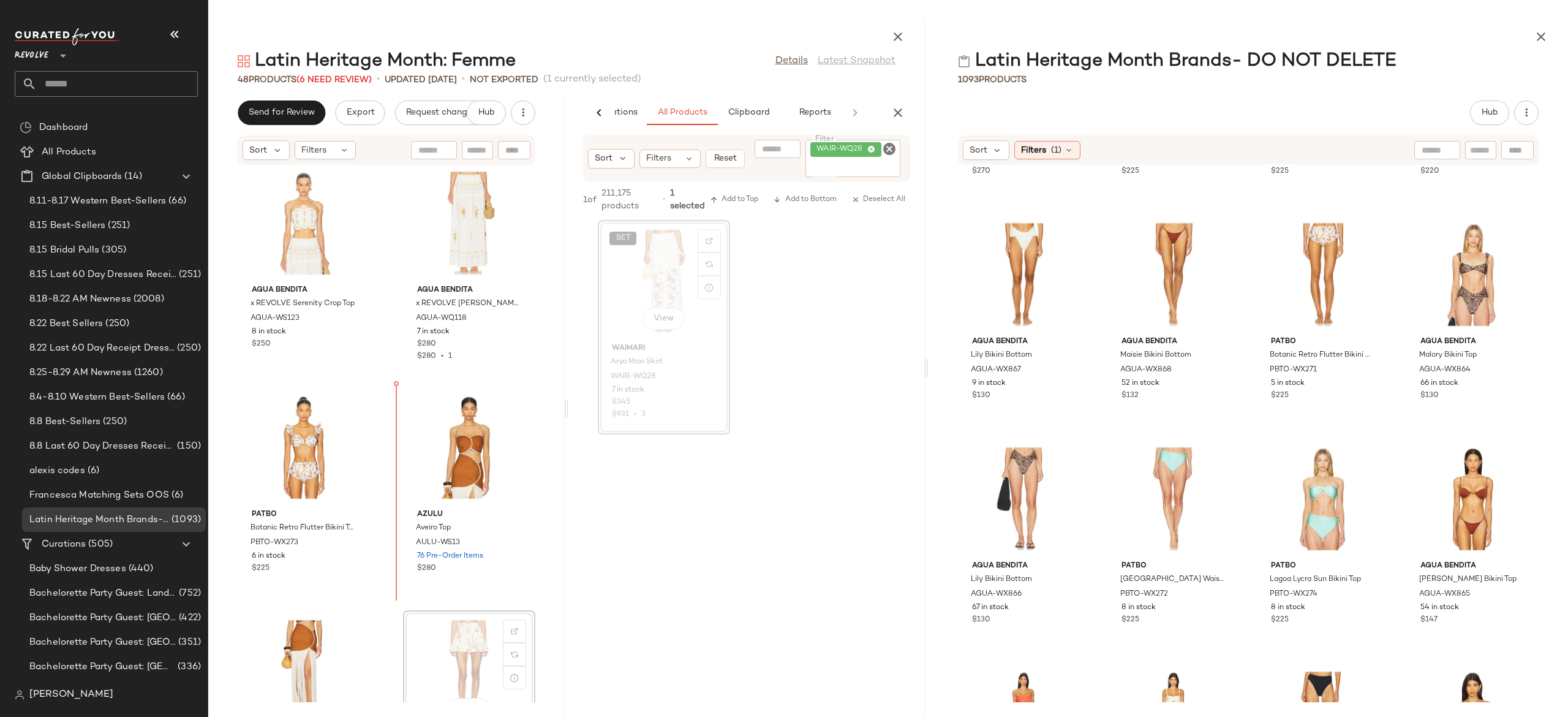
scroll to position [691, 0]
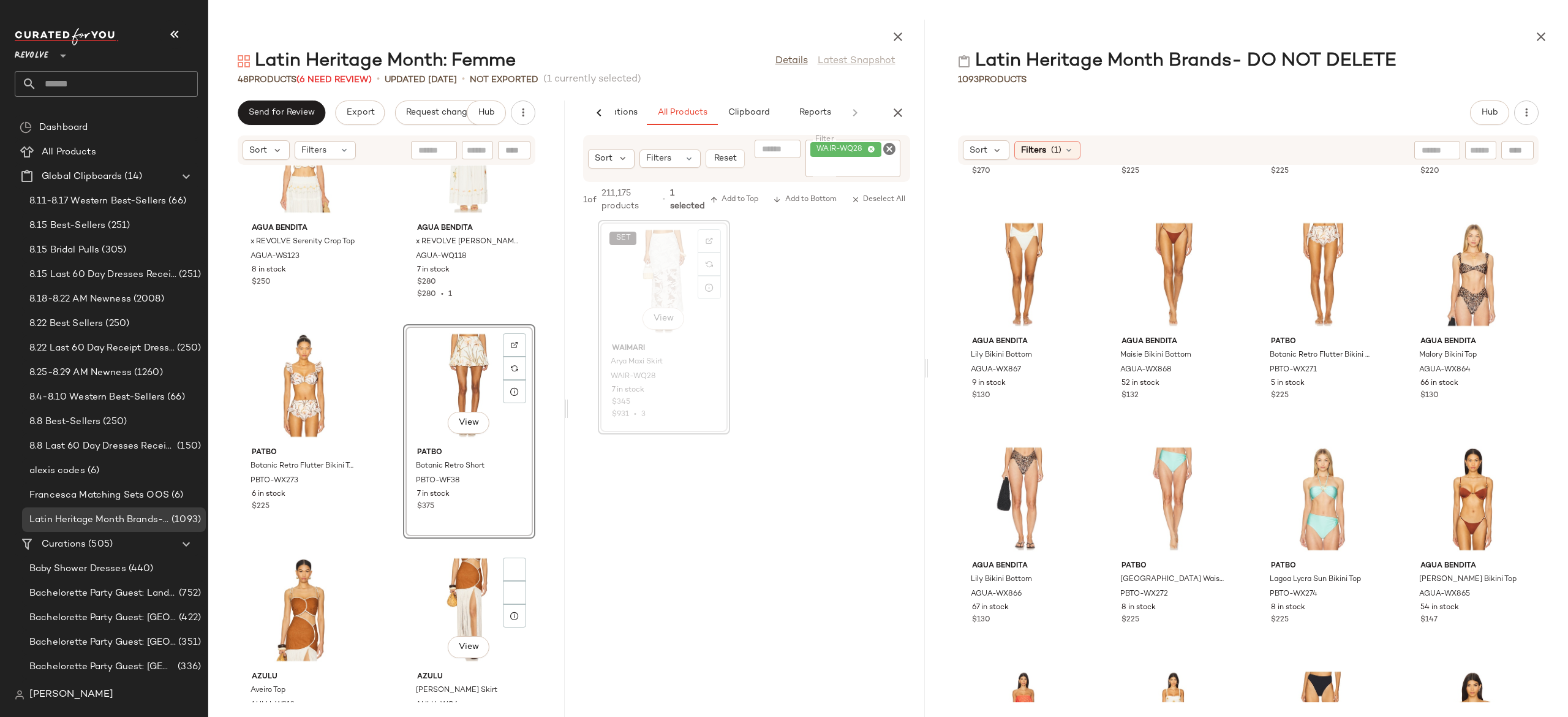
scroll to position [755, 0]
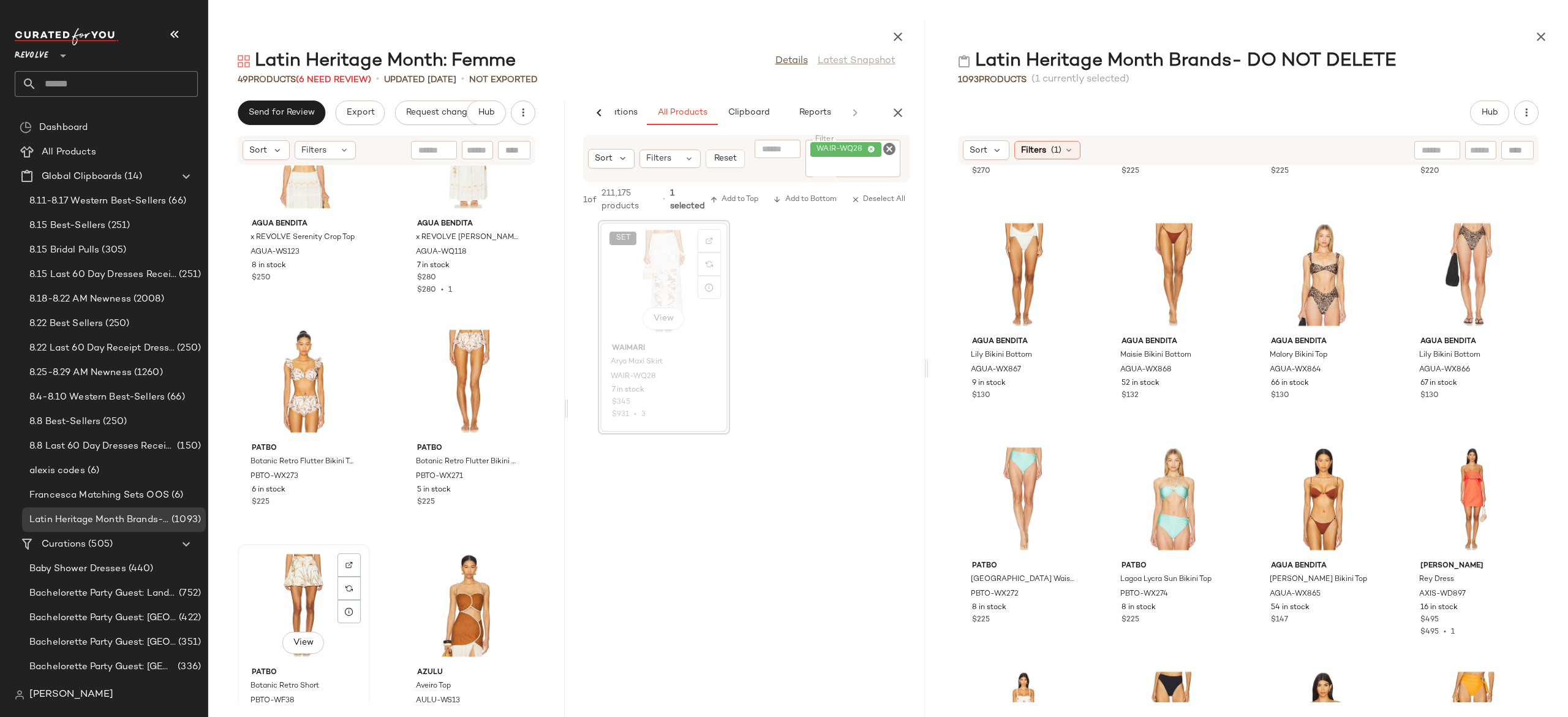
click at [290, 575] on div "View" at bounding box center [303, 605] width 124 height 114
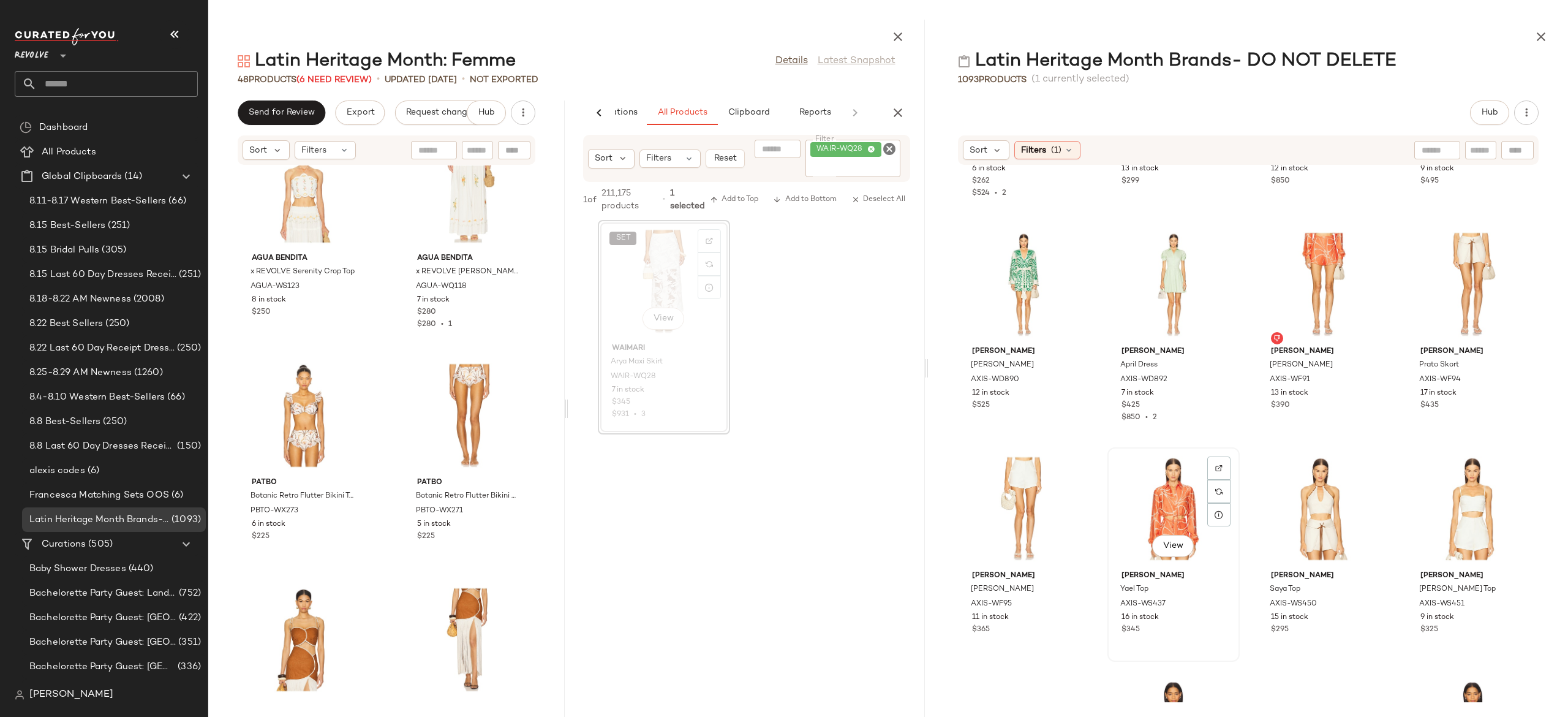
scroll to position [8252, 0]
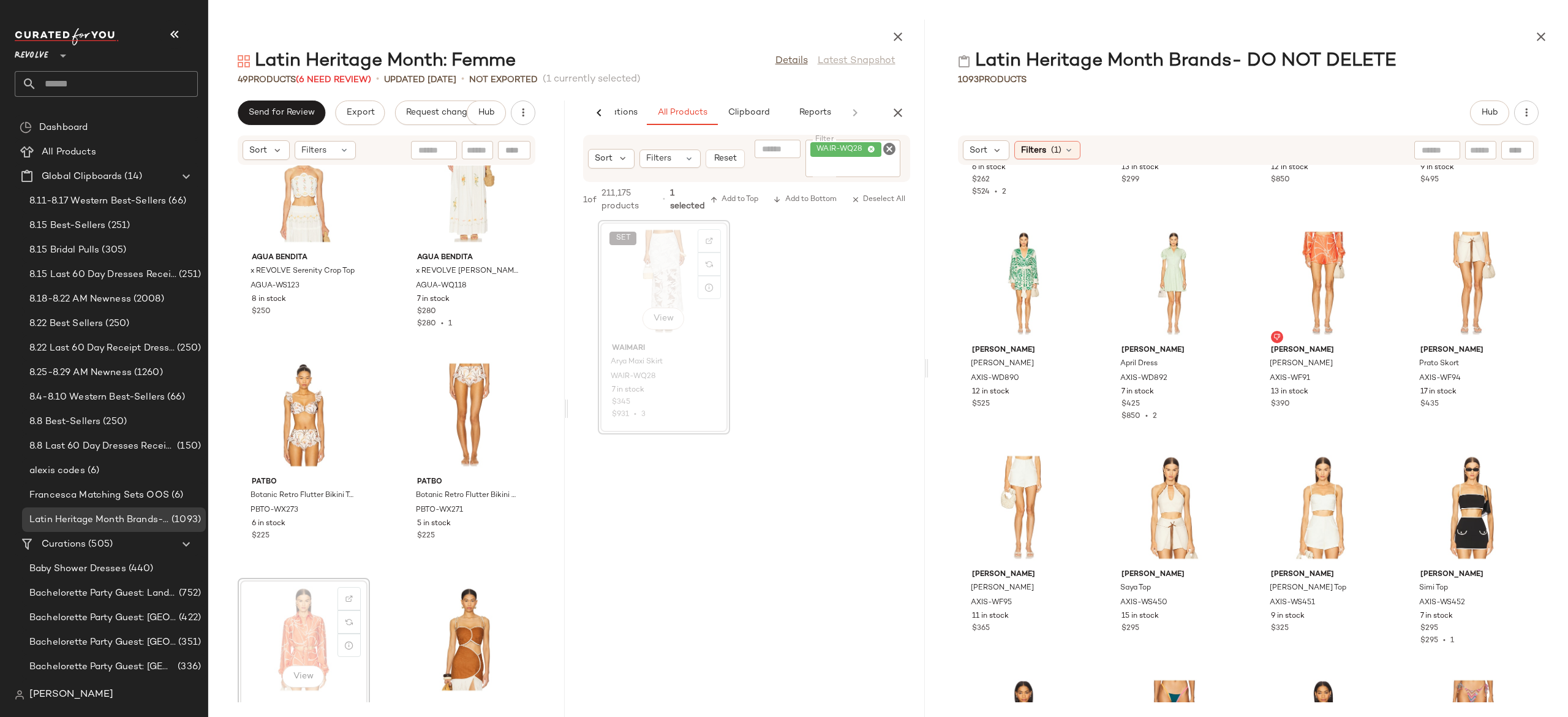
scroll to position [722, 0]
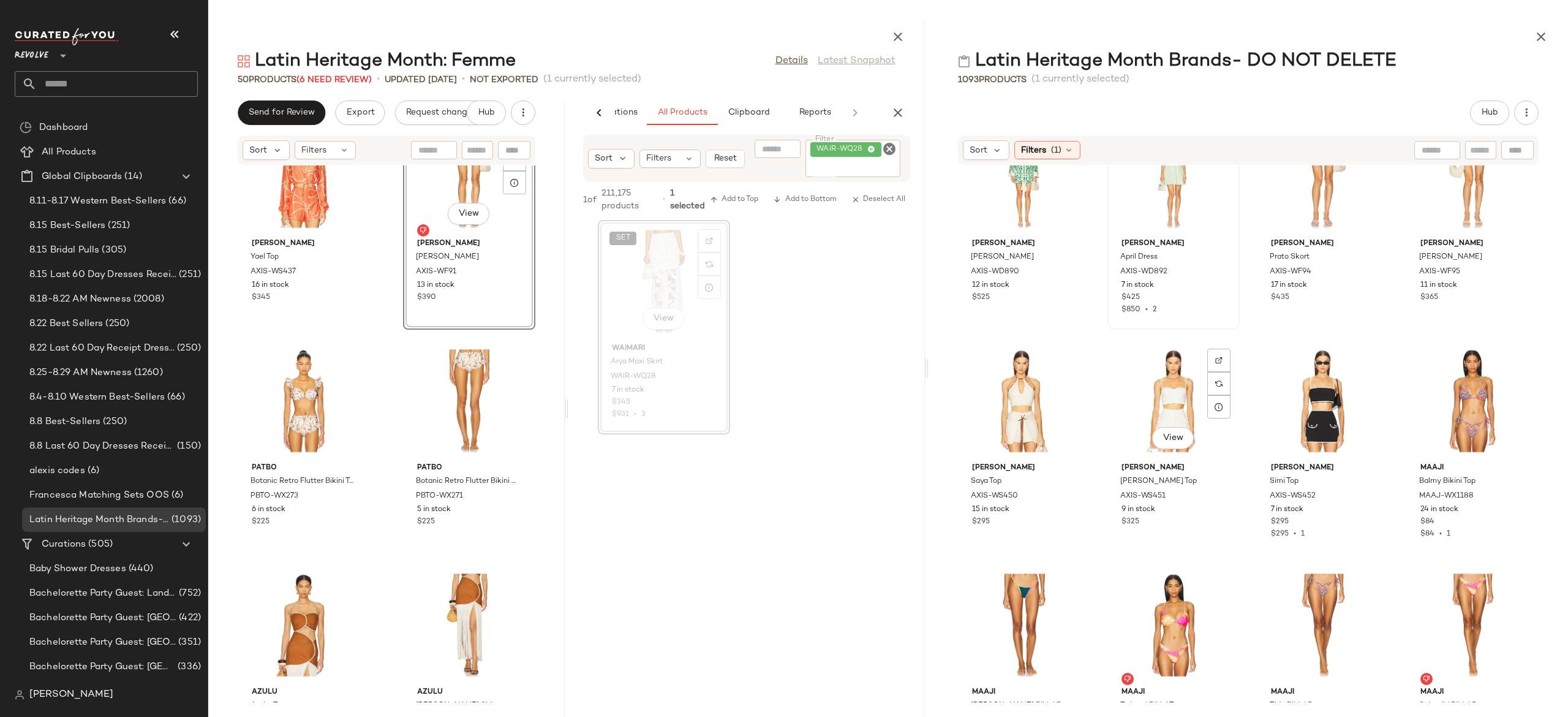
scroll to position [8363, 0]
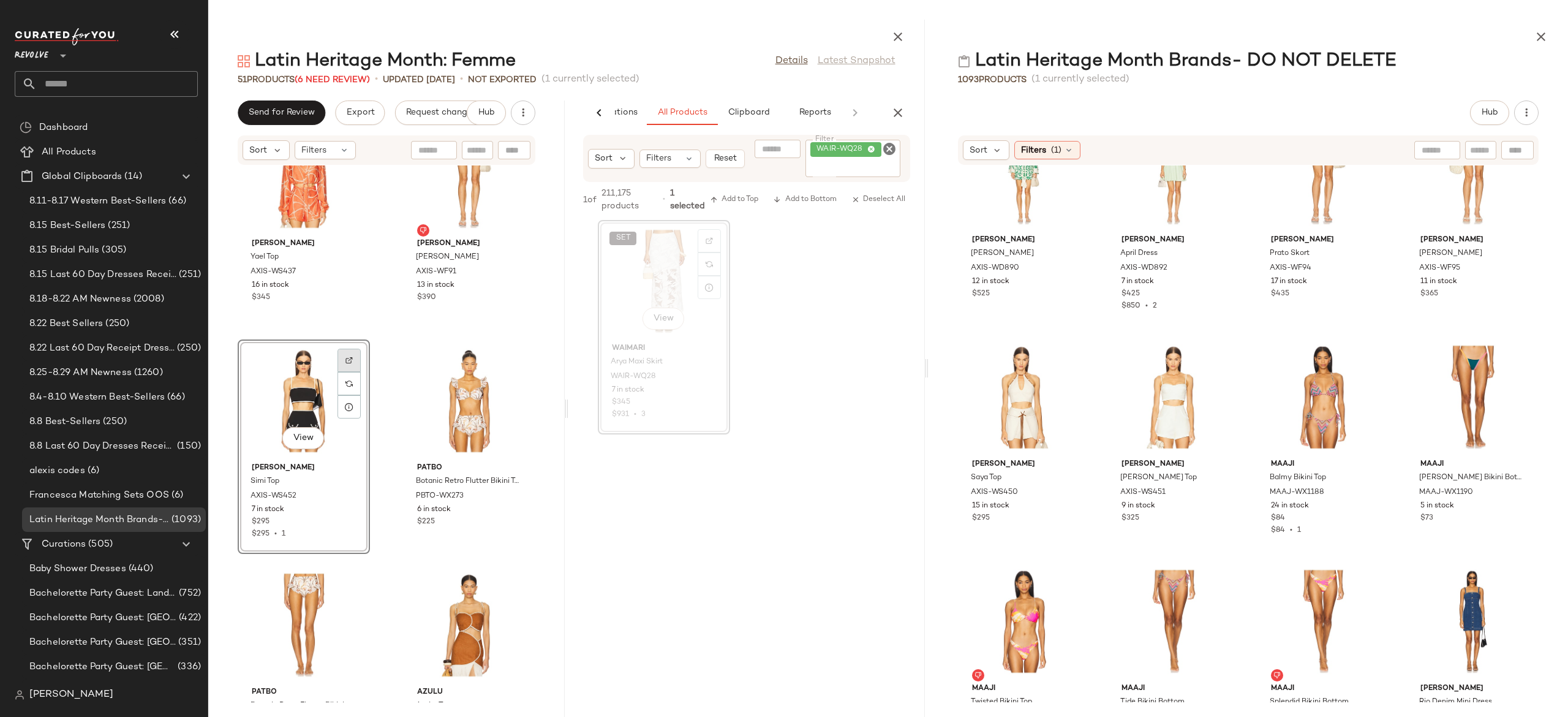
click at [351, 358] on img at bounding box center [349, 360] width 7 height 7
click at [887, 147] on icon "Clear Filter" at bounding box center [890, 149] width 15 height 15
paste input "**********"
type input "**********"
click at [888, 151] on icon "Clear Filter" at bounding box center [890, 149] width 15 height 15
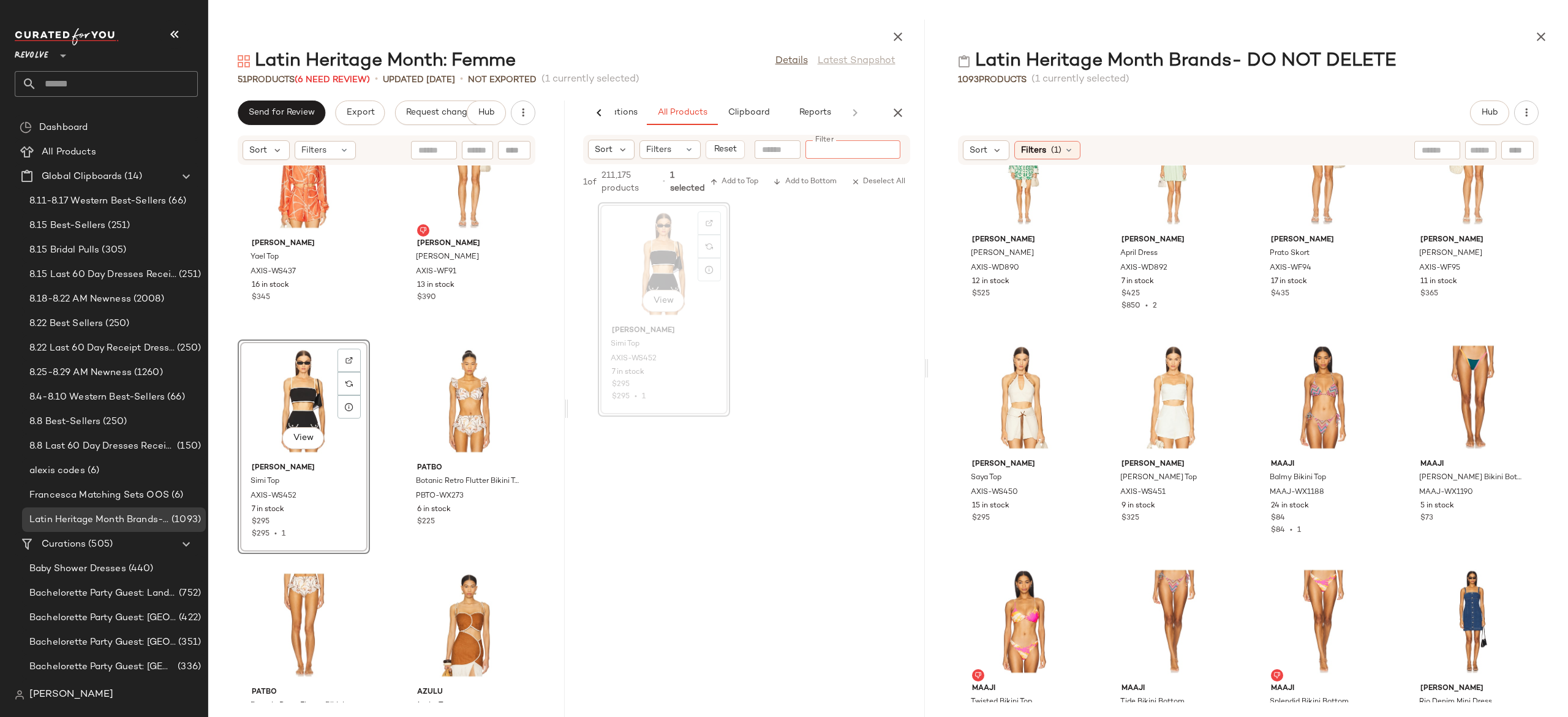
paste input "**********"
type input "**********"
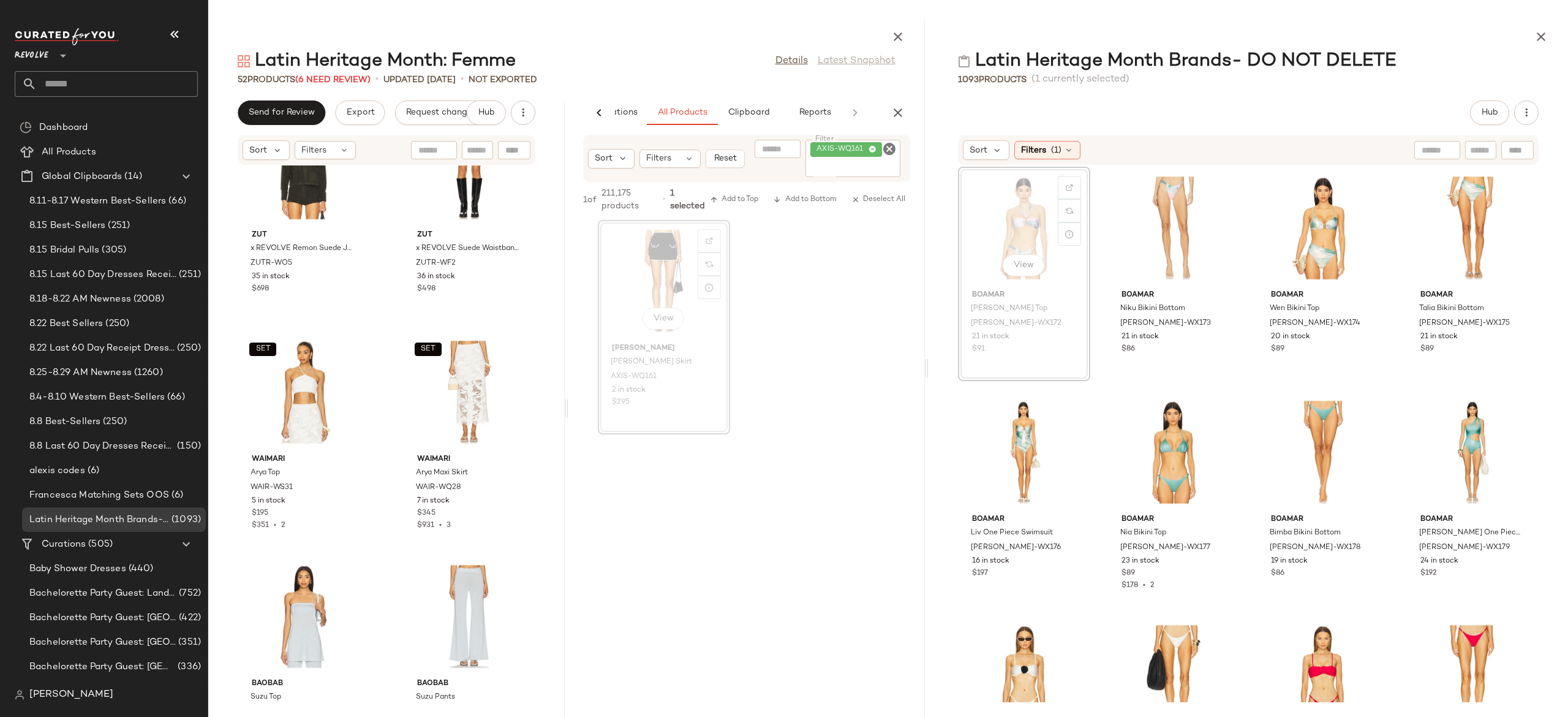
scroll to position [9426, 0]
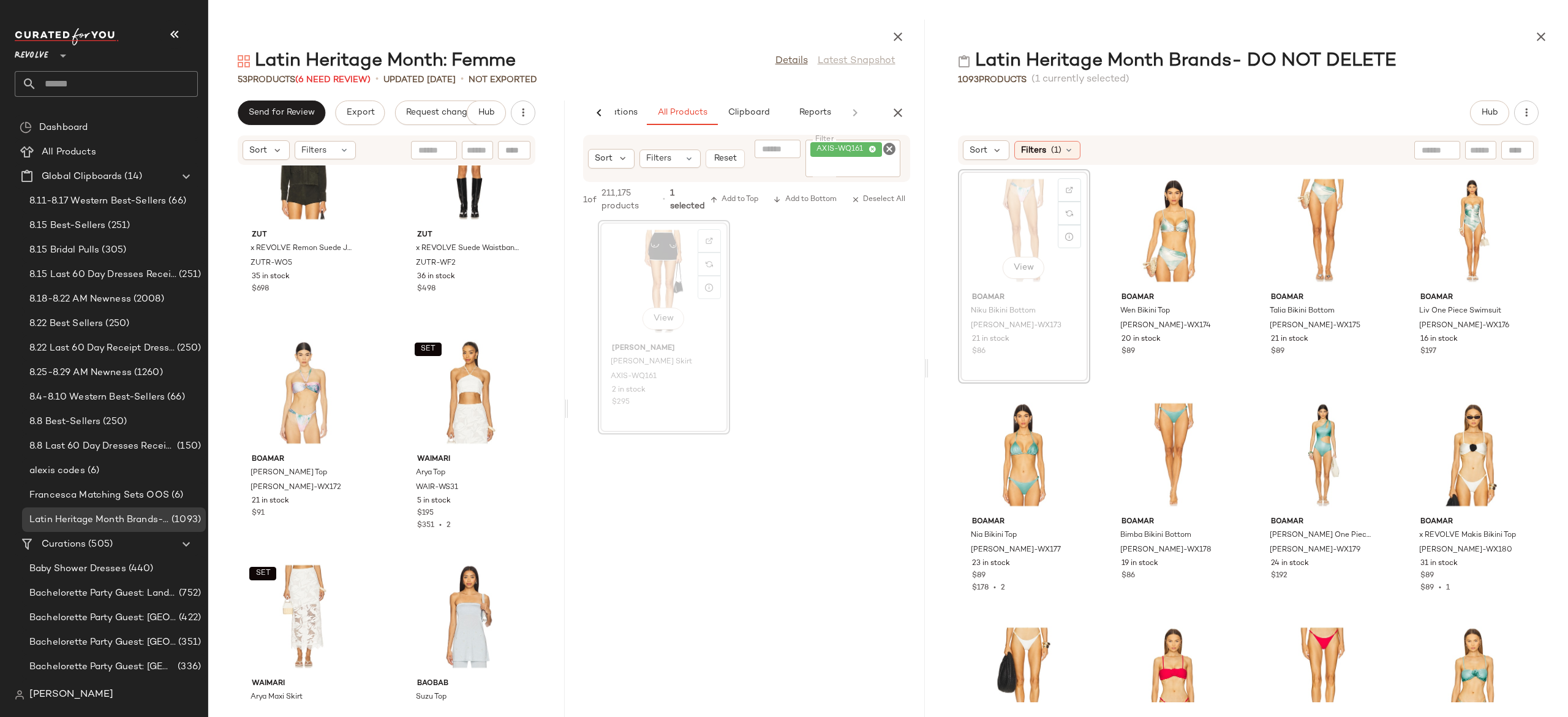
scroll to position [9424, 0]
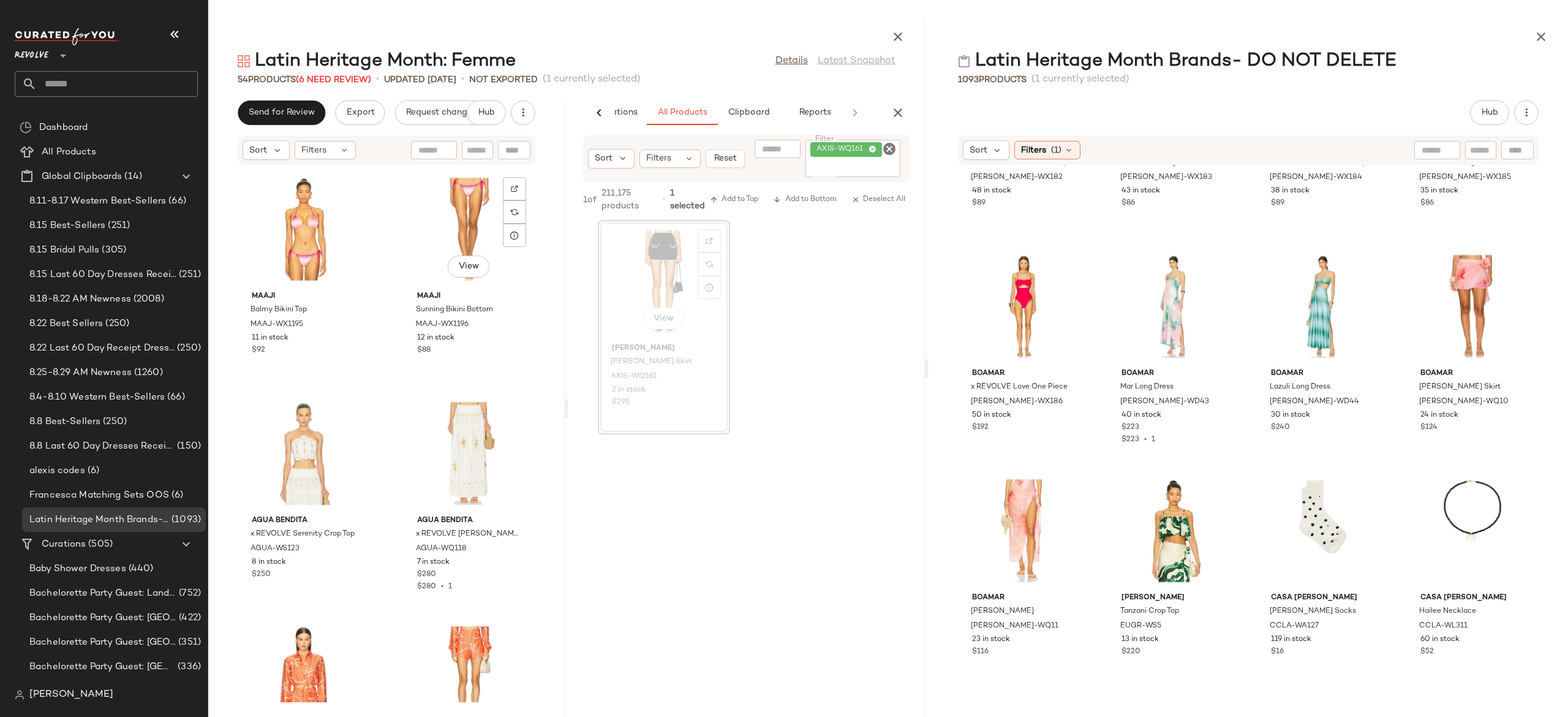
scroll to position [462, 0]
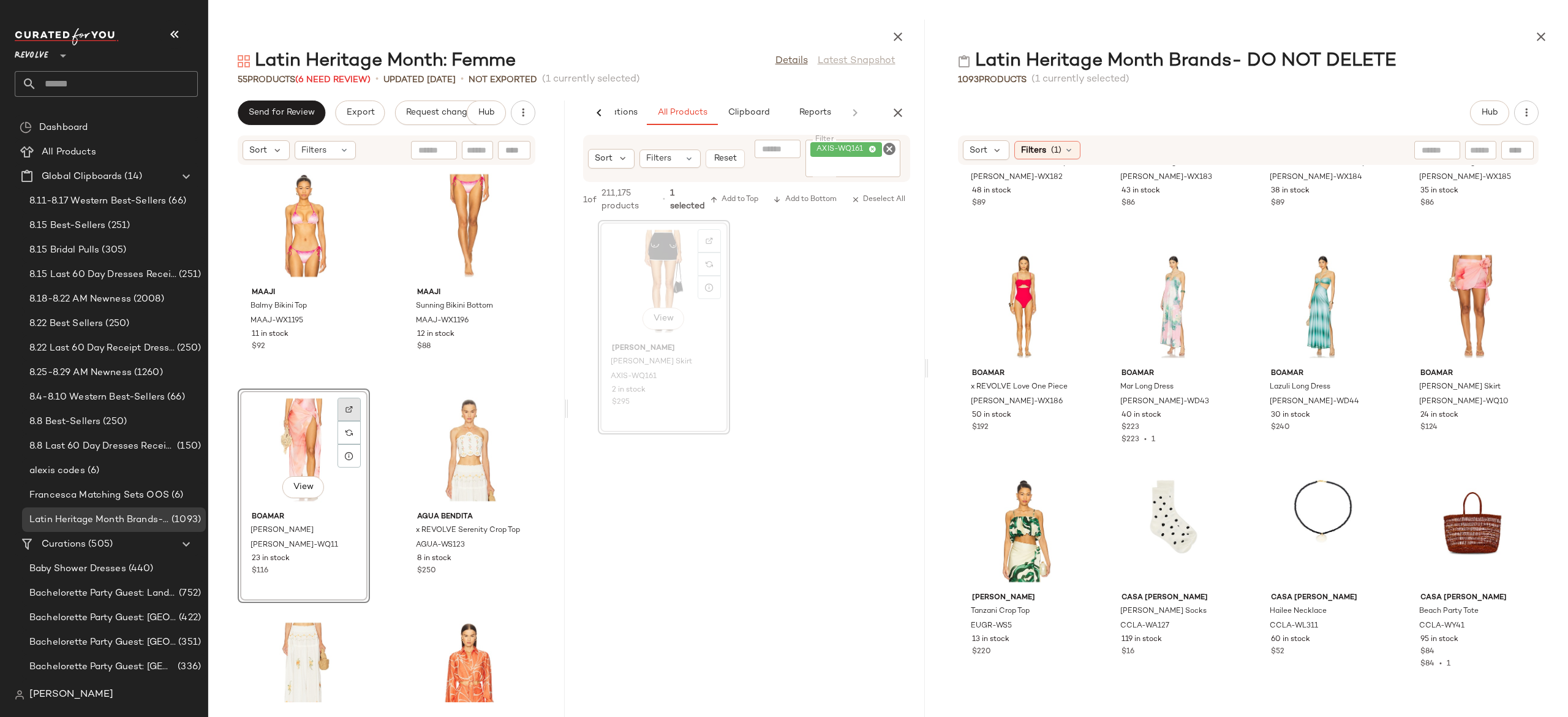
click at [353, 409] on div at bounding box center [349, 409] width 23 height 23
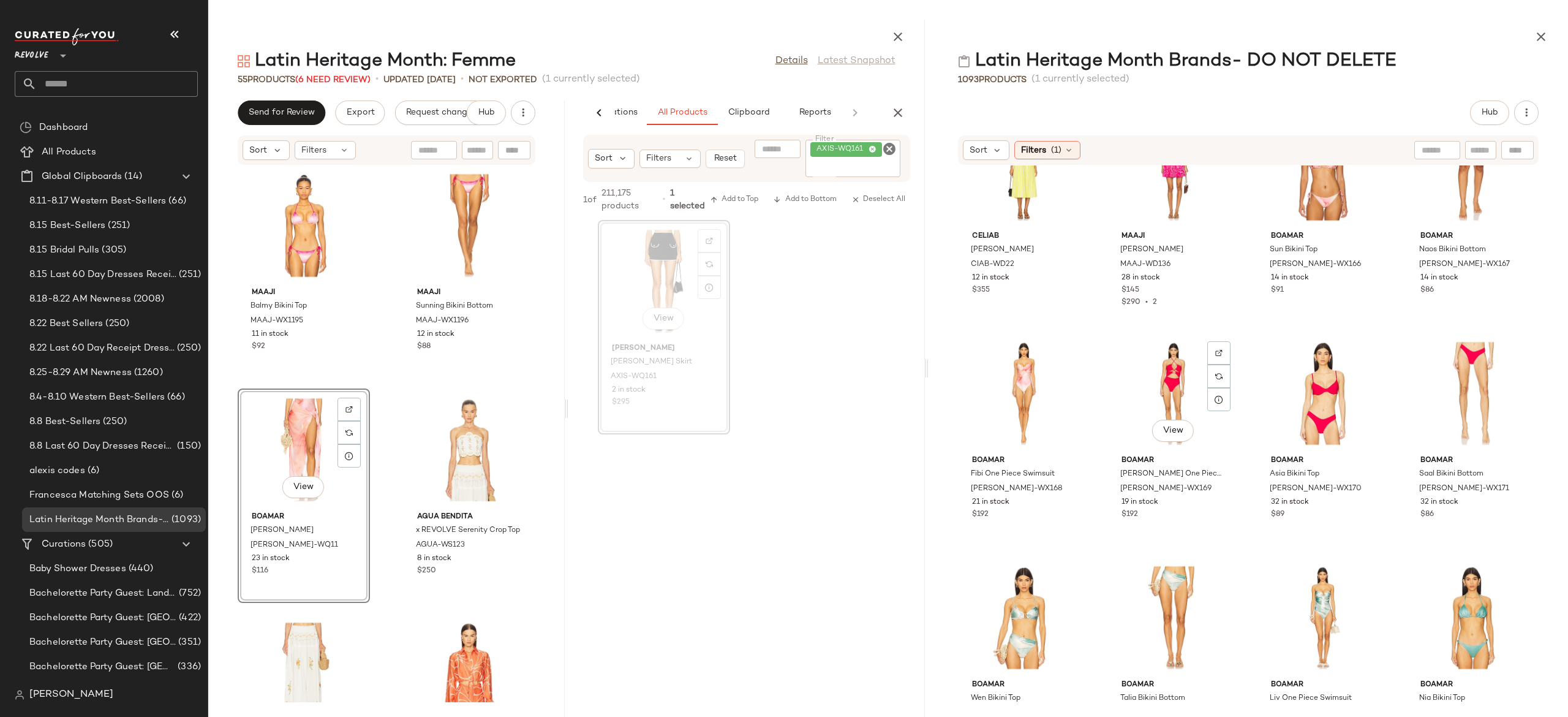
scroll to position [9036, 0]
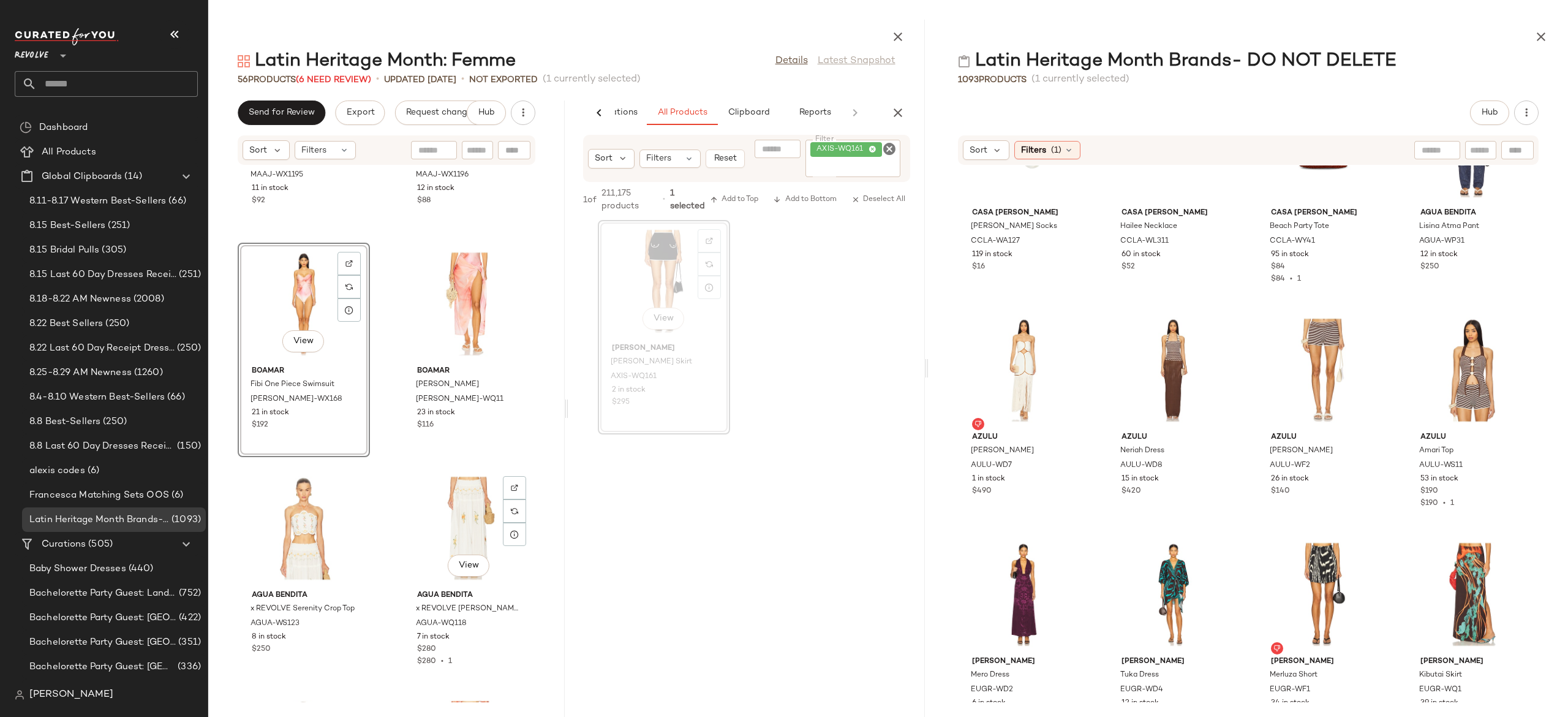
scroll to position [615, 0]
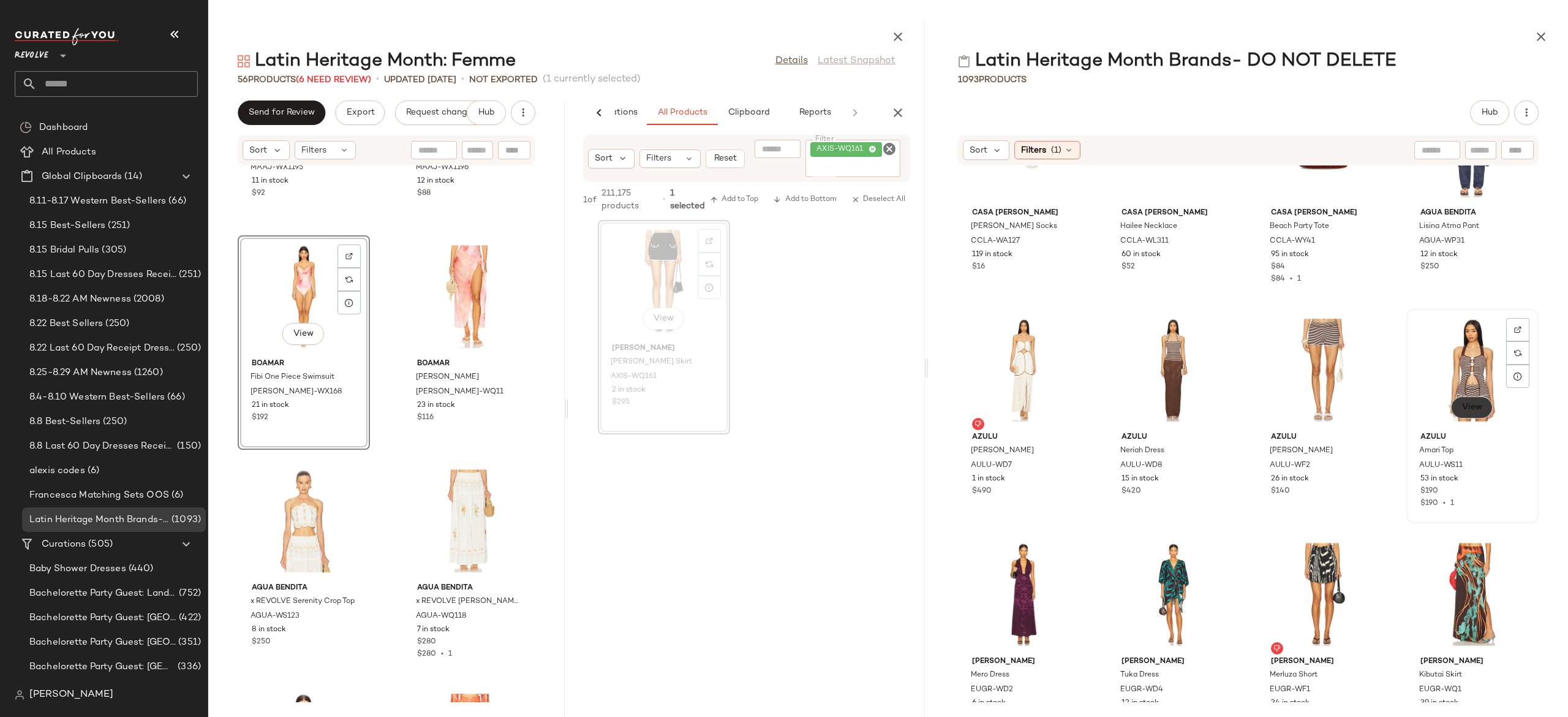
click at [1466, 404] on span "View" at bounding box center [1472, 408] width 21 height 10
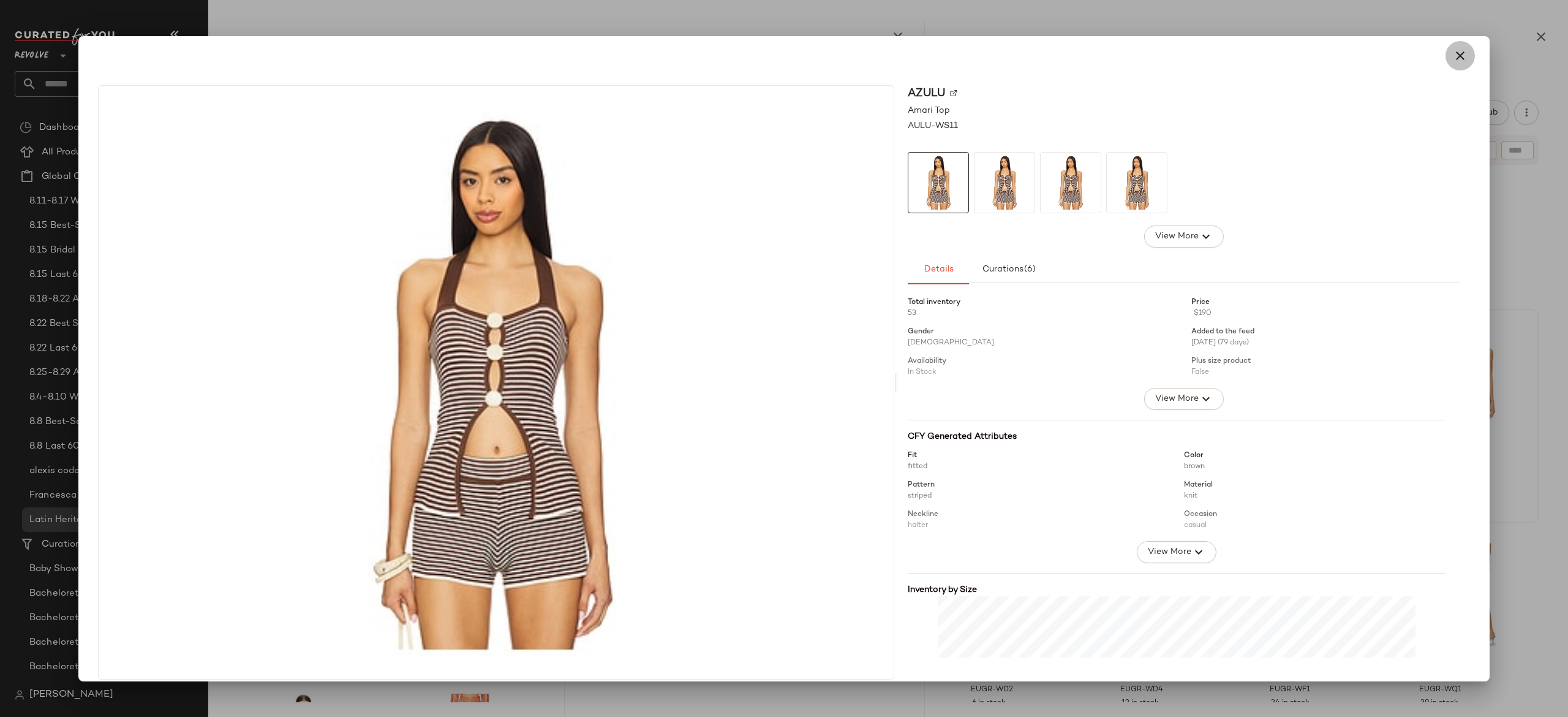
click at [1453, 54] on icon "button" at bounding box center [1461, 56] width 15 height 15
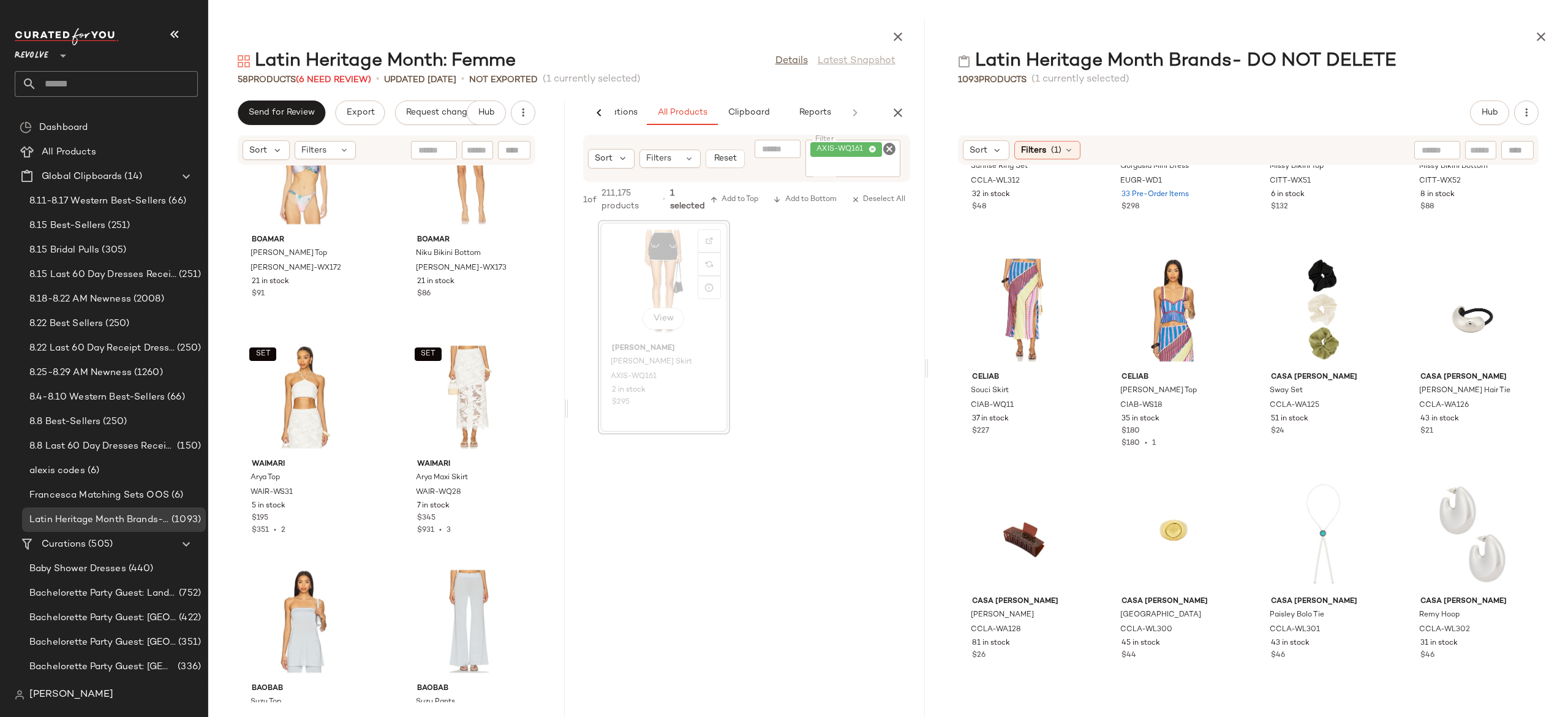
scroll to position [3435, 0]
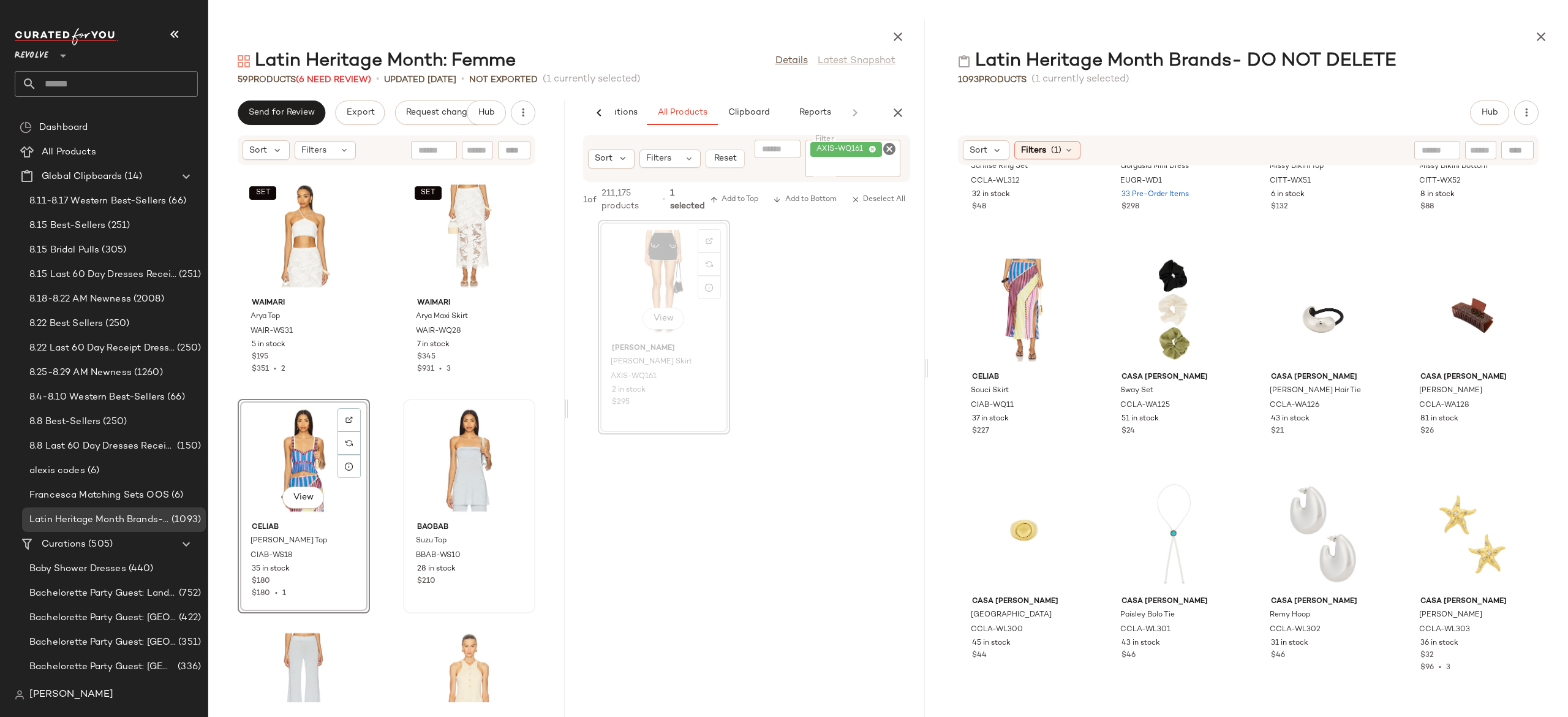
scroll to position [3592, 0]
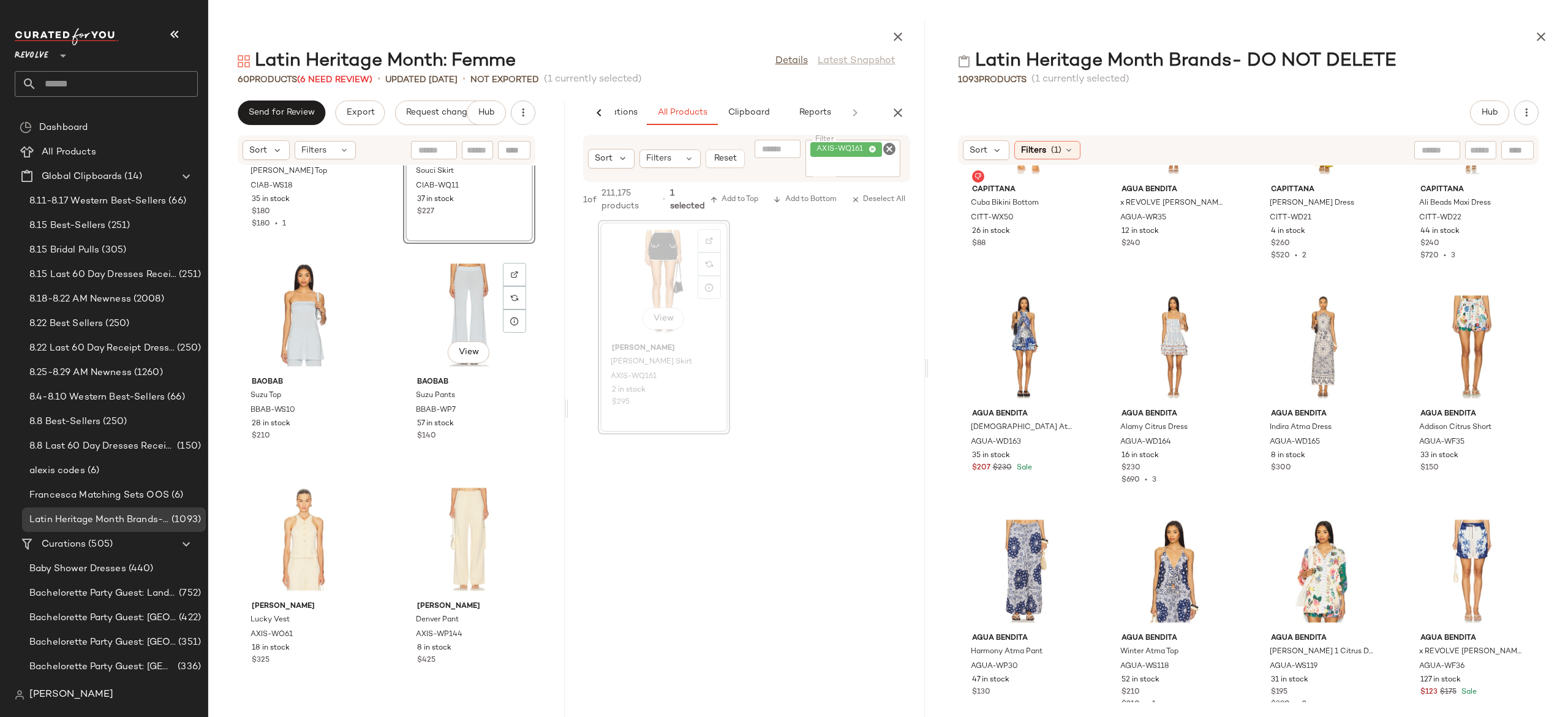
scroll to position [3968, 0]
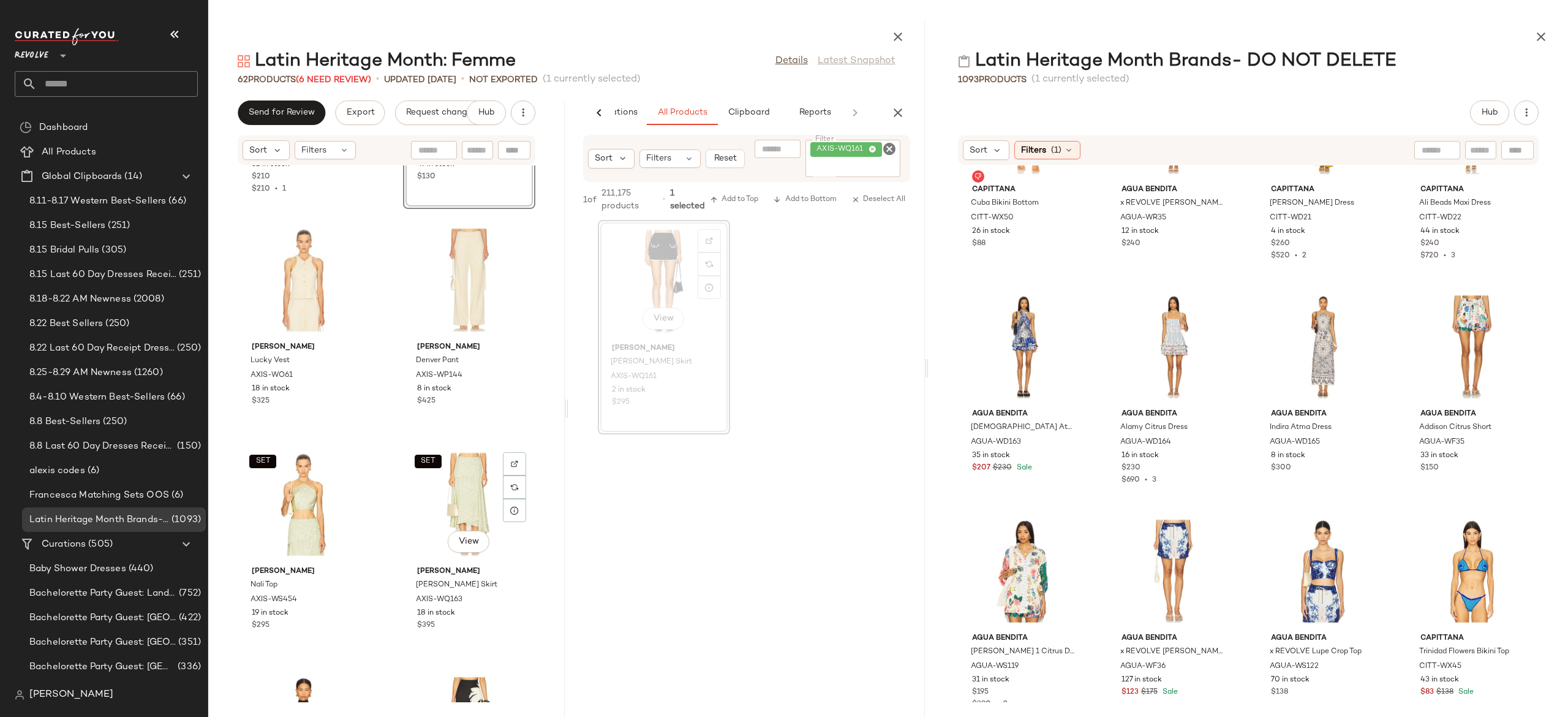
scroll to position [4449, 0]
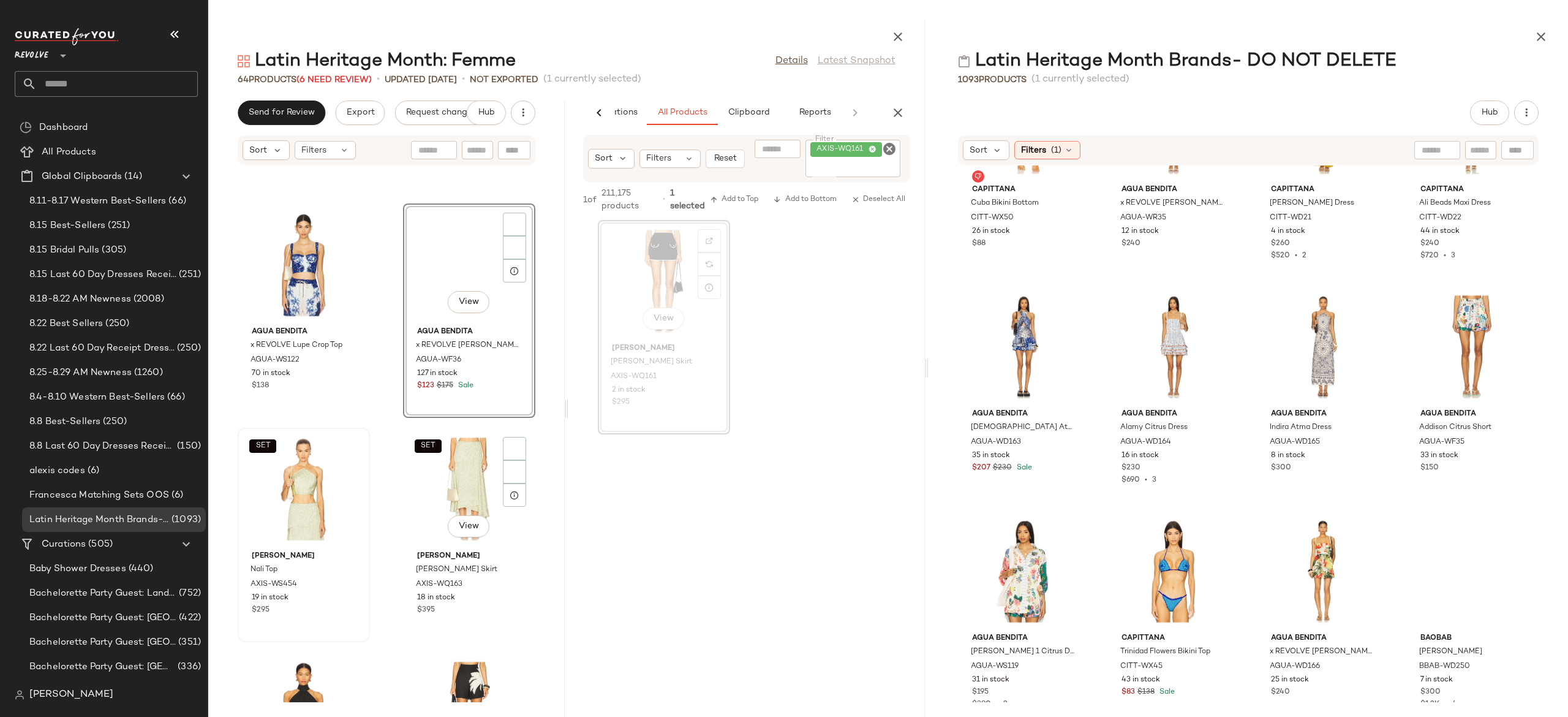
scroll to position [4708, 0]
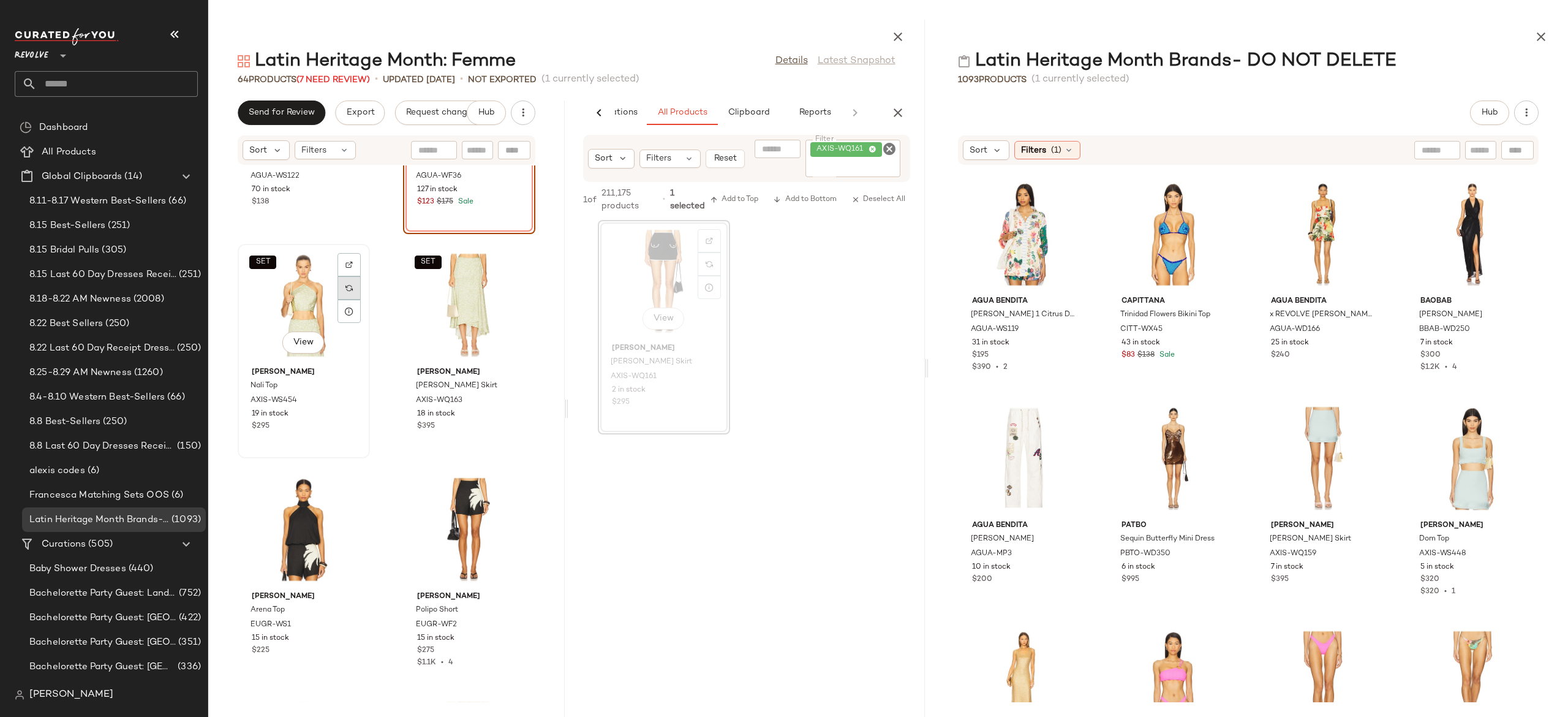
scroll to position [4867, 0]
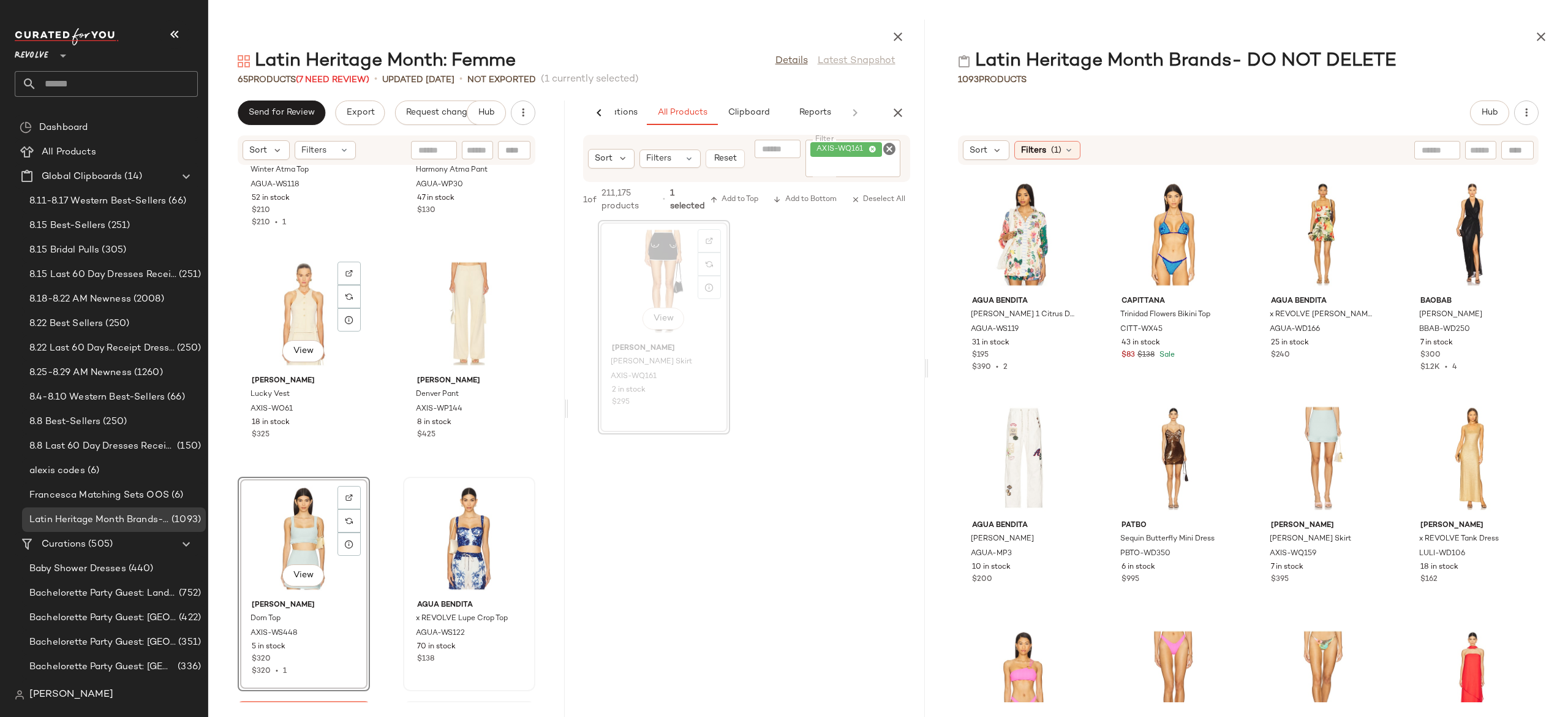
scroll to position [4417, 0]
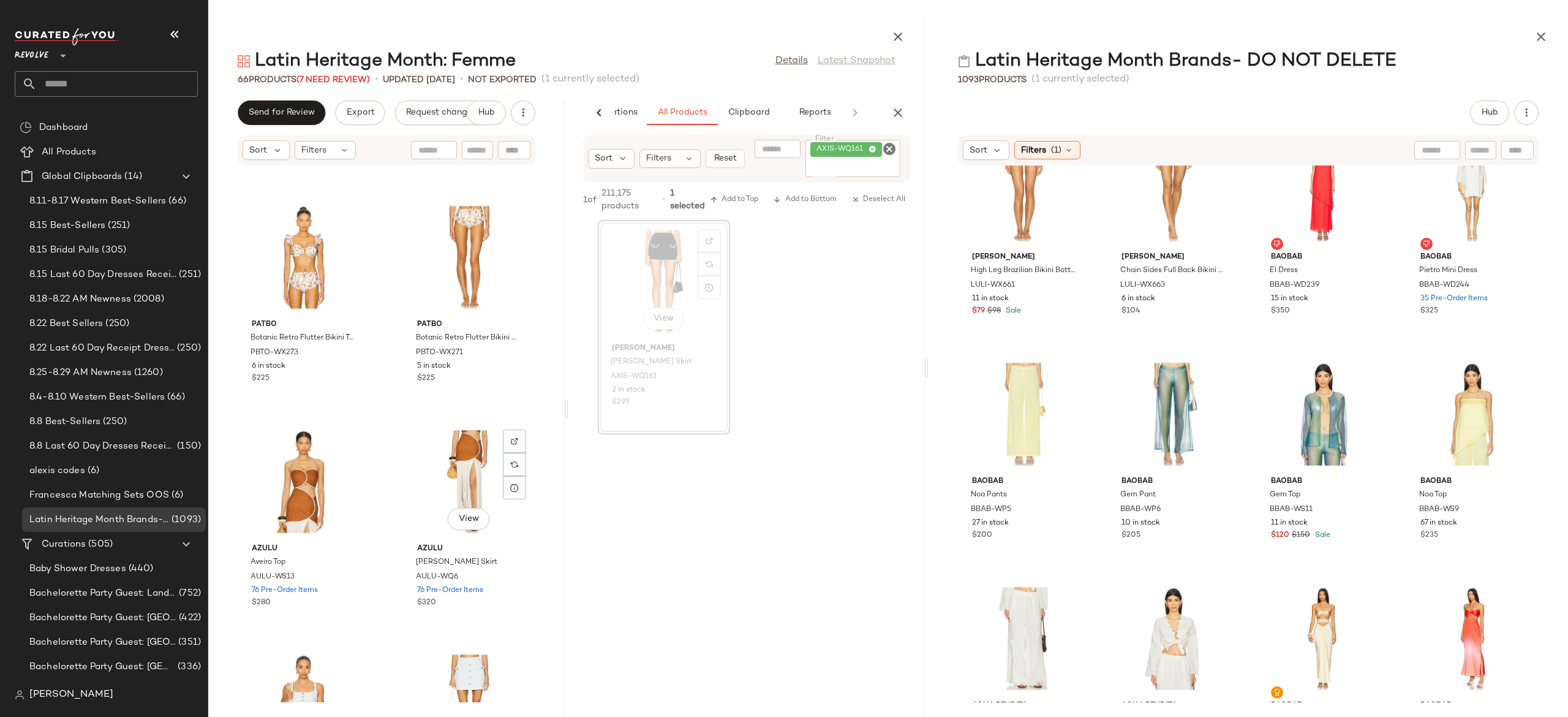
scroll to position [1771, 0]
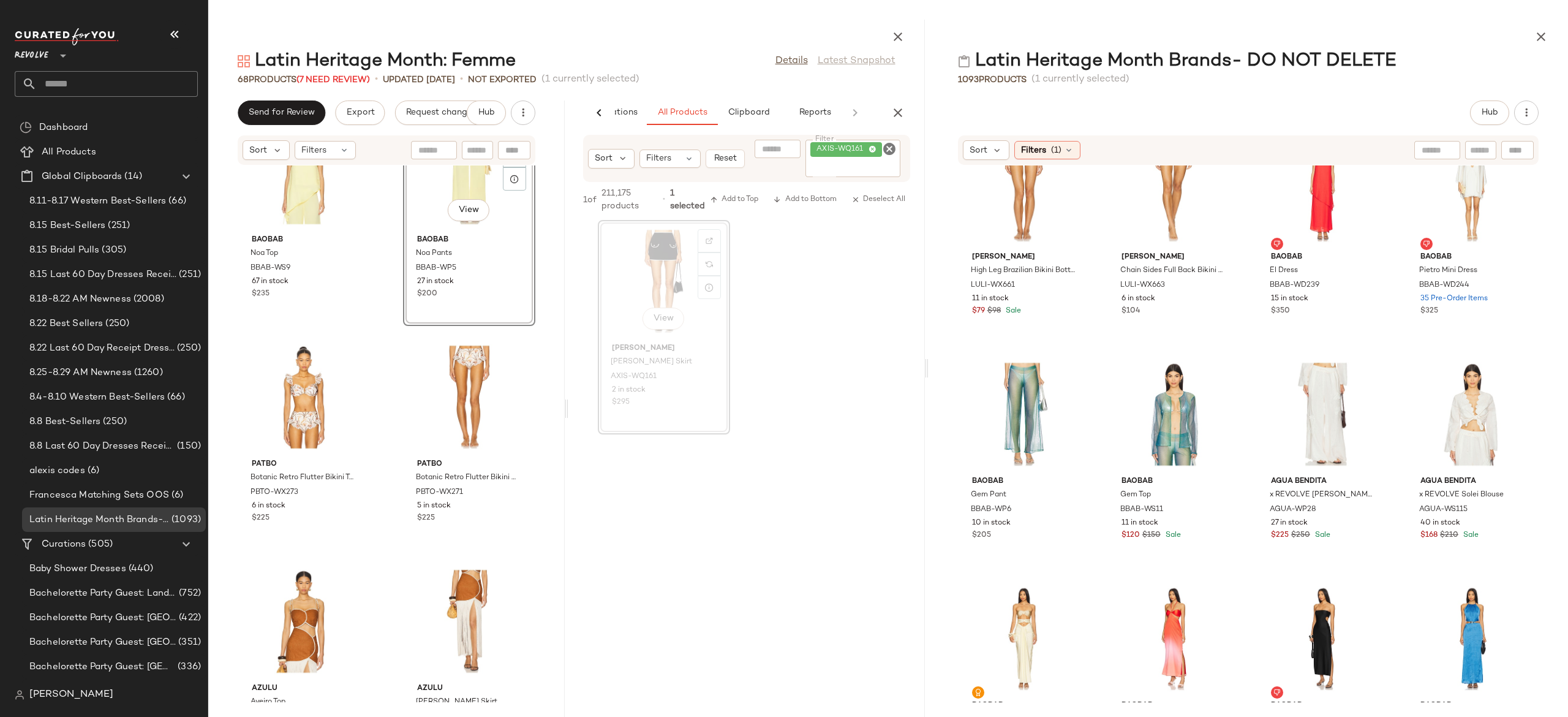
scroll to position [1855, 0]
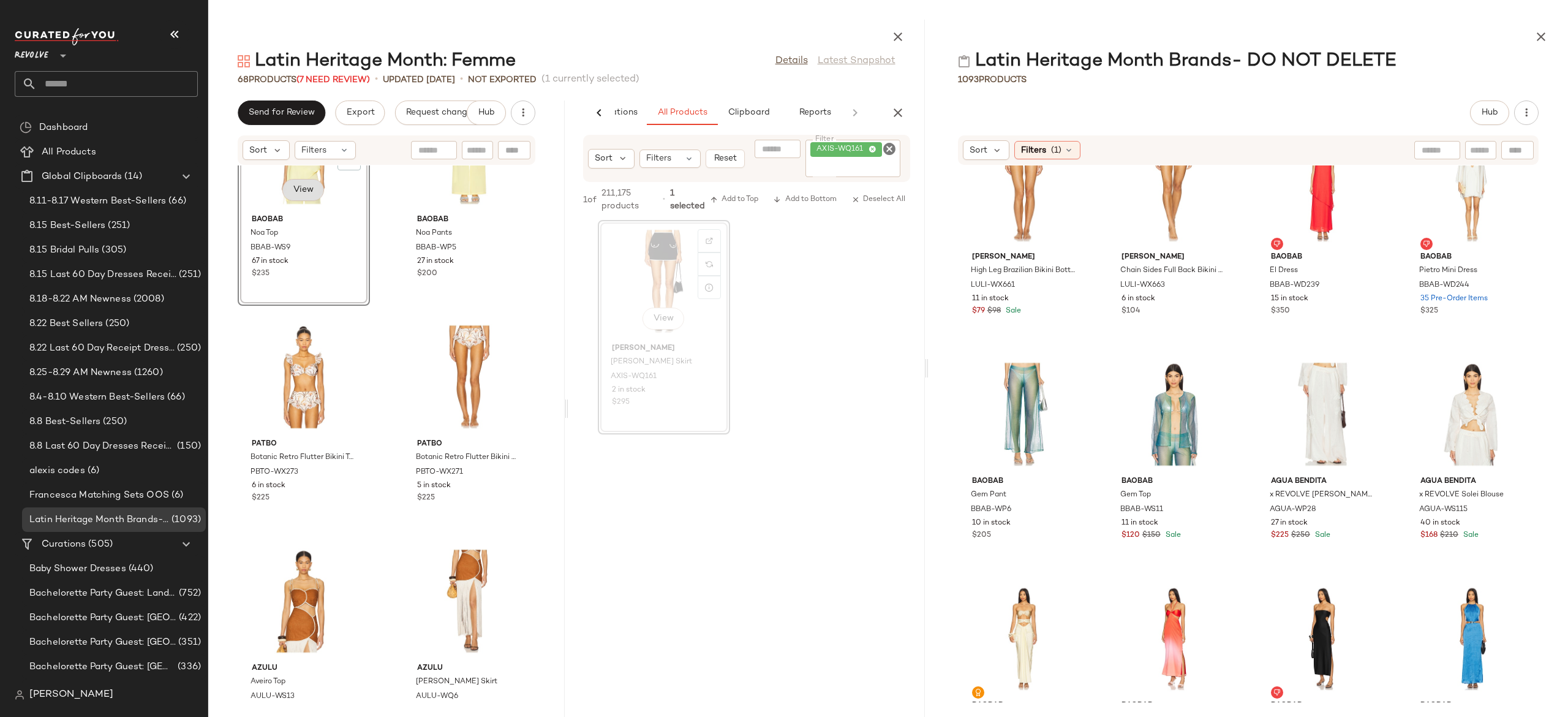
scroll to position [1883, 0]
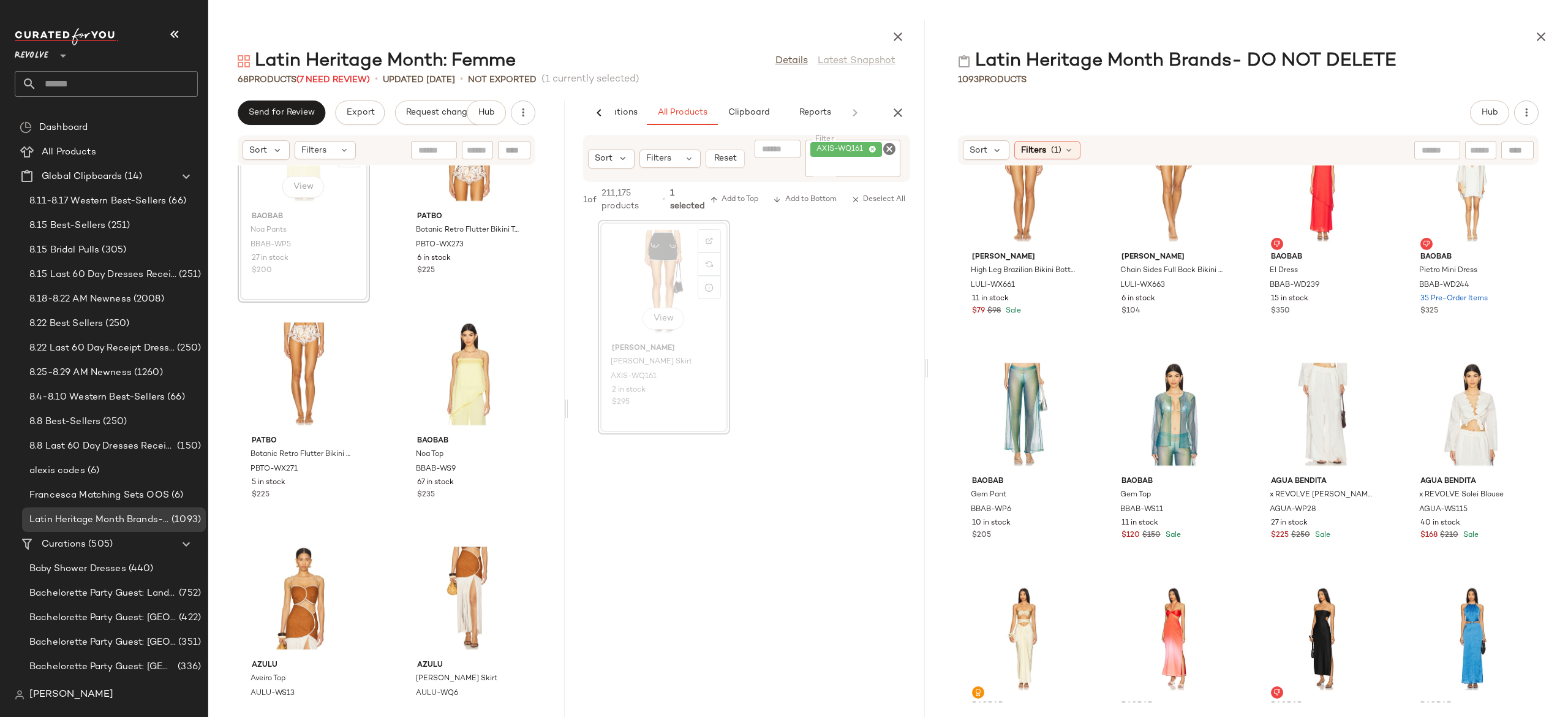
scroll to position [1879, 0]
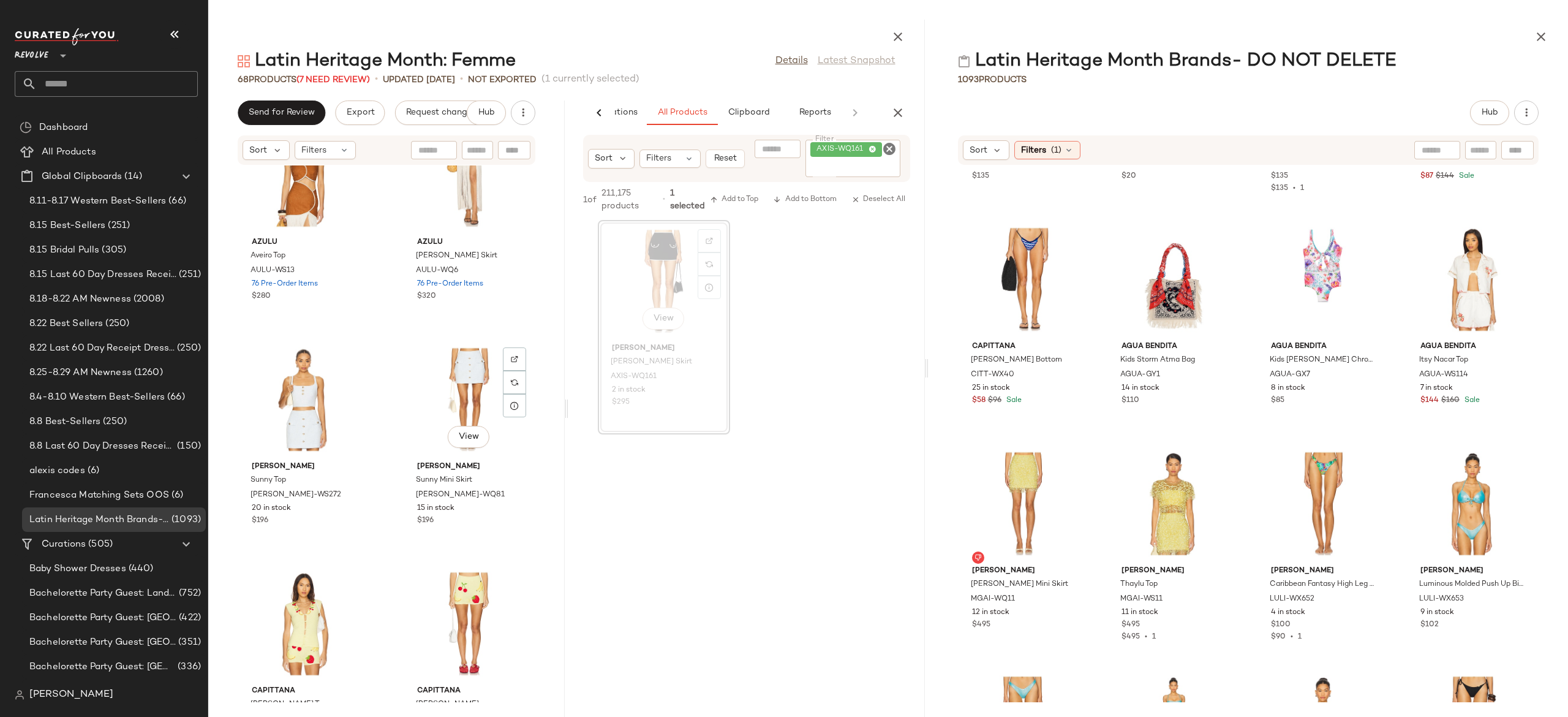
scroll to position [2307, 0]
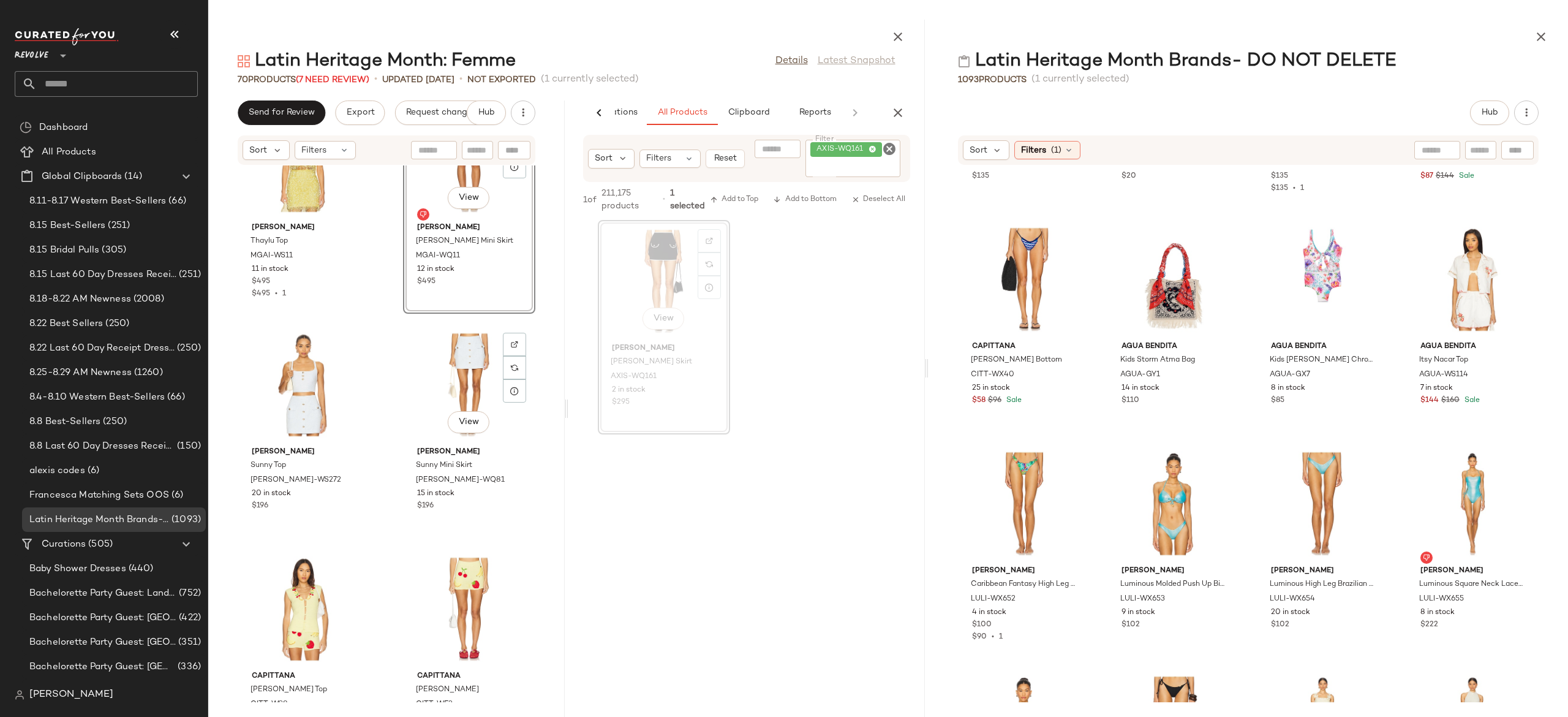
scroll to position [2539, 0]
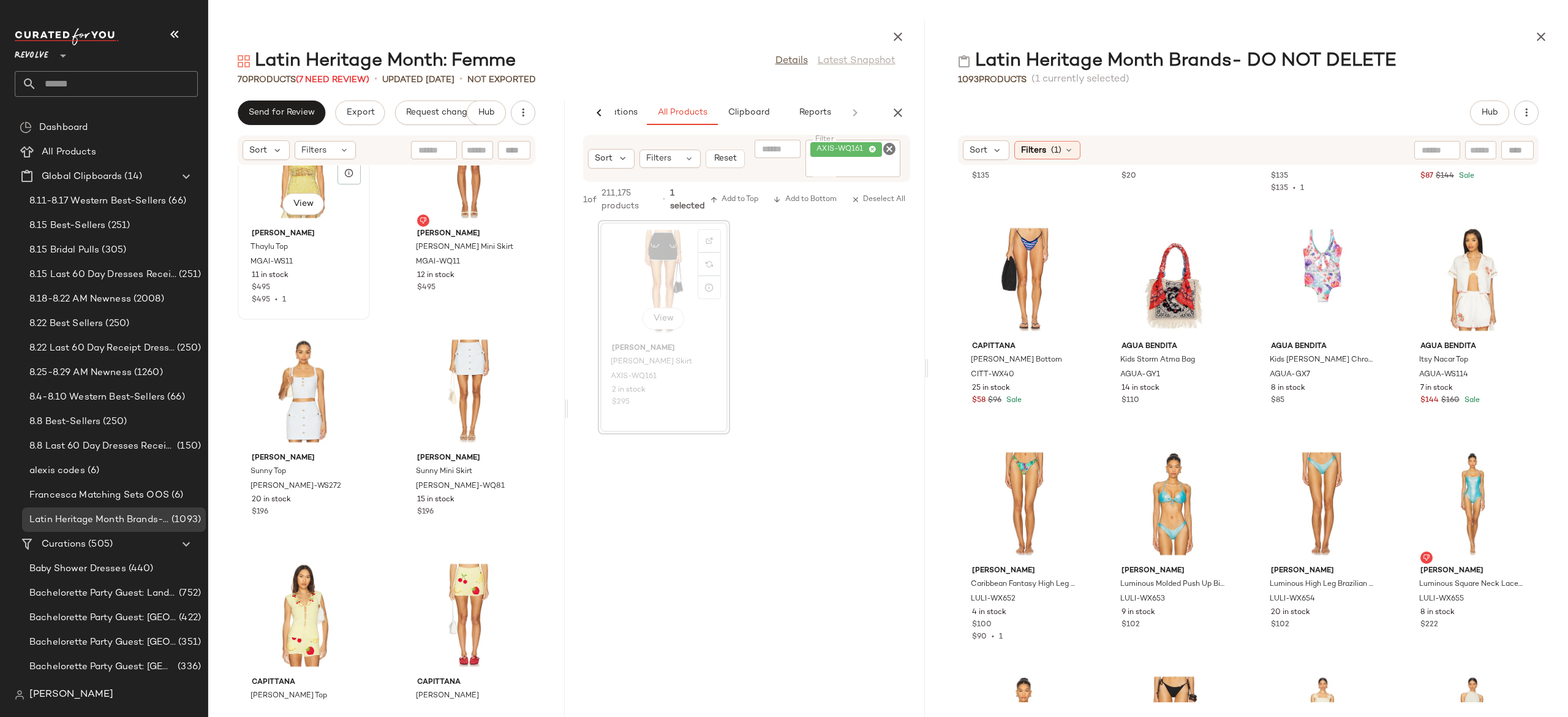
click at [304, 186] on div "View" at bounding box center [303, 167] width 124 height 114
click at [444, 189] on div "View" at bounding box center [469, 167] width 124 height 114
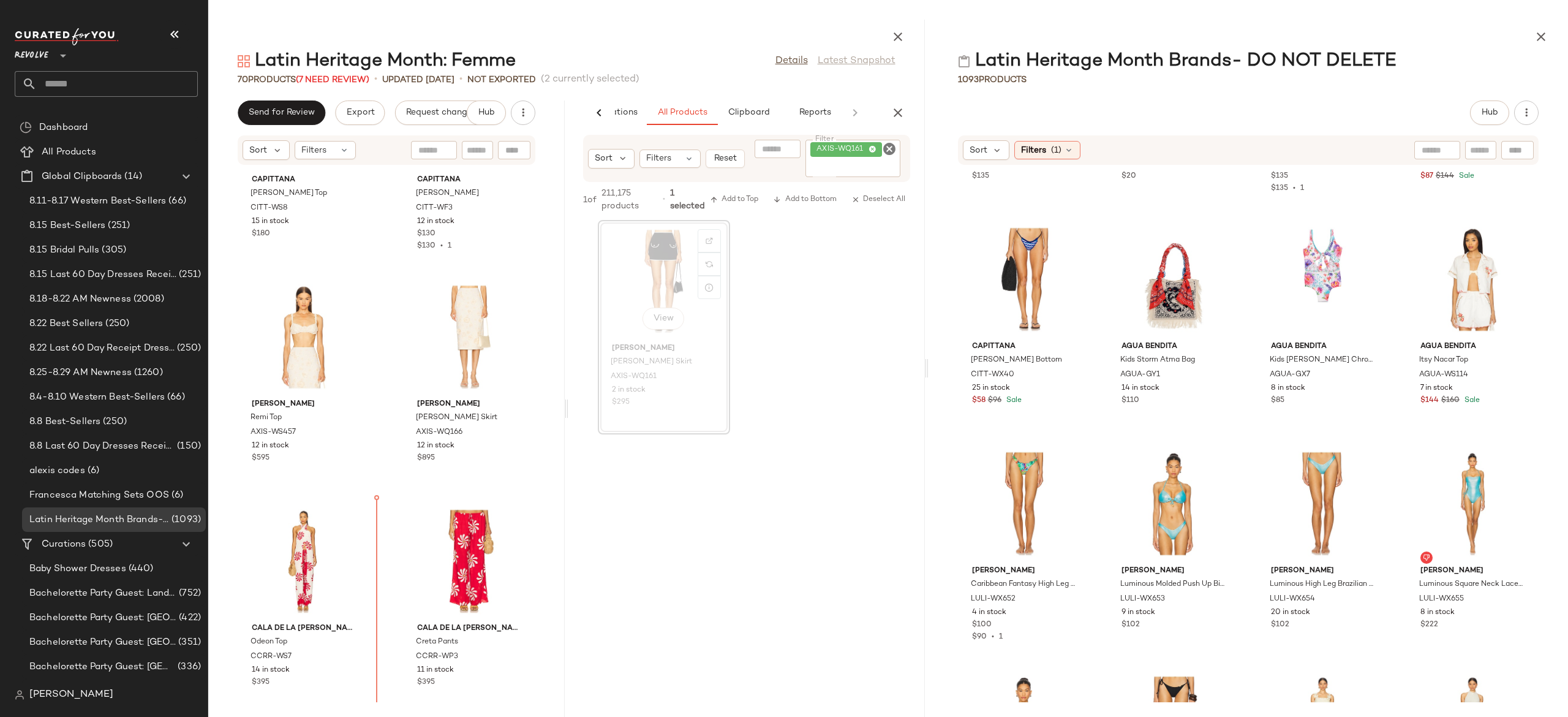
scroll to position [3049, 0]
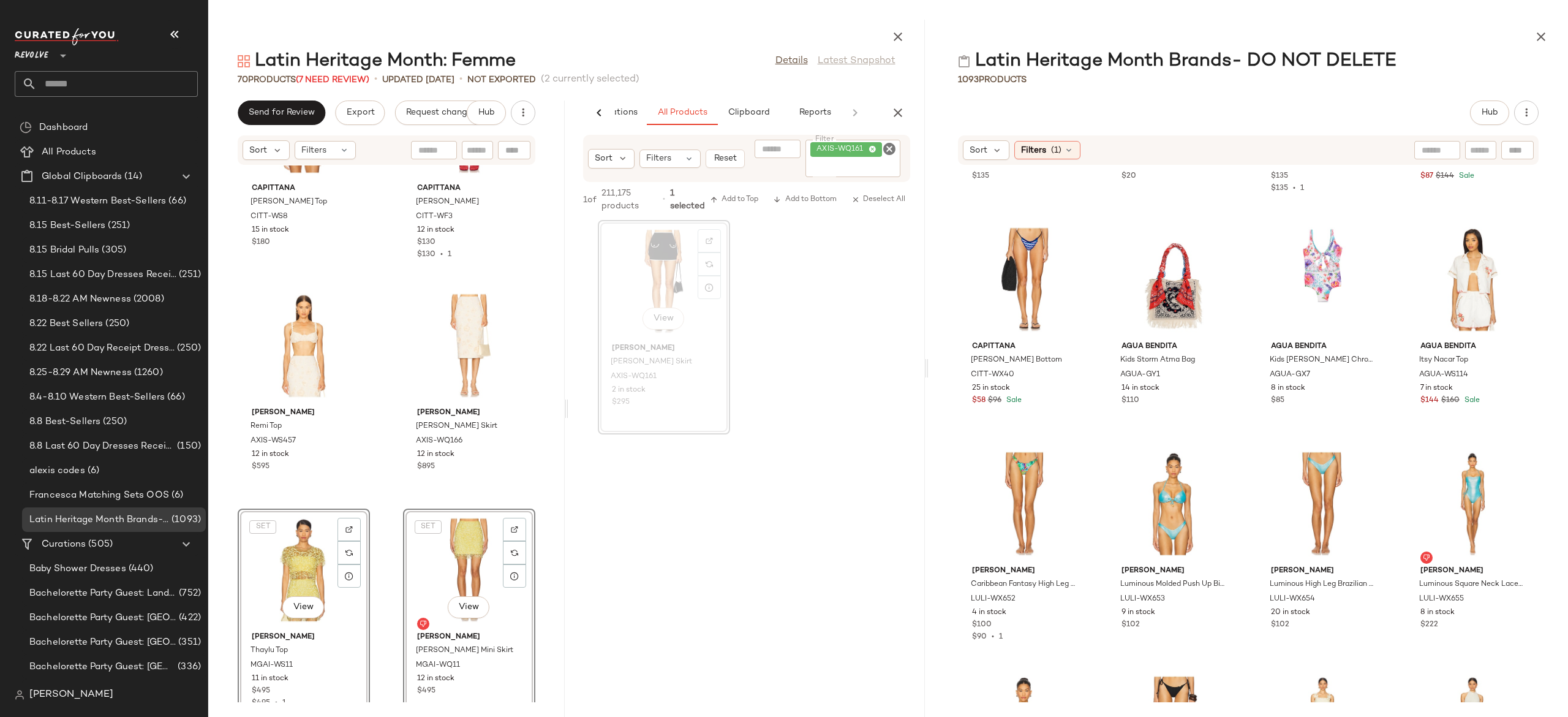
scroll to position [2879, 0]
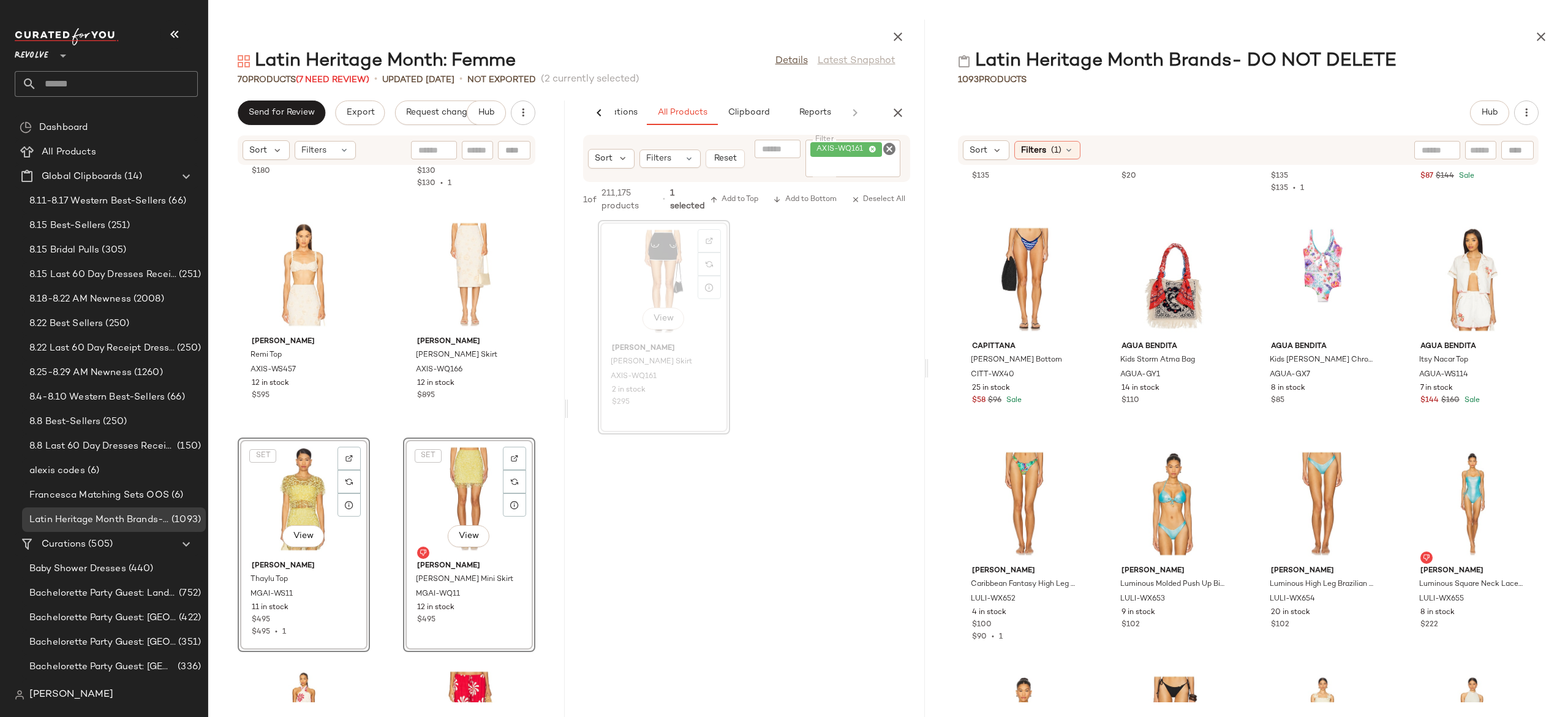
click at [380, 414] on div "Capittana Sasha Top CITT-WS8 15 in stock $180 Capittana Sasha Short CITT-WF3 12…" at bounding box center [386, 434] width 357 height 537
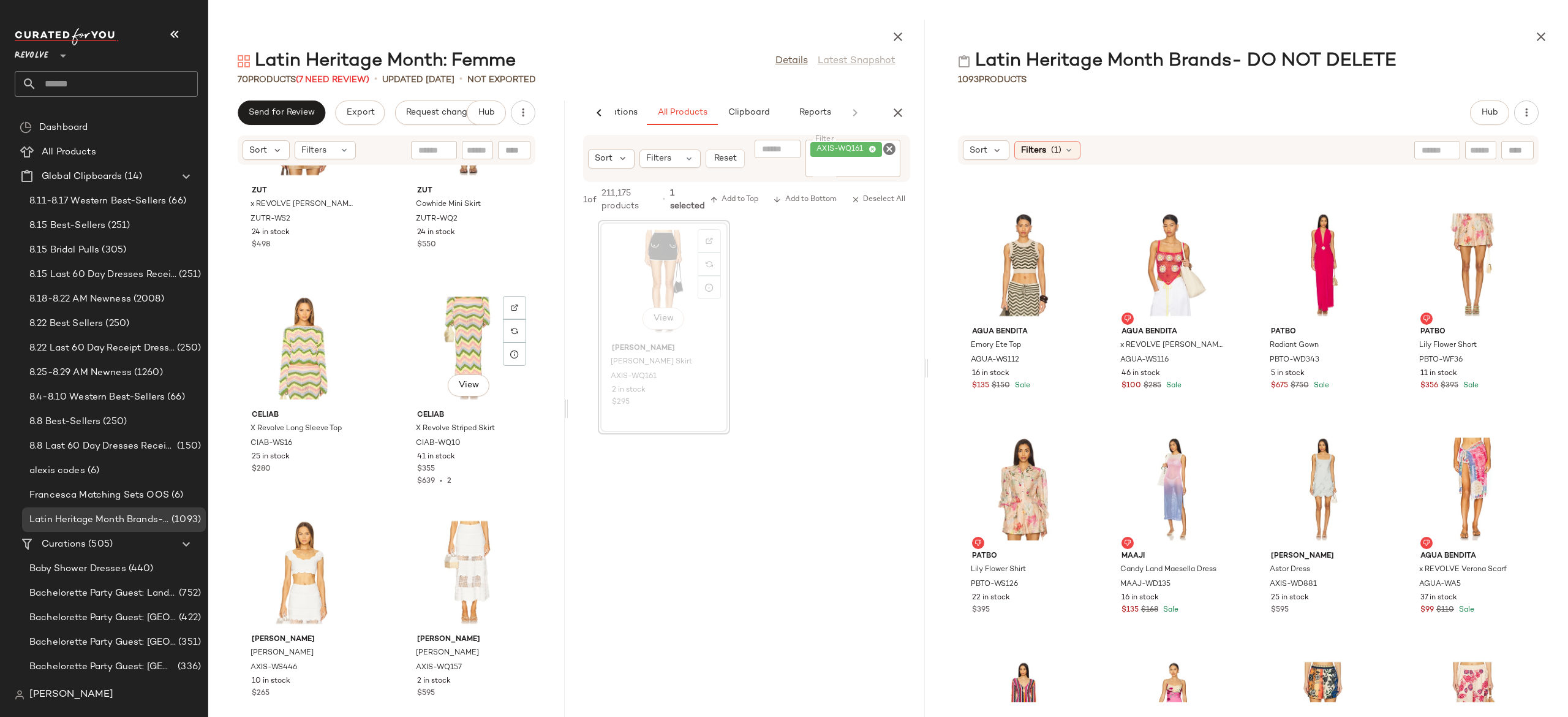
scroll to position [7314, 0]
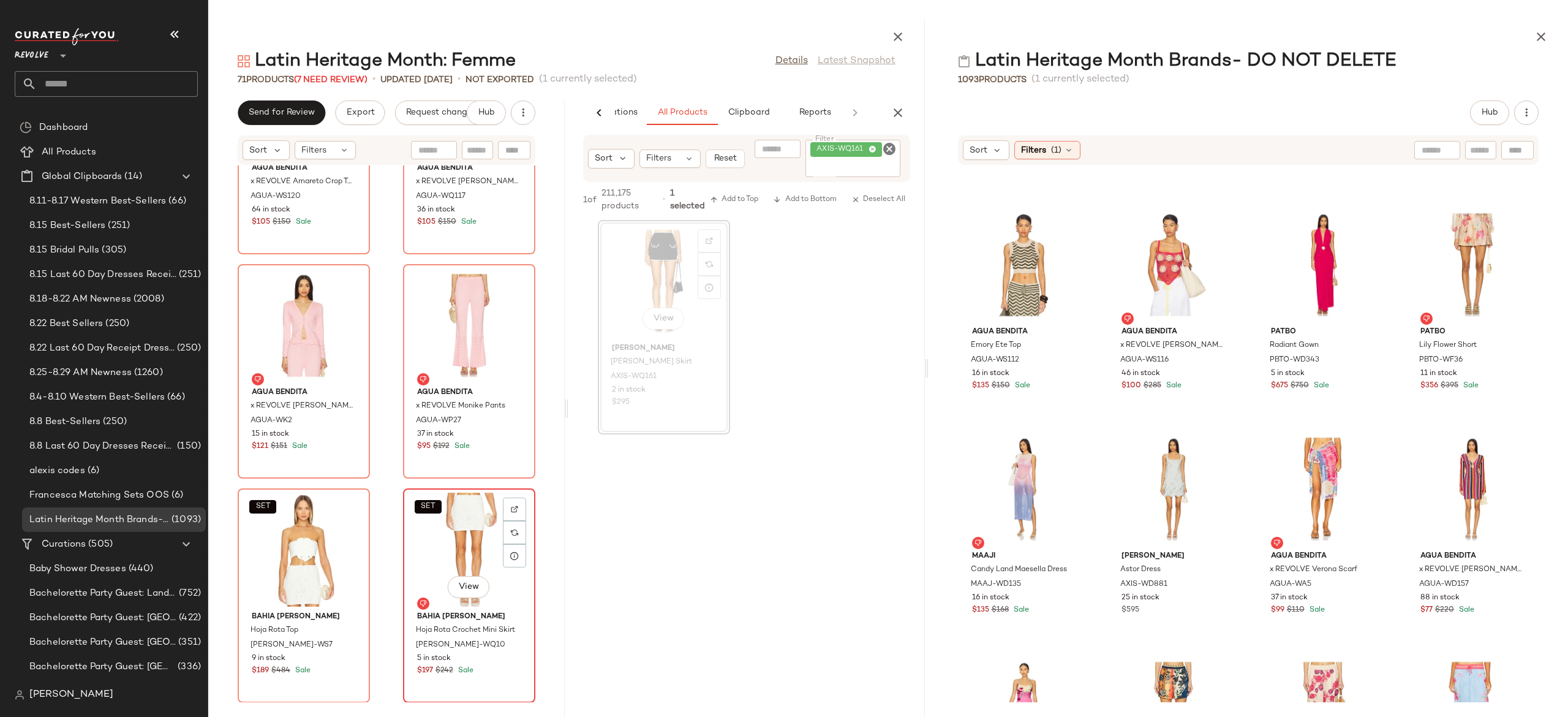
scroll to position [7537, 0]
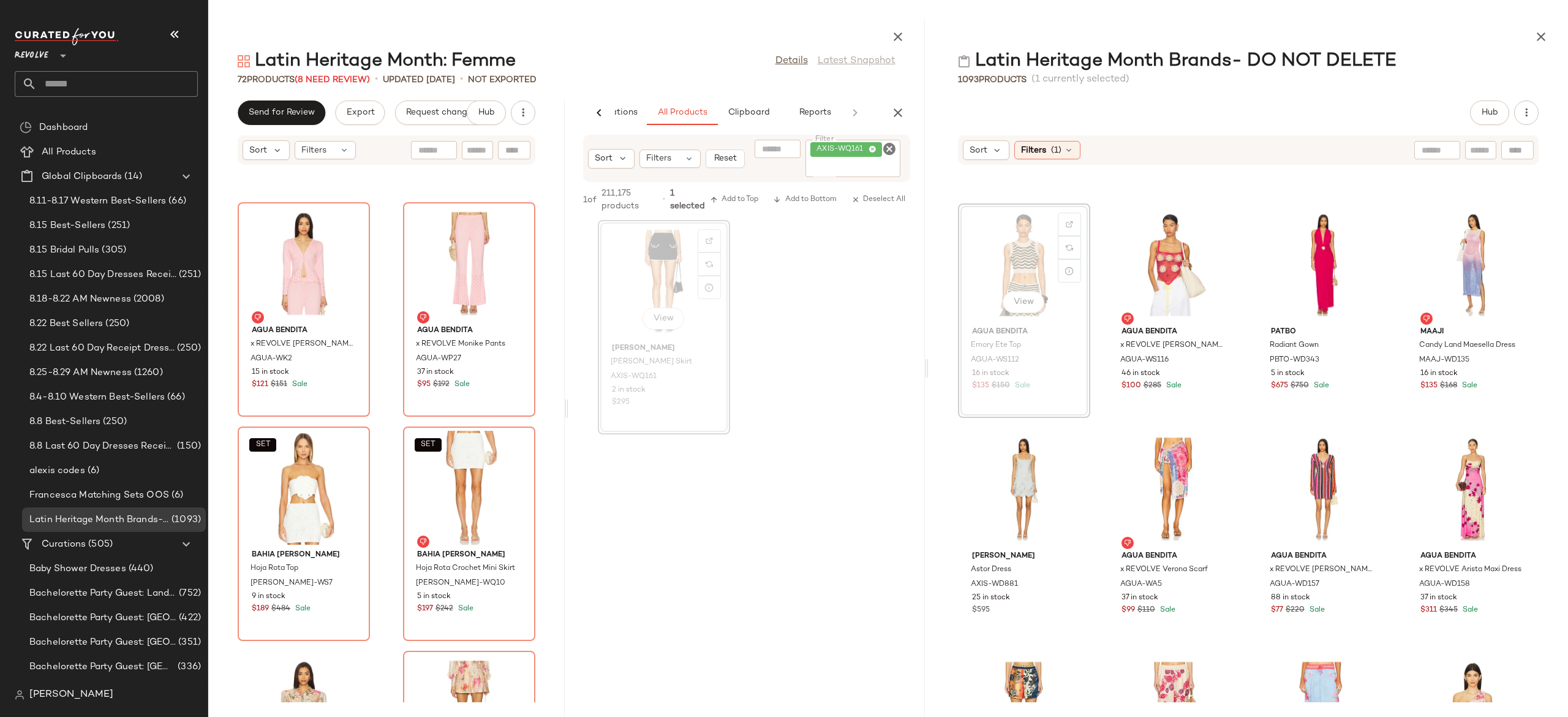
scroll to position [18809, 0]
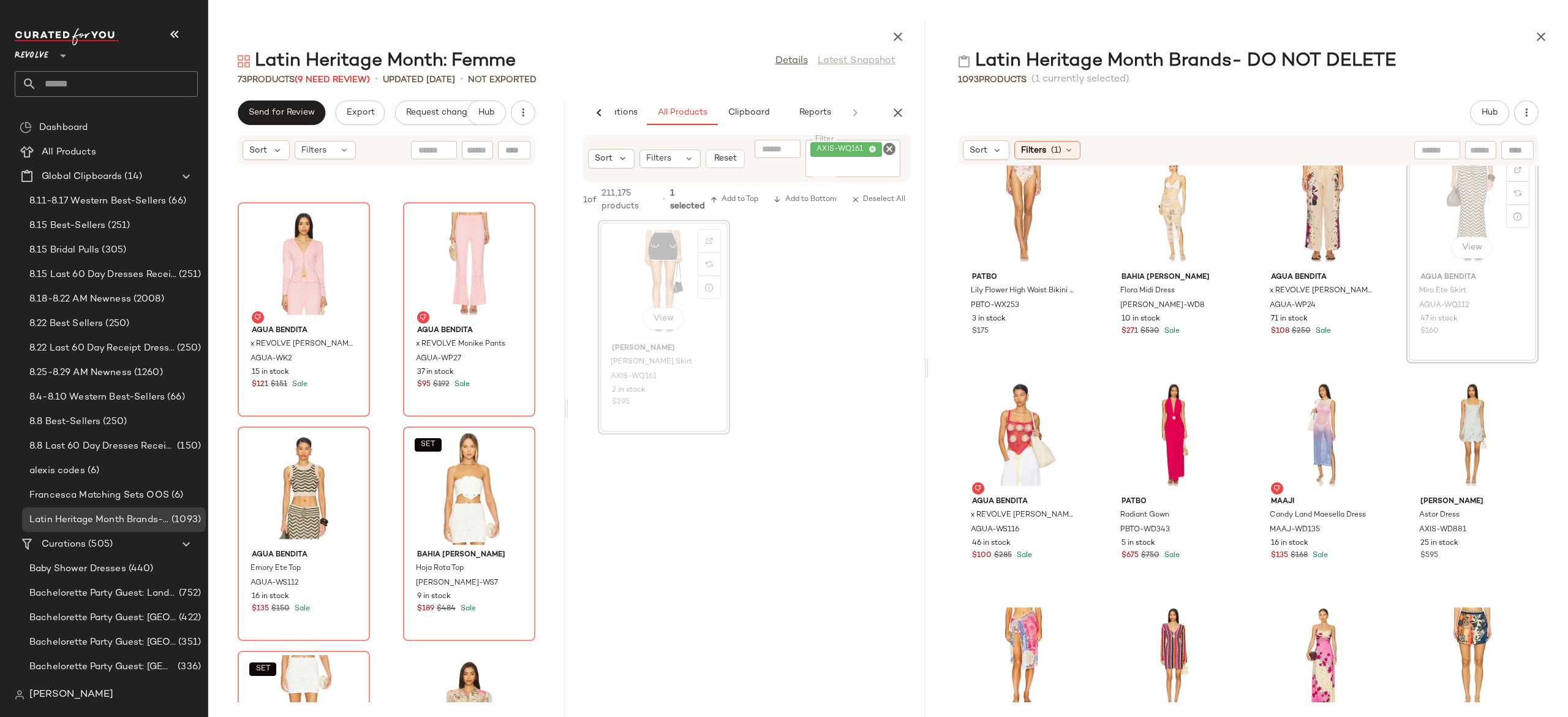
scroll to position [18638, 0]
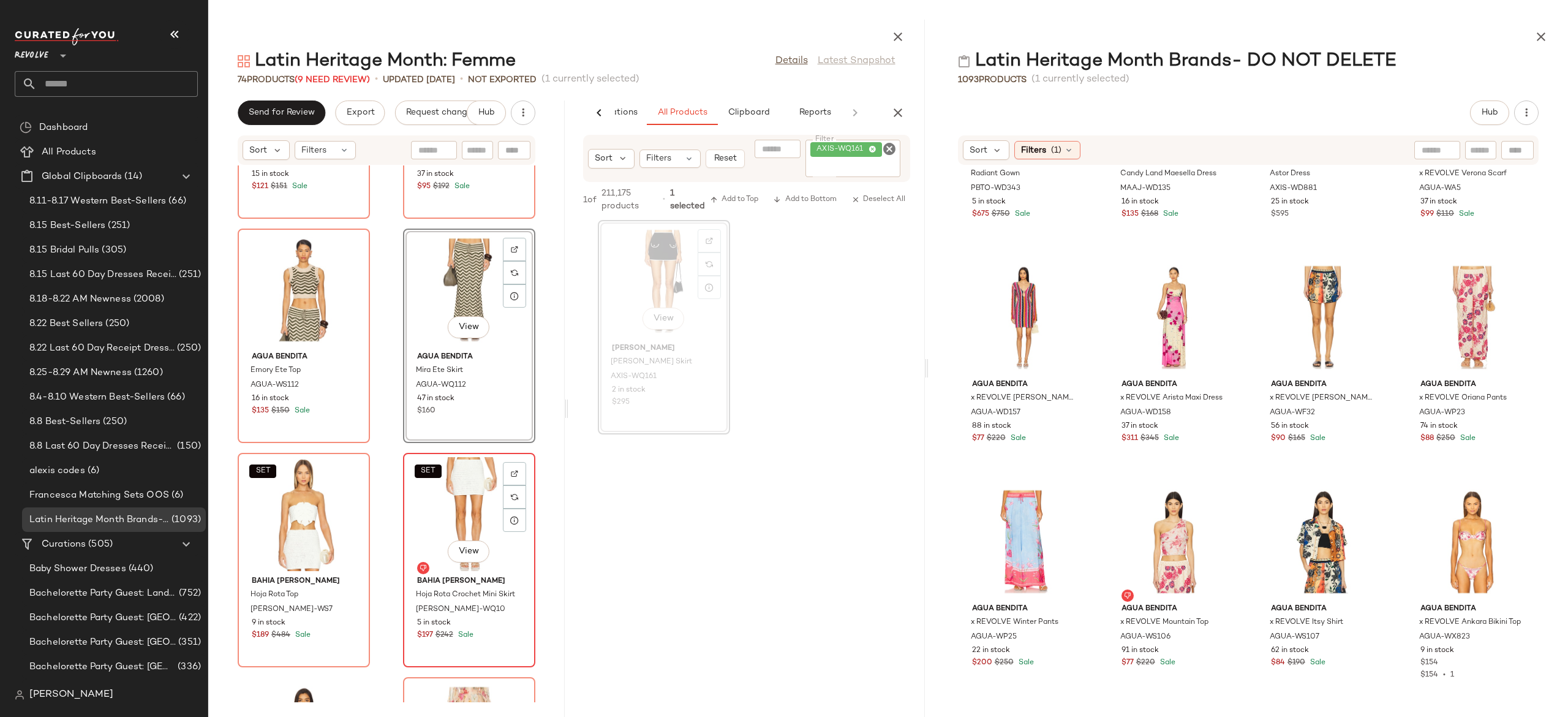
scroll to position [7761, 0]
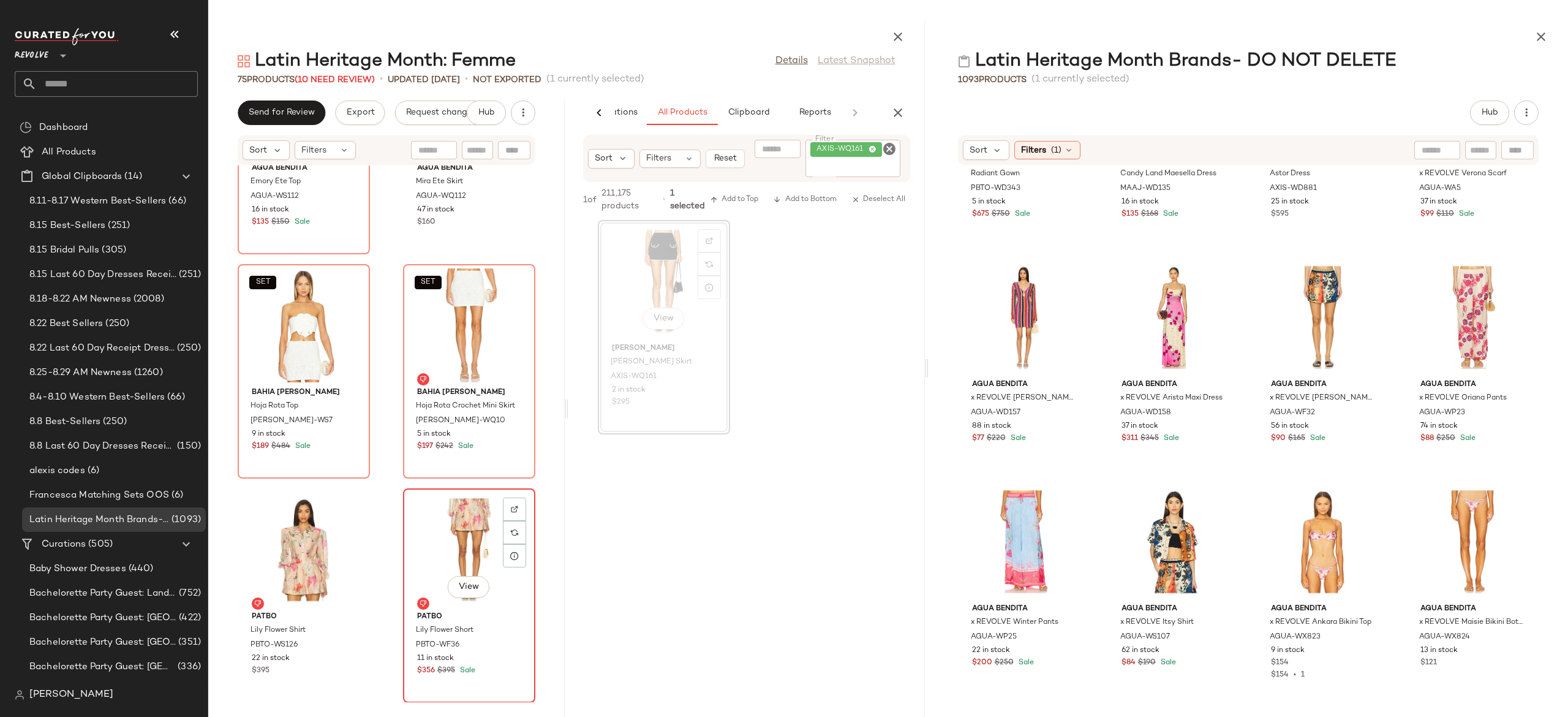
scroll to position [7985, 0]
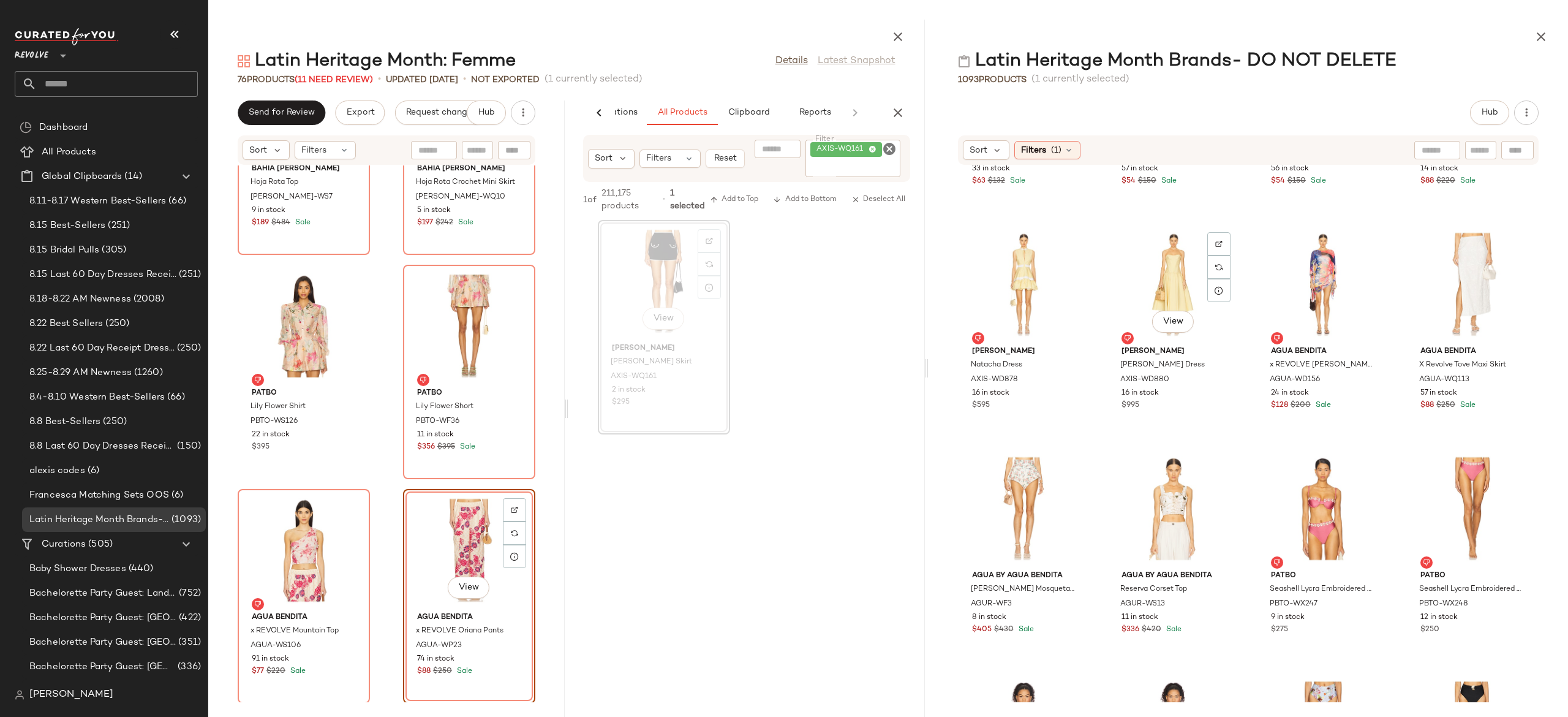
scroll to position [20138, 0]
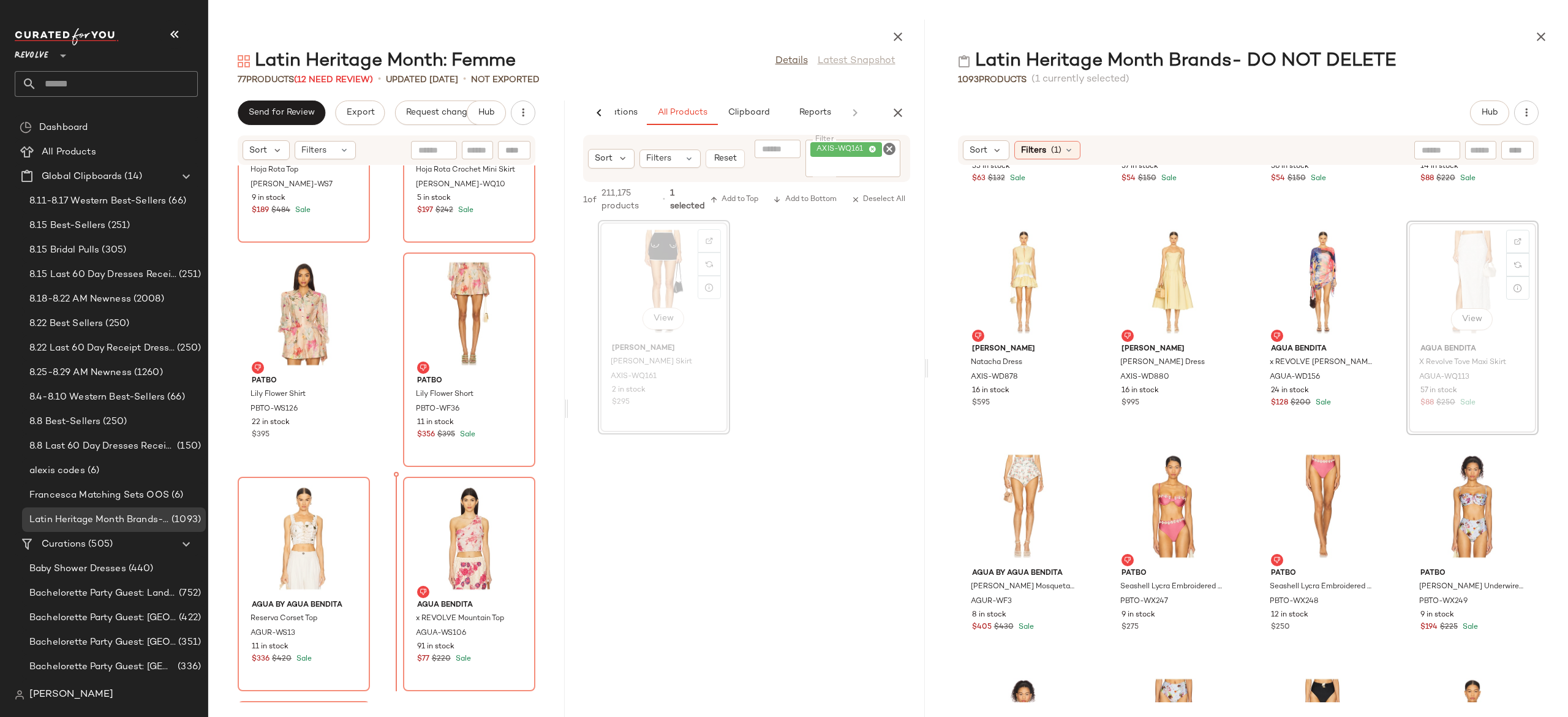
scroll to position [7998, 0]
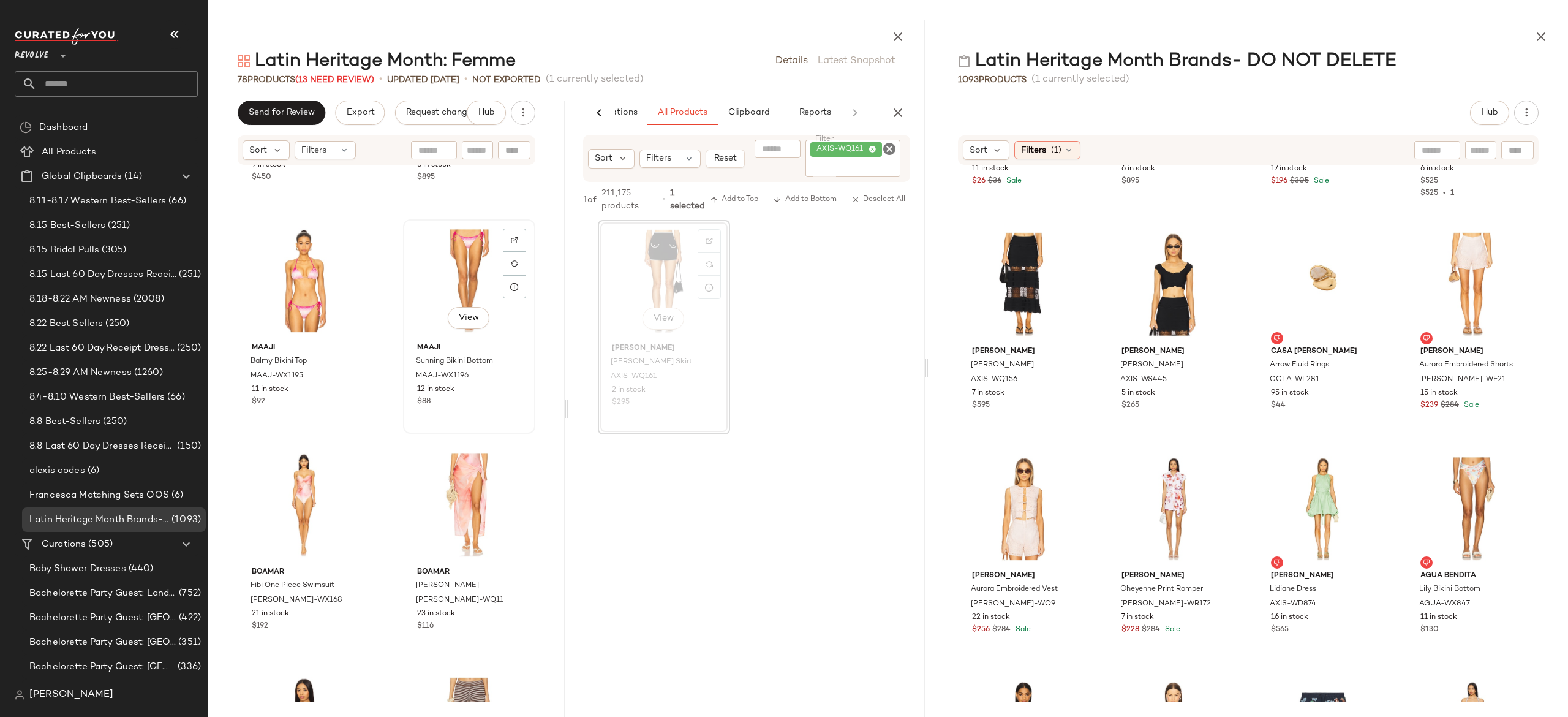
scroll to position [408, 0]
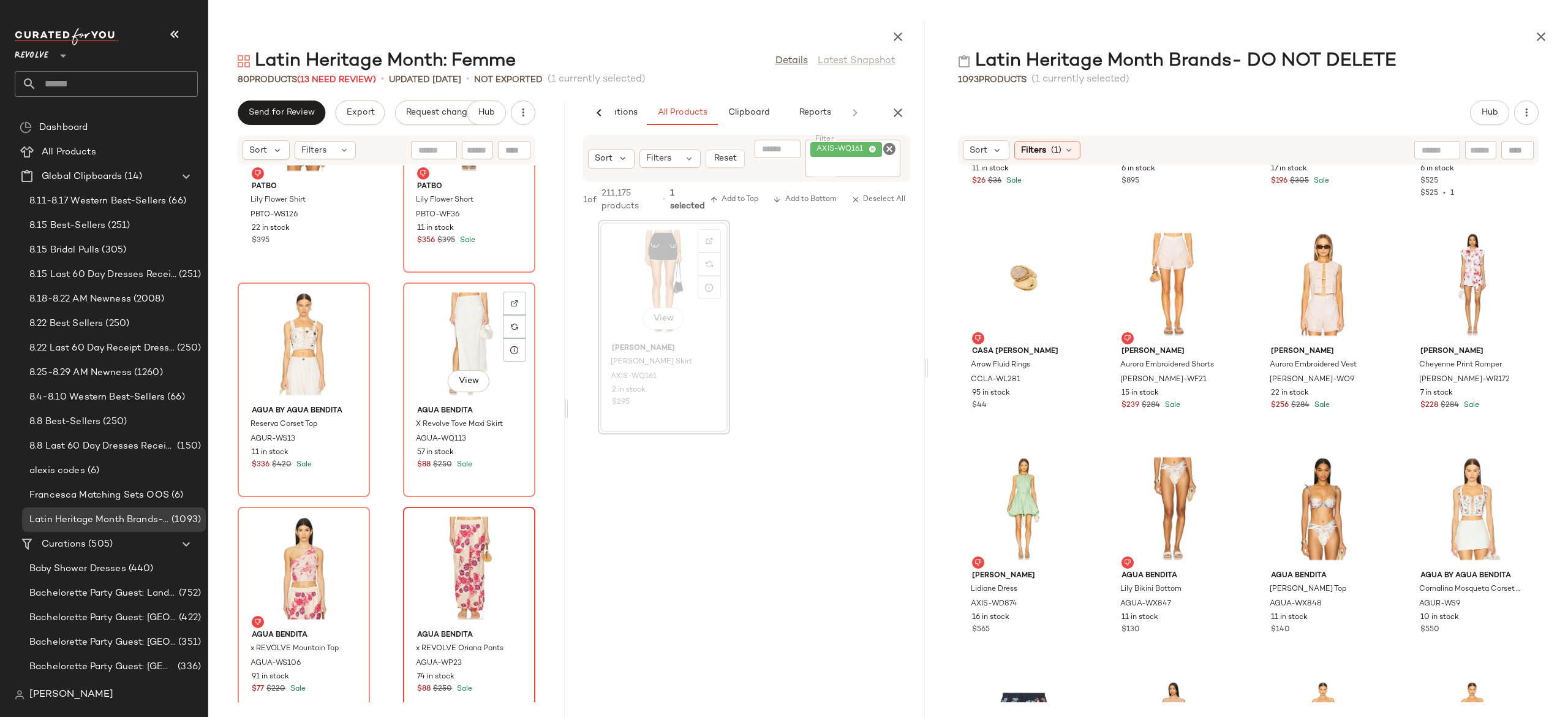
scroll to position [8434, 0]
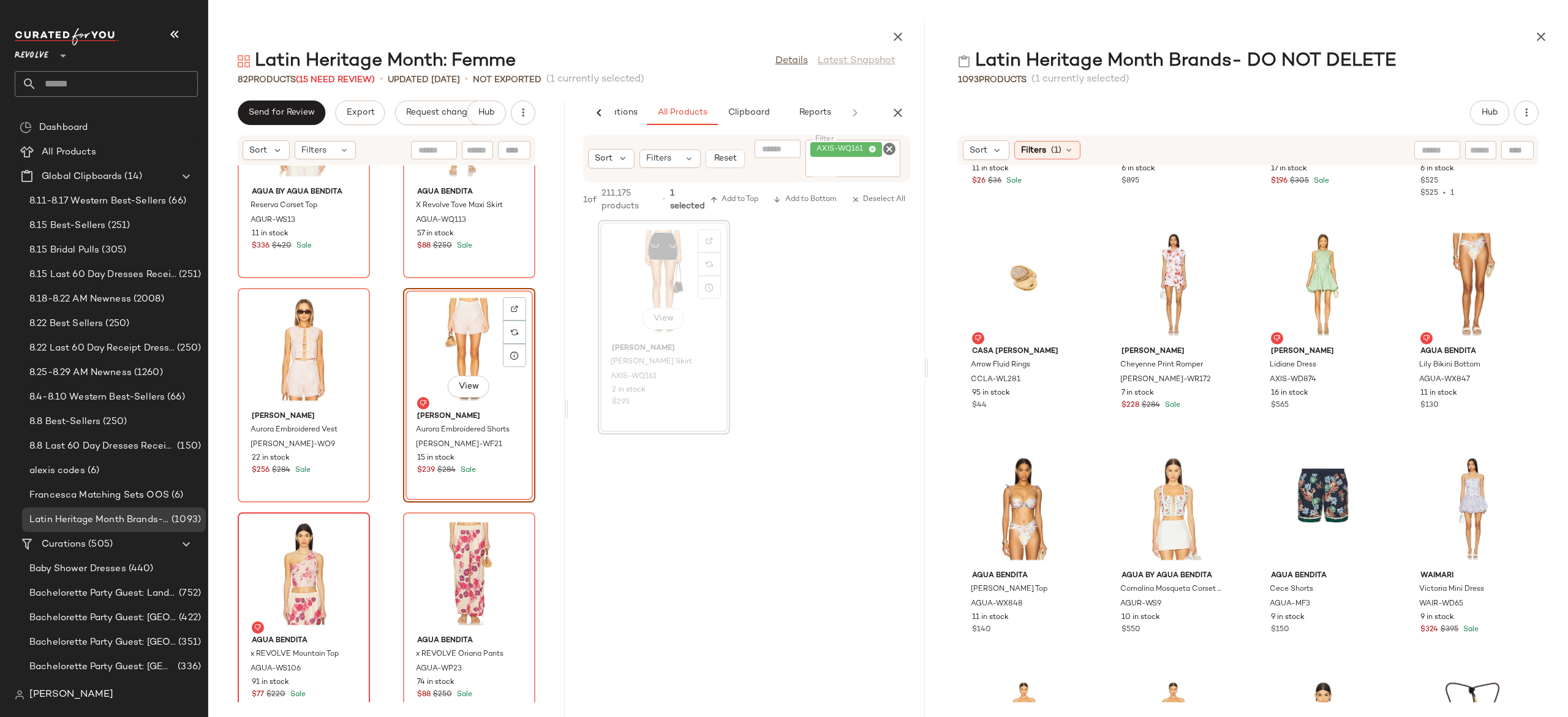
scroll to position [8659, 0]
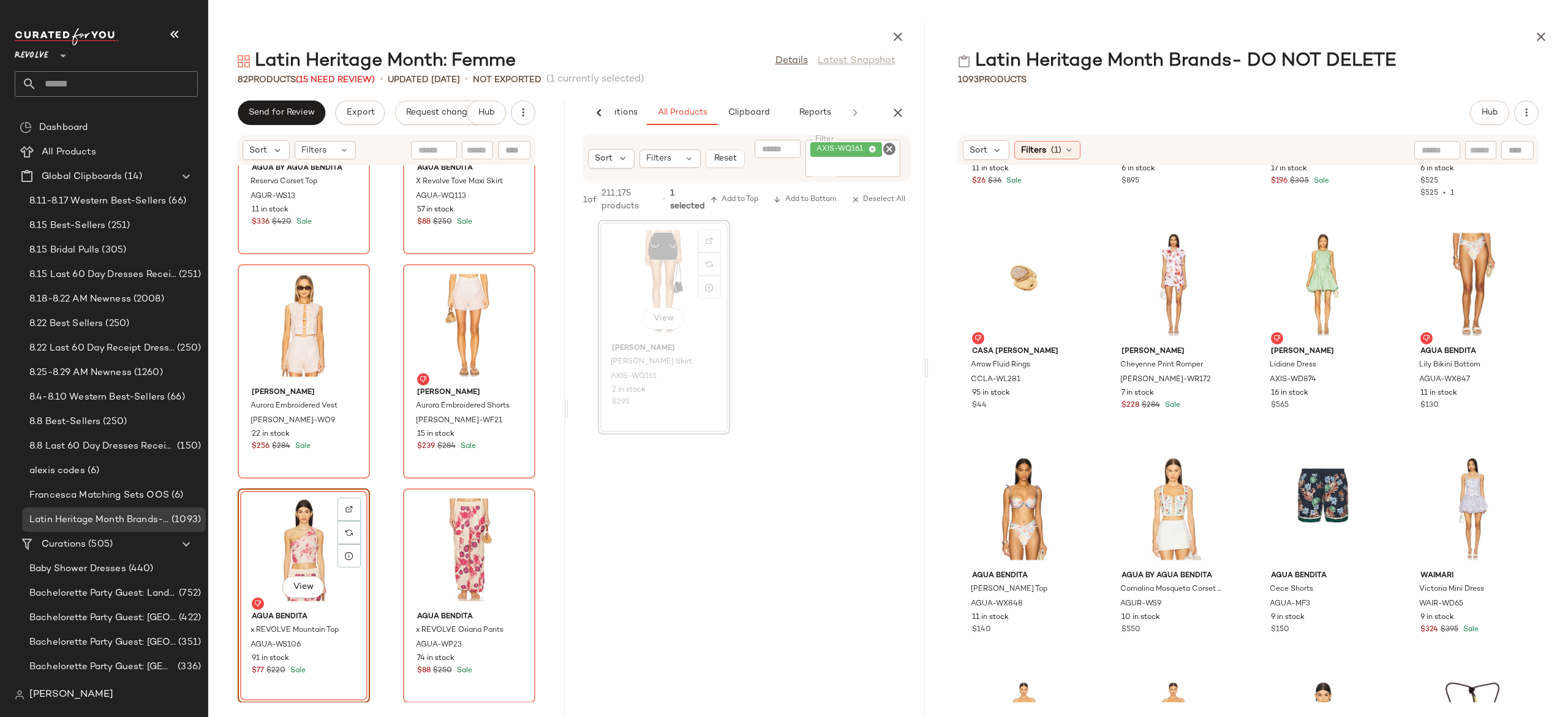
click at [387, 507] on div "Agua by Agua Bendita Reserva Corset Top AGUR-WS13 11 in stock $336 $420 Sale Ag…" at bounding box center [386, 434] width 357 height 537
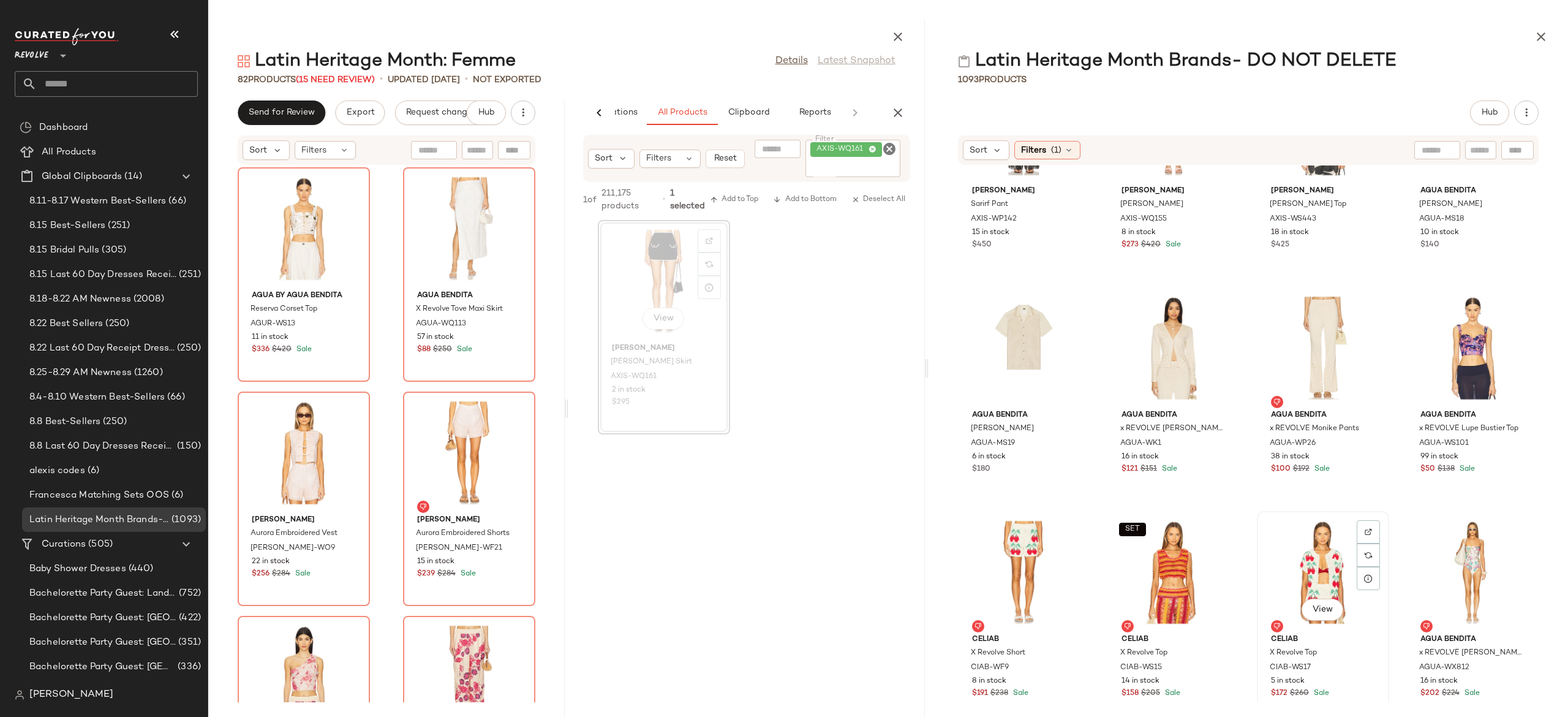
scroll to position [22917, 0]
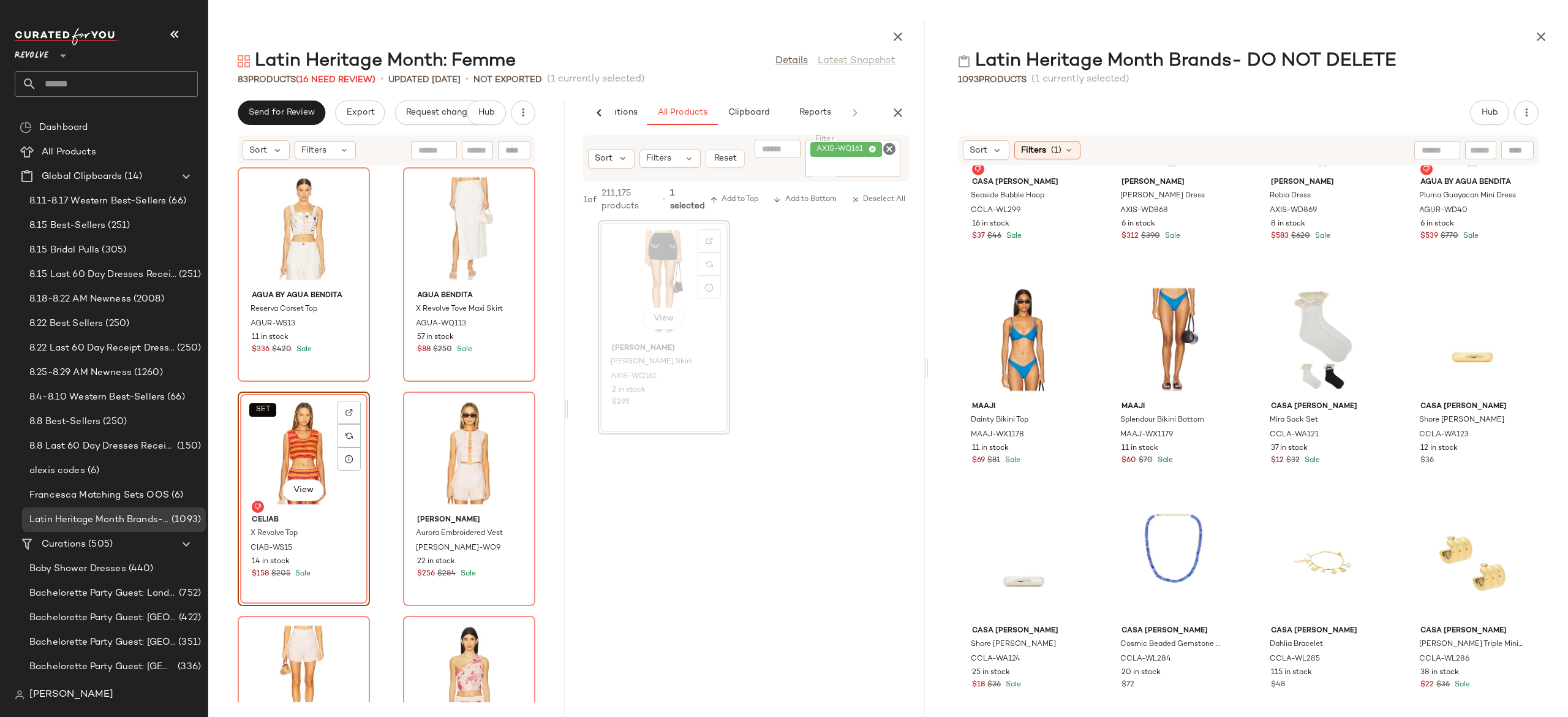
scroll to position [23672, 0]
click at [353, 411] on img at bounding box center [349, 413] width 7 height 7
click at [893, 154] on icon "Clear Filter" at bounding box center [890, 149] width 15 height 15
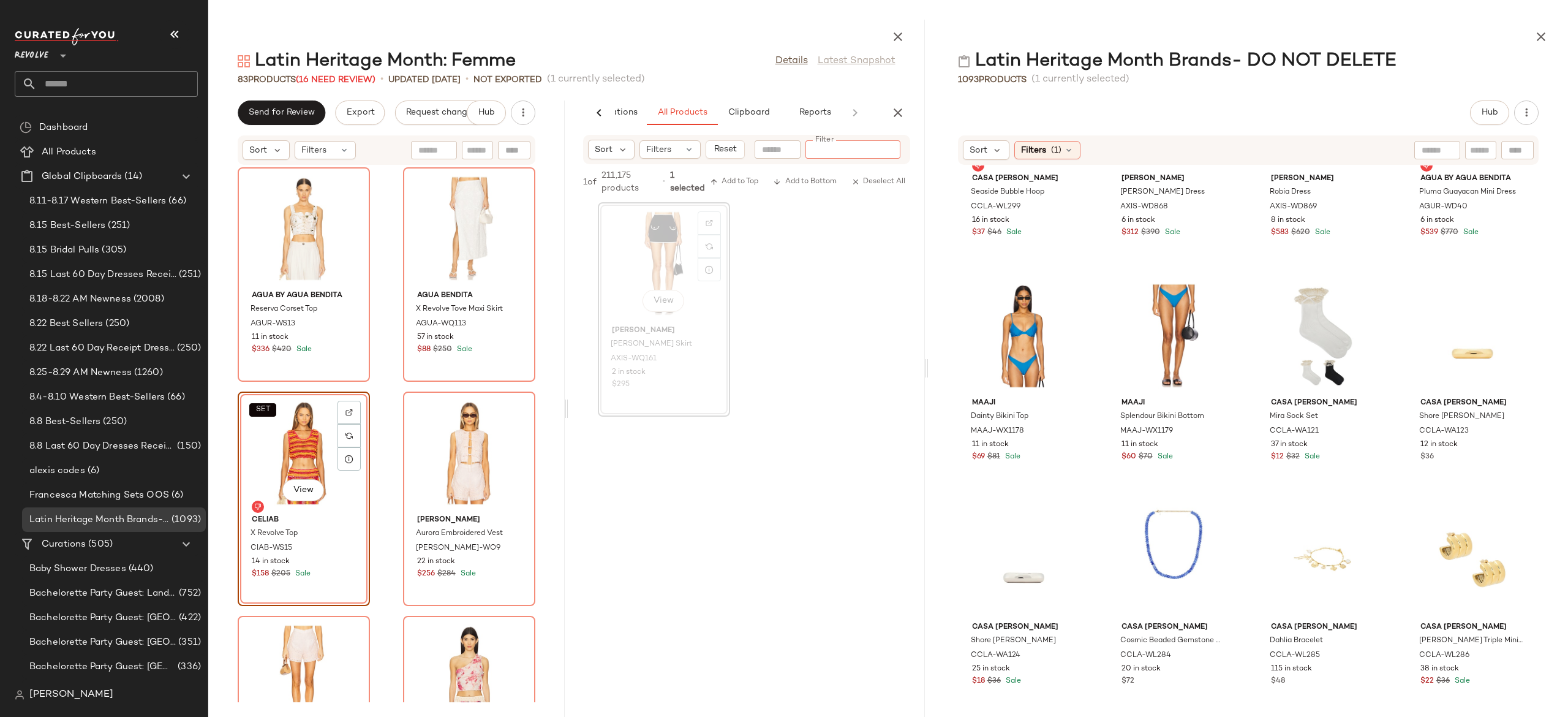
paste input "********"
type input "********"
